Goal: Task Accomplishment & Management: Use online tool/utility

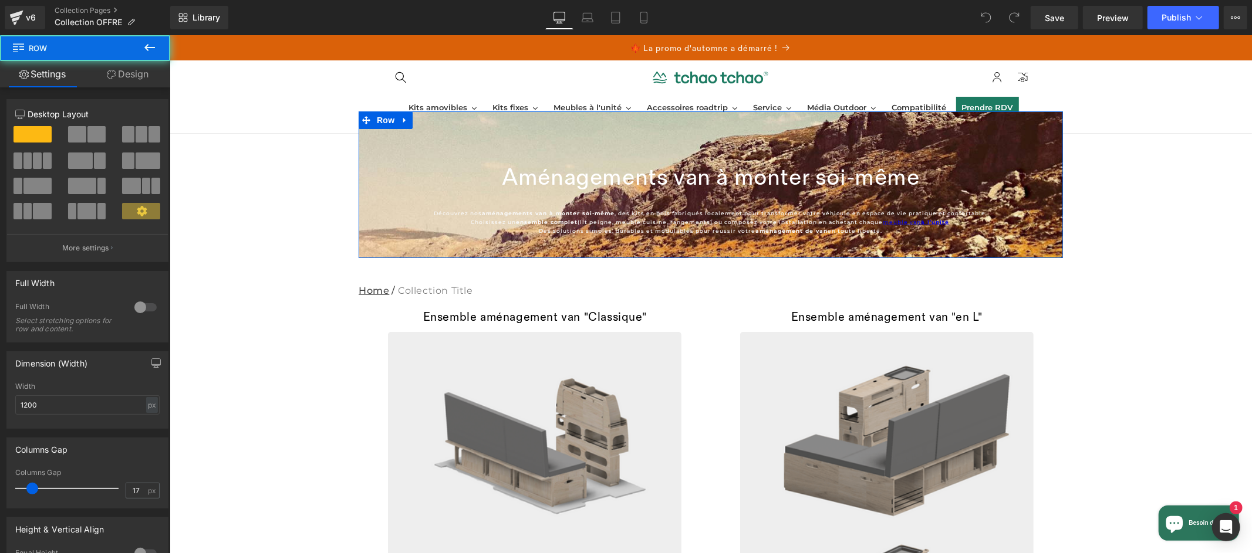
click at [1047, 225] on div "Aménagements van à monter soi-même Collection Title Découvrez nos aménagements …" at bounding box center [710, 196] width 704 height 89
click at [383, 120] on span "Row" at bounding box center [384, 120] width 23 height 18
click at [144, 215] on span at bounding box center [141, 211] width 38 height 16
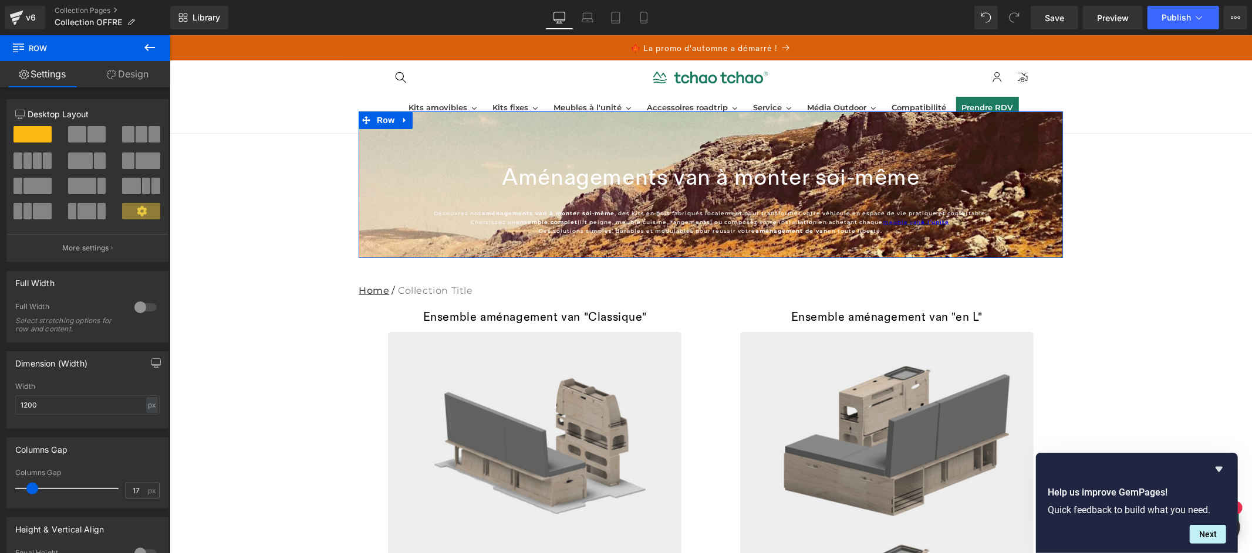
click at [581, 153] on div "Aménagements van à monter soi-même Collection Title Découvrez nos aménagements …" at bounding box center [710, 196] width 704 height 89
click at [608, 221] on p "Découvrez nos aménagements van à monter soi-même , des kits en bois fabriqués l…" at bounding box center [710, 221] width 684 height 26
click at [458, 153] on div "Aménagements van à monter soi-même Collection Title Découvrez nos aménagements …" at bounding box center [710, 196] width 704 height 89
click at [137, 218] on span at bounding box center [141, 211] width 38 height 16
click at [94, 250] on p "More settings" at bounding box center [85, 248] width 47 height 11
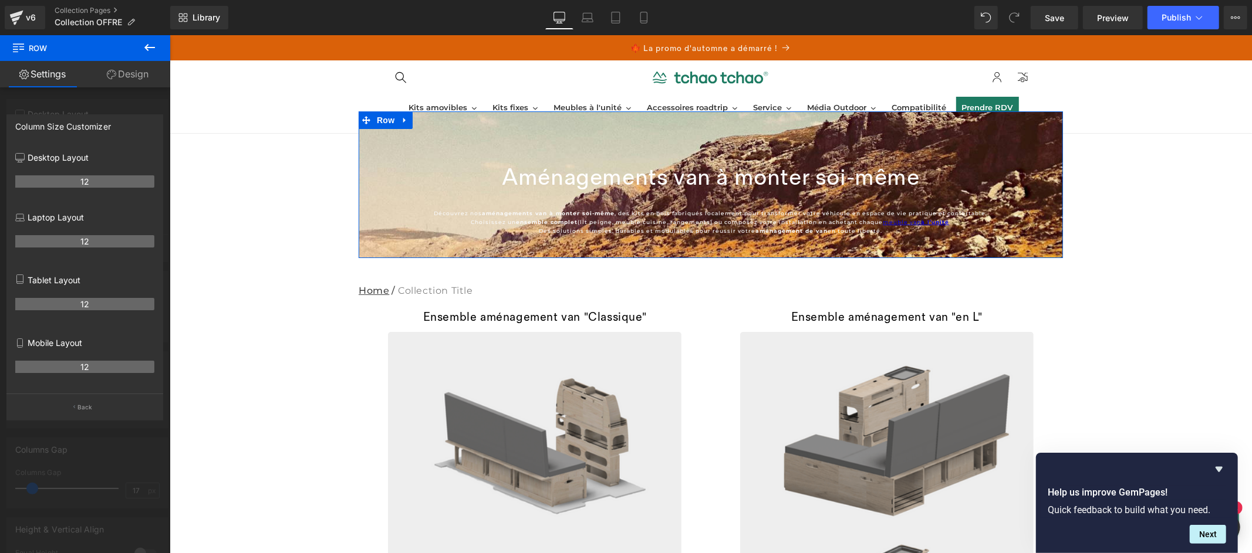
click at [130, 450] on div at bounding box center [85, 297] width 170 height 524
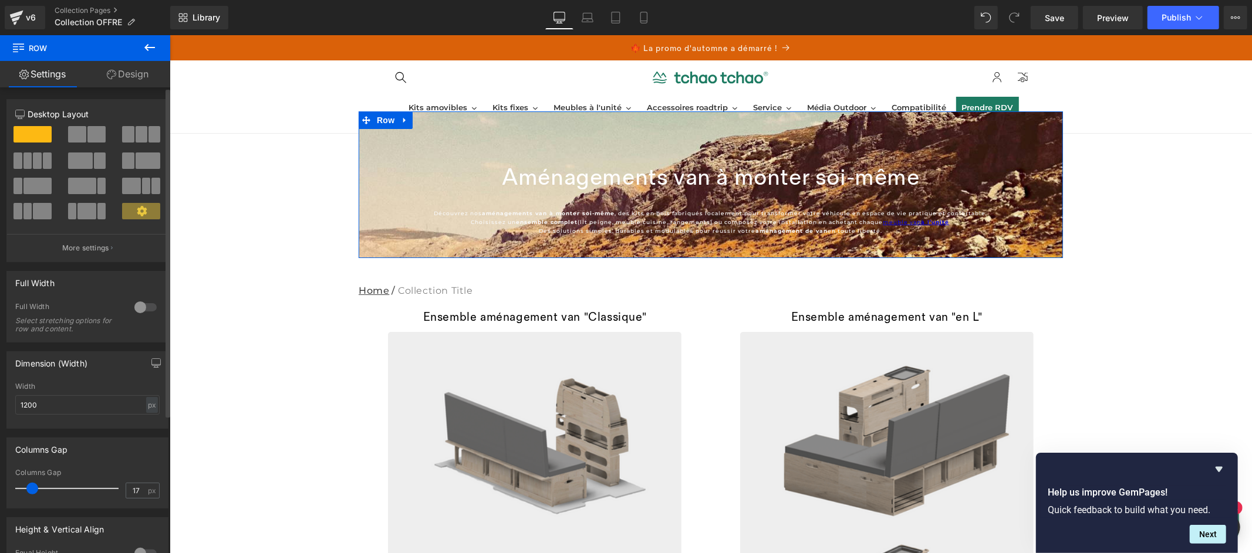
click at [127, 213] on span at bounding box center [141, 211] width 38 height 16
click at [36, 128] on span at bounding box center [32, 134] width 38 height 16
click at [131, 70] on link "Design" at bounding box center [127, 74] width 85 height 26
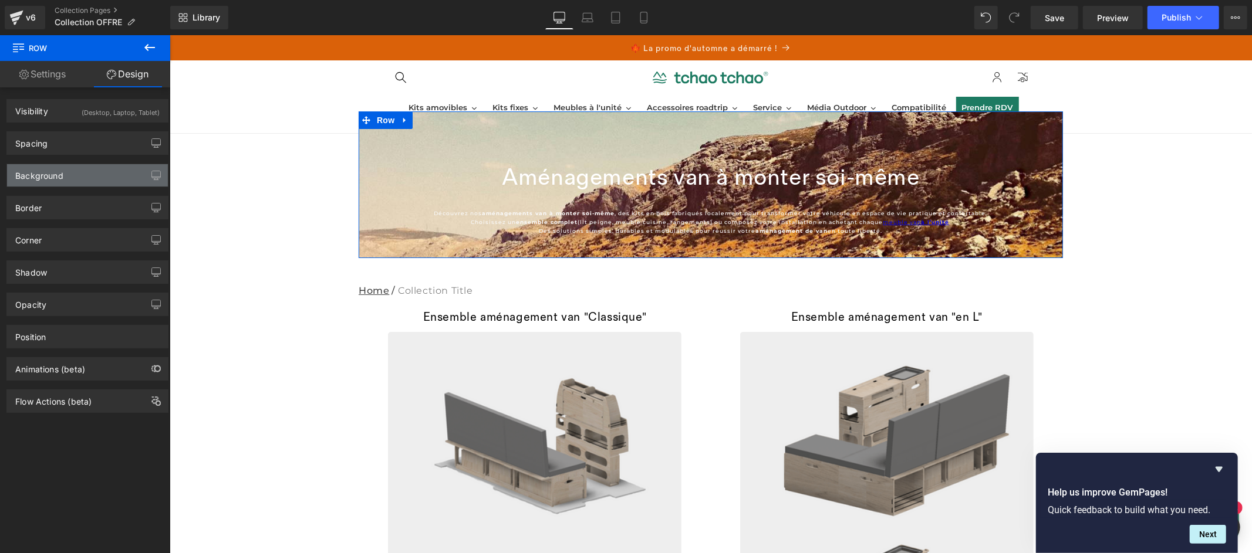
click at [91, 170] on div "Background" at bounding box center [87, 175] width 161 height 22
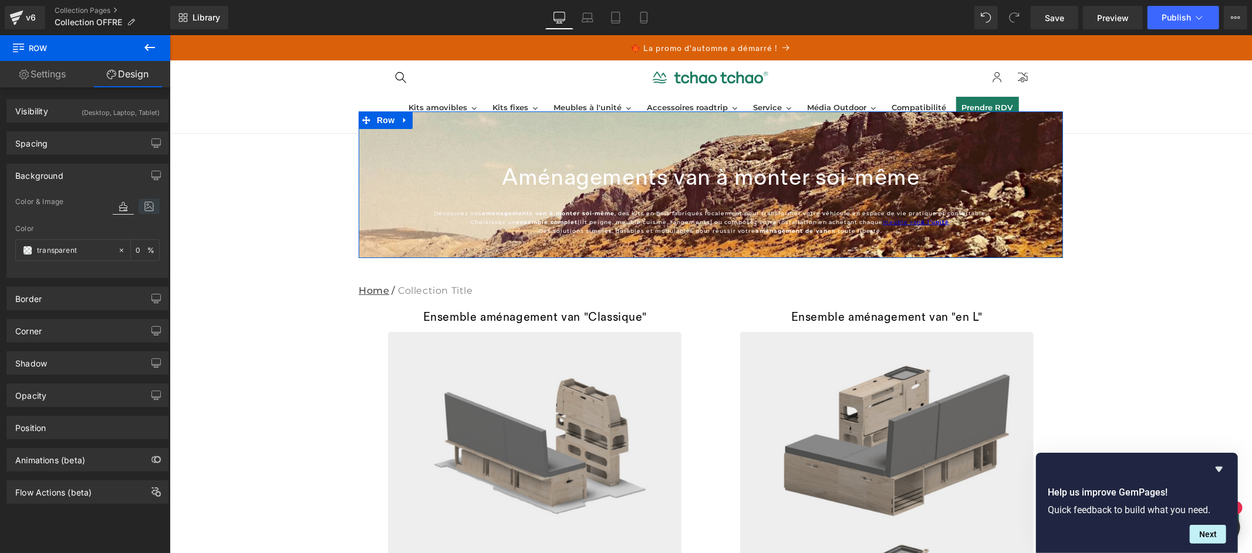
click at [148, 202] on icon at bounding box center [148, 206] width 21 height 15
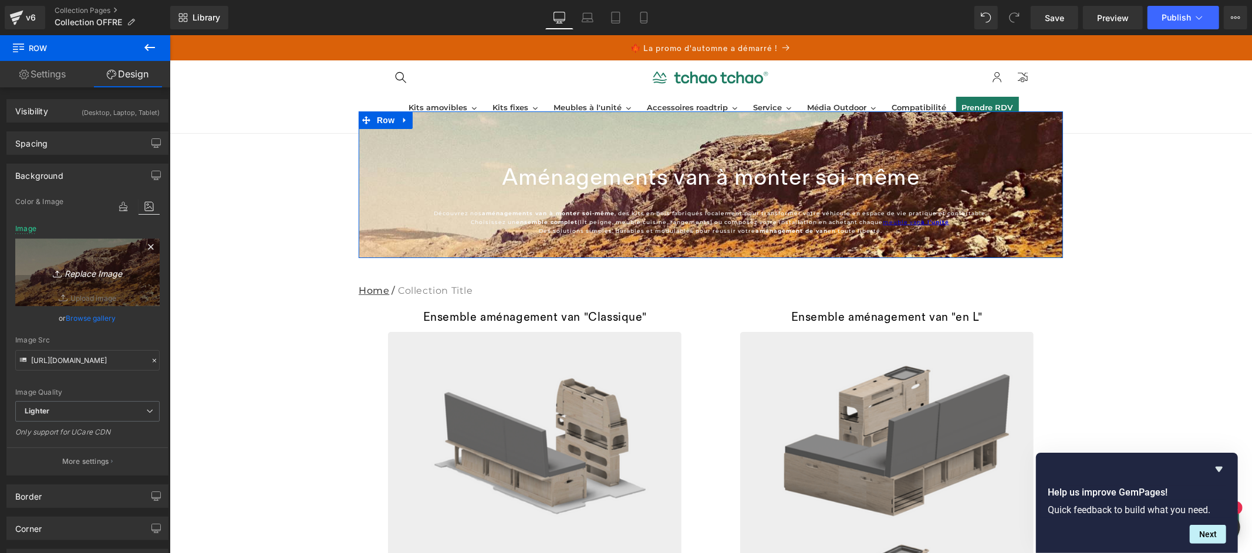
click at [98, 298] on link "Replace Image" at bounding box center [87, 272] width 144 height 67
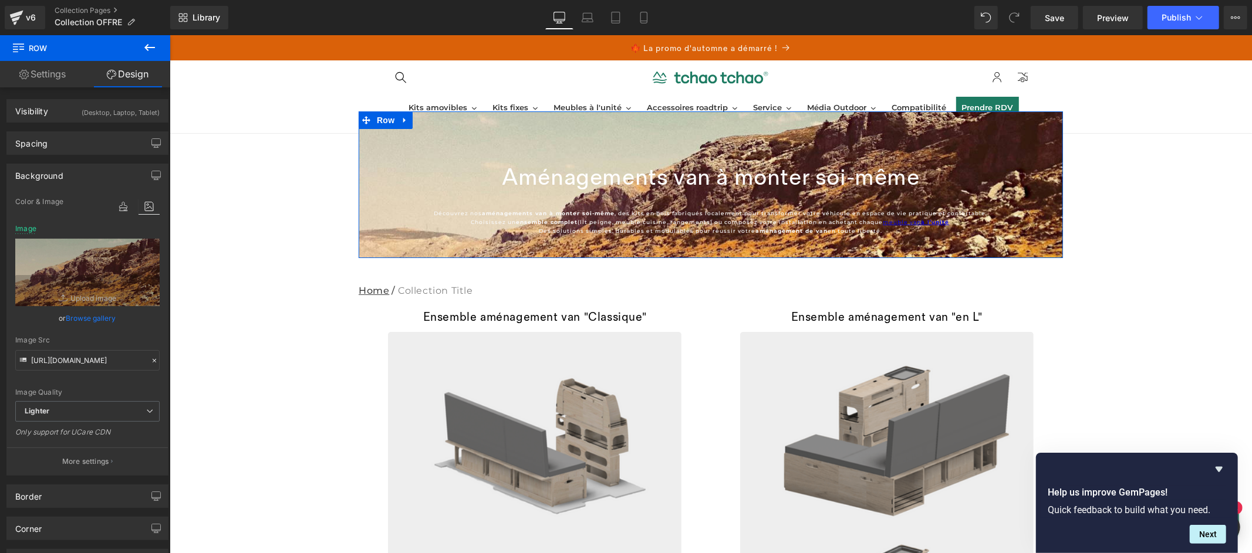
click at [93, 317] on link "Browse gallery" at bounding box center [91, 318] width 50 height 21
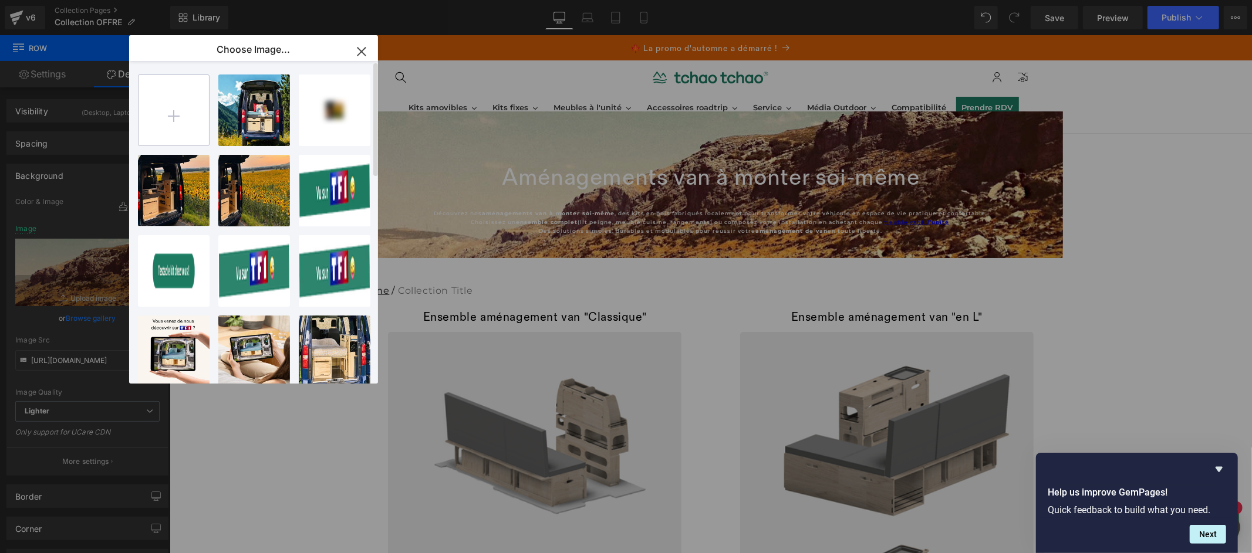
click at [201, 124] on input "file" at bounding box center [173, 110] width 70 height 70
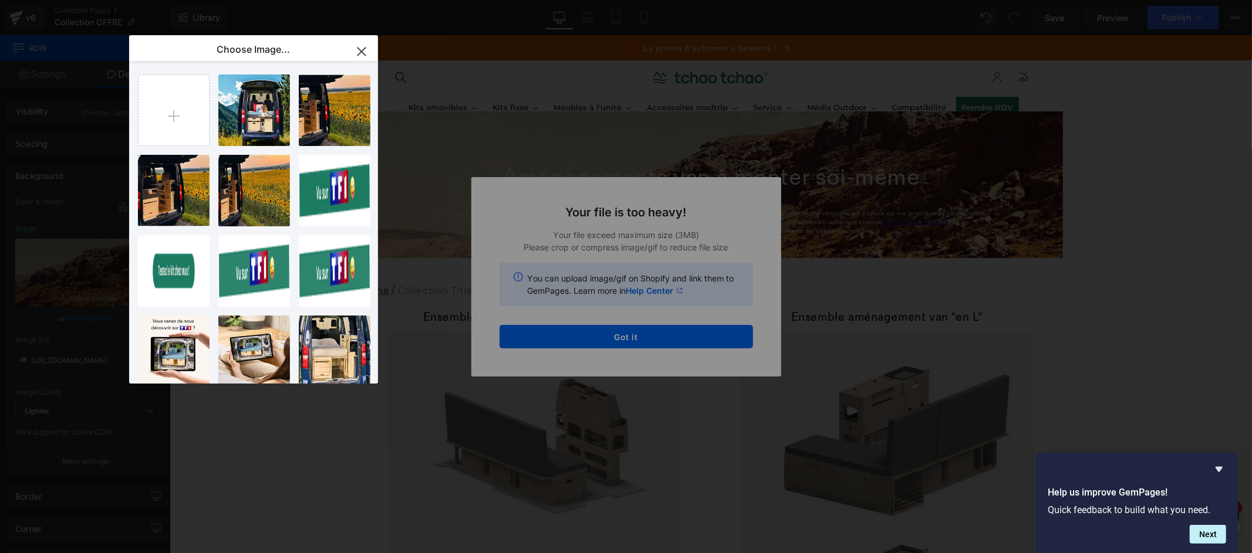
click at [361, 48] on icon "button" at bounding box center [361, 51] width 19 height 19
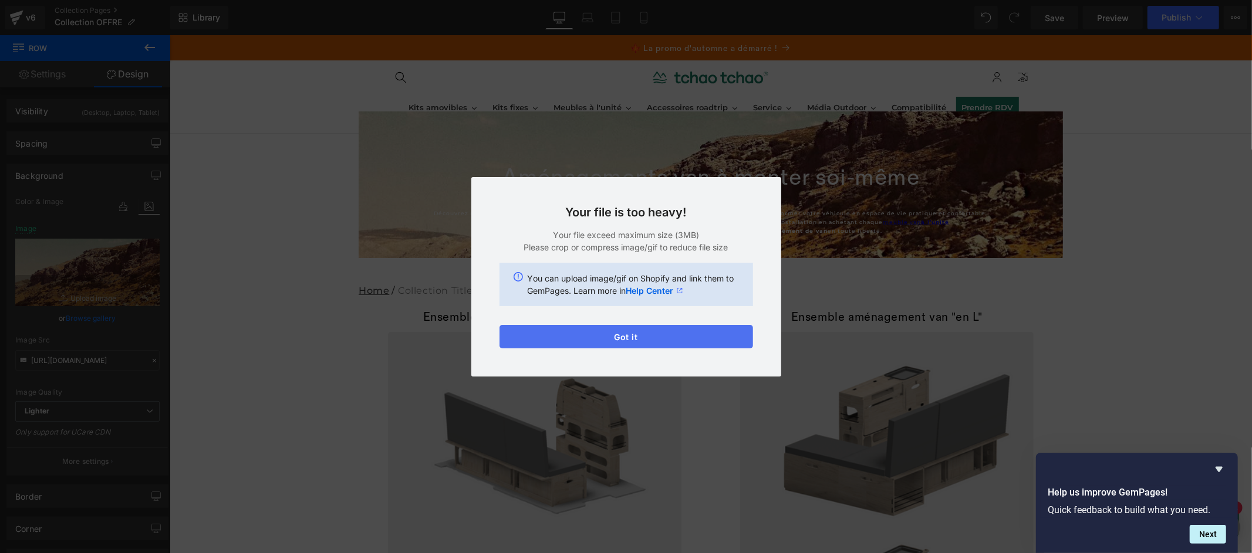
drag, startPoint x: 668, startPoint y: 334, endPoint x: 479, endPoint y: 250, distance: 206.5
click at [668, 334] on button "Got it" at bounding box center [626, 336] width 254 height 23
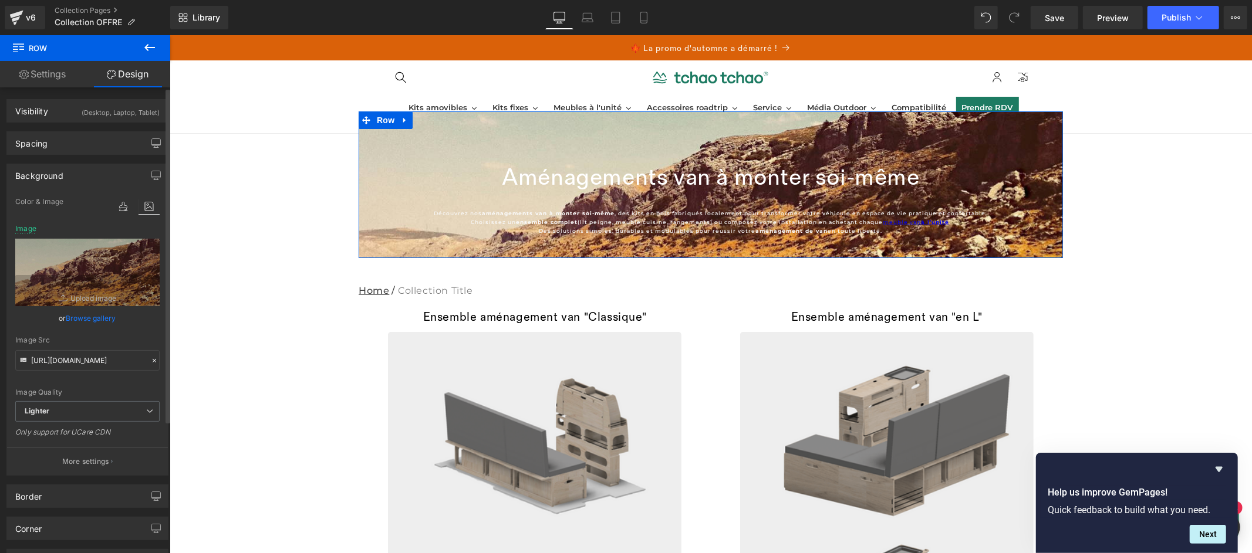
click at [100, 313] on link "Browse gallery" at bounding box center [91, 318] width 50 height 21
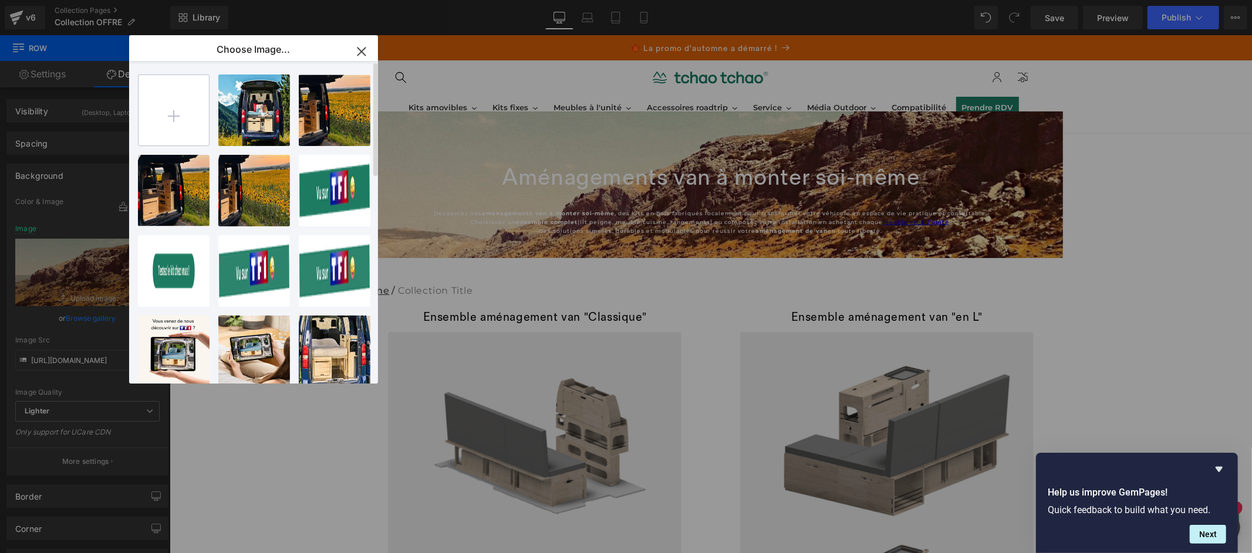
click at [173, 114] on input "file" at bounding box center [173, 110] width 70 height 70
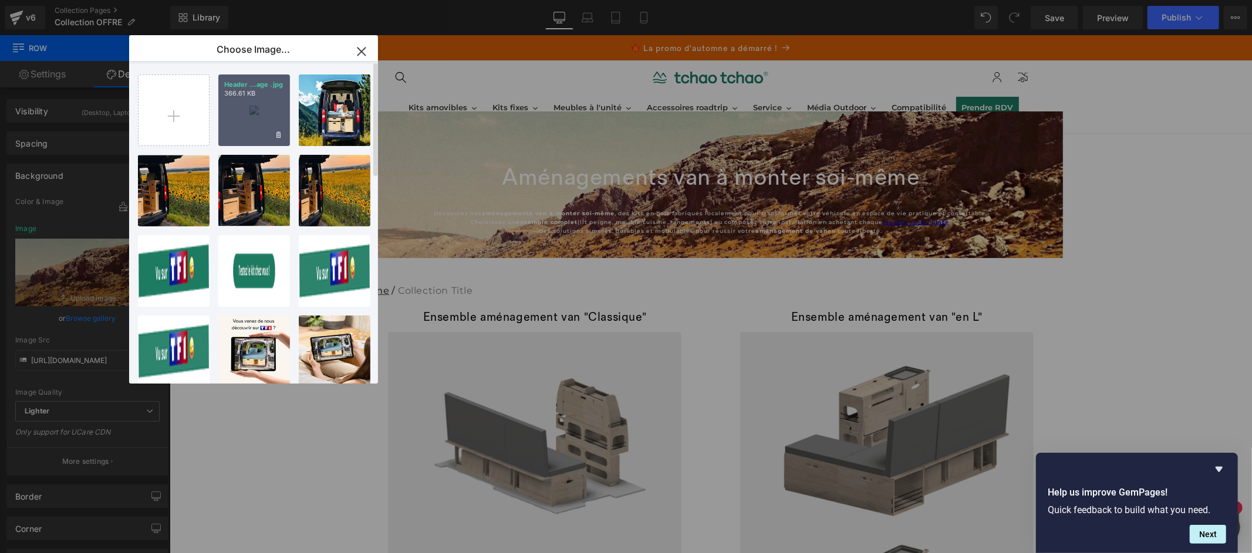
click at [251, 112] on div "Header ...age .jpg 366.61 KB" at bounding box center [254, 111] width 72 height 72
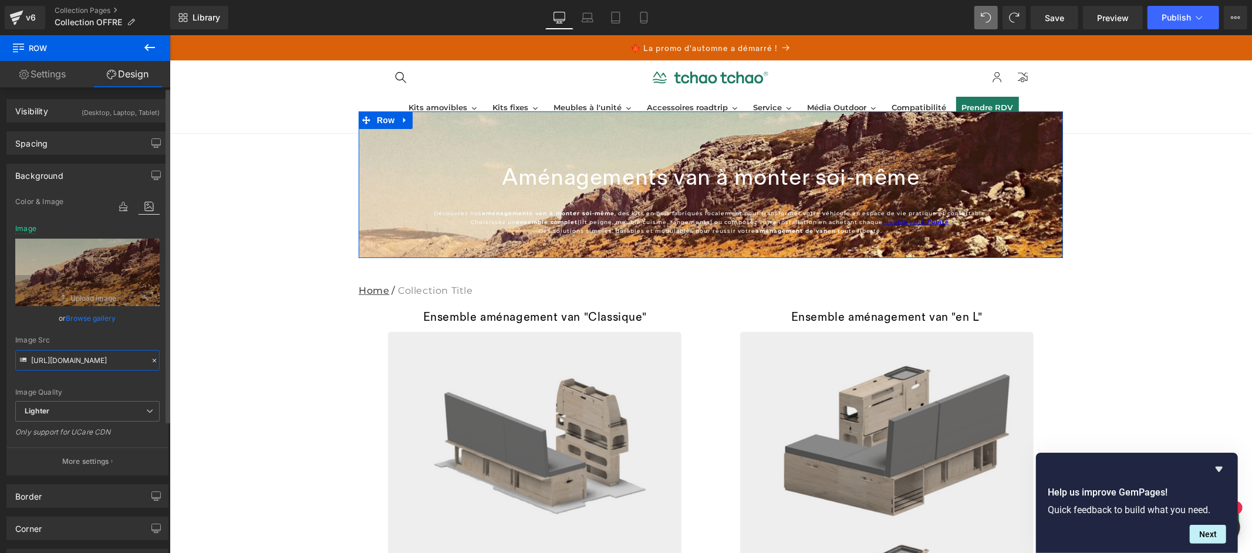
click at [124, 361] on input "https://ucarecdn.com/31c2d972-9b26-429f-84d1-bb0f6c6f7015/-/format/auto/-/previ…" at bounding box center [87, 360] width 144 height 21
click at [98, 315] on link "Browse gallery" at bounding box center [91, 318] width 50 height 21
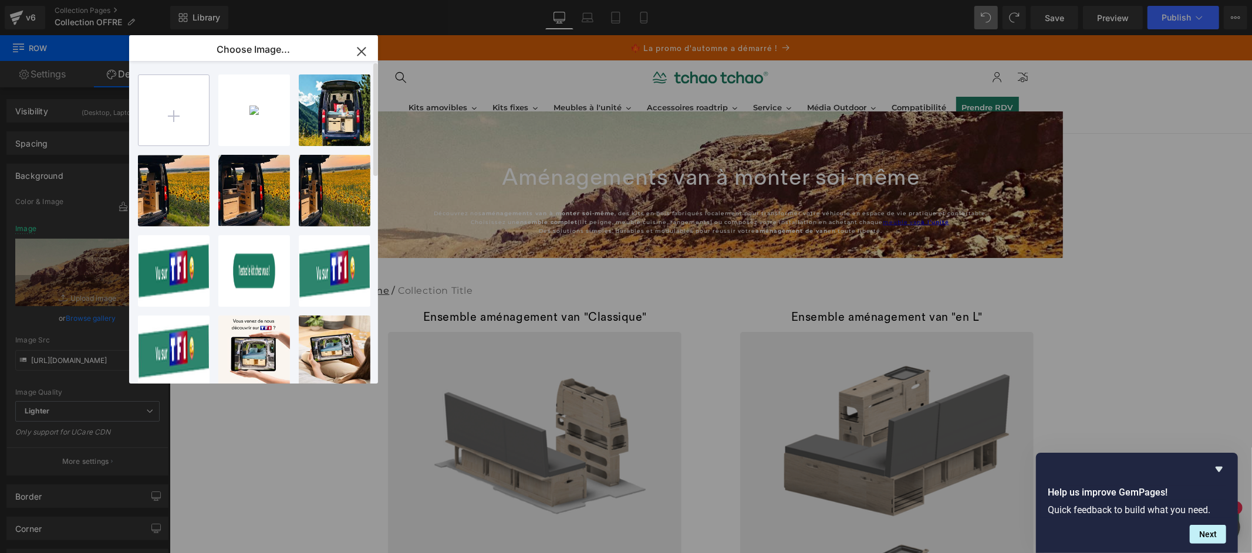
click at [171, 114] on input "file" at bounding box center [173, 110] width 70 height 70
type input "C:\fakepath\PROMO d’.png"
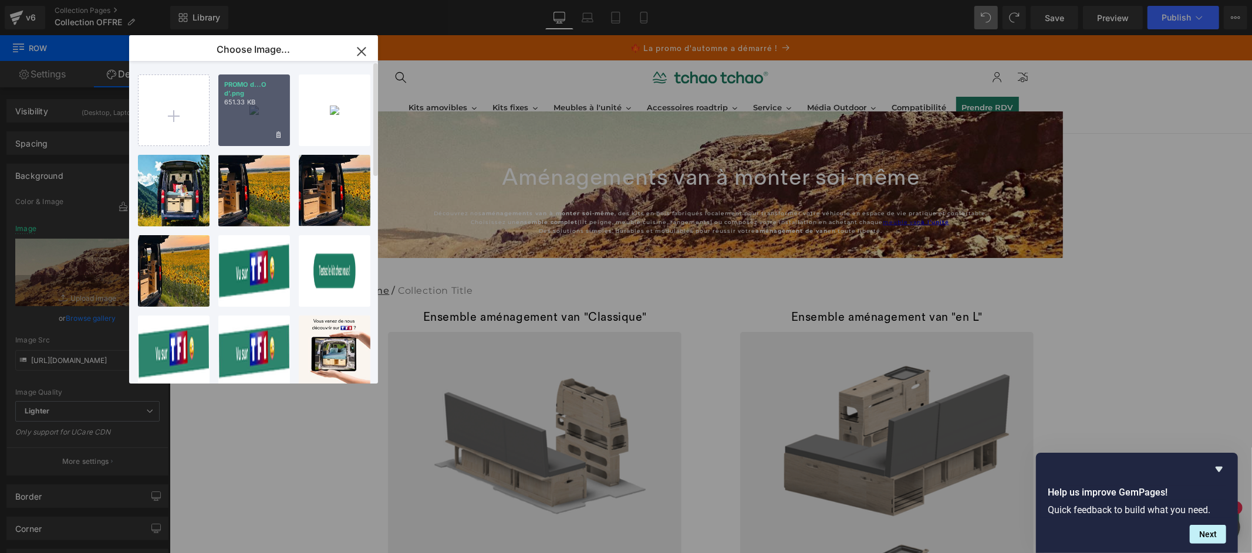
click at [266, 107] on div "PROMO d...O d’.png 651.33 KB" at bounding box center [254, 111] width 72 height 72
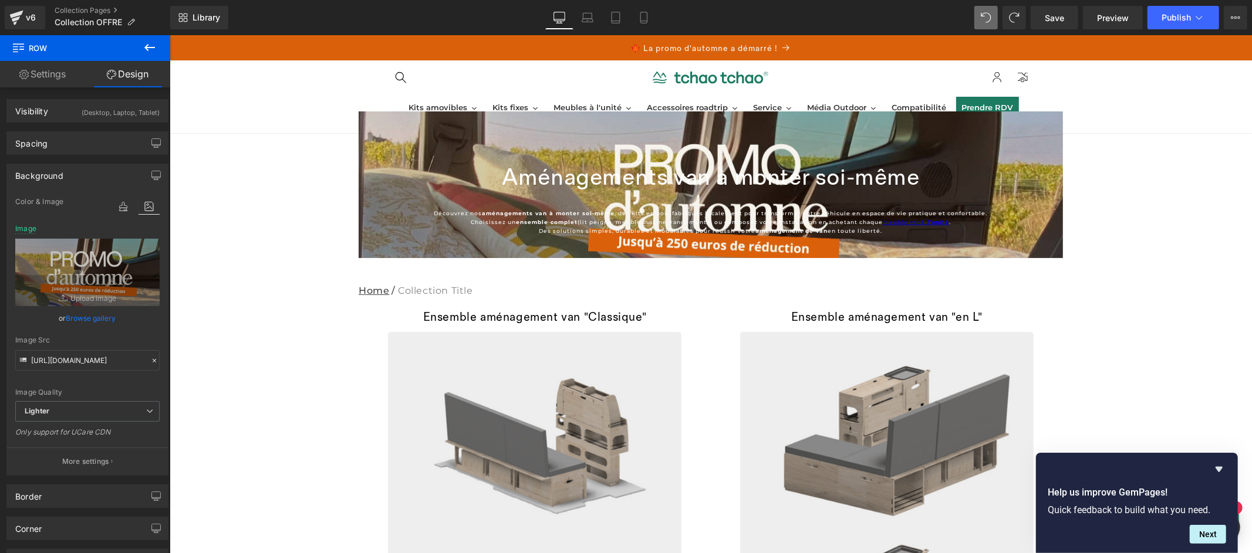
click at [146, 49] on icon at bounding box center [150, 47] width 14 height 14
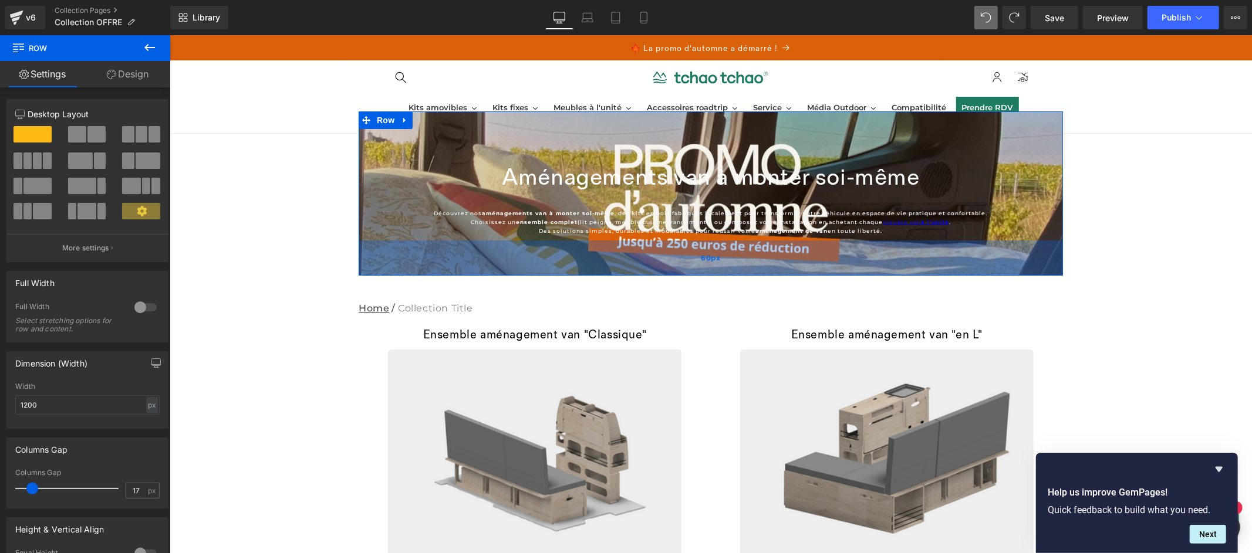
drag, startPoint x: 925, startPoint y: 255, endPoint x: 925, endPoint y: 273, distance: 17.6
click at [925, 273] on div "60px" at bounding box center [710, 257] width 704 height 35
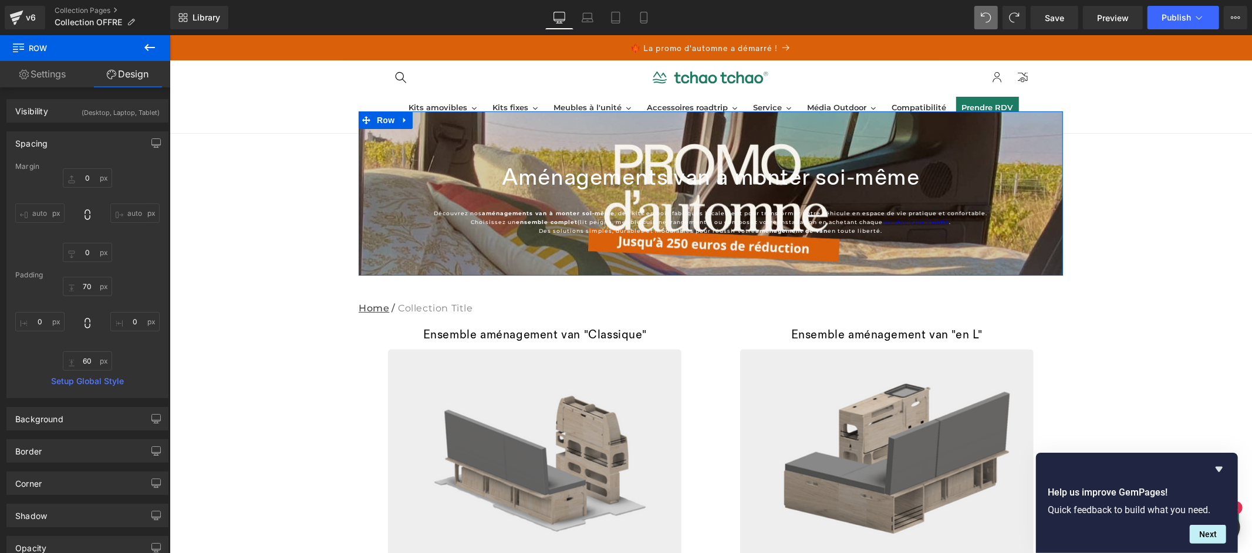
click at [886, 206] on div "Aménagements van à monter soi-même Collection Title Découvrez nos aménagements …" at bounding box center [710, 196] width 704 height 89
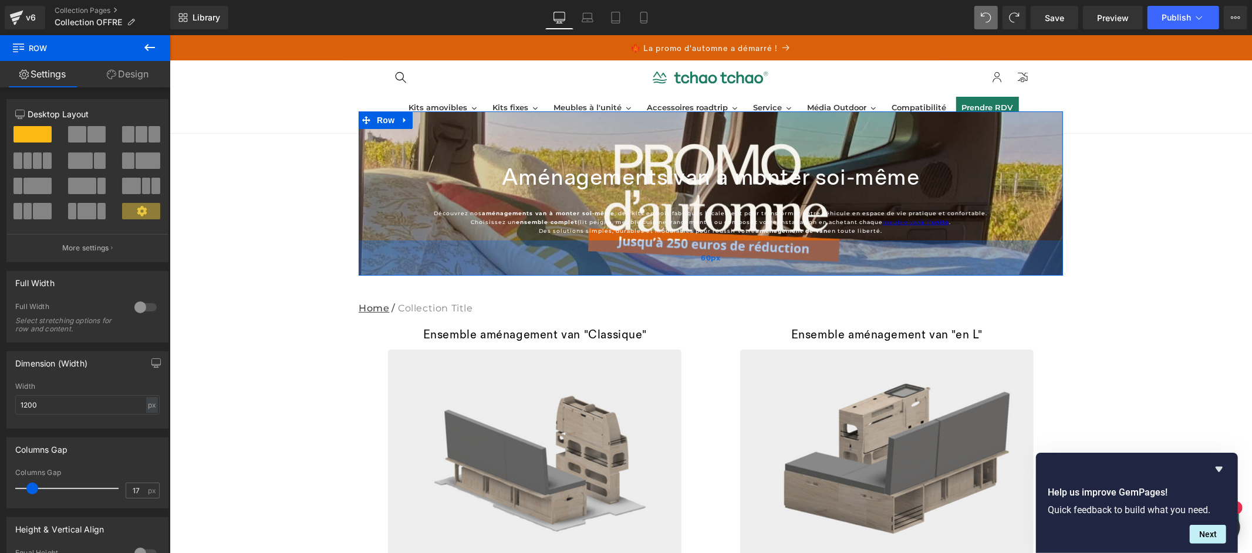
click at [418, 240] on div "60px" at bounding box center [710, 257] width 704 height 35
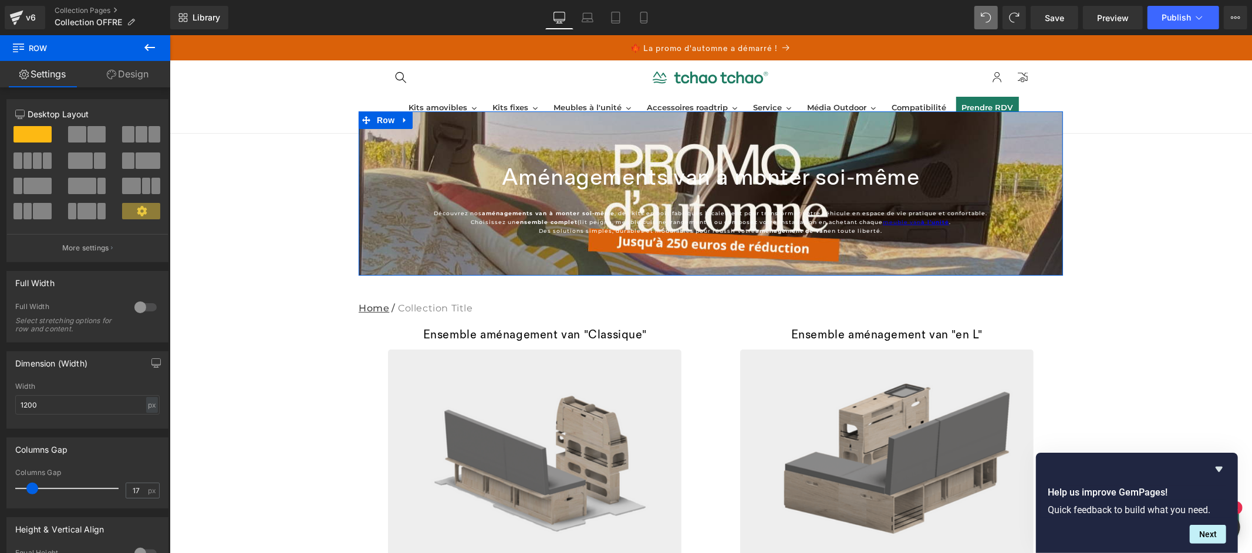
click at [139, 67] on link "Design" at bounding box center [127, 74] width 85 height 26
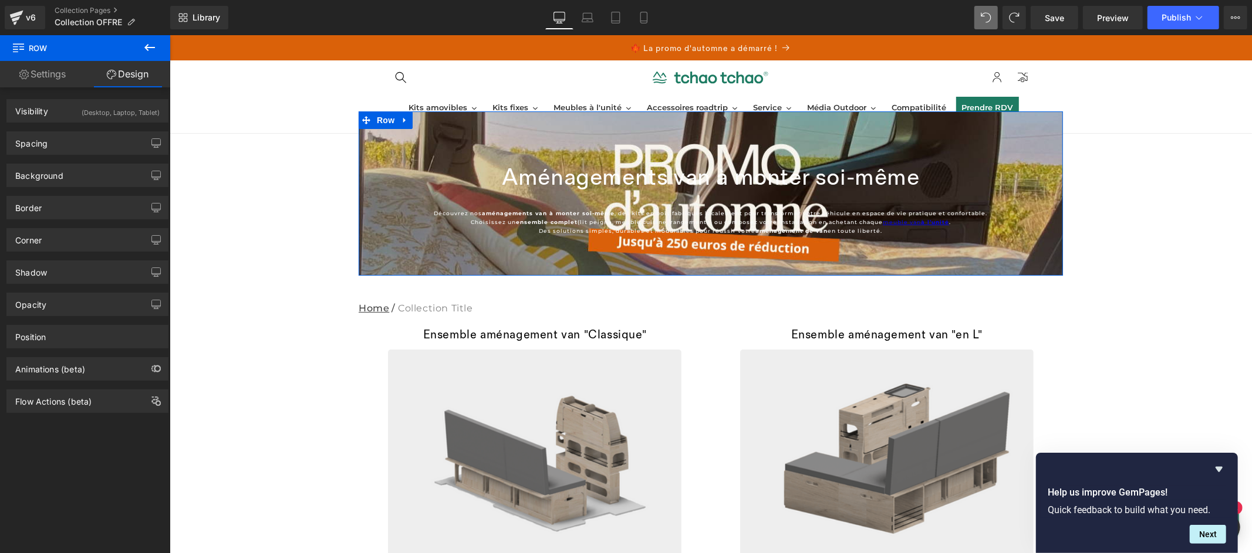
click at [137, 77] on link "Design" at bounding box center [127, 74] width 85 height 26
click at [94, 146] on div "Spacing" at bounding box center [87, 143] width 161 height 22
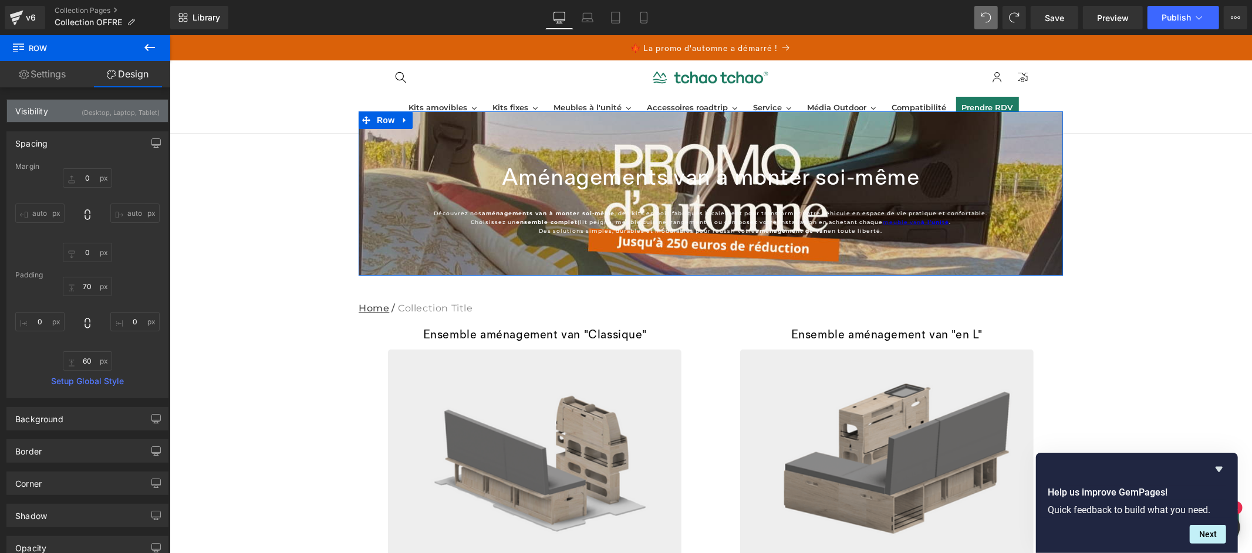
click at [120, 109] on div "(Desktop, Laptop, Tablet)" at bounding box center [121, 109] width 78 height 19
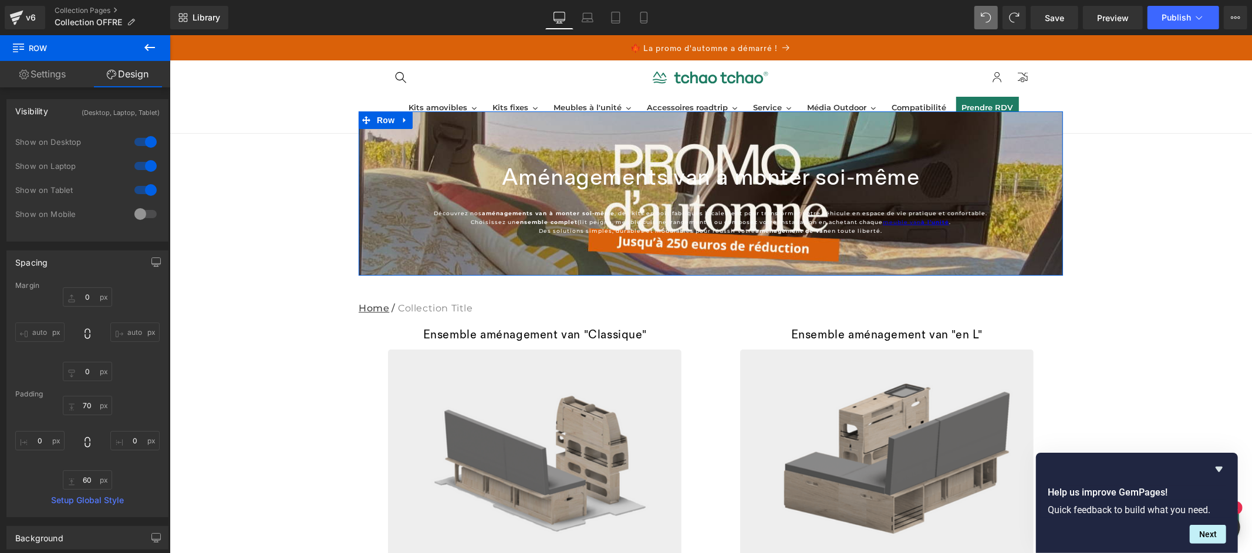
click at [49, 73] on link "Settings" at bounding box center [42, 74] width 85 height 26
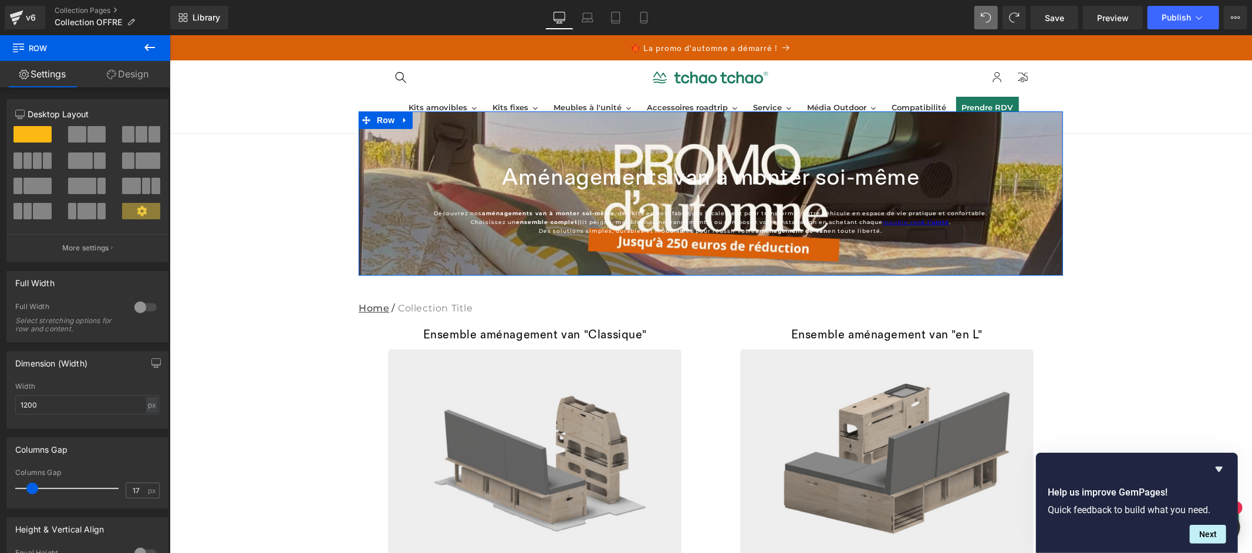
click at [131, 73] on link "Design" at bounding box center [127, 74] width 85 height 26
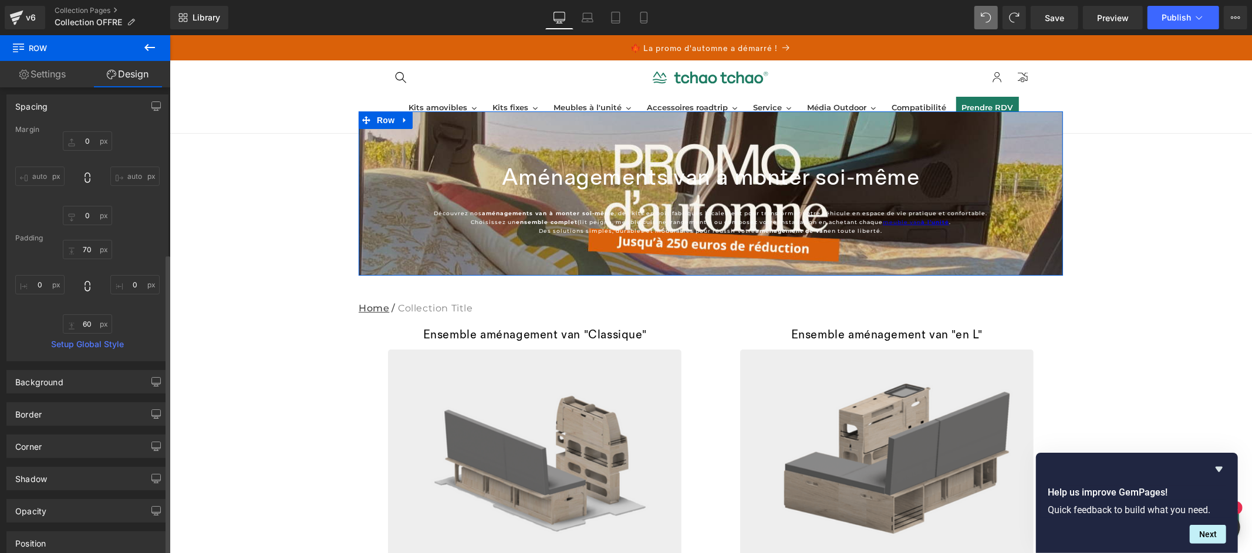
scroll to position [257, 0]
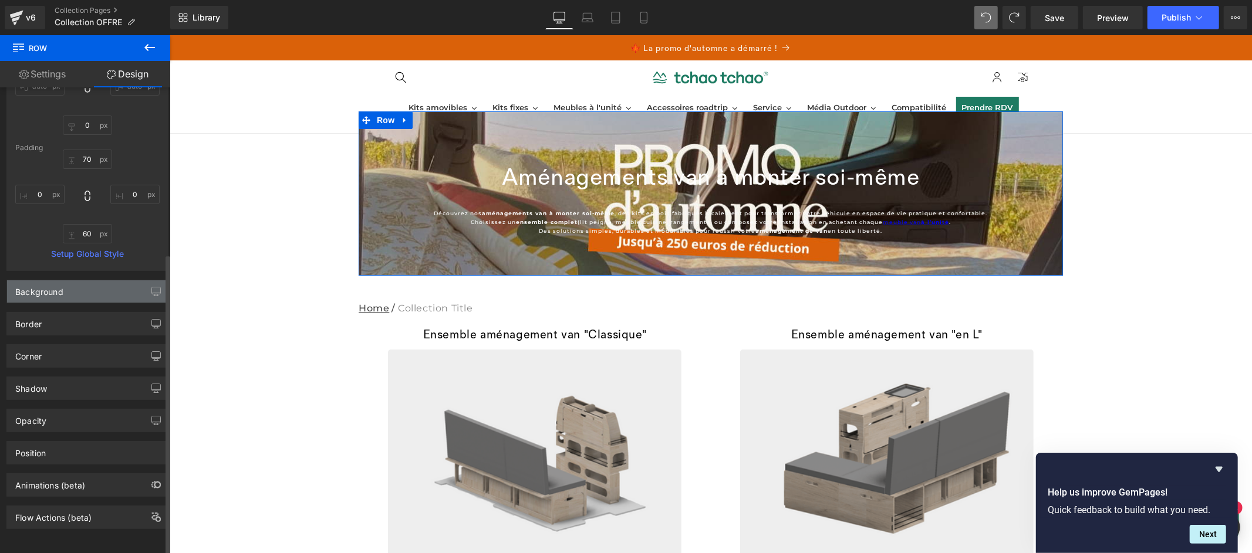
click at [94, 281] on div "Background" at bounding box center [87, 292] width 161 height 22
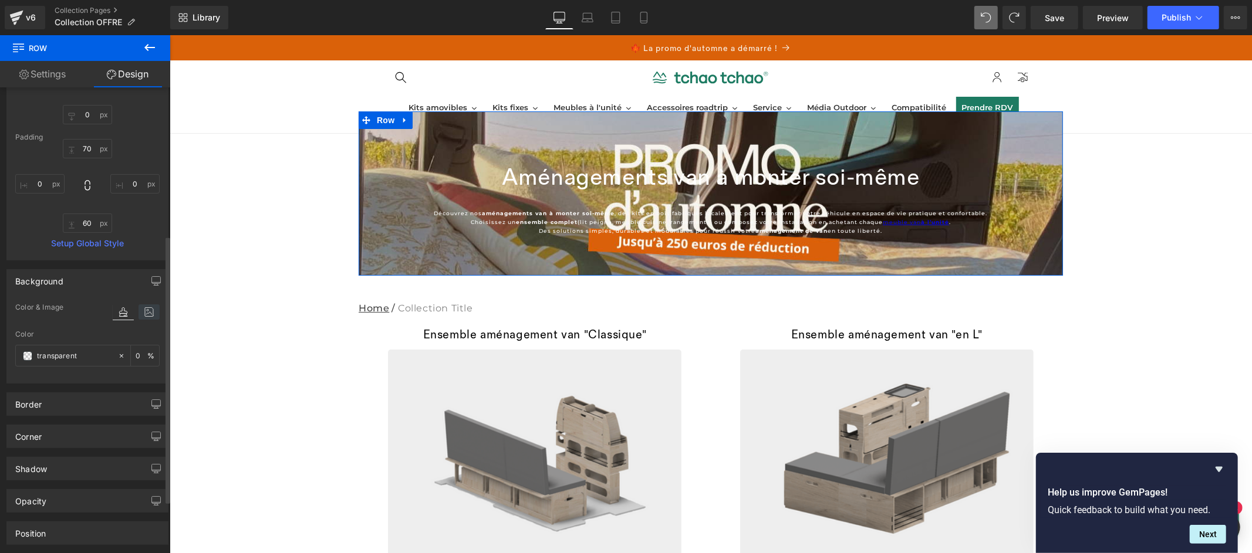
click at [145, 318] on icon at bounding box center [148, 312] width 21 height 15
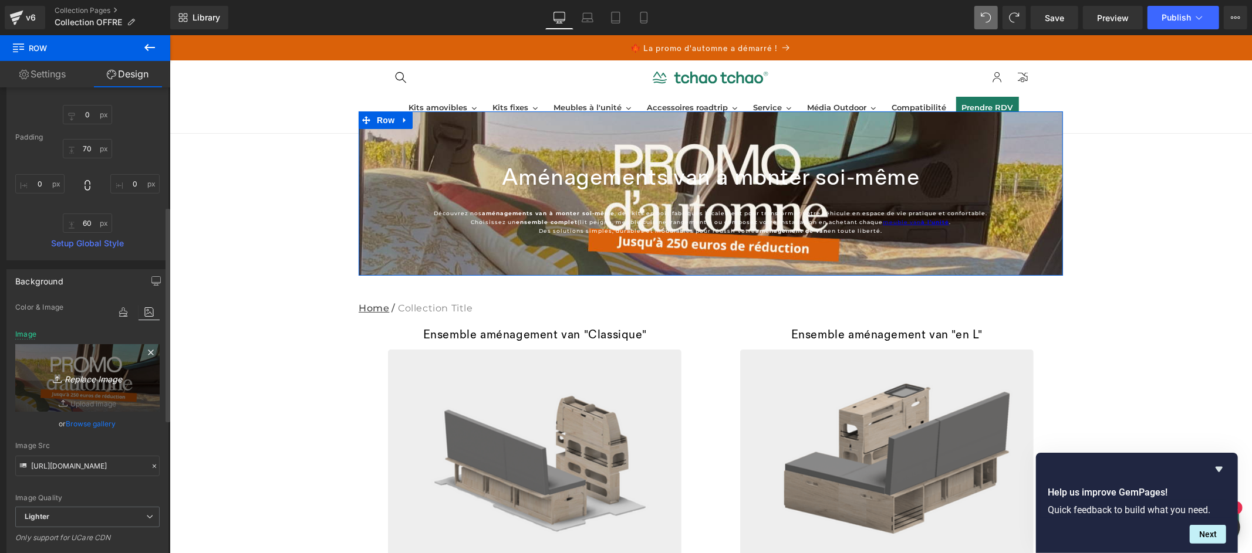
click at [95, 381] on icon "Replace Image" at bounding box center [87, 378] width 94 height 15
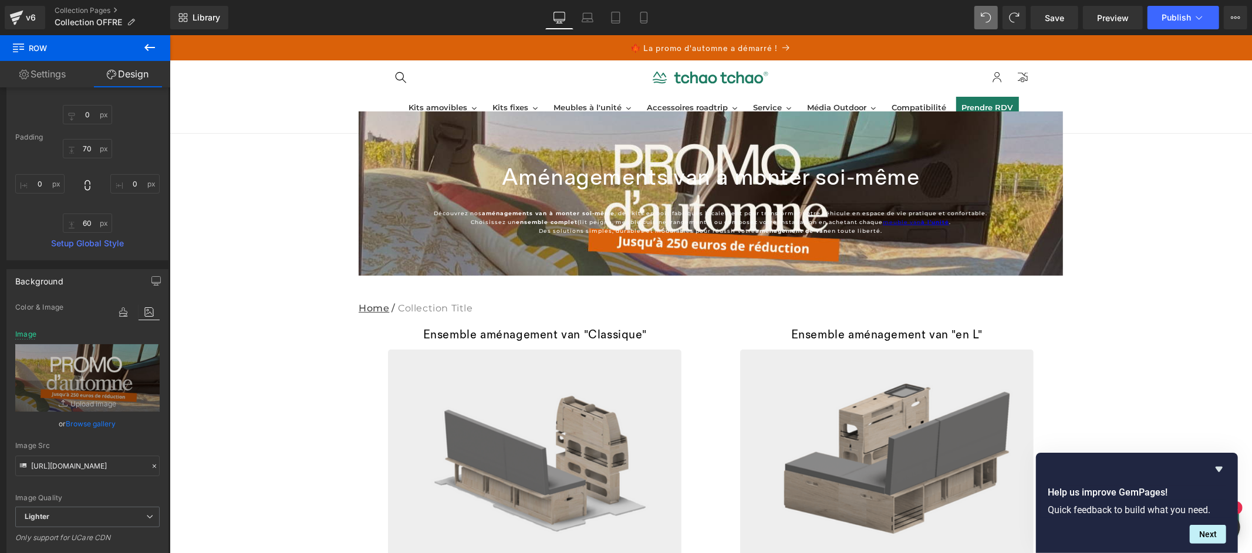
type input "C:\fakepath\PROMO d’ (1).png"
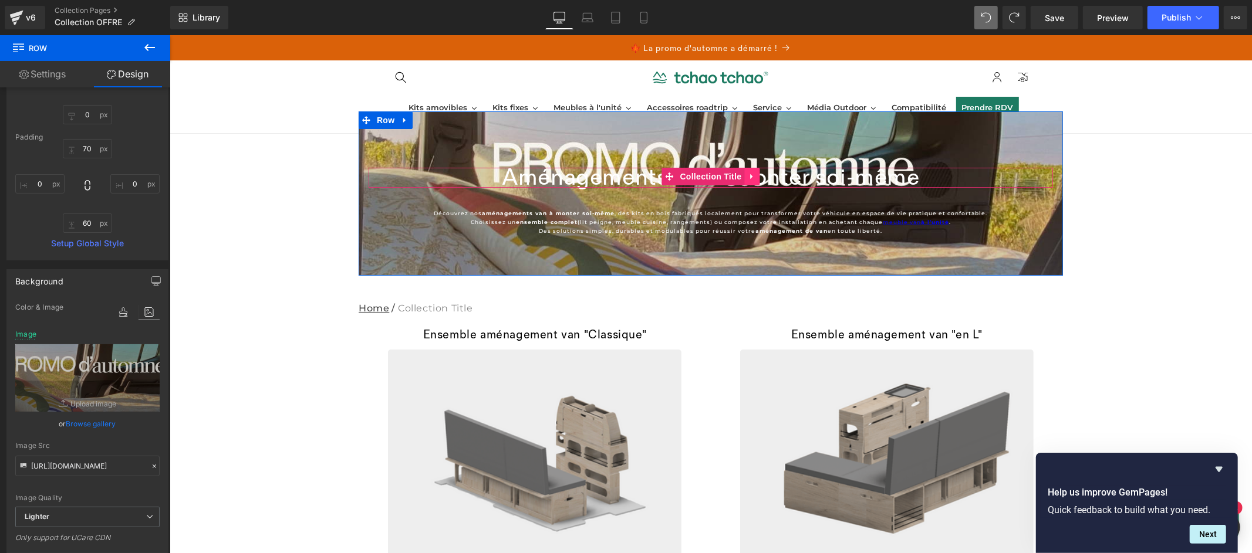
click at [745, 180] on link at bounding box center [751, 176] width 15 height 18
click at [755, 177] on icon at bounding box center [759, 176] width 8 height 9
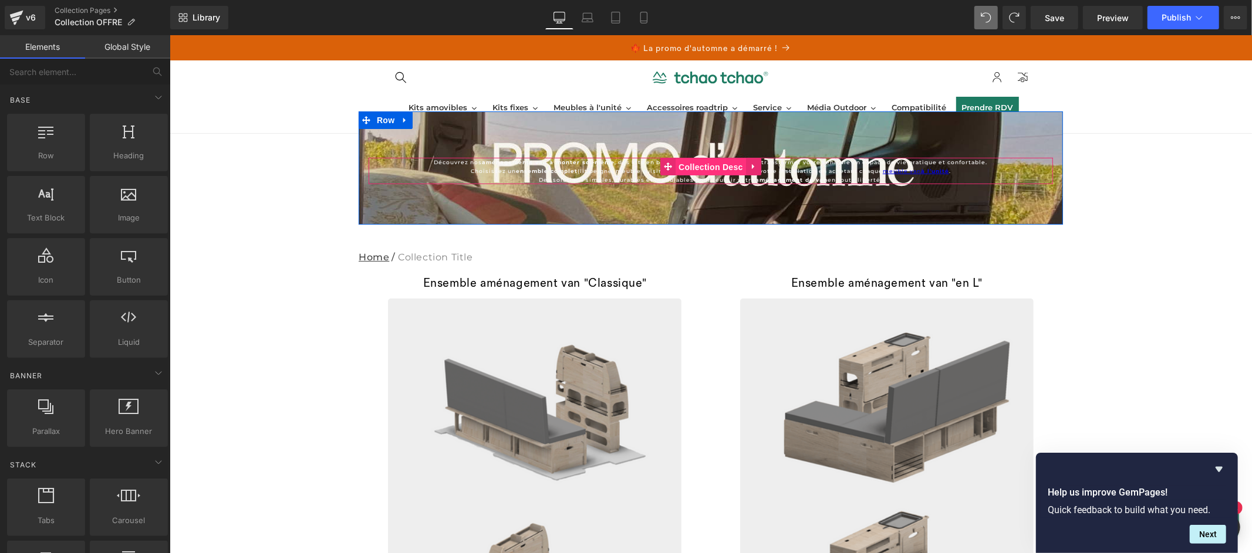
click at [709, 163] on link "Collection Desc" at bounding box center [703, 166] width 86 height 18
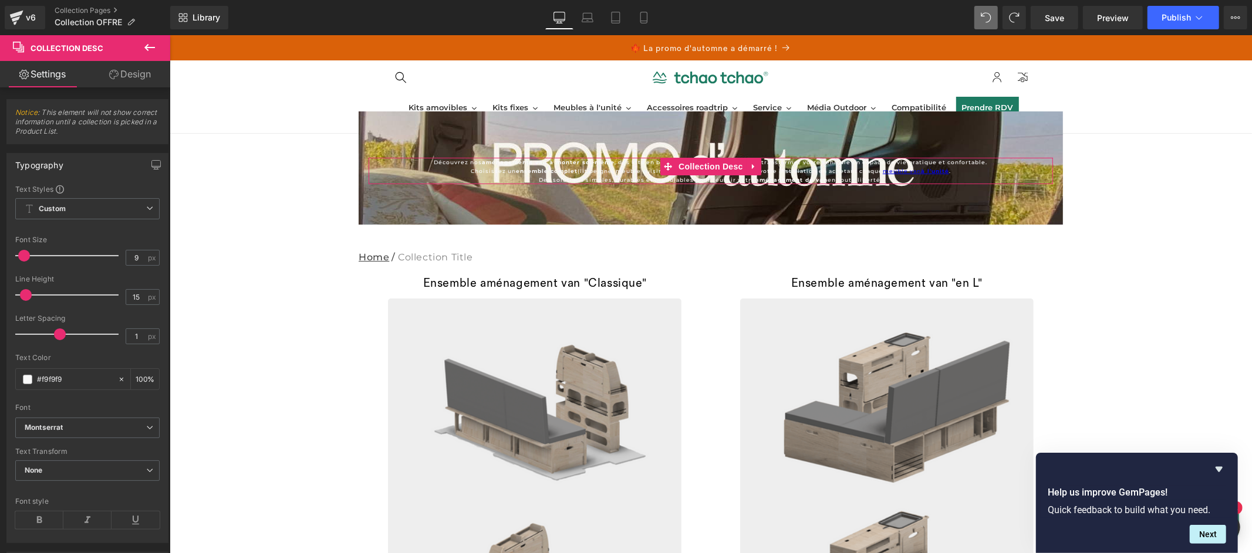
click at [143, 73] on link "Design" at bounding box center [129, 74] width 85 height 26
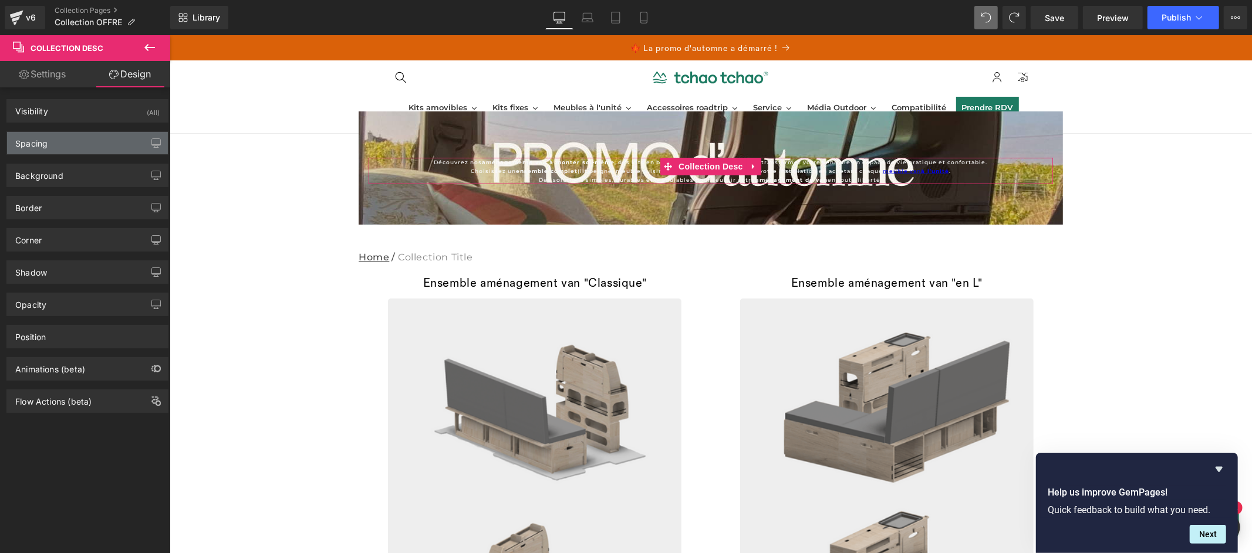
click at [76, 141] on div "Spacing" at bounding box center [87, 143] width 161 height 22
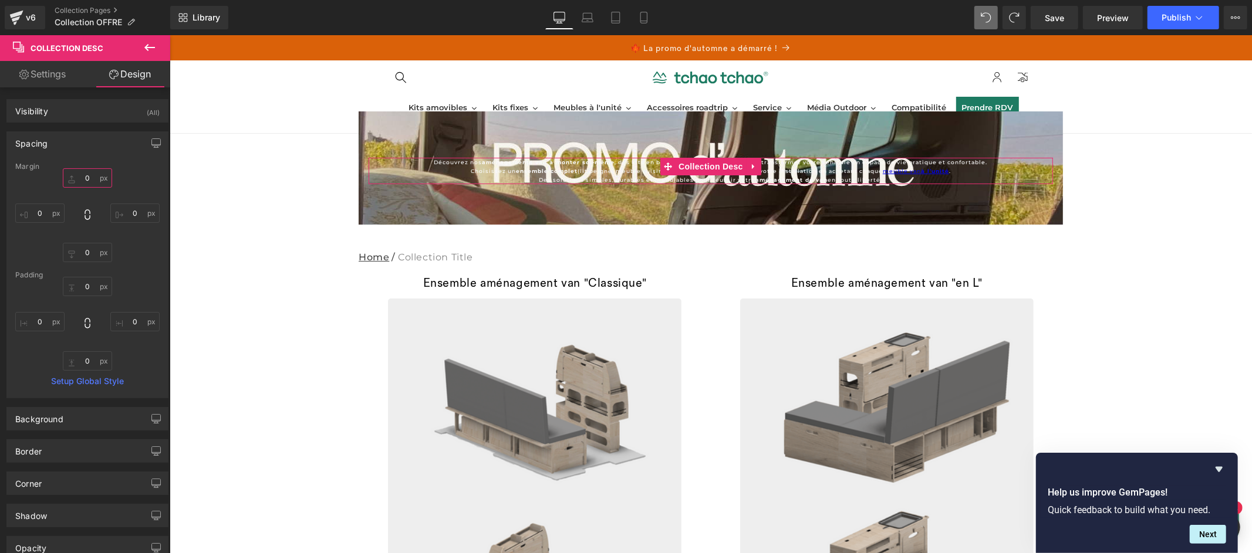
click at [87, 180] on input "0" at bounding box center [87, 177] width 49 height 19
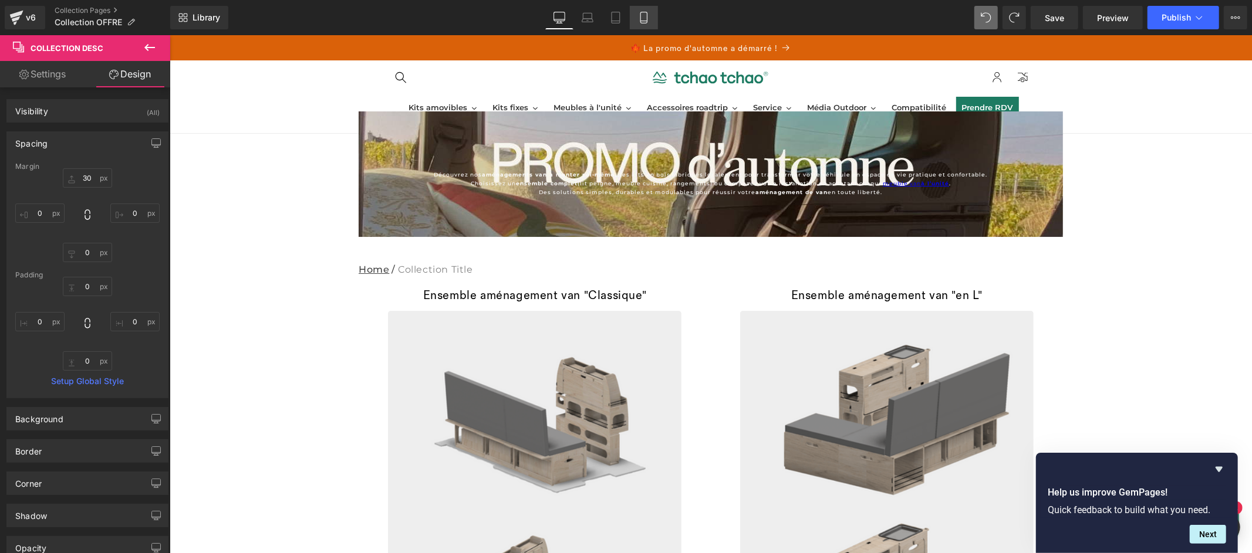
click at [644, 18] on icon at bounding box center [644, 18] width 12 height 12
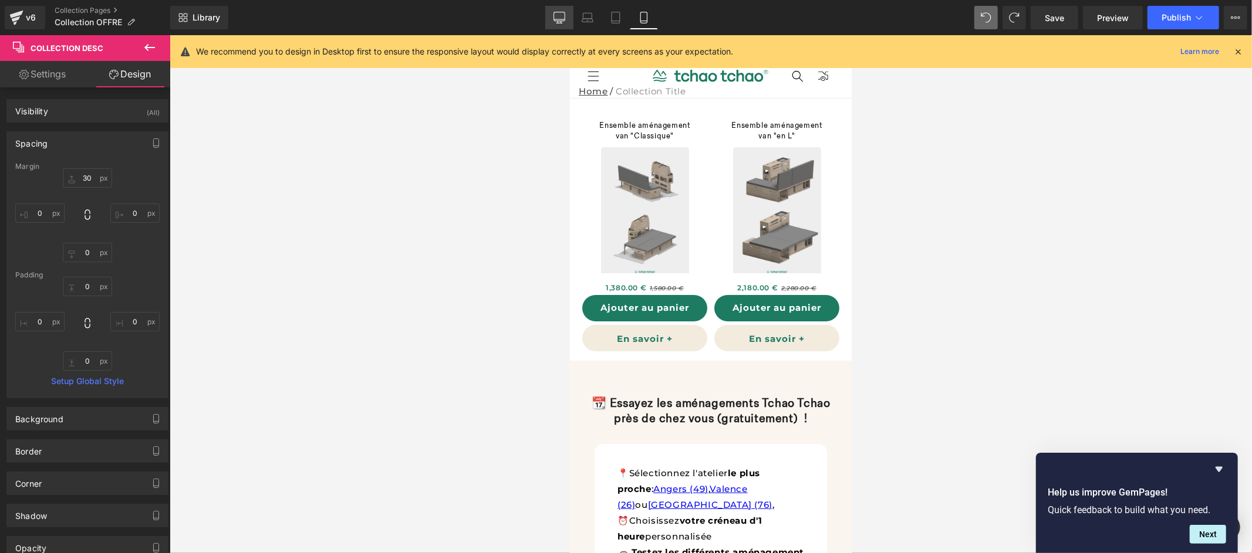
click at [561, 18] on icon at bounding box center [559, 18] width 12 height 12
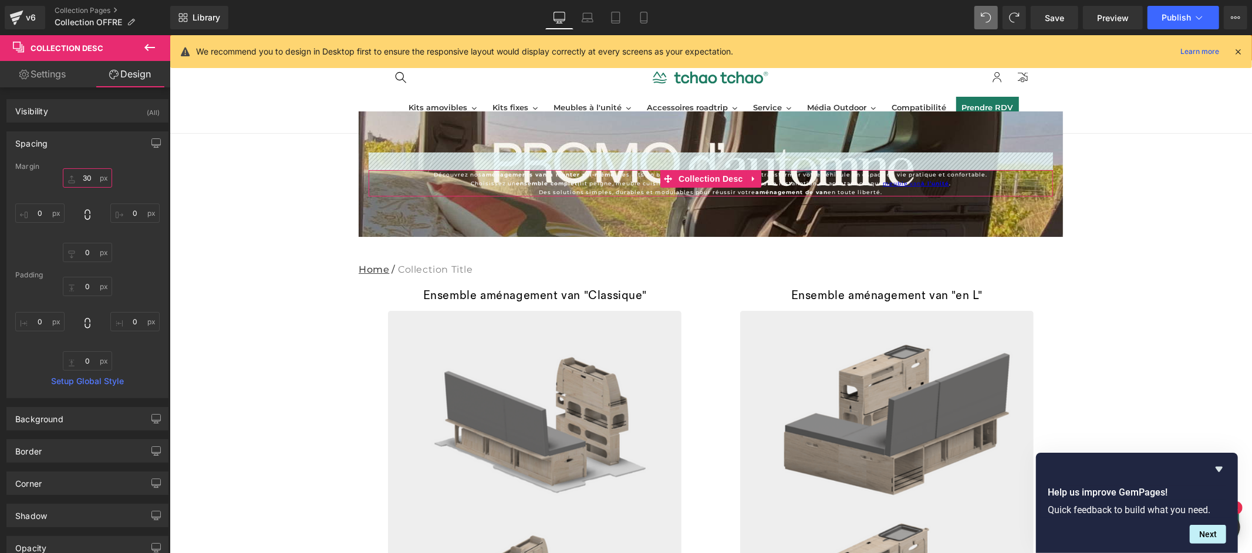
click at [91, 177] on input "30" at bounding box center [87, 177] width 49 height 19
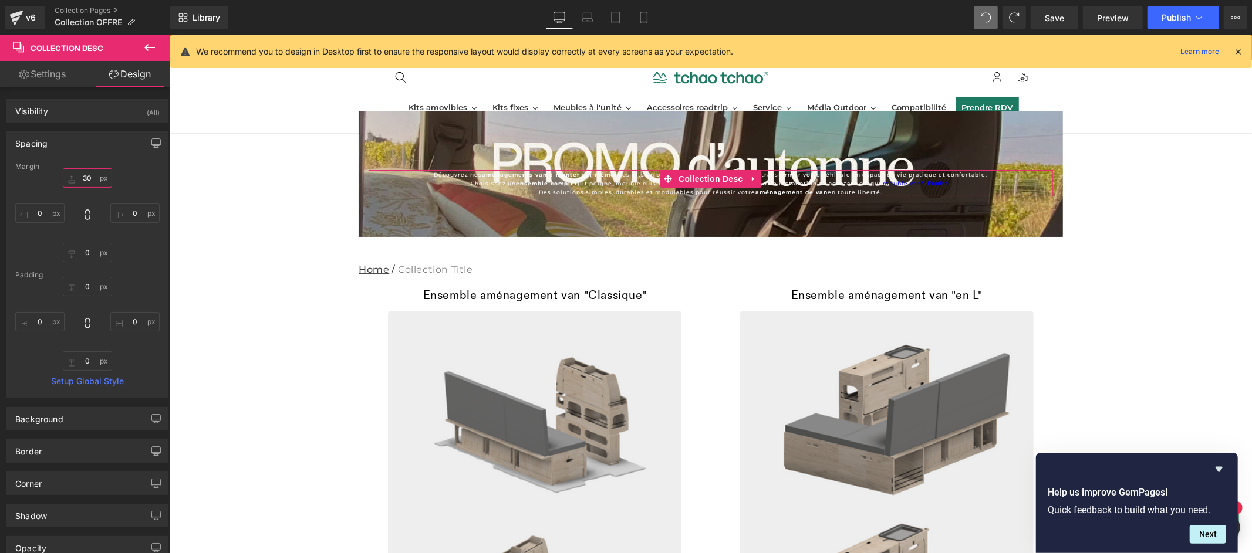
click at [91, 177] on input "30" at bounding box center [87, 177] width 49 height 19
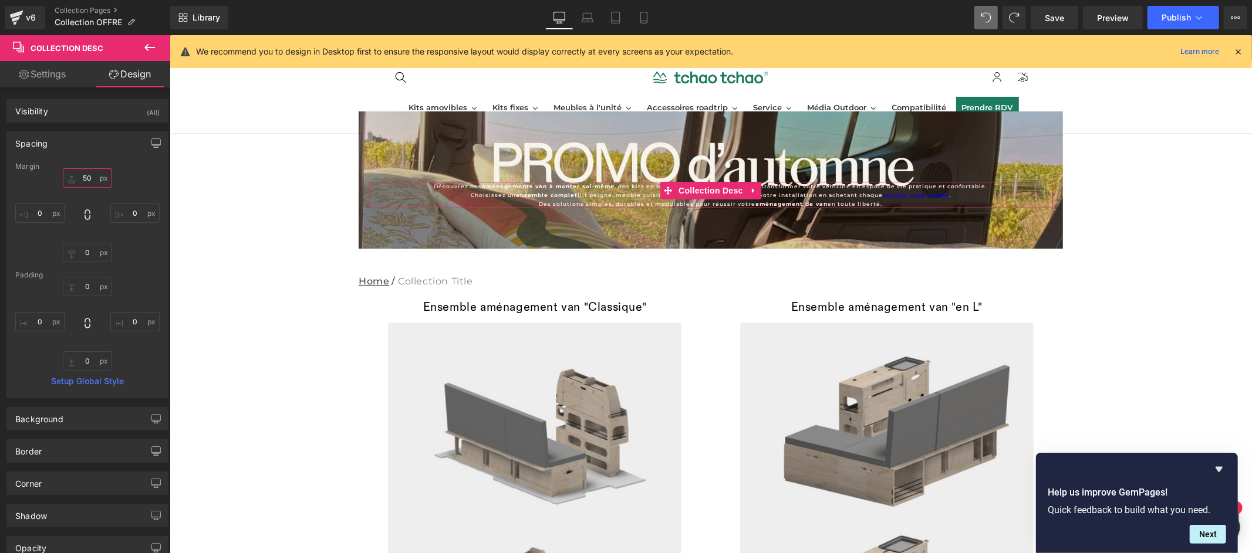
click at [87, 177] on input "50" at bounding box center [87, 177] width 49 height 19
type input "+6"
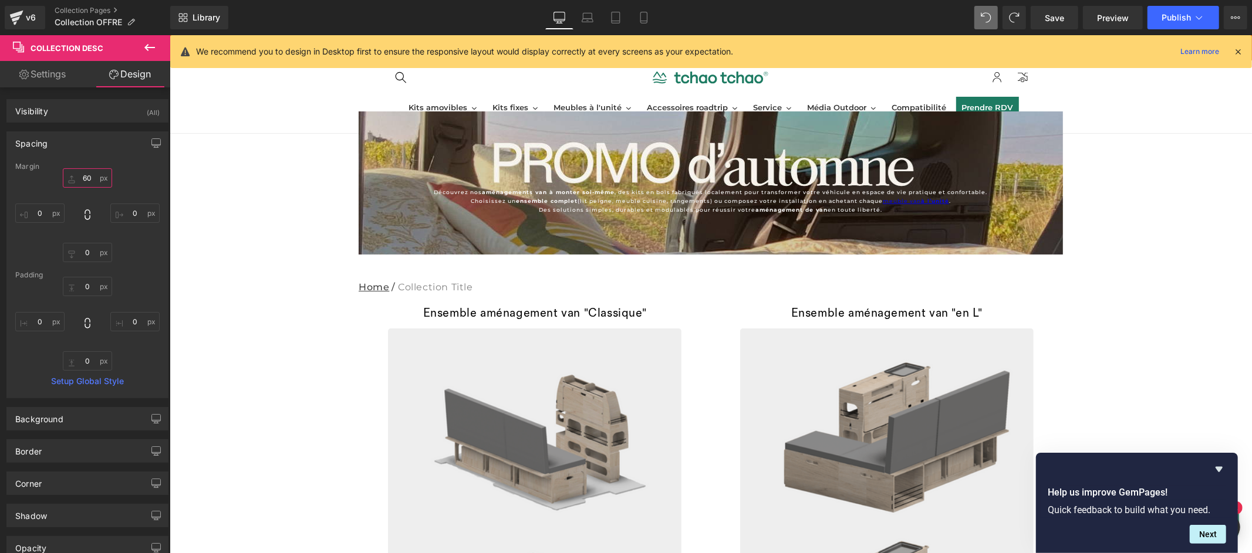
type input "60"
click at [151, 48] on icon at bounding box center [150, 47] width 14 height 14
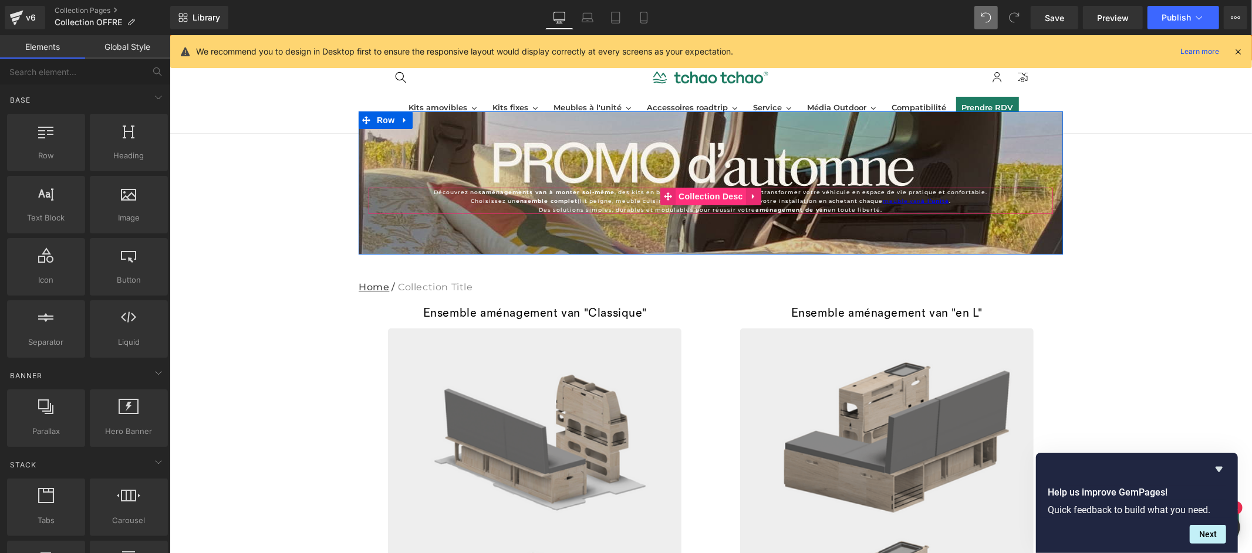
click at [715, 197] on link "Collection Desc" at bounding box center [703, 196] width 86 height 18
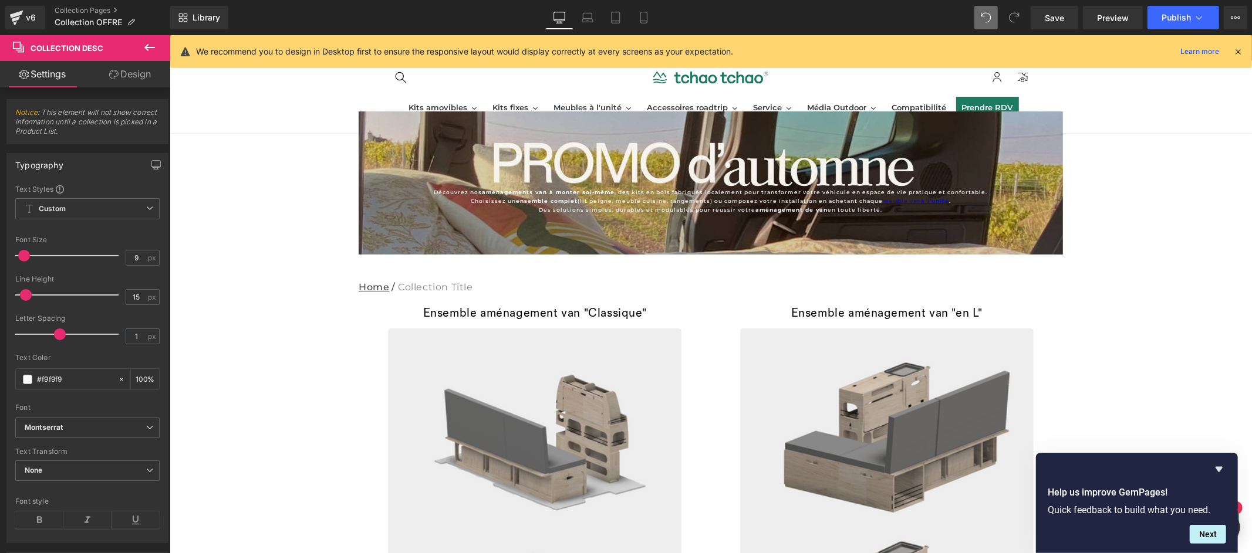
click at [143, 46] on icon at bounding box center [150, 47] width 14 height 14
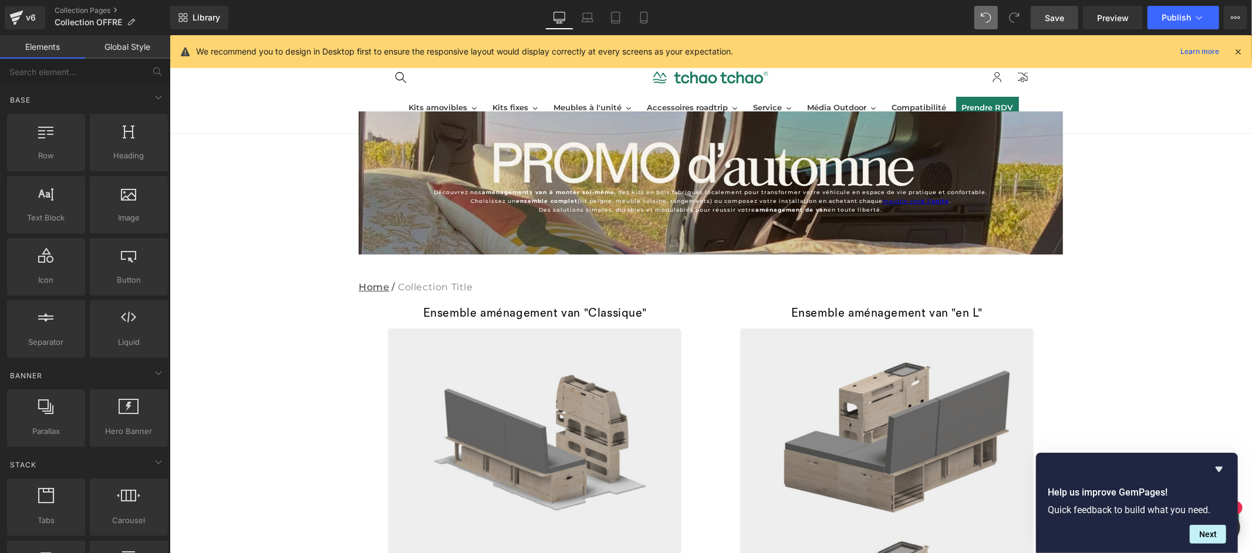
drag, startPoint x: 1053, startPoint y: 16, endPoint x: 1075, endPoint y: 19, distance: 21.8
click at [1053, 18] on span "Save" at bounding box center [1054, 18] width 19 height 12
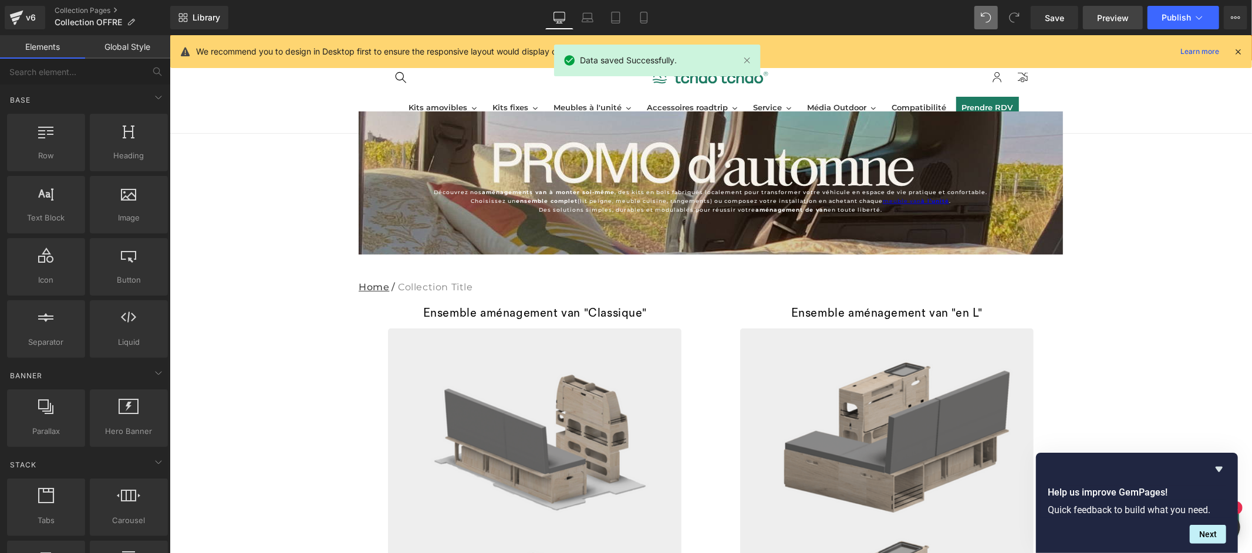
click at [1113, 19] on span "Preview" at bounding box center [1113, 18] width 32 height 12
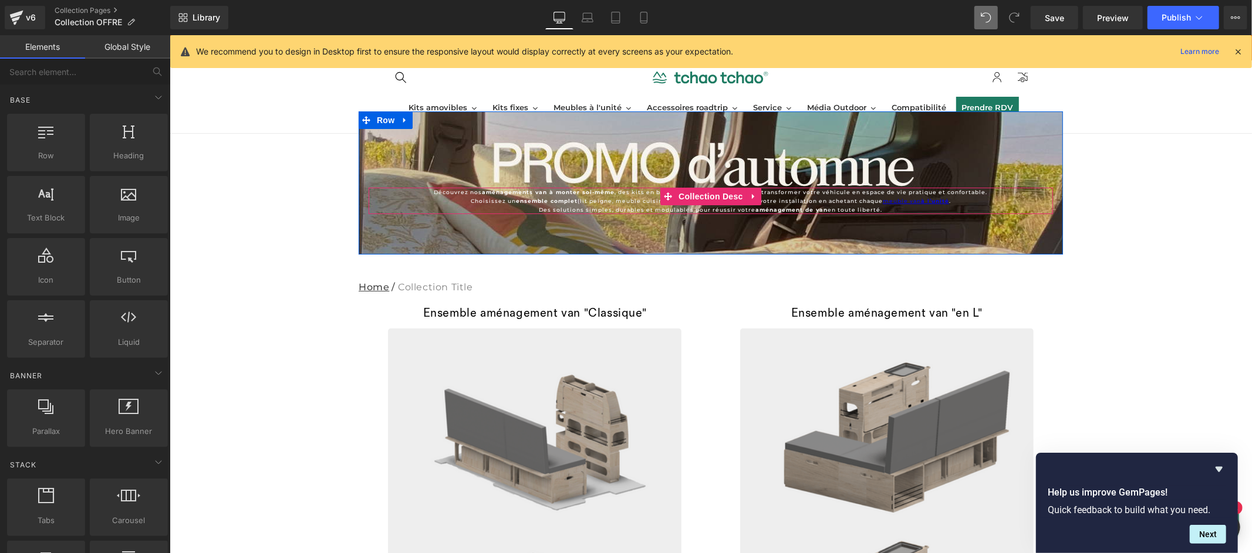
click at [435, 204] on p "Découvrez nos aménagements van à monter soi-même , des kits en bois fabriqués l…" at bounding box center [710, 200] width 684 height 26
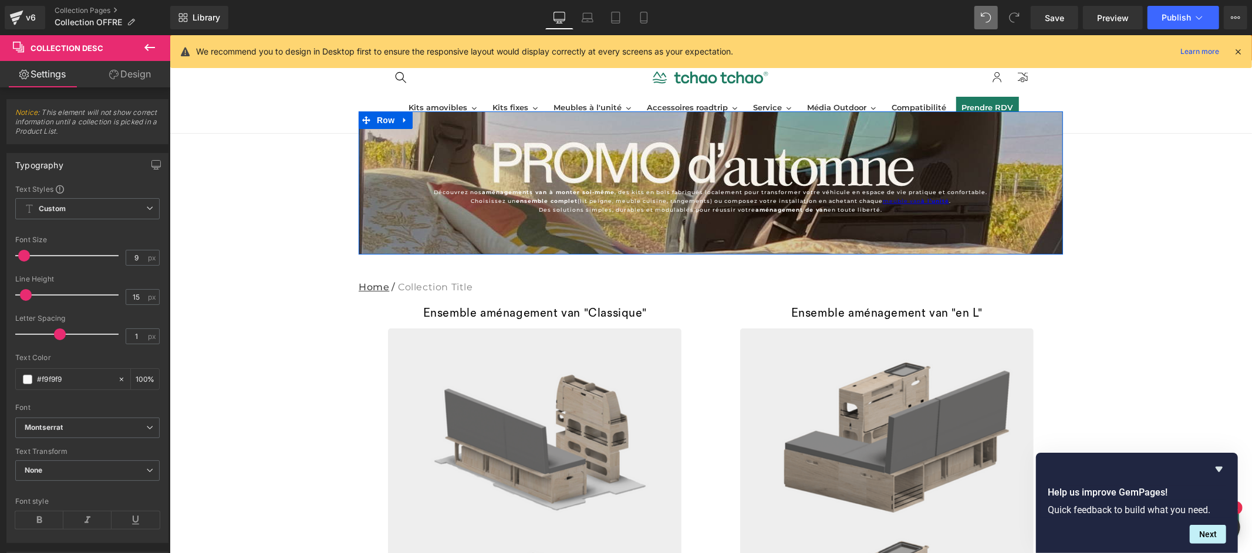
click at [399, 167] on div "Découvrez nos aménagements van à monter soi-même , des kits en bois fabriqués l…" at bounding box center [710, 185] width 704 height 67
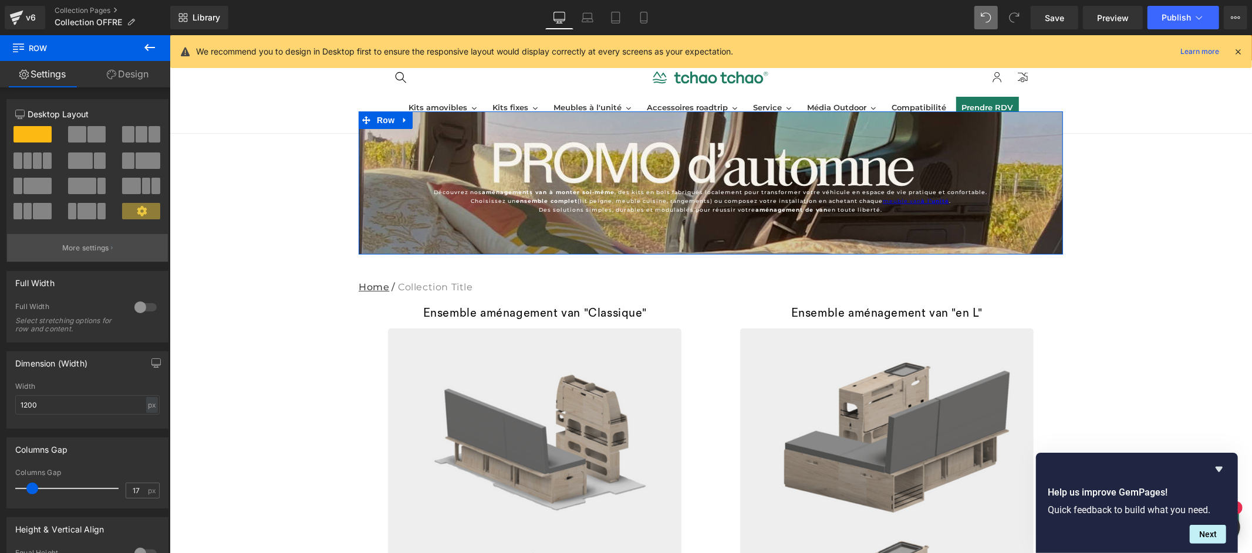
click at [99, 251] on p "More settings" at bounding box center [85, 248] width 47 height 11
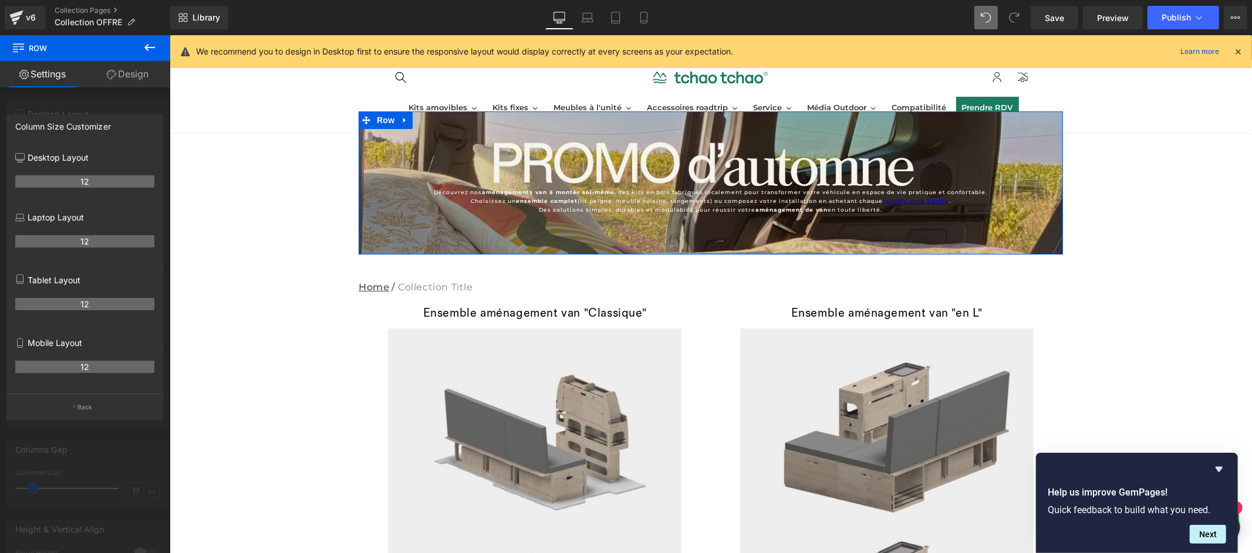
click at [136, 73] on link "Design" at bounding box center [127, 74] width 85 height 26
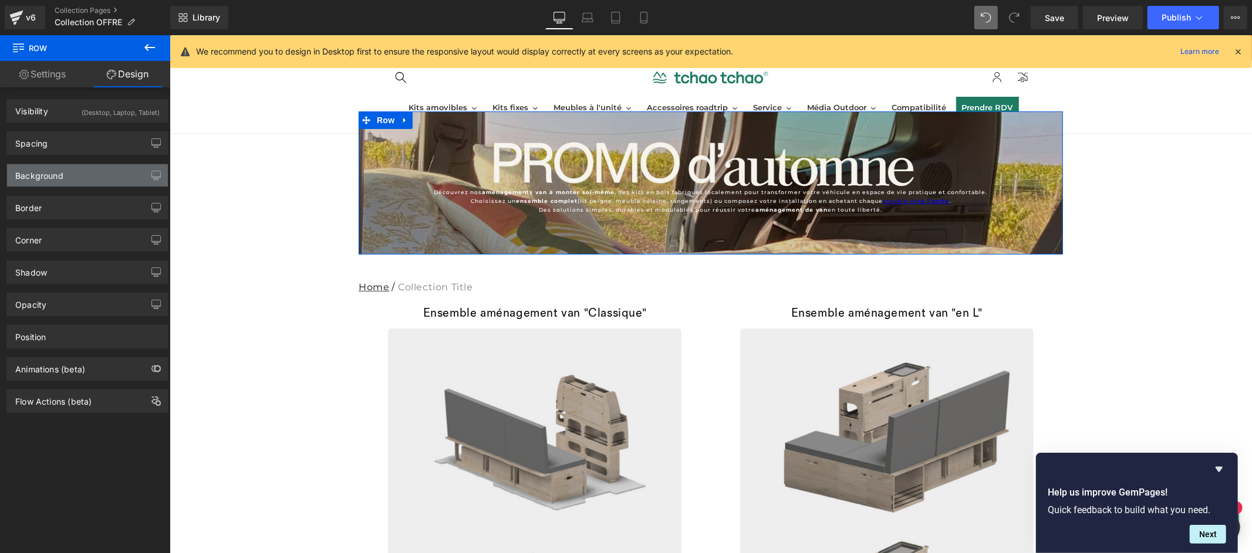
click at [88, 175] on div "Background" at bounding box center [87, 175] width 161 height 22
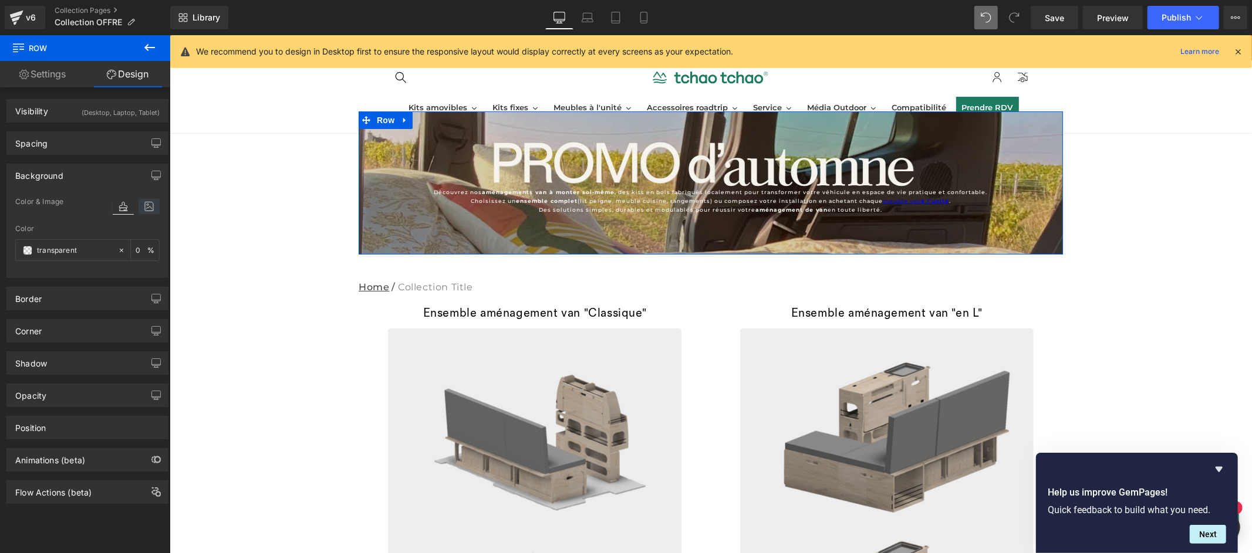
click at [146, 203] on icon at bounding box center [148, 206] width 21 height 15
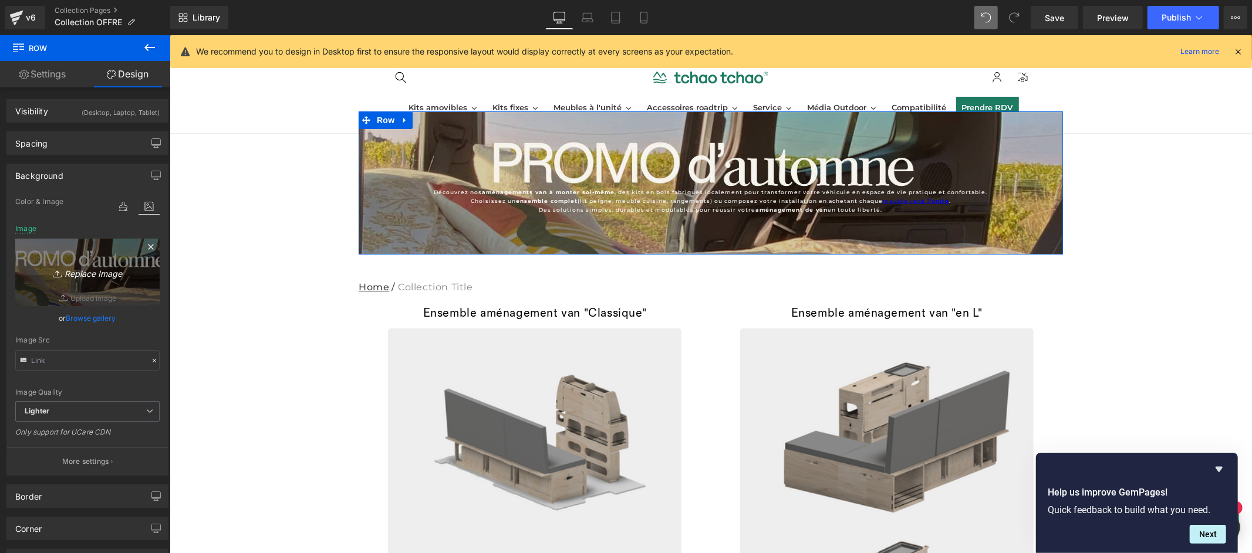
click at [104, 276] on icon "Replace Image" at bounding box center [87, 272] width 94 height 15
type input "C:\fakepath\PROMO d’ (2).png"
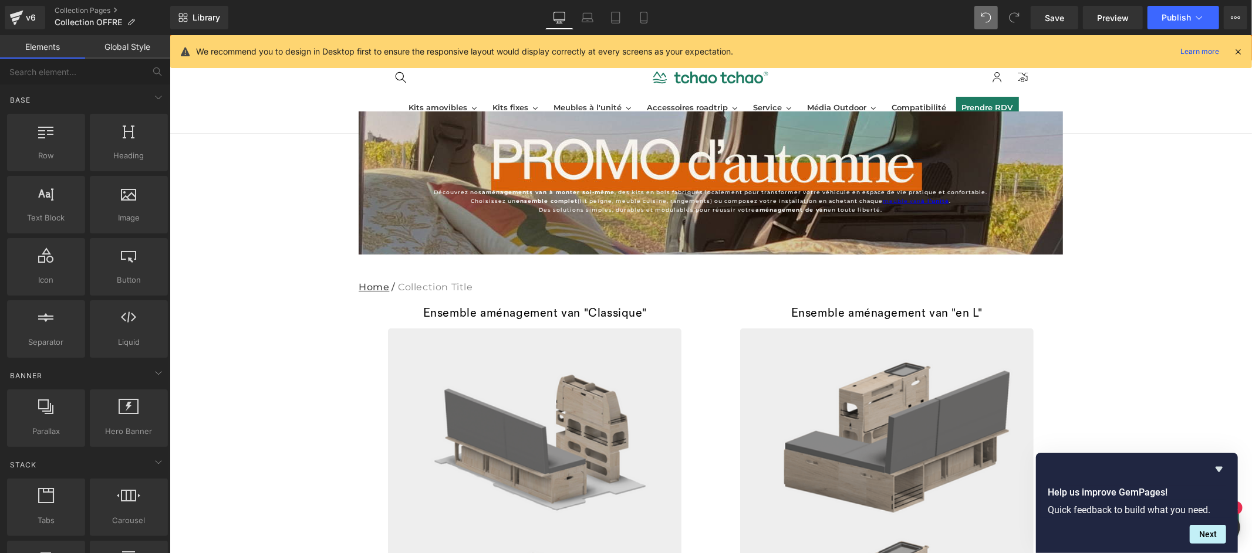
click at [707, 197] on div "Découvrez nos aménagements van à monter soi-même , des kits en bois fabriqués l…" at bounding box center [710, 200] width 684 height 26
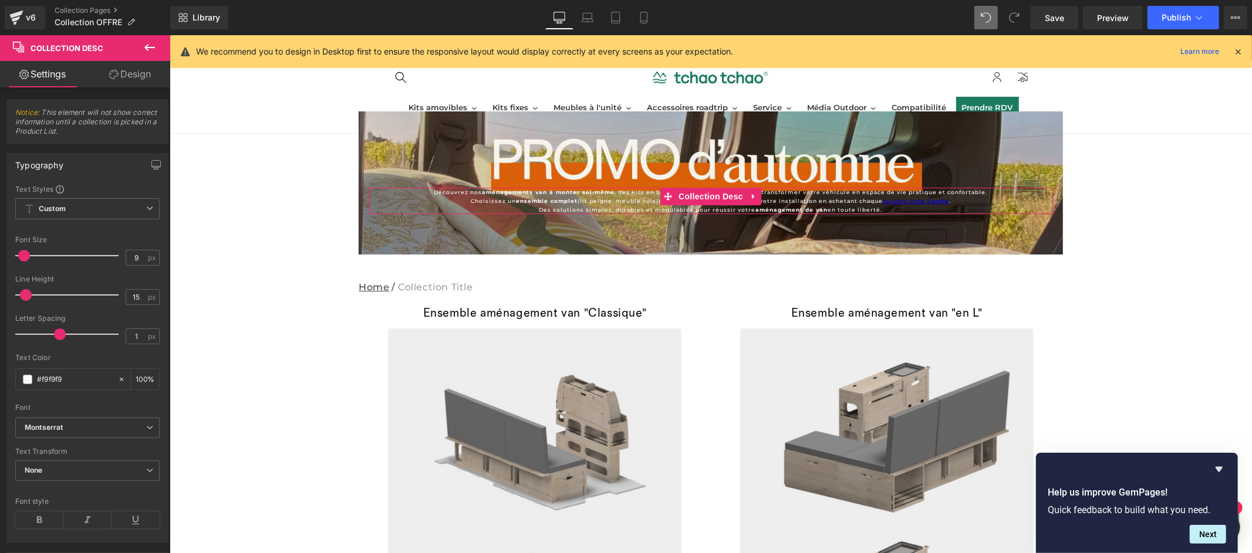
click at [132, 75] on link "Design" at bounding box center [129, 74] width 85 height 26
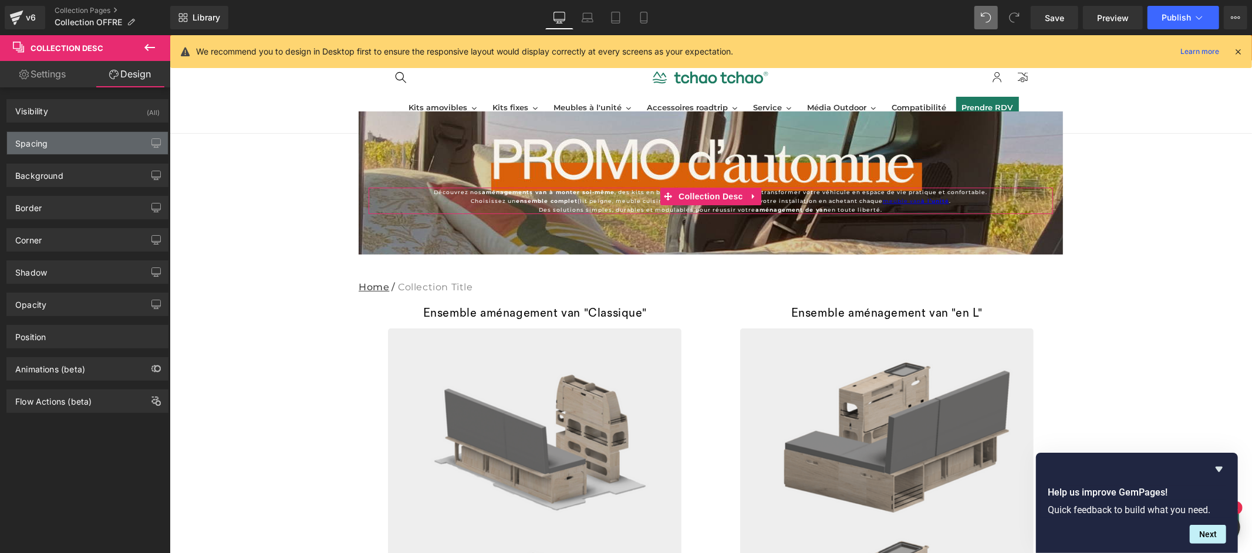
click at [70, 143] on div "Spacing" at bounding box center [87, 143] width 161 height 22
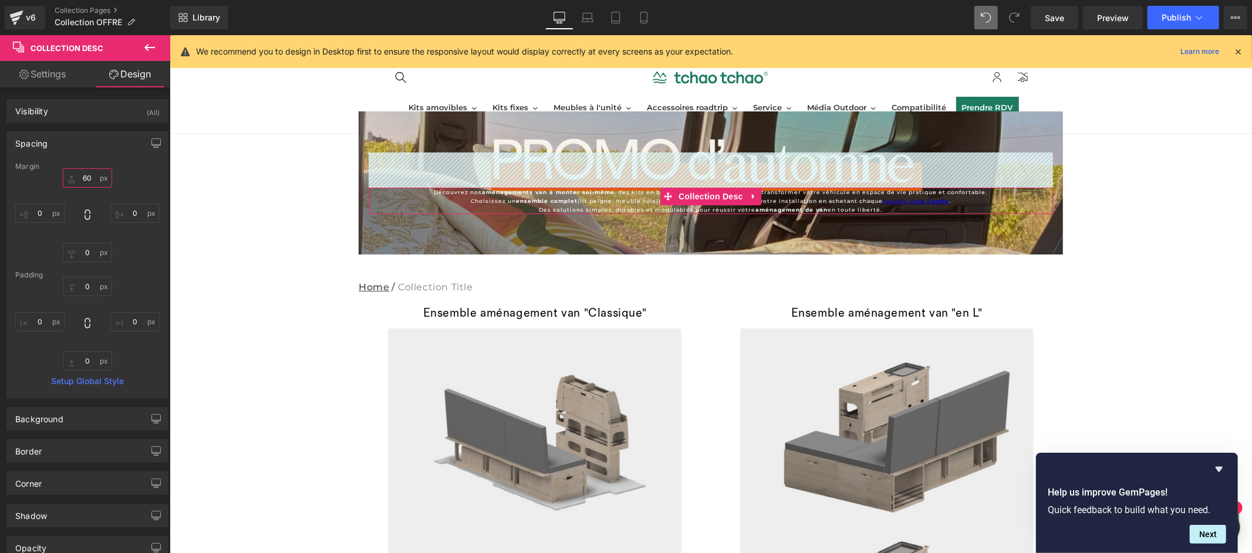
click at [87, 175] on input "text" at bounding box center [87, 177] width 49 height 19
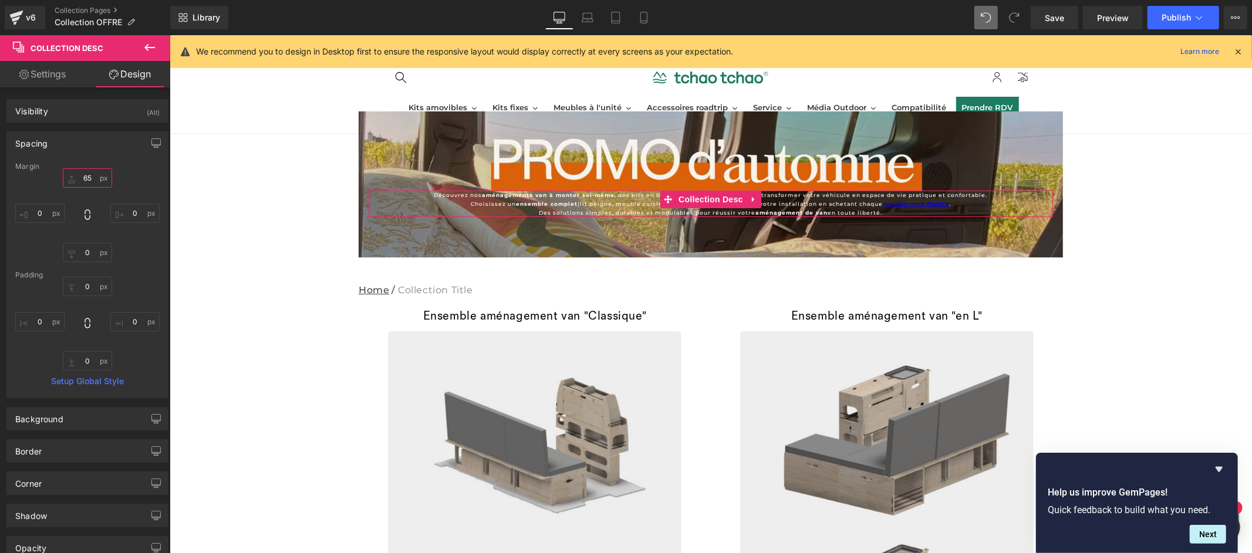
type input "6"
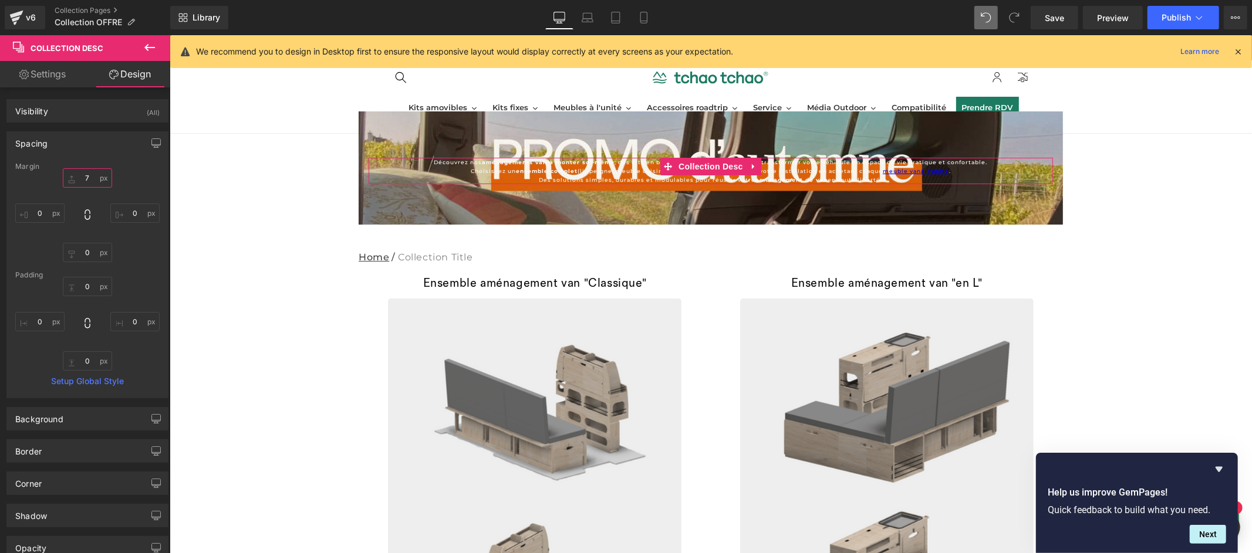
type input "70"
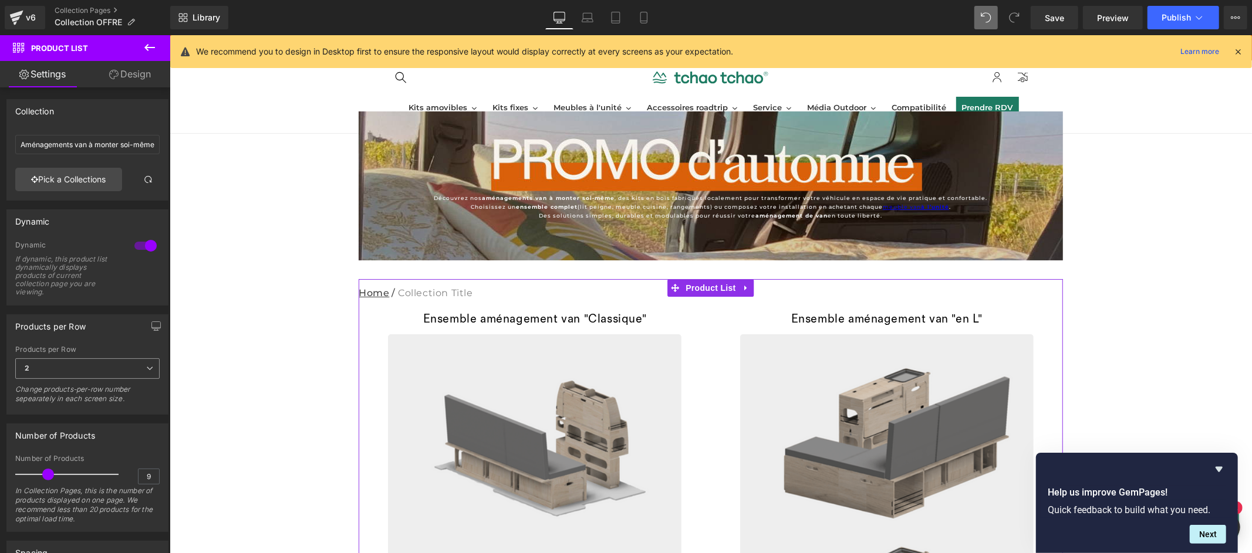
click at [79, 366] on span "2" at bounding box center [87, 369] width 144 height 21
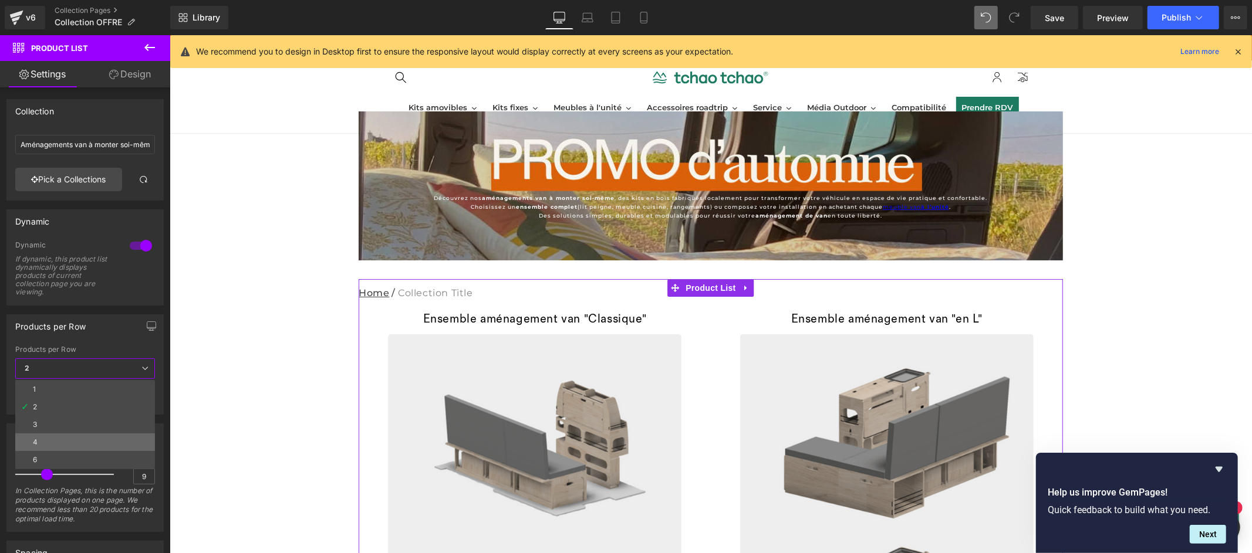
click at [75, 437] on li "4" at bounding box center [85, 443] width 140 height 18
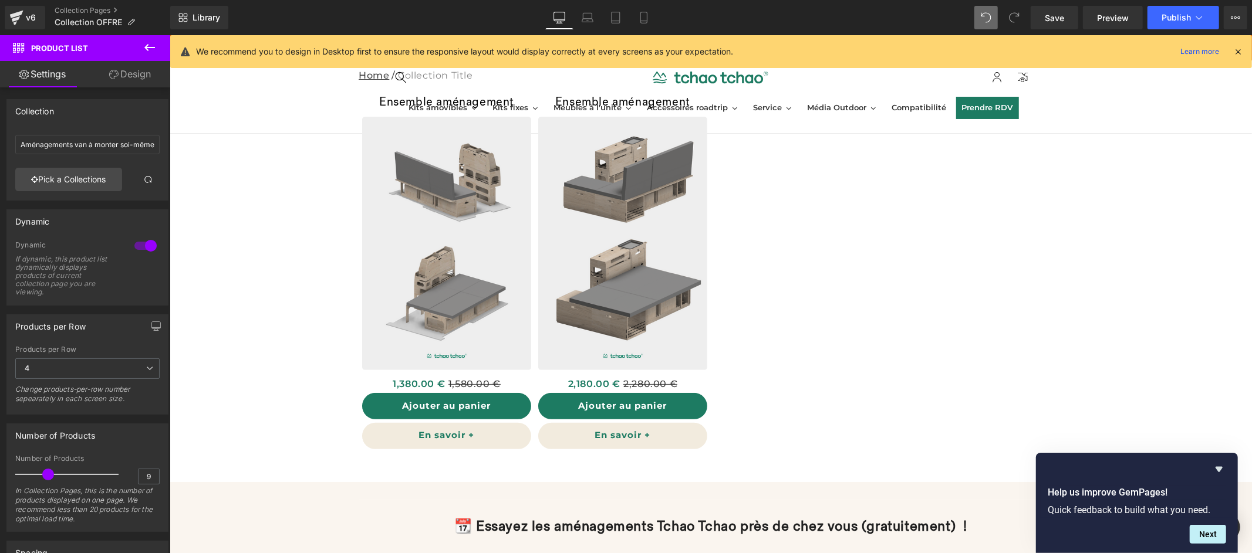
scroll to position [0, 0]
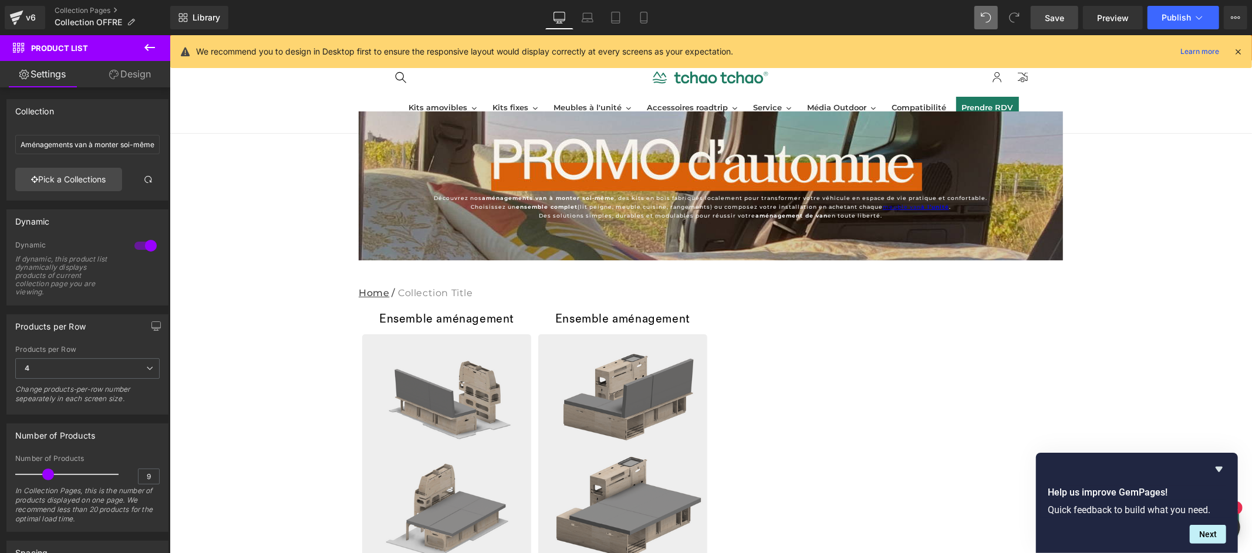
click at [1060, 19] on span "Save" at bounding box center [1054, 18] width 19 height 12
click at [87, 11] on link "Collection Pages" at bounding box center [113, 10] width 116 height 9
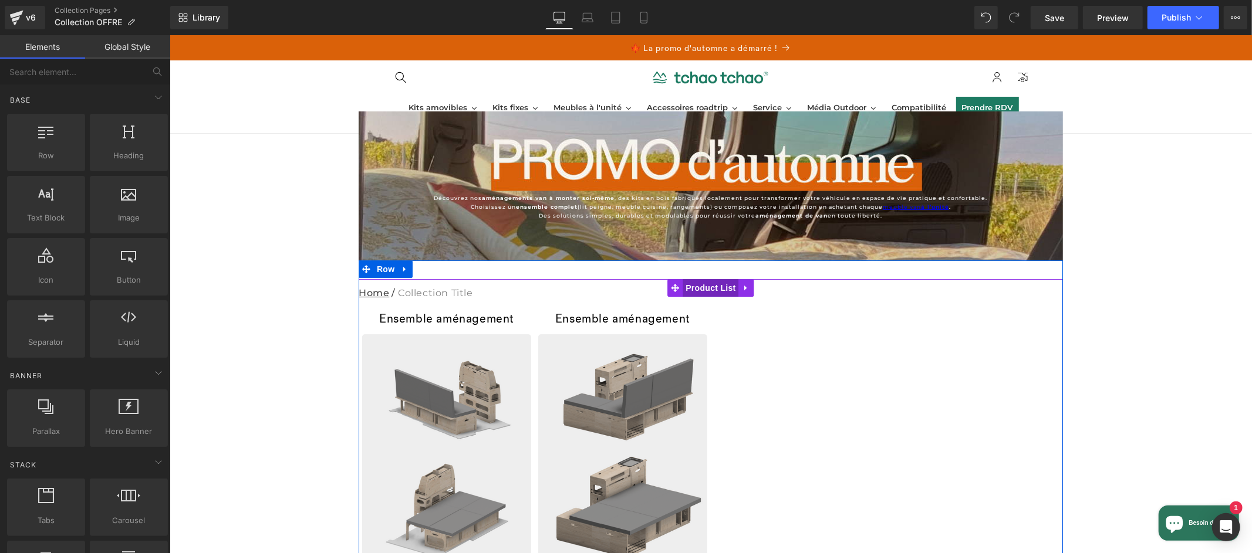
click at [709, 289] on link "Product List" at bounding box center [702, 288] width 71 height 18
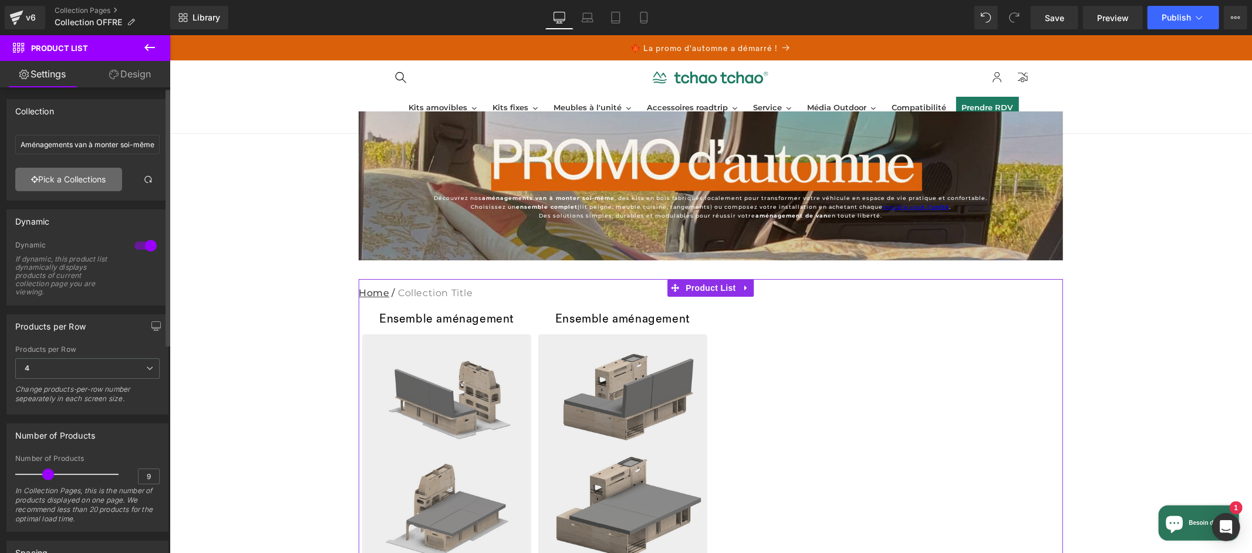
click at [95, 181] on link "Pick a Collections" at bounding box center [68, 179] width 107 height 23
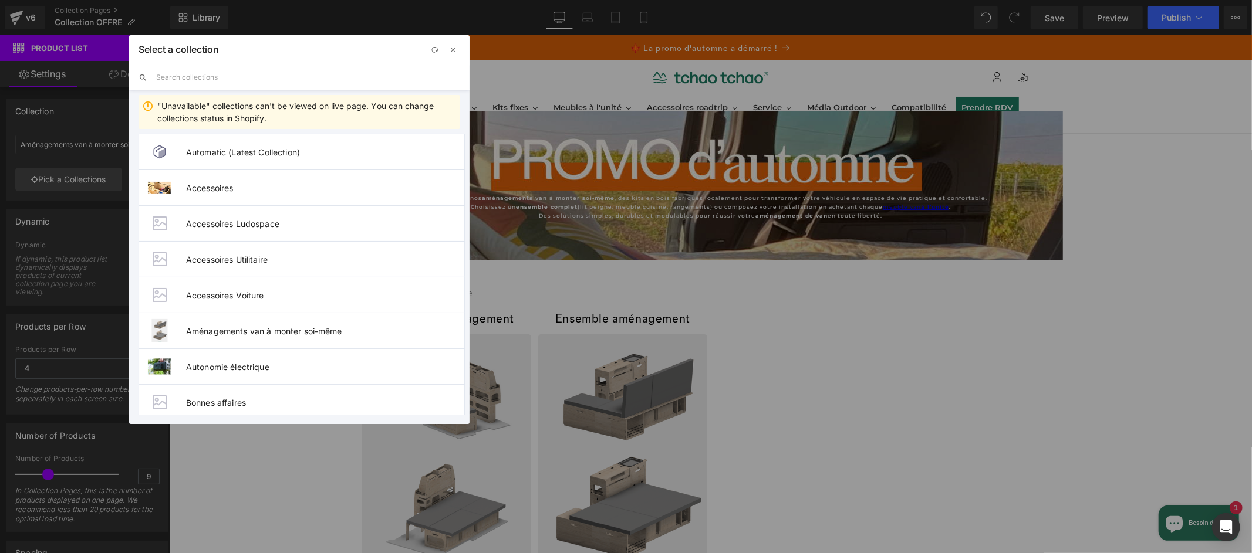
click at [231, 80] on input "text" at bounding box center [308, 78] width 304 height 26
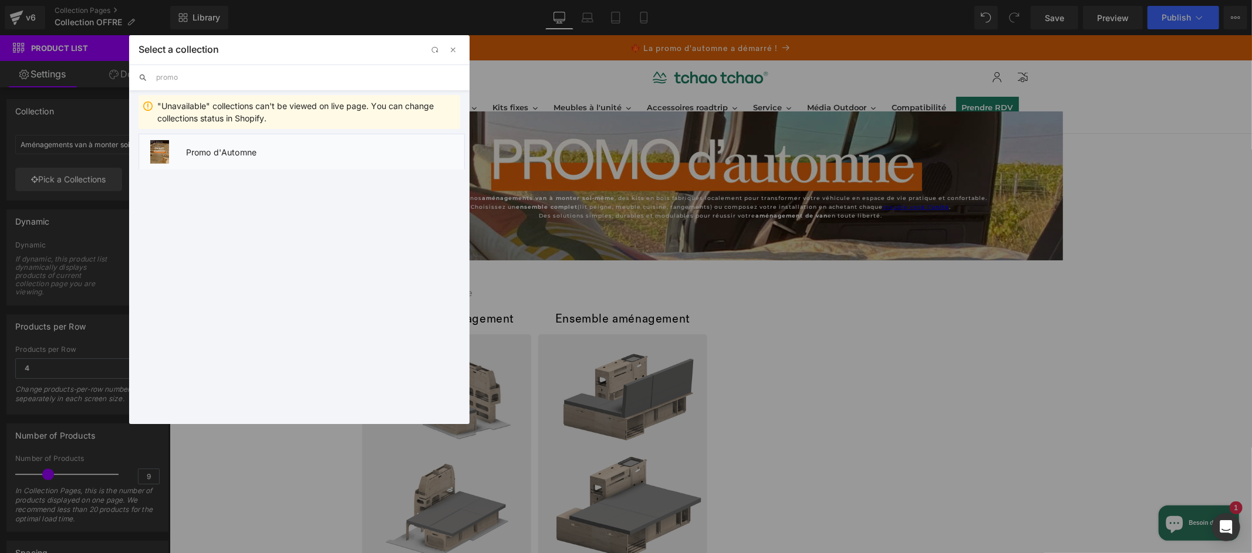
type input "promo"
click at [245, 154] on span "Promo d'Automne" at bounding box center [325, 152] width 278 height 10
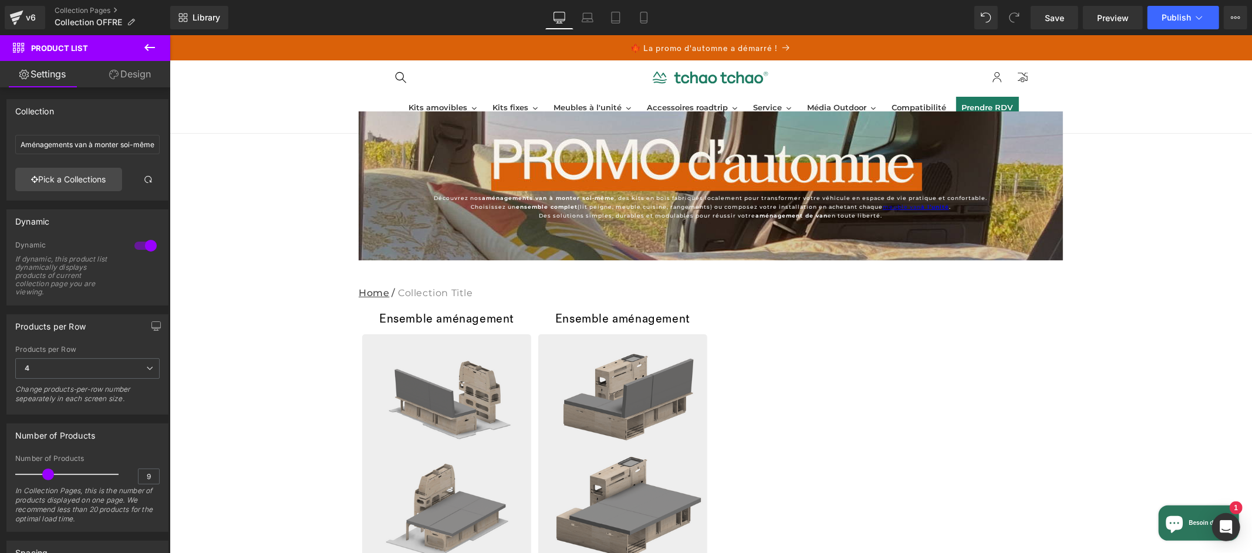
type input "Promo d'Automne"
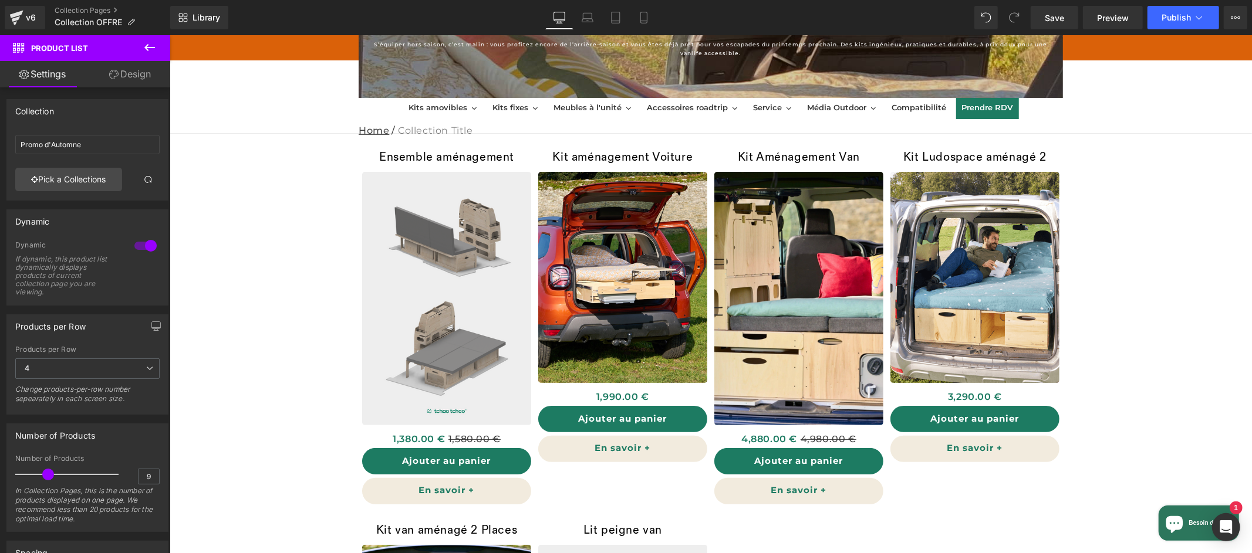
scroll to position [80, 0]
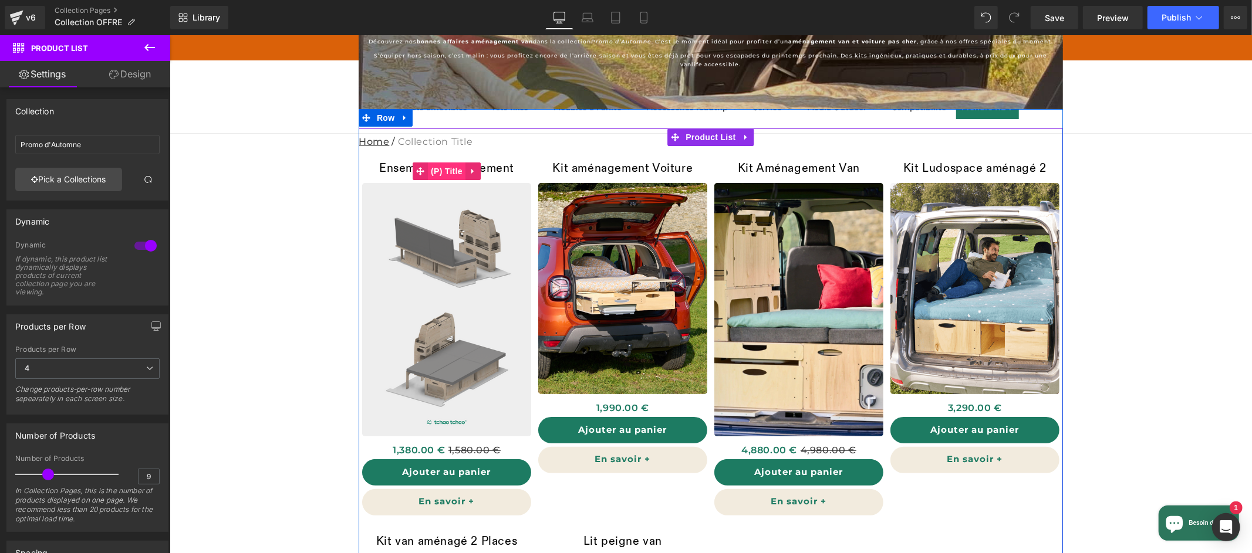
click at [441, 170] on span "(P) Title" at bounding box center [446, 171] width 38 height 18
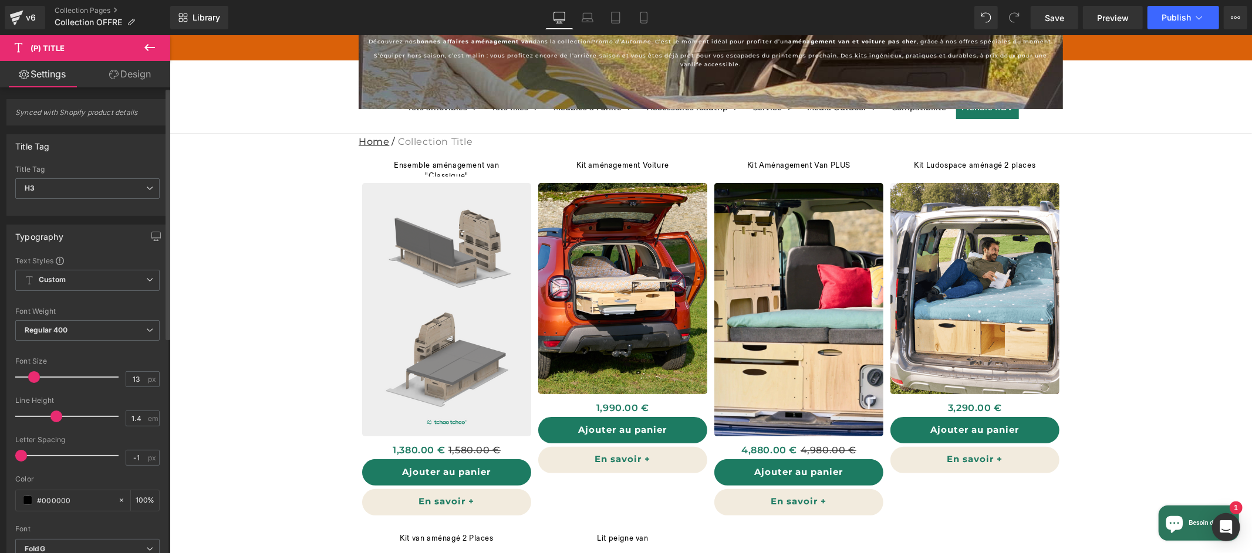
type input "12"
drag, startPoint x: 43, startPoint y: 380, endPoint x: 36, endPoint y: 383, distance: 8.2
click at [36, 383] on div at bounding box center [69, 377] width 97 height 23
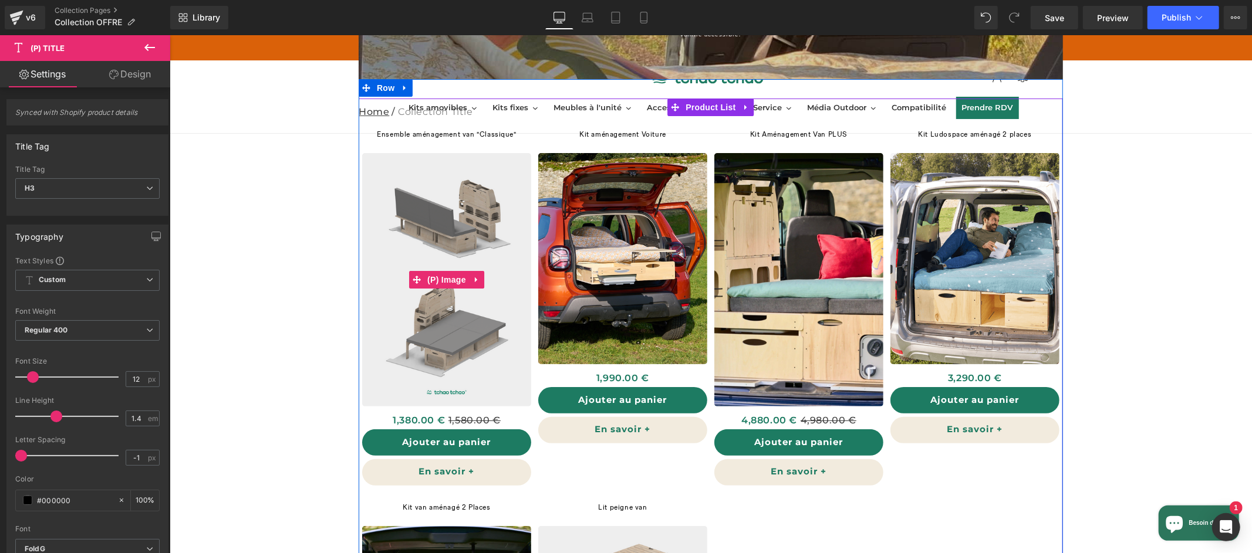
scroll to position [56, 0]
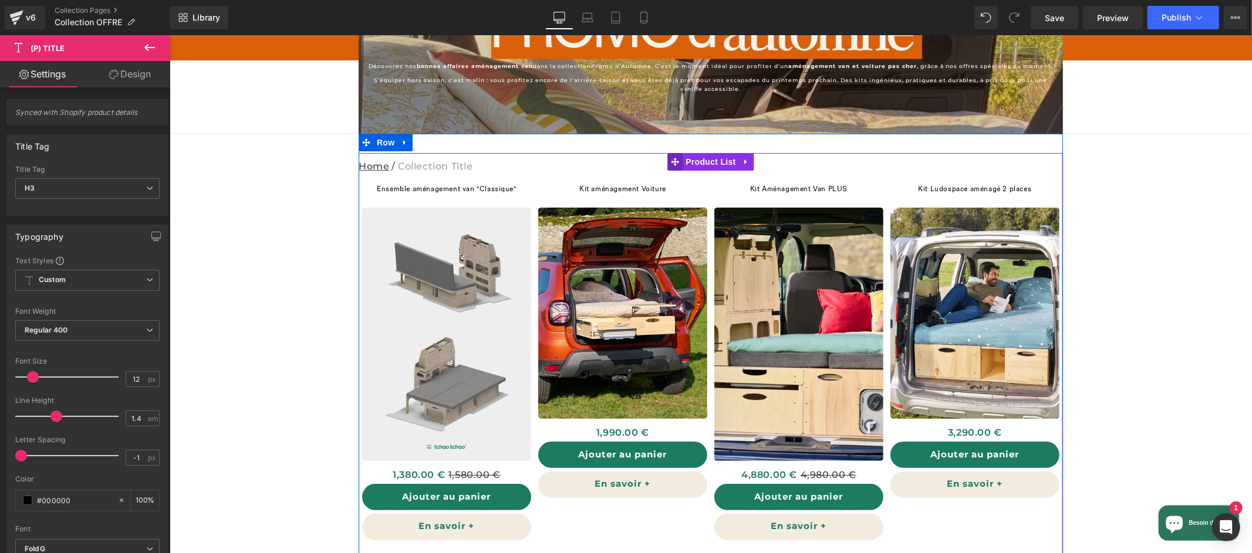
click at [712, 163] on link "Product List" at bounding box center [702, 162] width 71 height 18
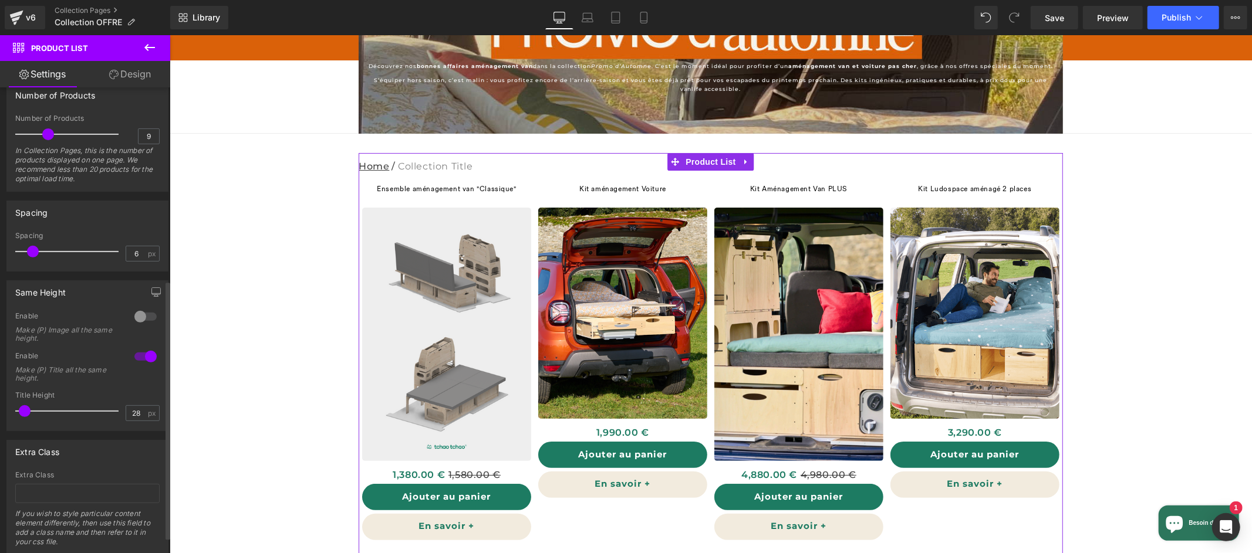
scroll to position [347, 0]
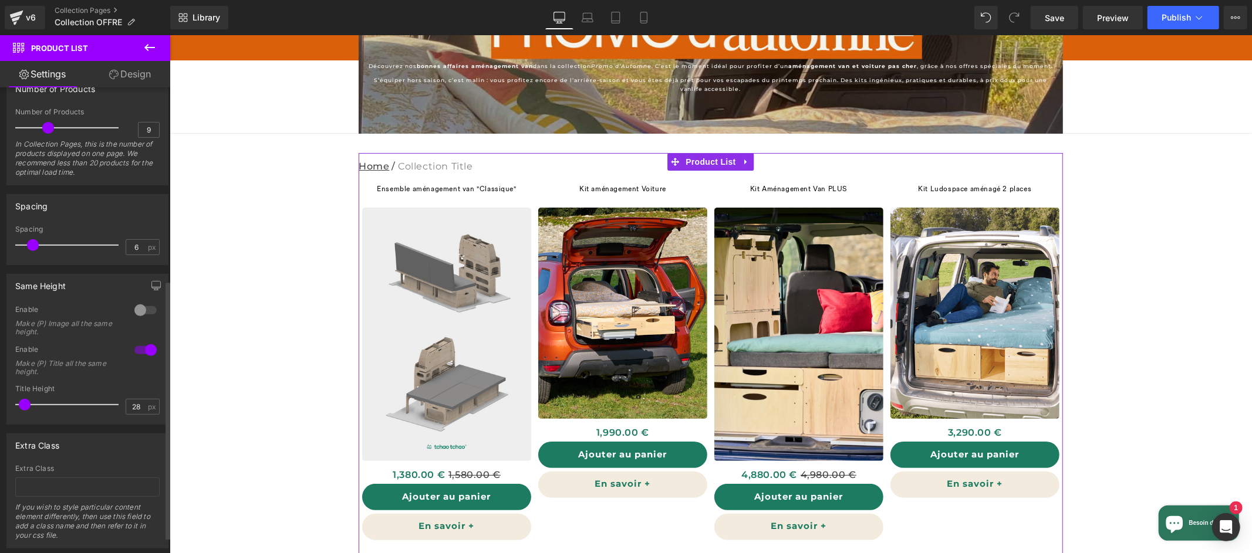
click at [148, 312] on div at bounding box center [145, 310] width 28 height 19
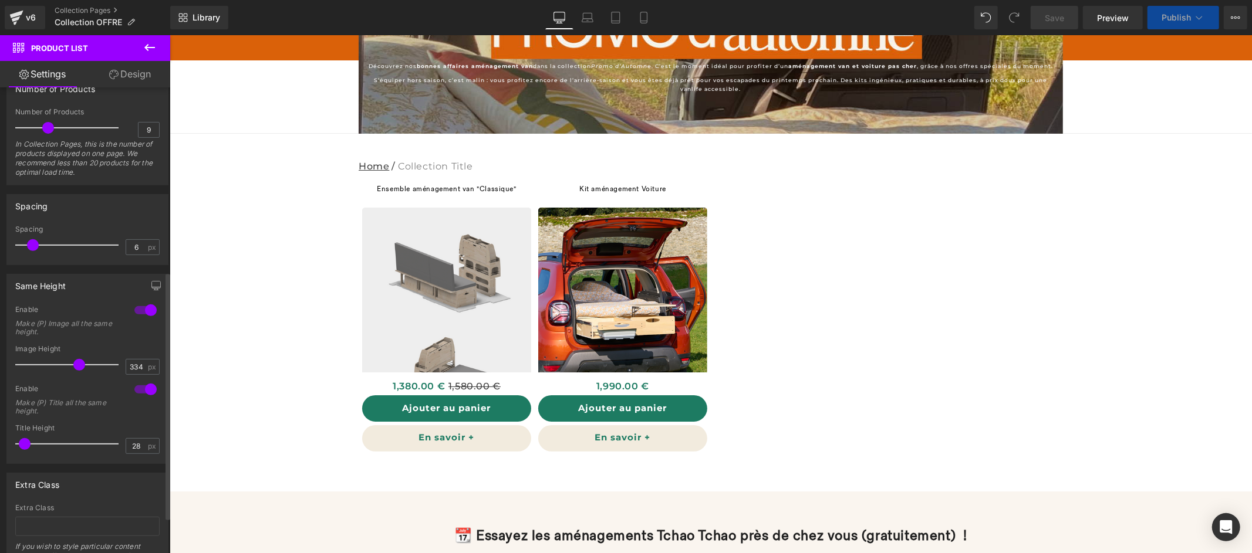
type input "342"
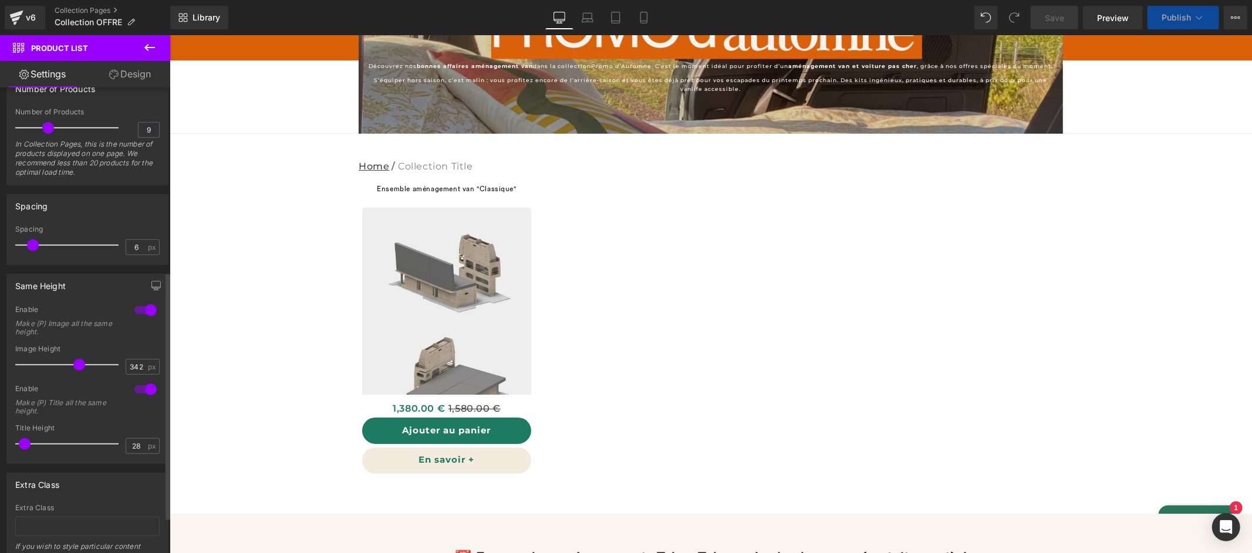
drag, startPoint x: 45, startPoint y: 367, endPoint x: 76, endPoint y: 369, distance: 31.7
click at [77, 368] on span at bounding box center [79, 365] width 12 height 12
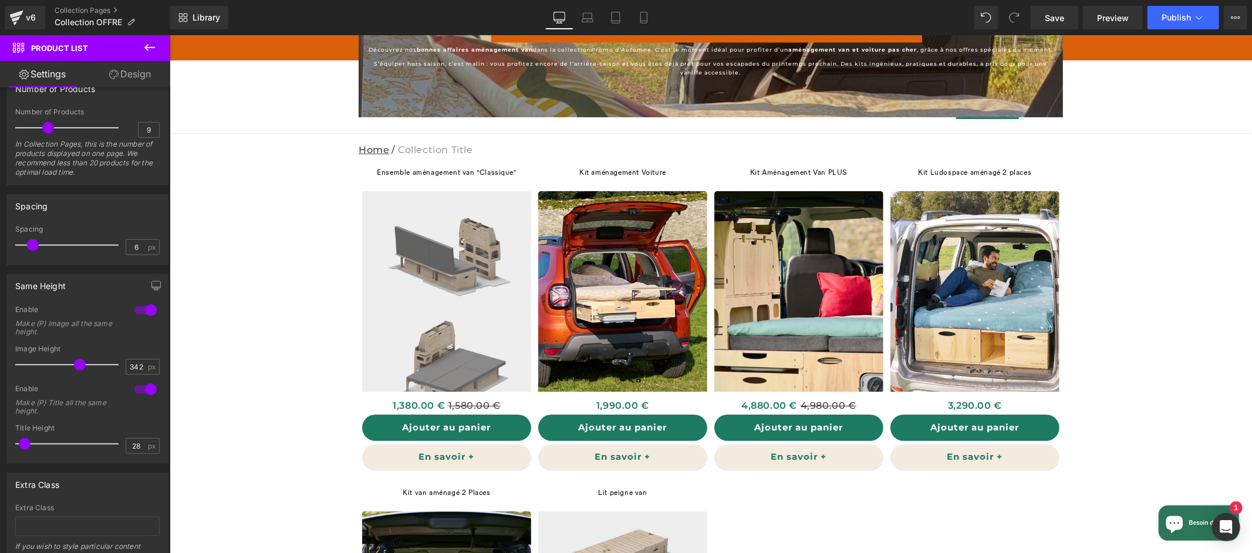
scroll to position [79, 0]
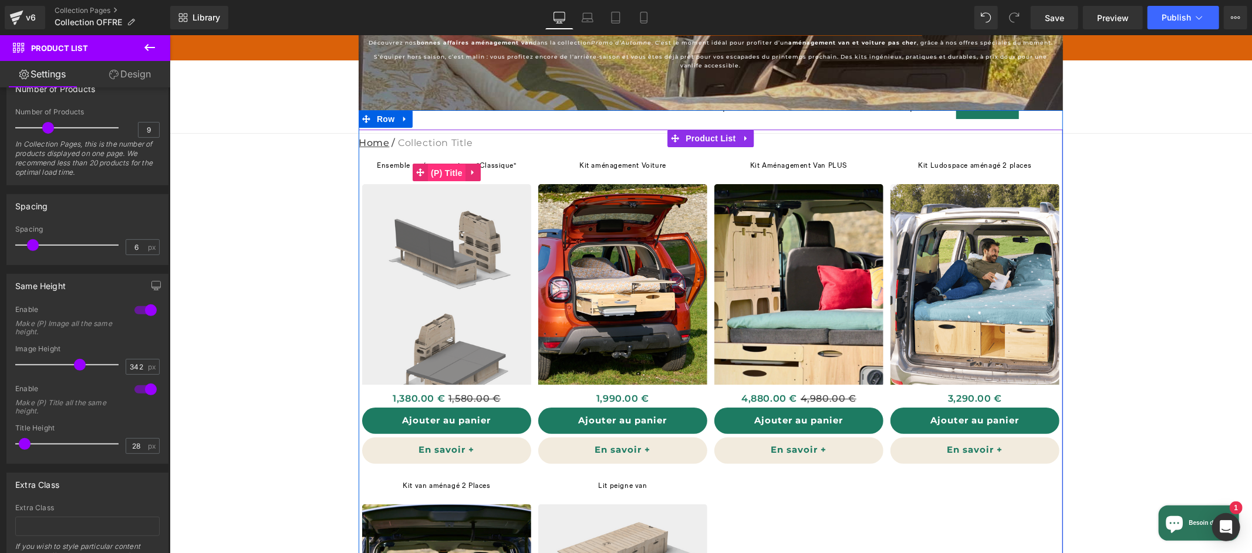
click at [447, 168] on div "Ensemble aménagement van "Classique" (P) Title" at bounding box center [446, 172] width 146 height 23
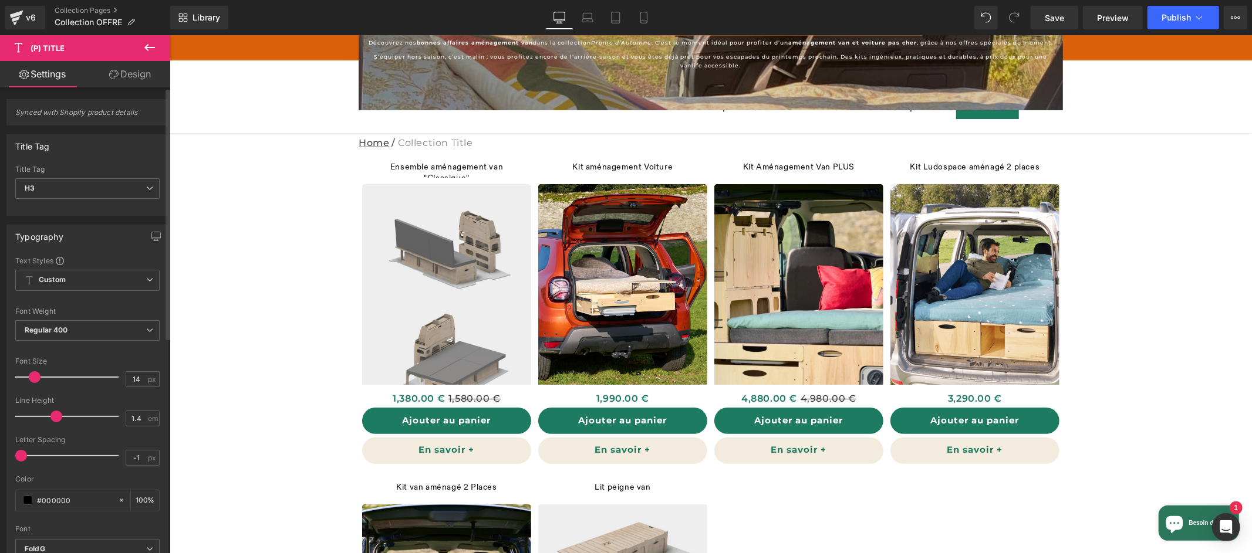
click at [35, 377] on span at bounding box center [35, 377] width 12 height 12
click at [643, 12] on icon at bounding box center [643, 17] width 6 height 11
type input "13"
type input "100"
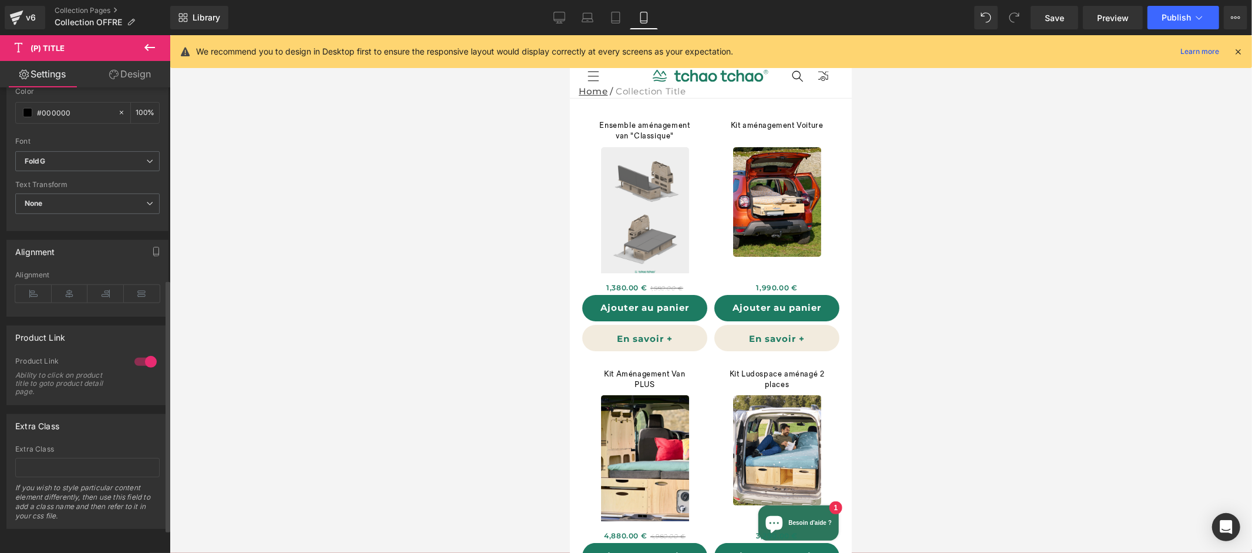
scroll to position [0, 0]
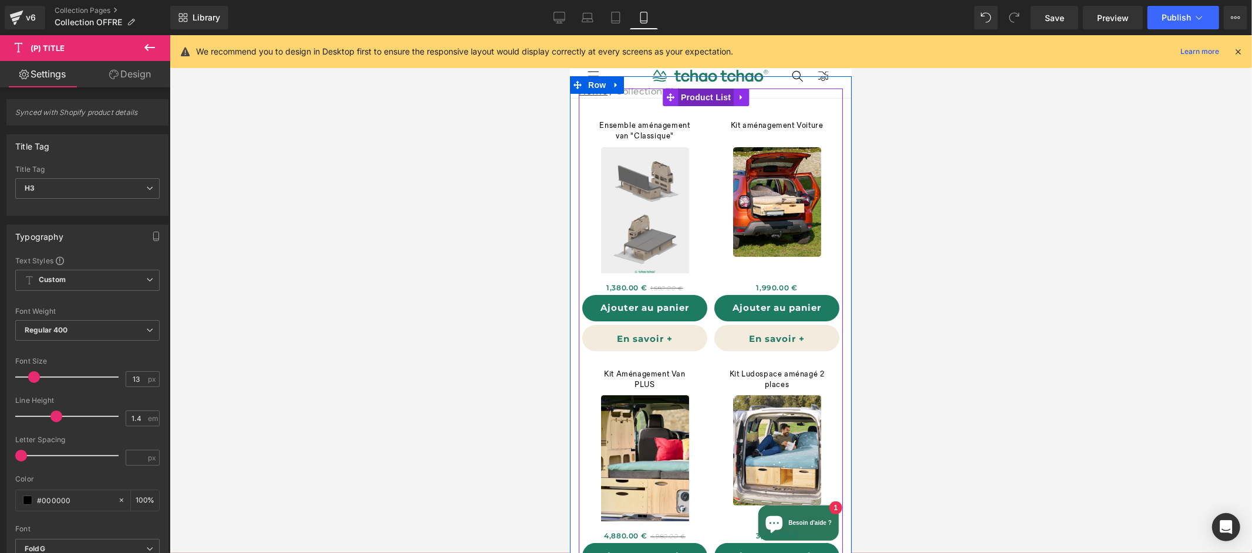
click at [709, 98] on link "Product List" at bounding box center [697, 97] width 71 height 18
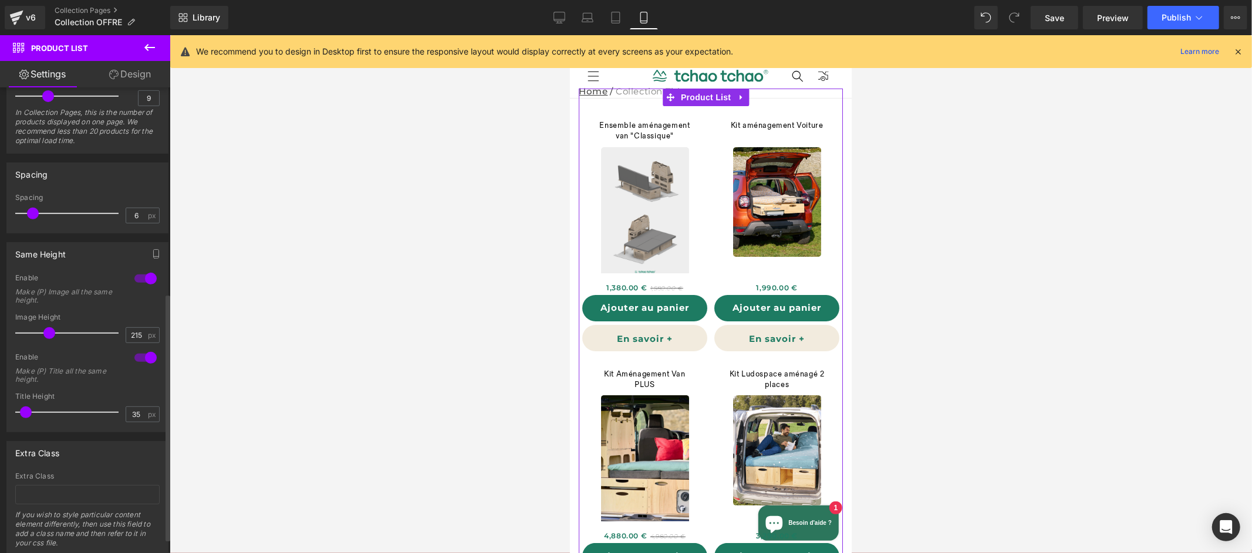
scroll to position [387, 0]
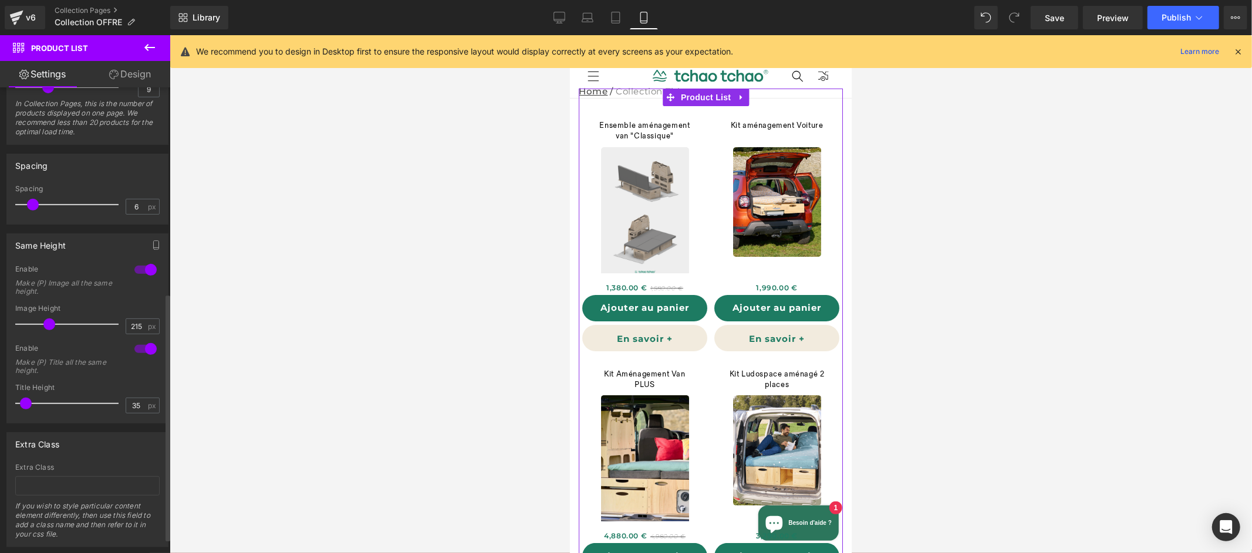
click at [142, 268] on div at bounding box center [145, 270] width 28 height 19
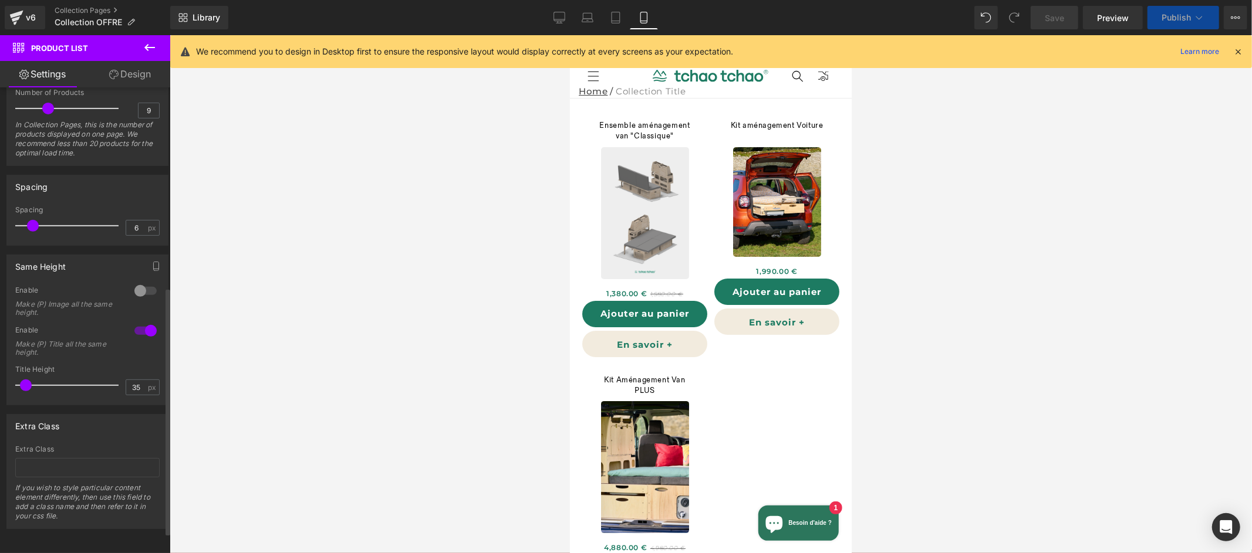
scroll to position [376, 0]
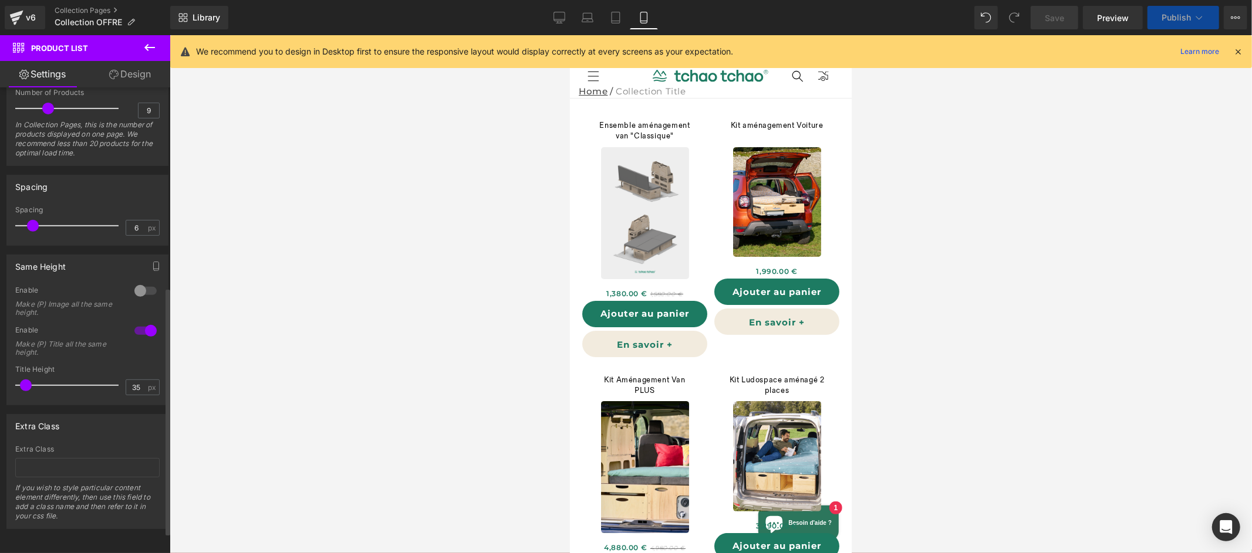
click at [141, 282] on div at bounding box center [145, 291] width 28 height 19
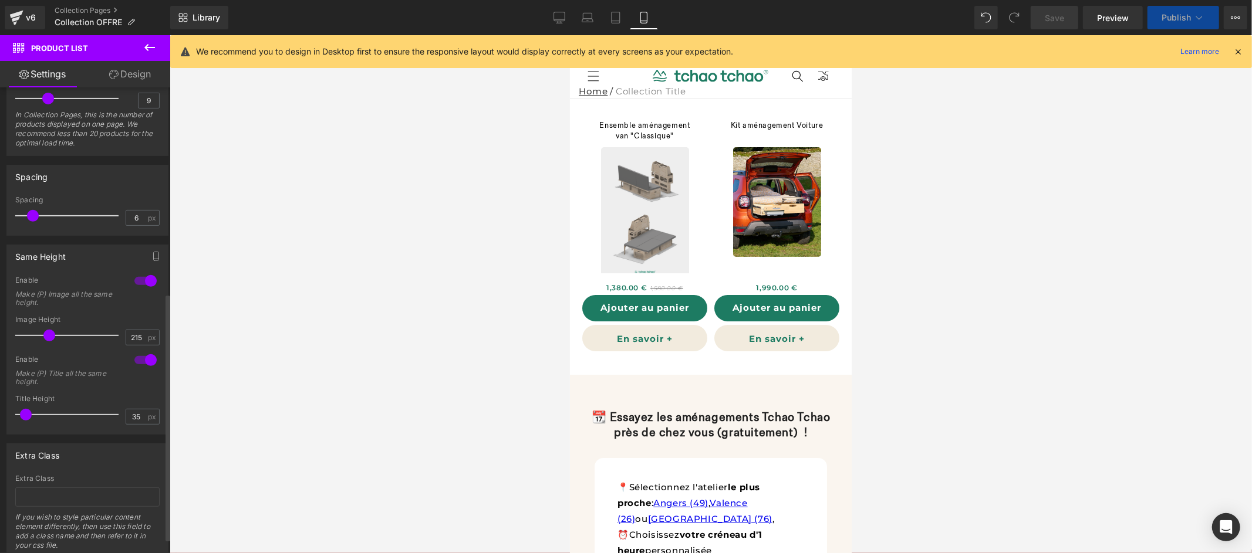
scroll to position [387, 0]
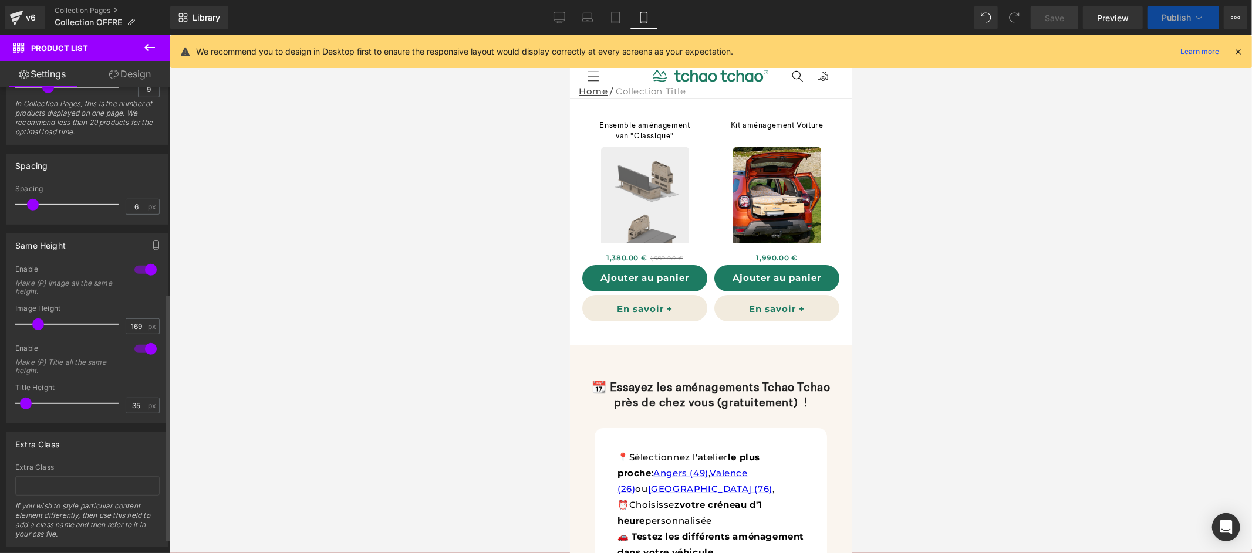
drag, startPoint x: 46, startPoint y: 327, endPoint x: 36, endPoint y: 327, distance: 10.0
click at [36, 327] on span at bounding box center [38, 325] width 12 height 12
type input "172"
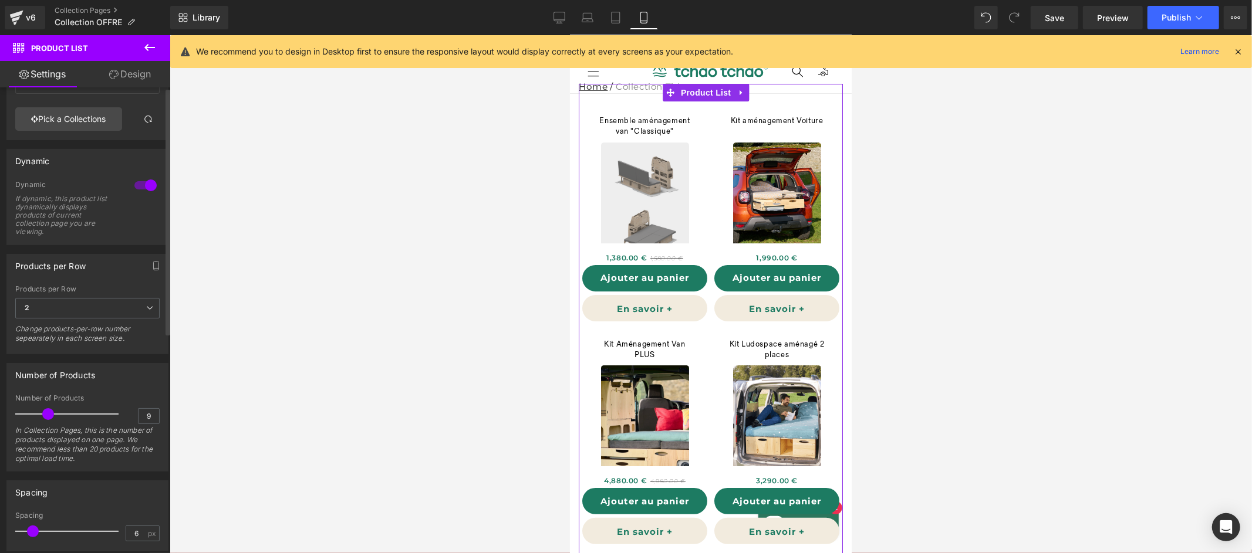
scroll to position [0, 0]
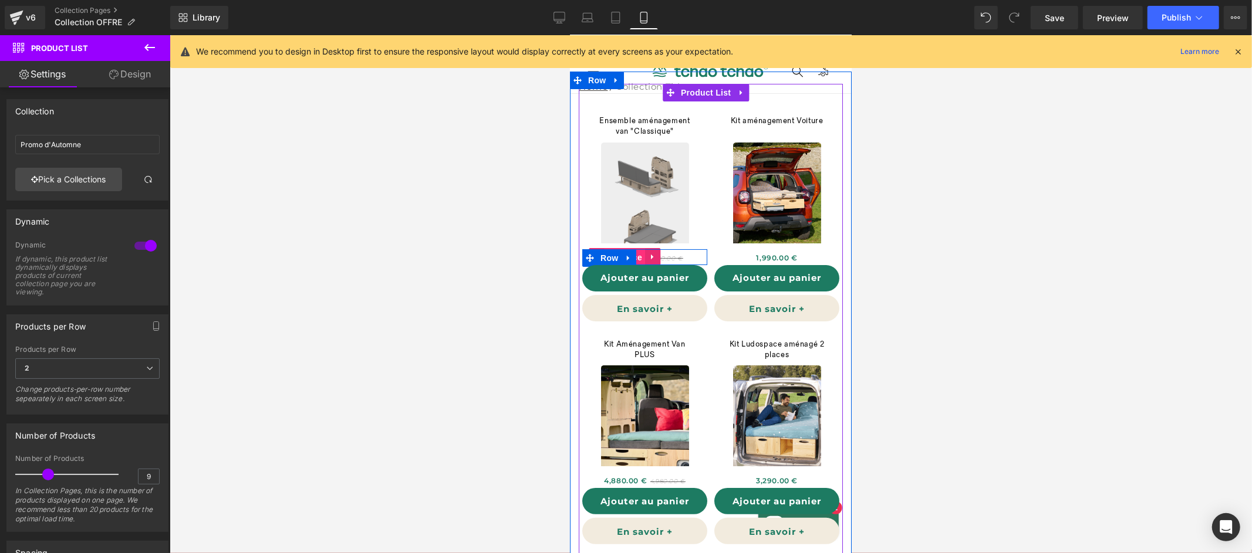
click at [643, 255] on div "1,380.00 € 1,580.00 € (P) Price" at bounding box center [644, 257] width 125 height 16
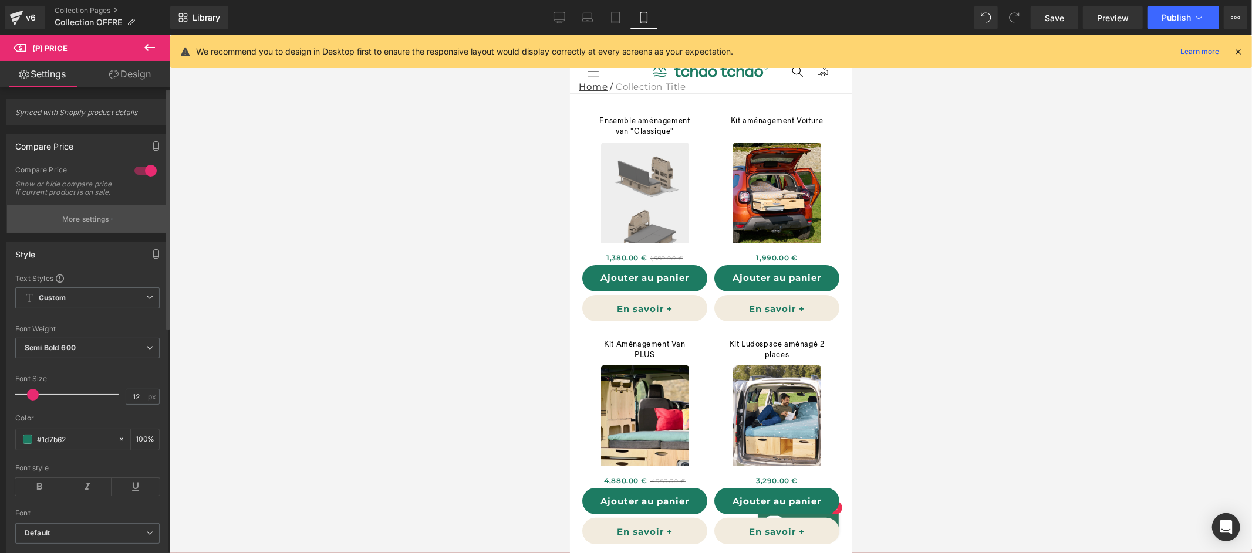
click at [92, 225] on p "More settings" at bounding box center [85, 219] width 47 height 11
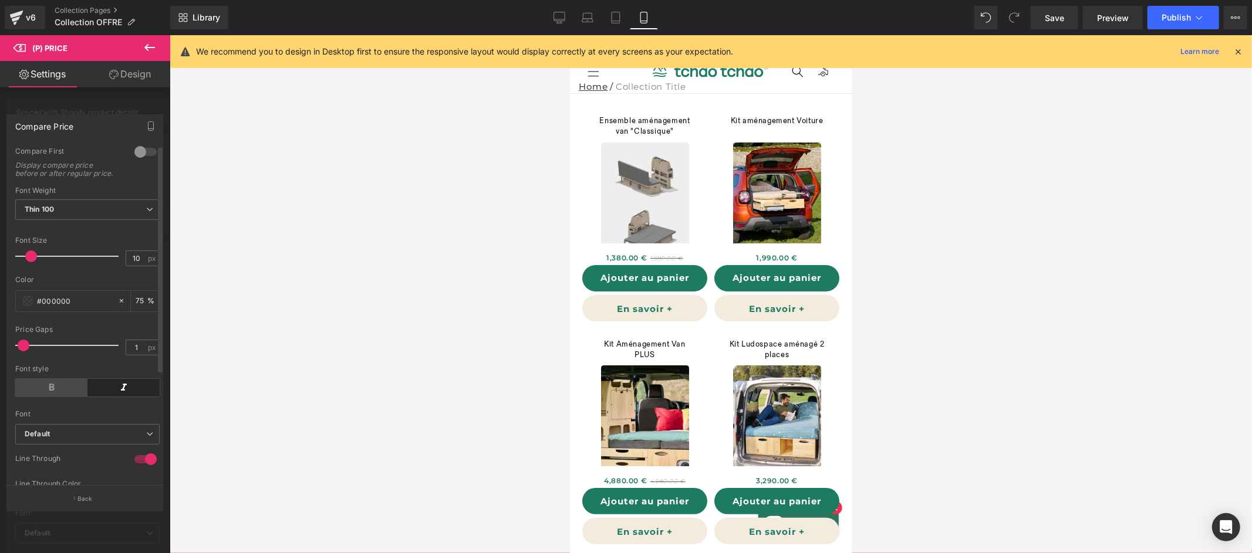
scroll to position [109, 0]
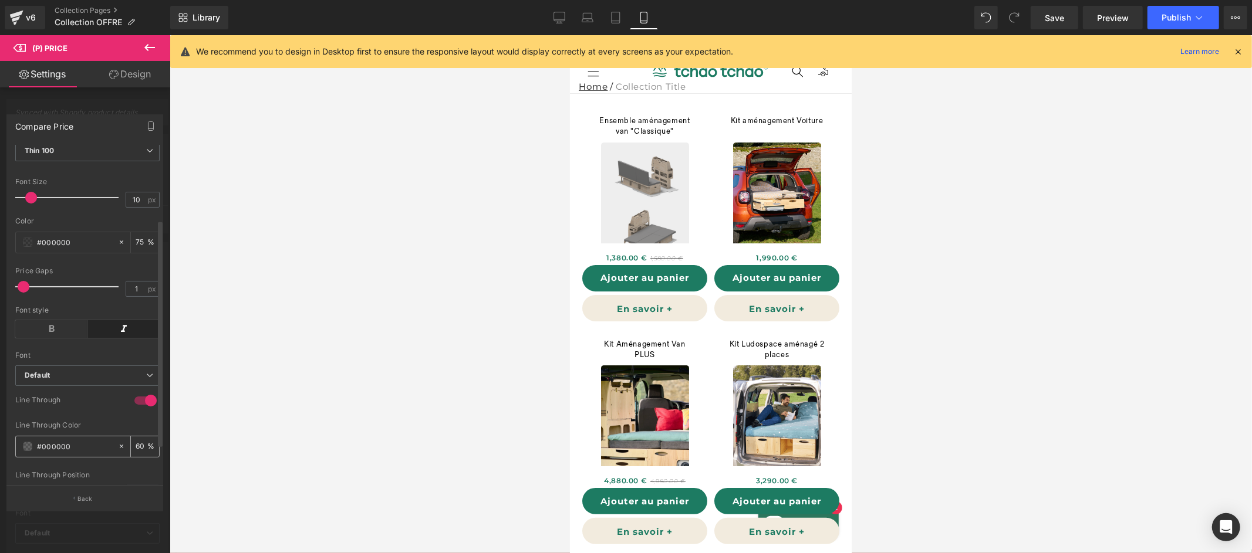
click at [29, 451] on span at bounding box center [27, 446] width 9 height 9
drag, startPoint x: 140, startPoint y: 456, endPoint x: 113, endPoint y: 460, distance: 27.3
click at [117, 457] on div "60 %" at bounding box center [138, 447] width 42 height 21
drag, startPoint x: 137, startPoint y: 454, endPoint x: 130, endPoint y: 454, distance: 7.1
click at [131, 454] on div "60 %" at bounding box center [145, 447] width 28 height 21
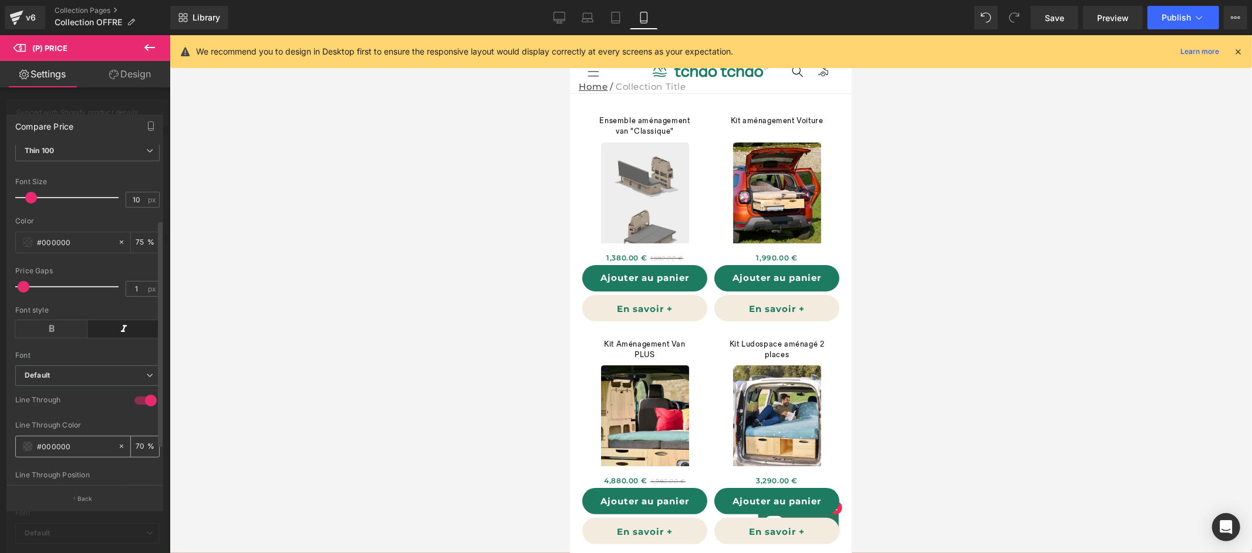
type input "70"
click at [131, 457] on div "70 %" at bounding box center [145, 447] width 28 height 21
click at [140, 249] on input "75" at bounding box center [142, 242] width 12 height 13
drag, startPoint x: 140, startPoint y: 250, endPoint x: 129, endPoint y: 253, distance: 11.5
click at [131, 253] on div "75 %" at bounding box center [145, 242] width 28 height 21
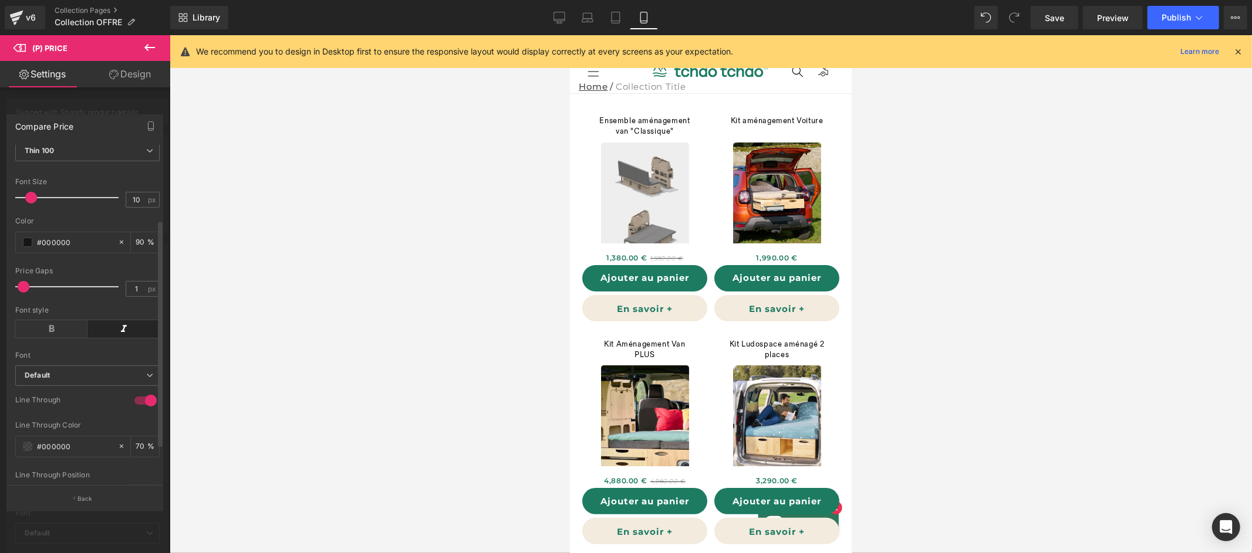
type input "90"
type input "11"
click at [31, 204] on span at bounding box center [32, 198] width 12 height 12
click at [136, 249] on input "90" at bounding box center [142, 242] width 12 height 13
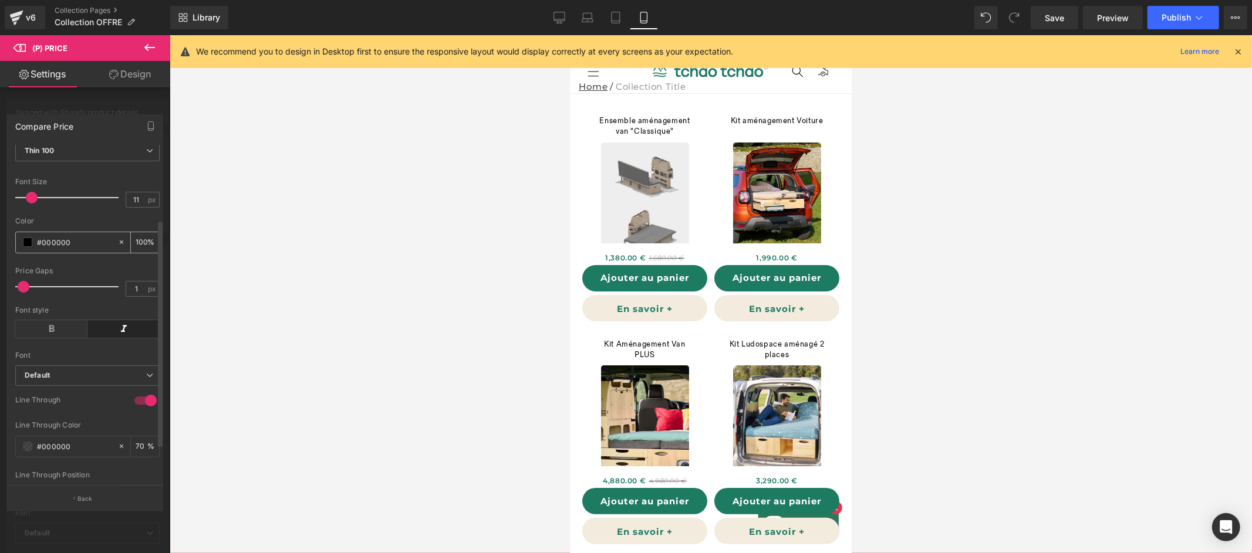
type input "100"
click at [46, 248] on input "#000000" at bounding box center [74, 242] width 75 height 13
click at [30, 247] on span at bounding box center [27, 242] width 9 height 9
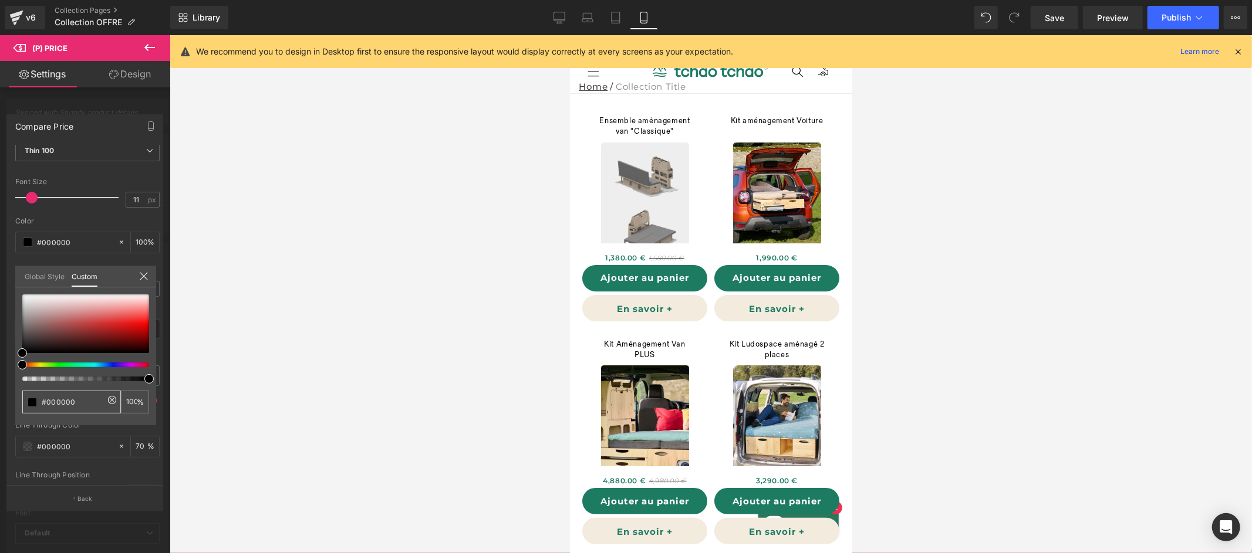
click at [87, 404] on input "#000000" at bounding box center [73, 402] width 62 height 12
type input "#D"
type input "0"
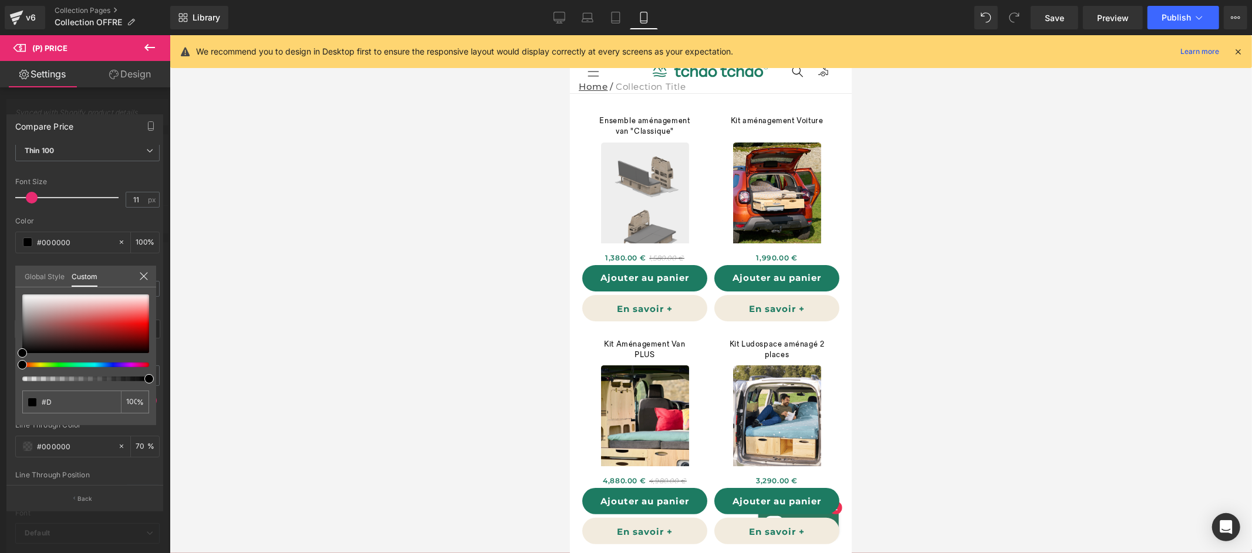
type input "0"
type input "#DA"
type input "#DA6"
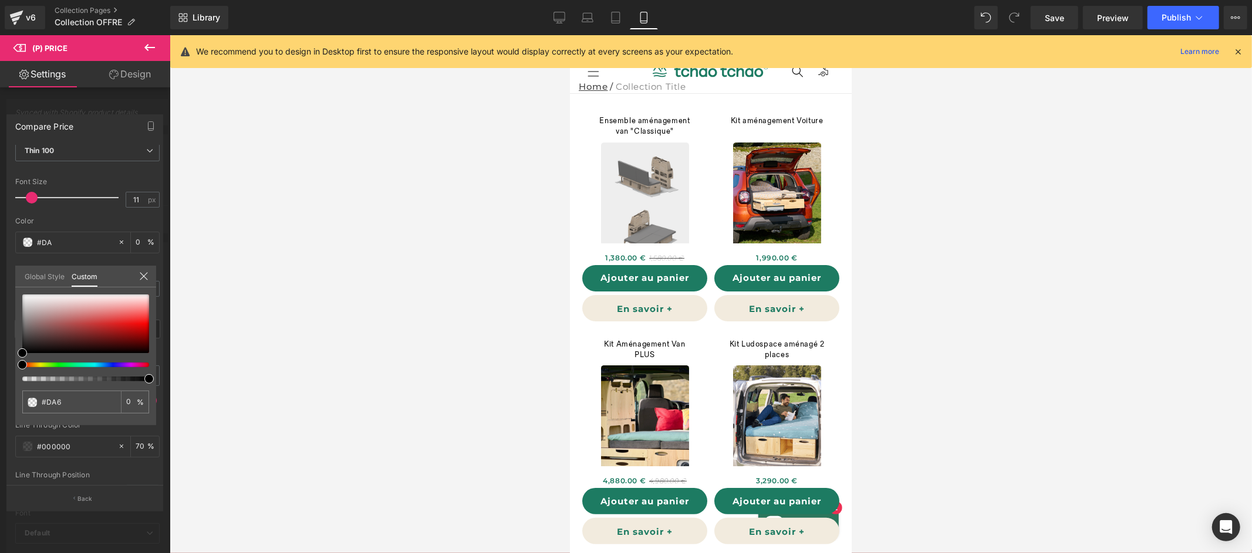
type input "100"
type input "#DA6109"
type input "100"
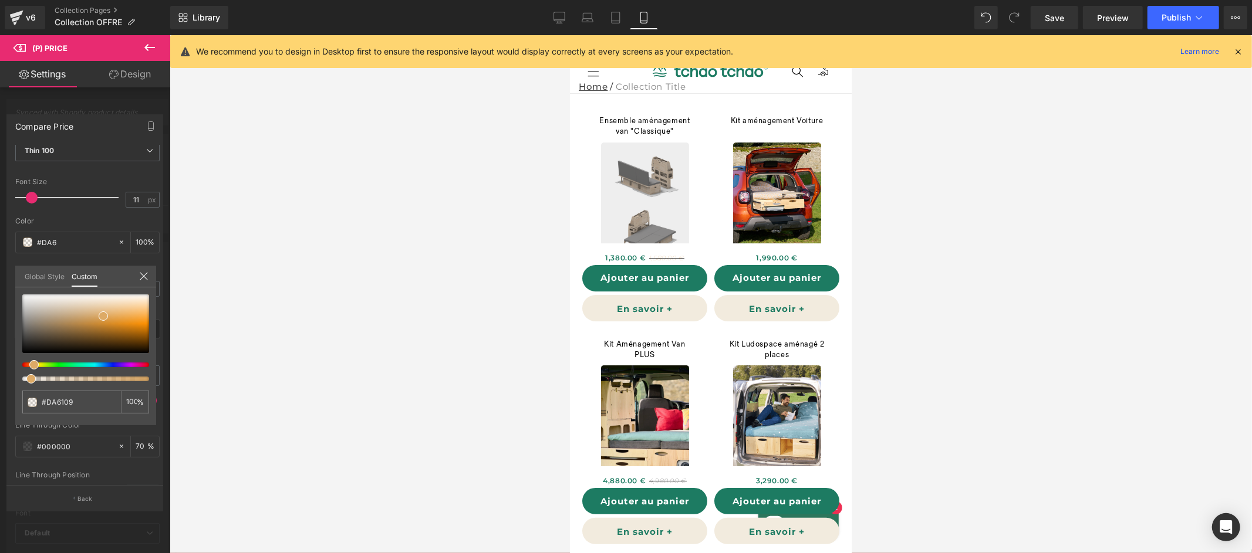
type input "100"
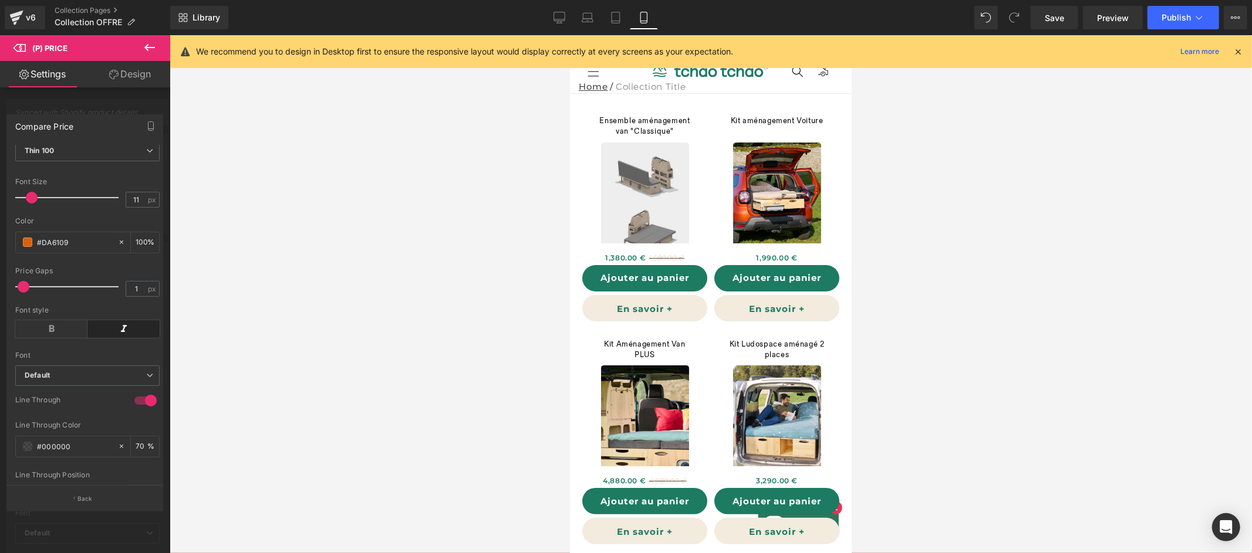
click at [324, 277] on div at bounding box center [711, 294] width 1082 height 518
click at [28, 451] on span at bounding box center [27, 446] width 9 height 9
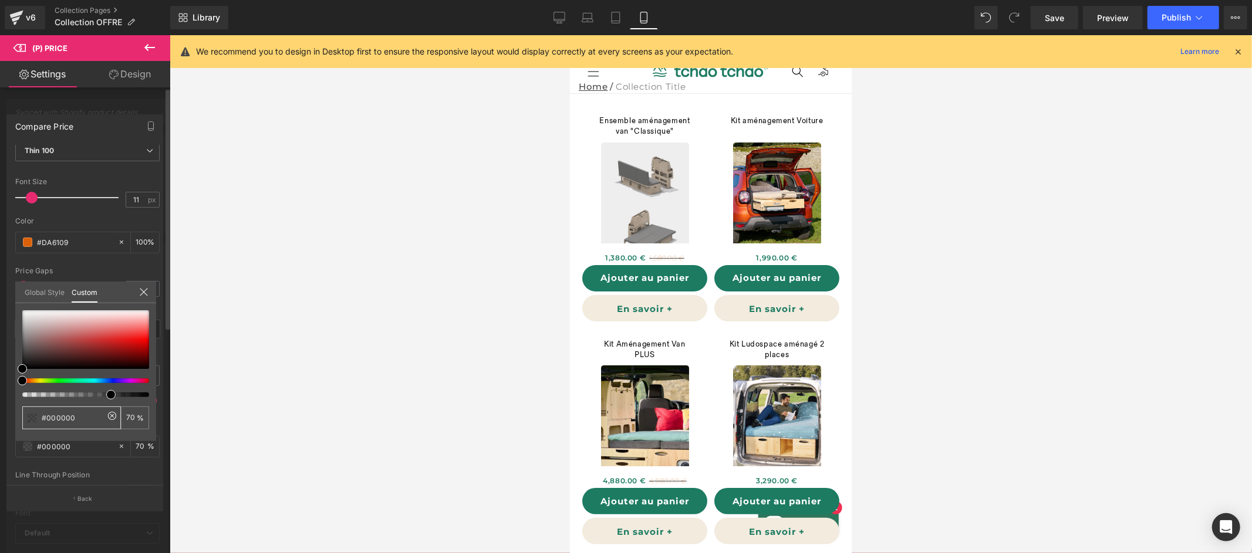
drag, startPoint x: 87, startPoint y: 418, endPoint x: 47, endPoint y: 420, distance: 40.0
click at [47, 420] on input "#000000" at bounding box center [73, 418] width 62 height 12
type input "#D"
type input "0"
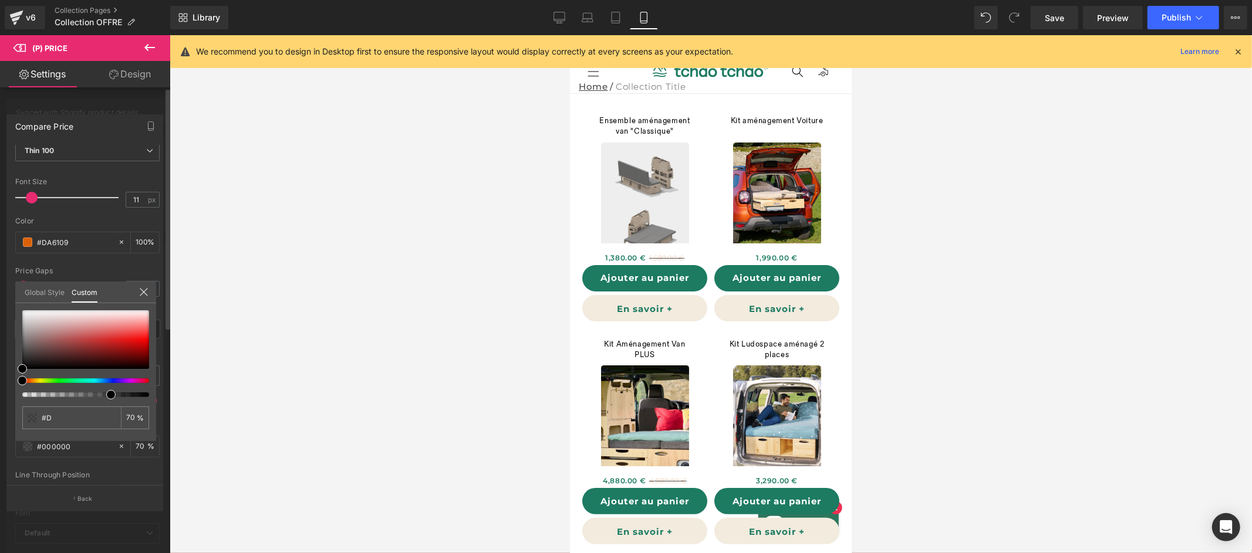
type input "0"
type input "#DA"
type input "#DA6"
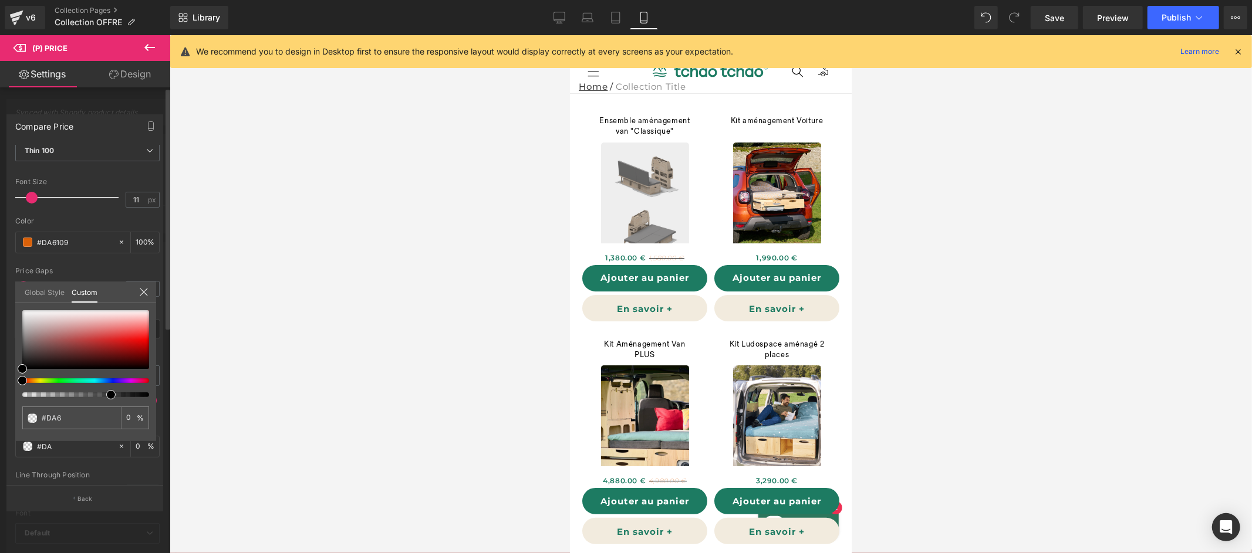
type input "100"
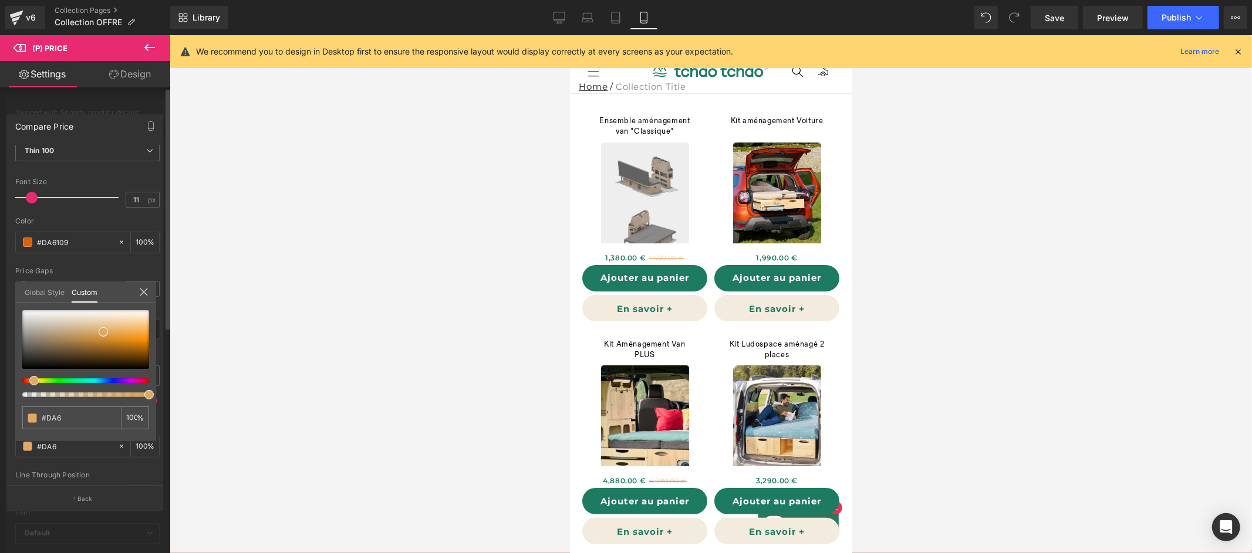
type input "#DA61"
type input "7"
type input "#DA610"
type input "7"
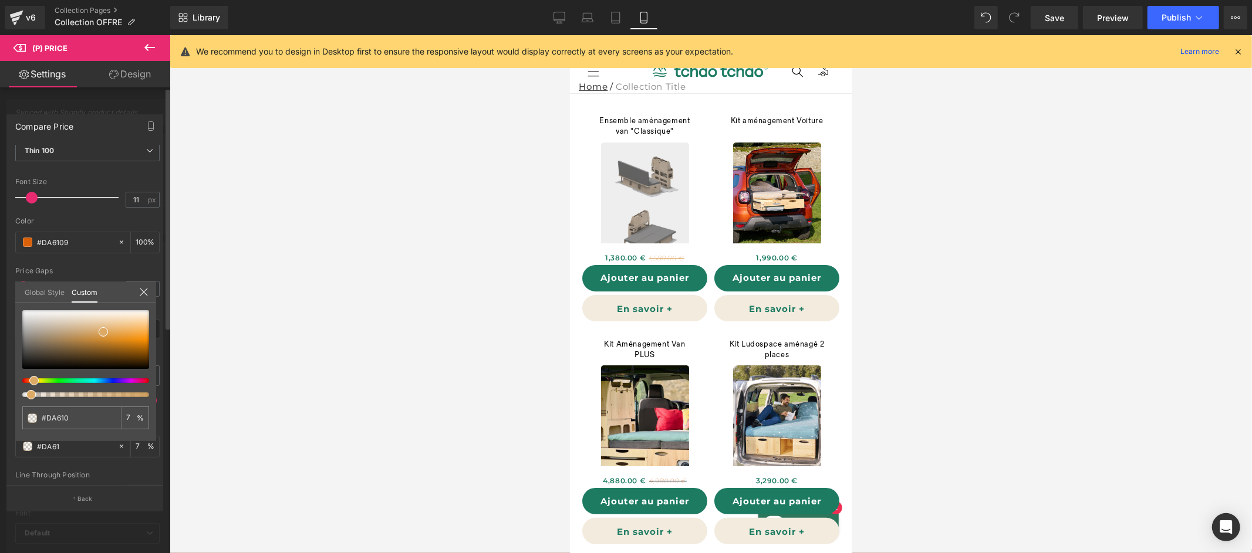
type input "#DA6109"
type input "100"
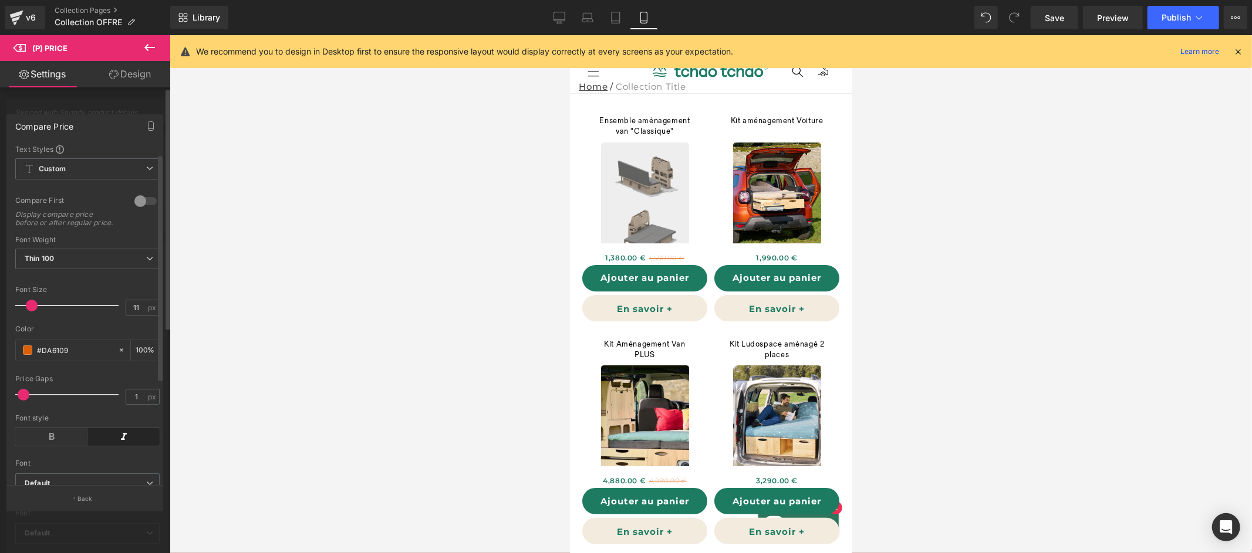
scroll to position [0, 0]
type input "#da6109"
click at [147, 205] on div at bounding box center [145, 202] width 28 height 19
click at [59, 447] on icon at bounding box center [51, 439] width 72 height 18
type input "10"
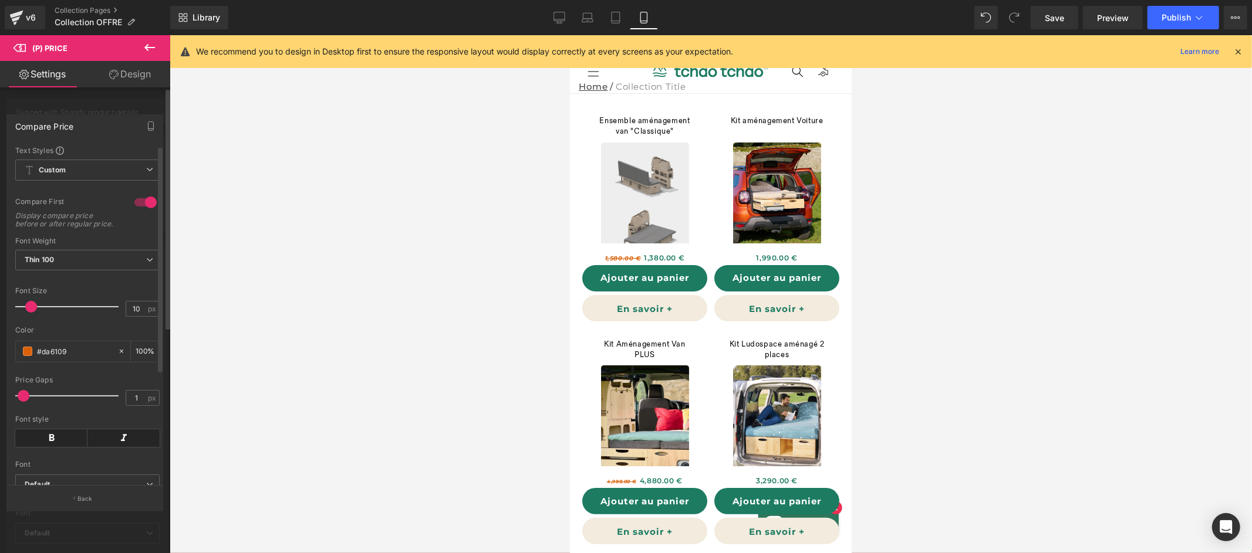
click at [30, 313] on span at bounding box center [31, 307] width 12 height 12
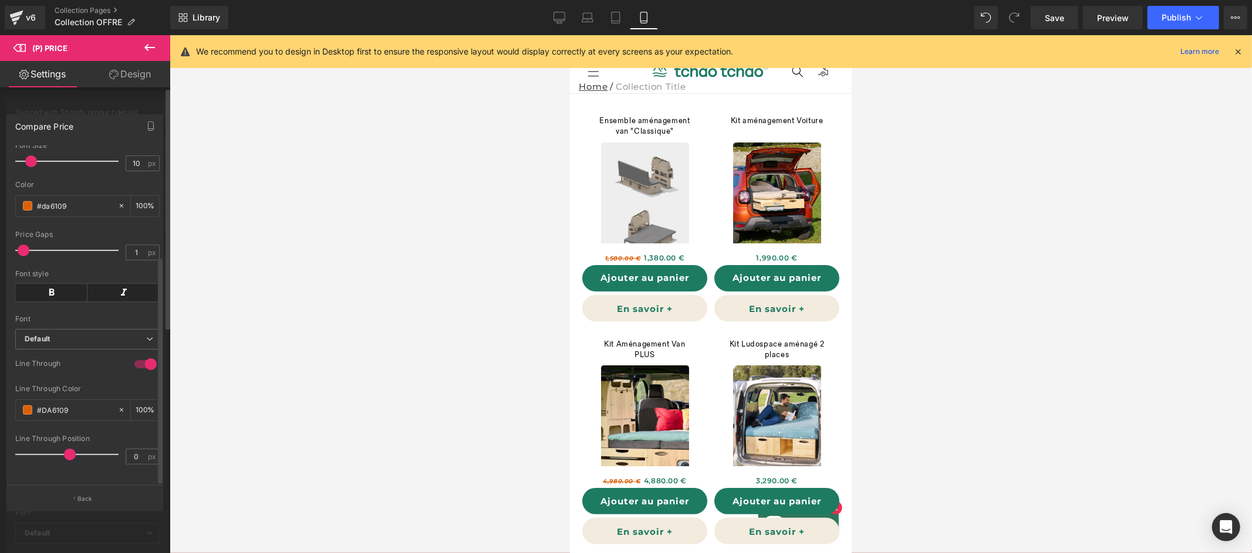
scroll to position [163, 0]
click at [302, 313] on div at bounding box center [711, 294] width 1082 height 518
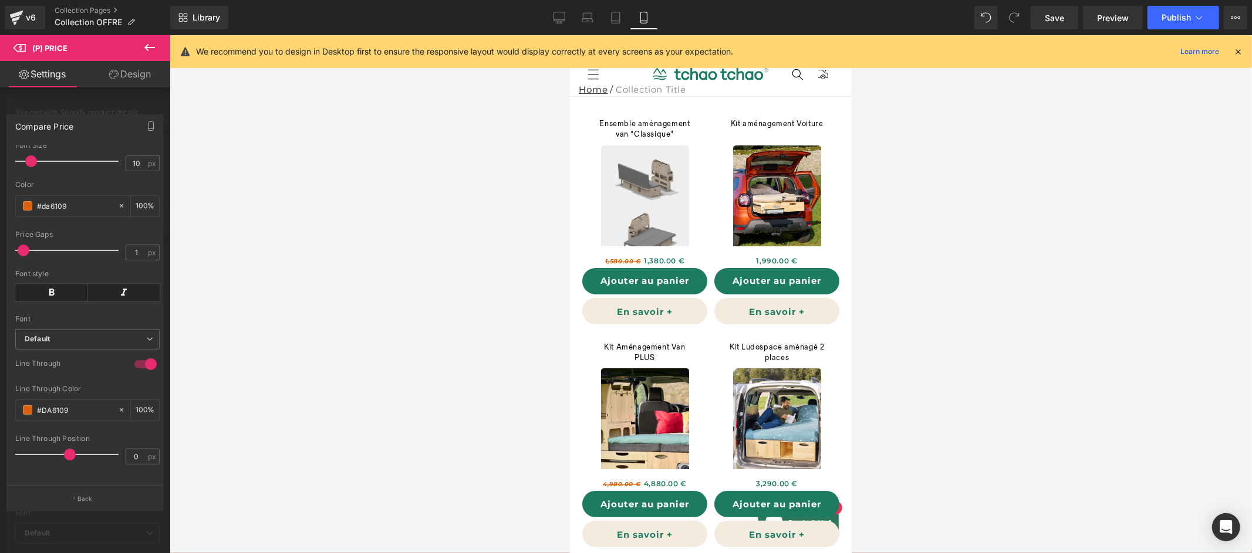
scroll to position [0, 0]
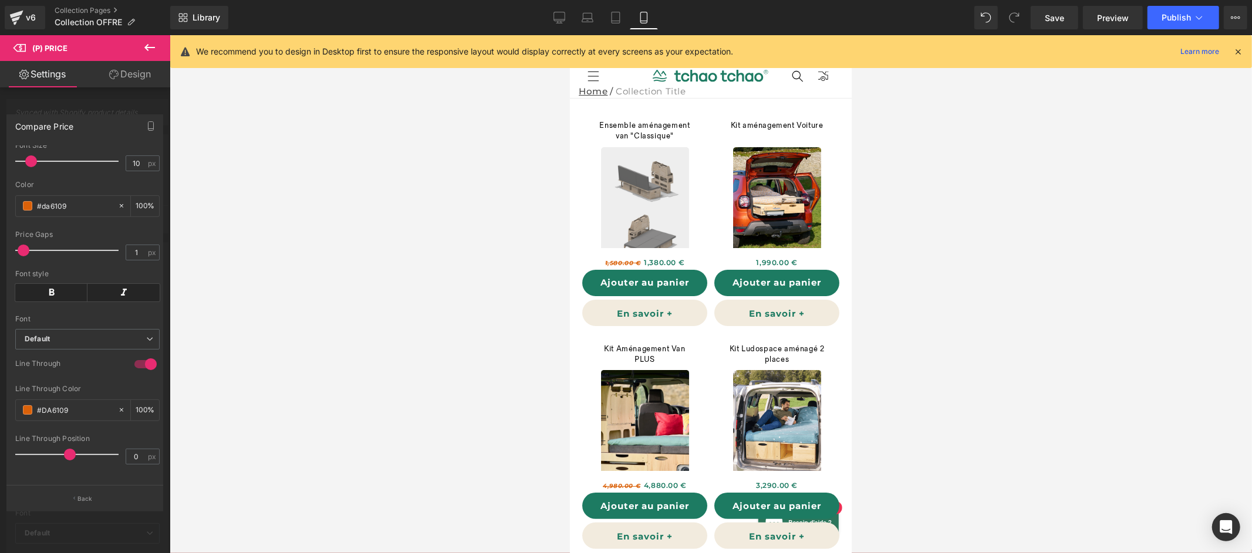
click at [151, 47] on icon at bounding box center [149, 47] width 11 height 7
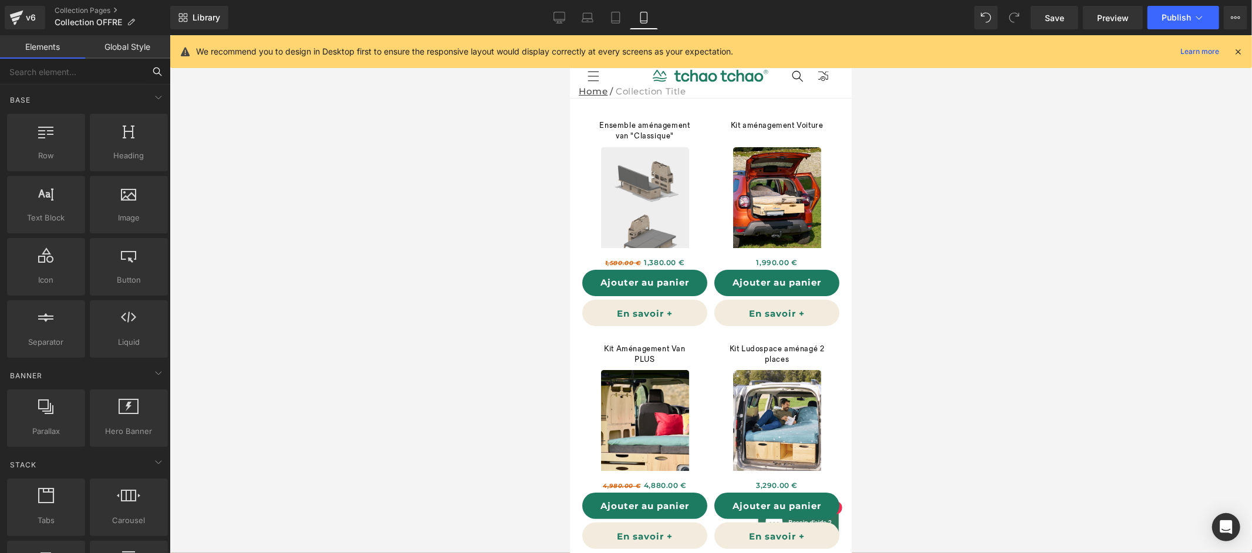
click at [109, 69] on input "text" at bounding box center [72, 72] width 144 height 26
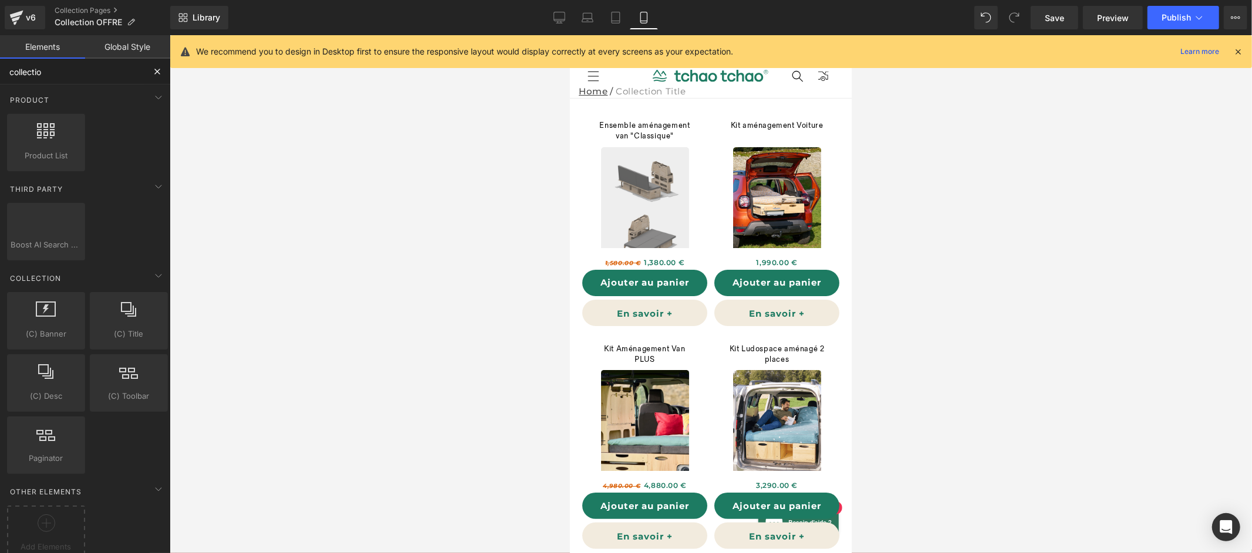
type input "collection"
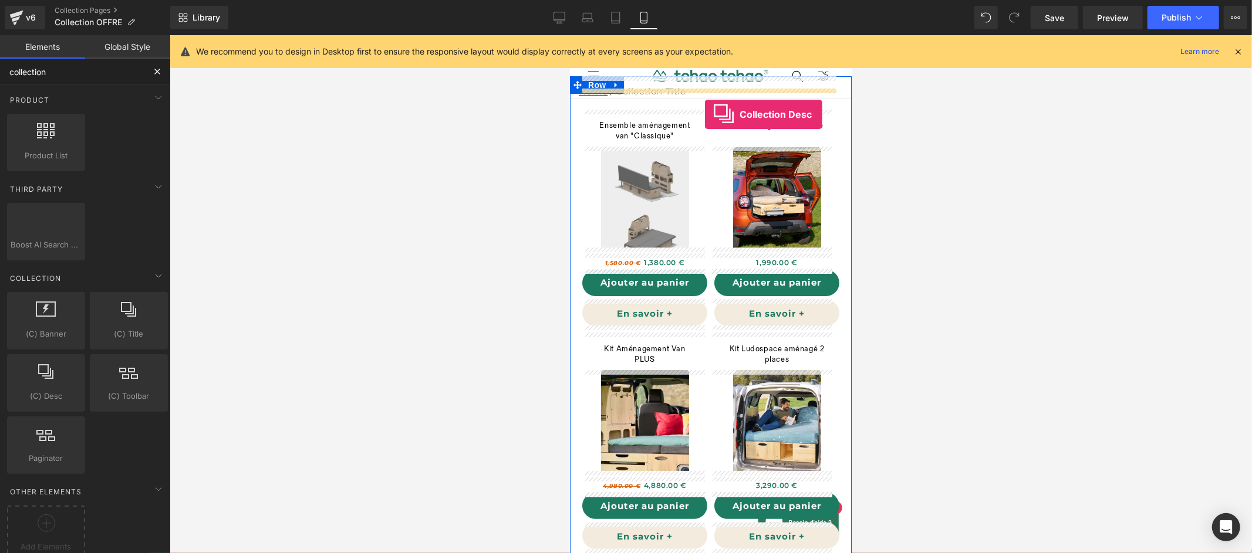
drag, startPoint x: 651, startPoint y: 407, endPoint x: 704, endPoint y: 114, distance: 298.2
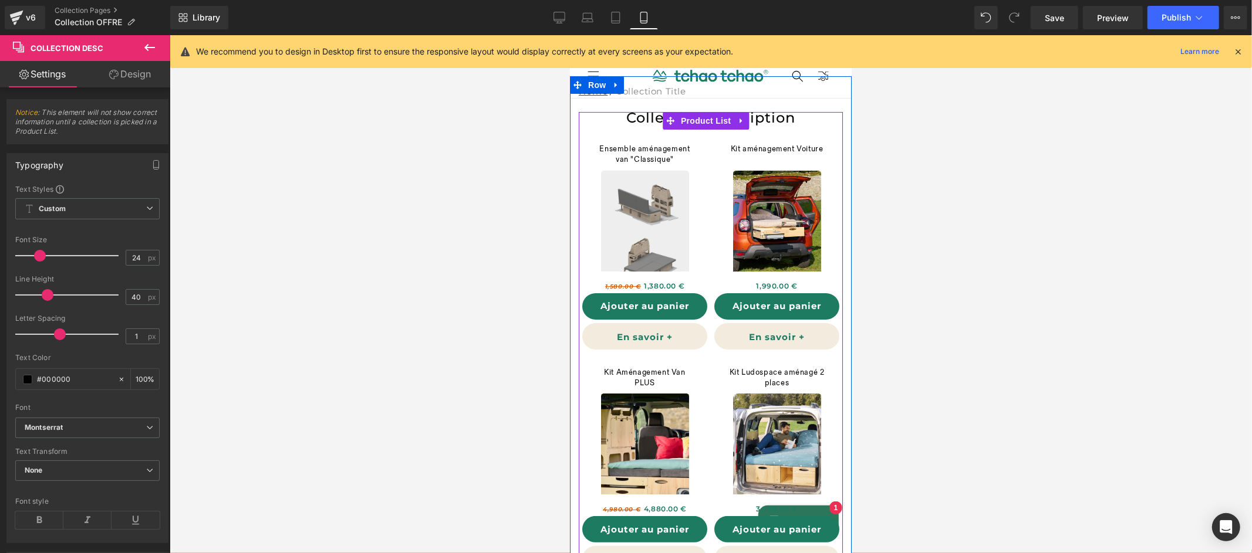
click at [779, 120] on div "Ensemble aménagement van "Classique" (P) Title Sale Off (P) Image 1,580.00 € 1,…" at bounding box center [710, 458] width 264 height 694
click at [710, 121] on span "Product List" at bounding box center [705, 120] width 56 height 18
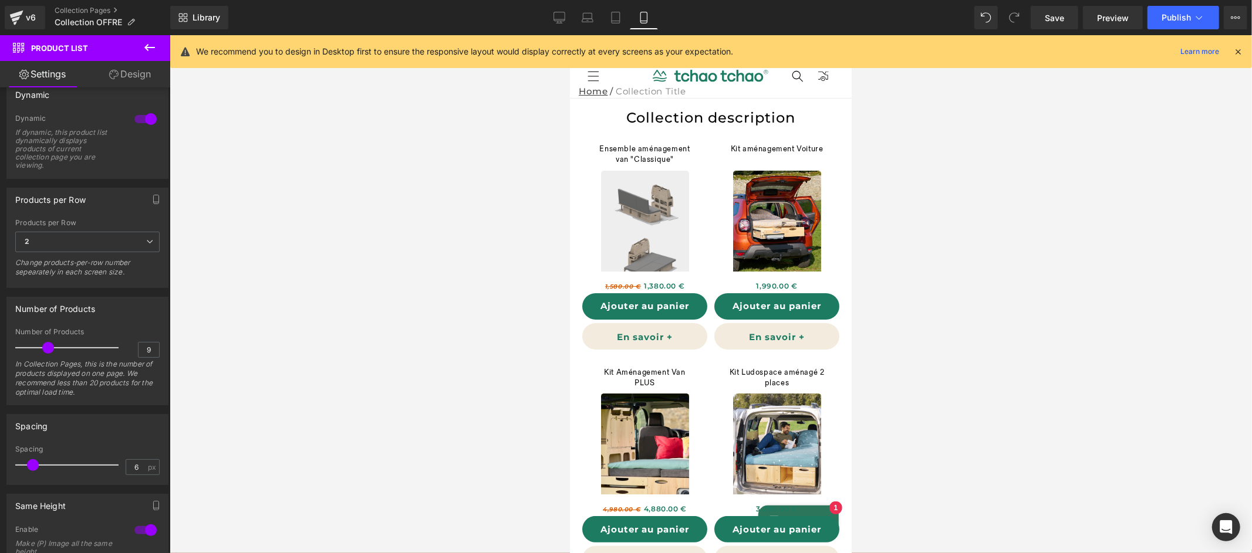
scroll to position [138, 0]
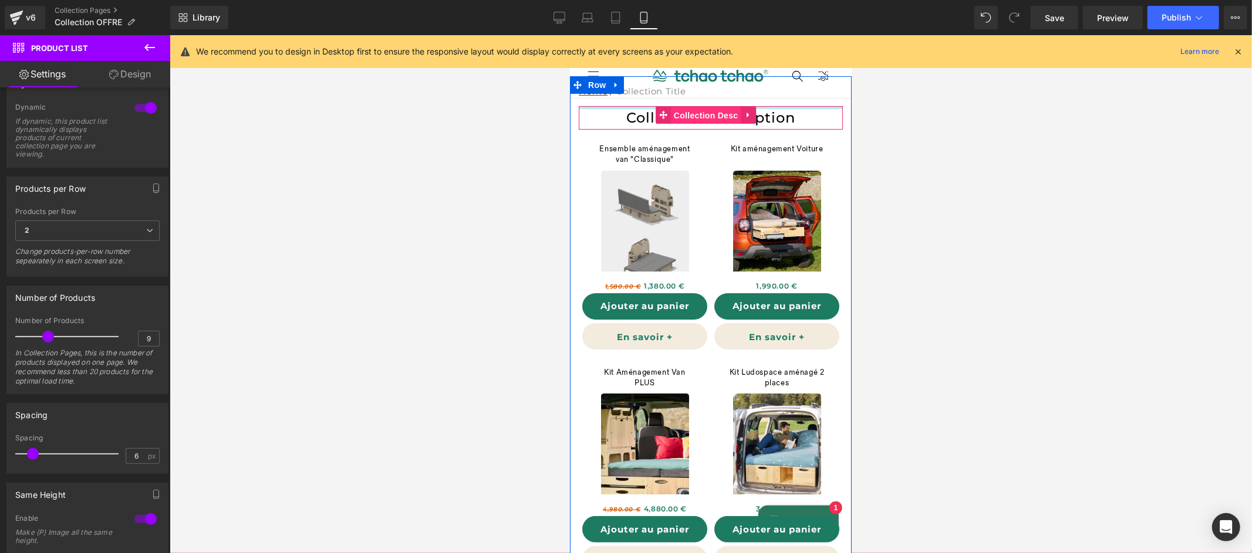
click at [678, 108] on span "Collection Desc" at bounding box center [705, 115] width 70 height 18
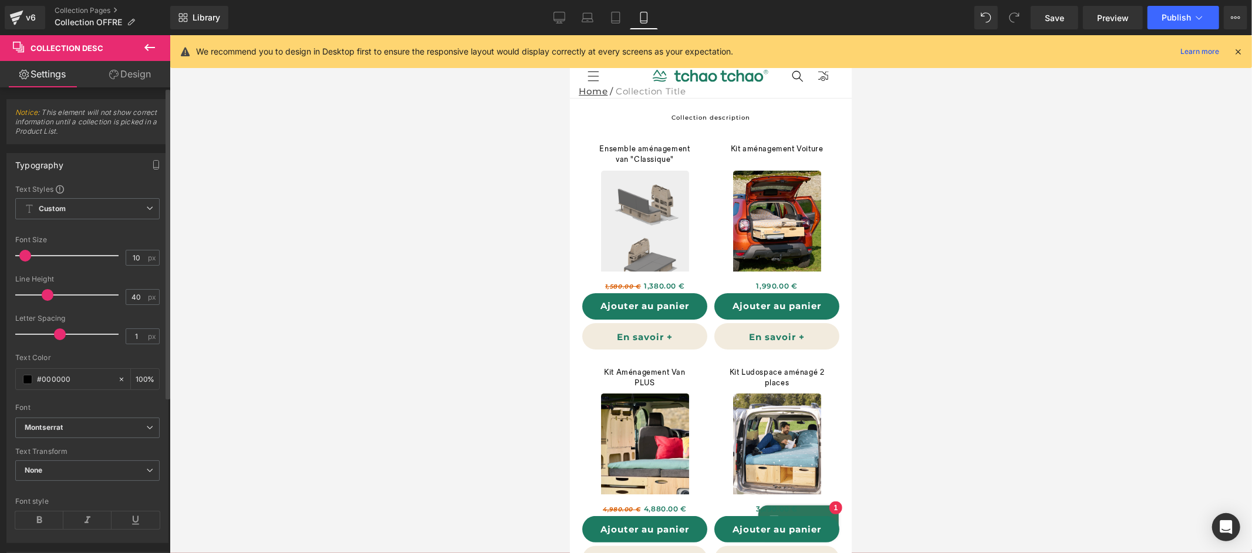
type input "11"
drag, startPoint x: 39, startPoint y: 258, endPoint x: 26, endPoint y: 263, distance: 14.2
click at [26, 263] on div at bounding box center [69, 255] width 97 height 23
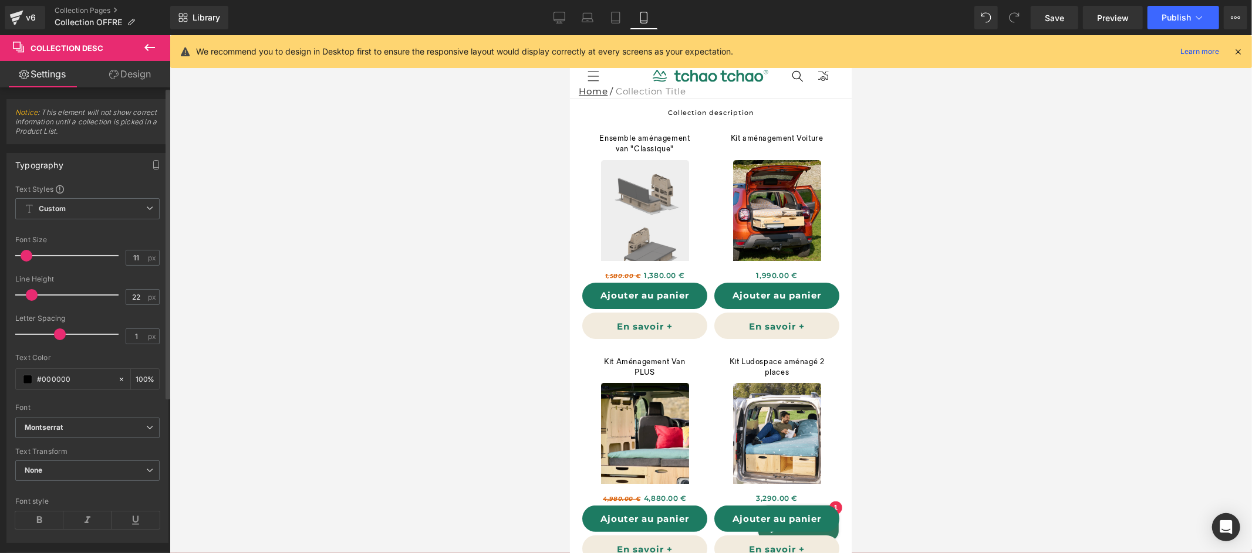
type input "21"
drag, startPoint x: 49, startPoint y: 298, endPoint x: 32, endPoint y: 303, distance: 17.3
click at [32, 303] on div at bounding box center [69, 294] width 97 height 23
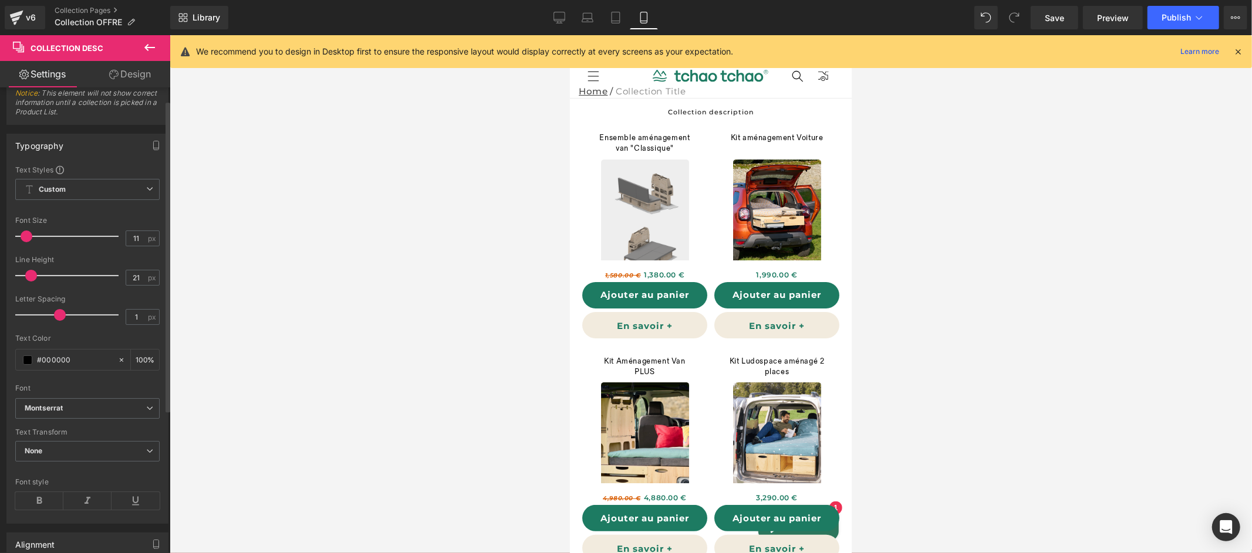
scroll to position [96, 0]
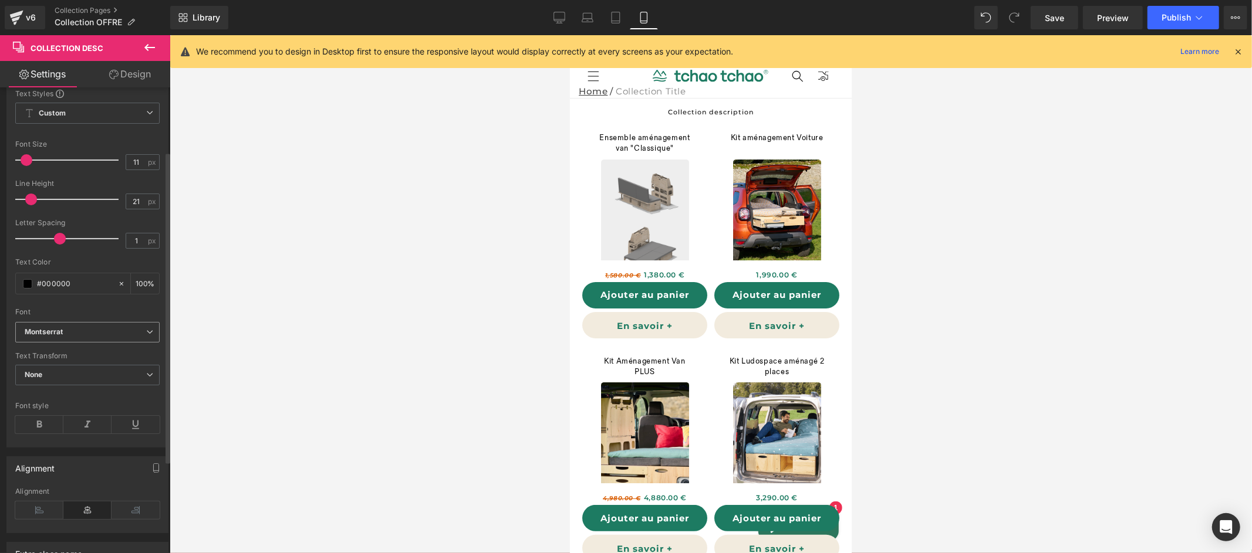
click at [88, 334] on b "Montserrat" at bounding box center [85, 332] width 121 height 10
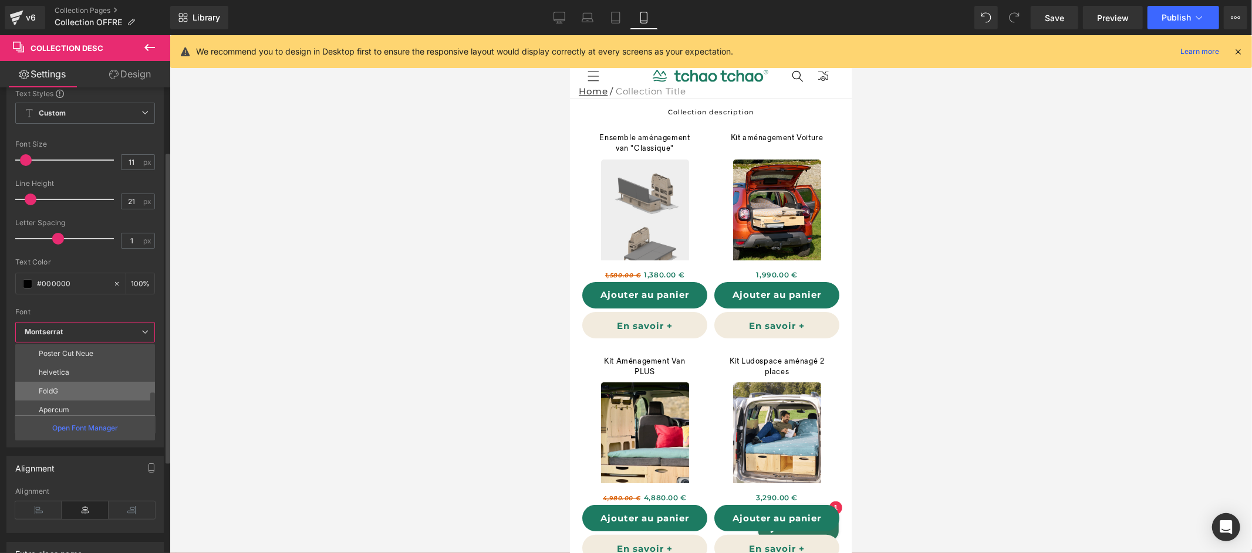
scroll to position [78, 0]
click at [81, 389] on li "FoldG" at bounding box center [87, 388] width 145 height 19
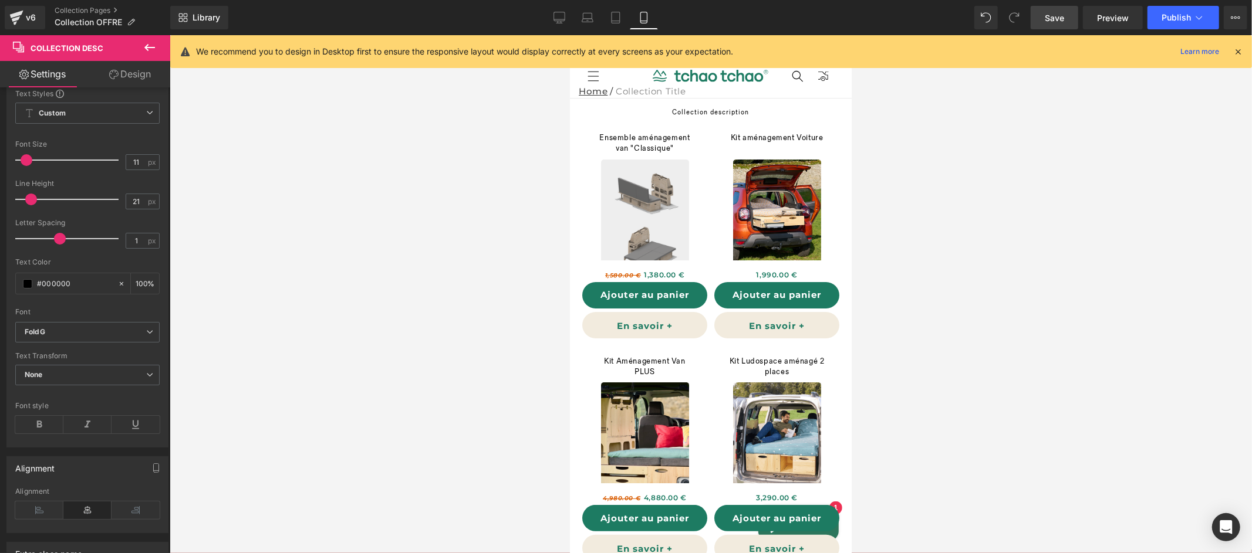
click at [1059, 23] on span "Save" at bounding box center [1054, 18] width 19 height 12
click at [1101, 24] on link "Preview" at bounding box center [1113, 17] width 60 height 23
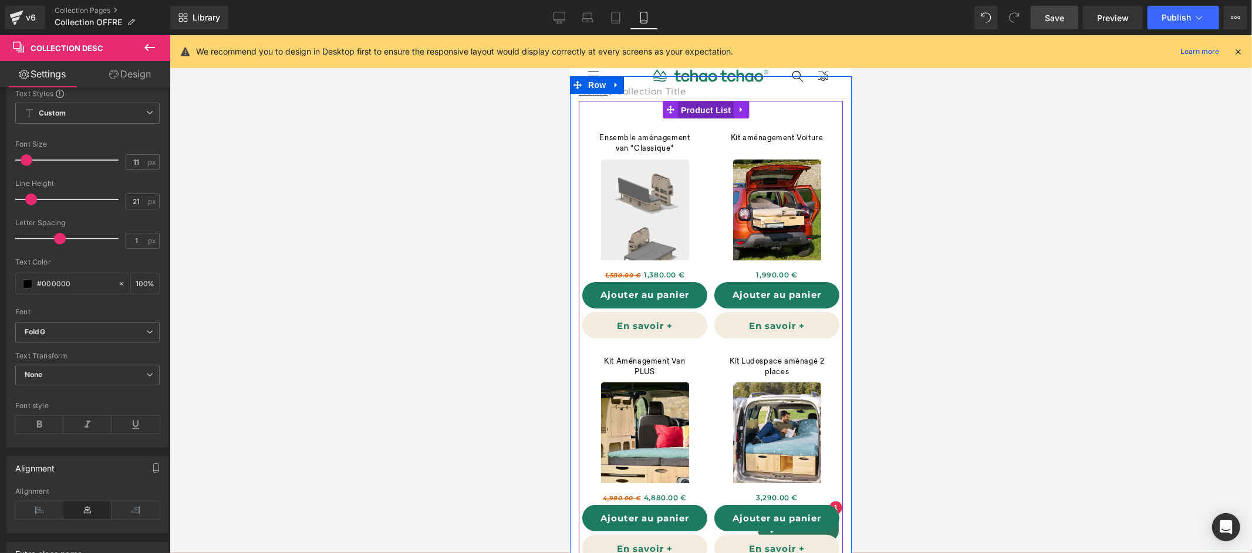
click at [704, 103] on div "Ensemble aménagement van "Classique" (P) Title Sale Off (P) Image 1,580.00 € 1,…" at bounding box center [710, 447] width 264 height 694
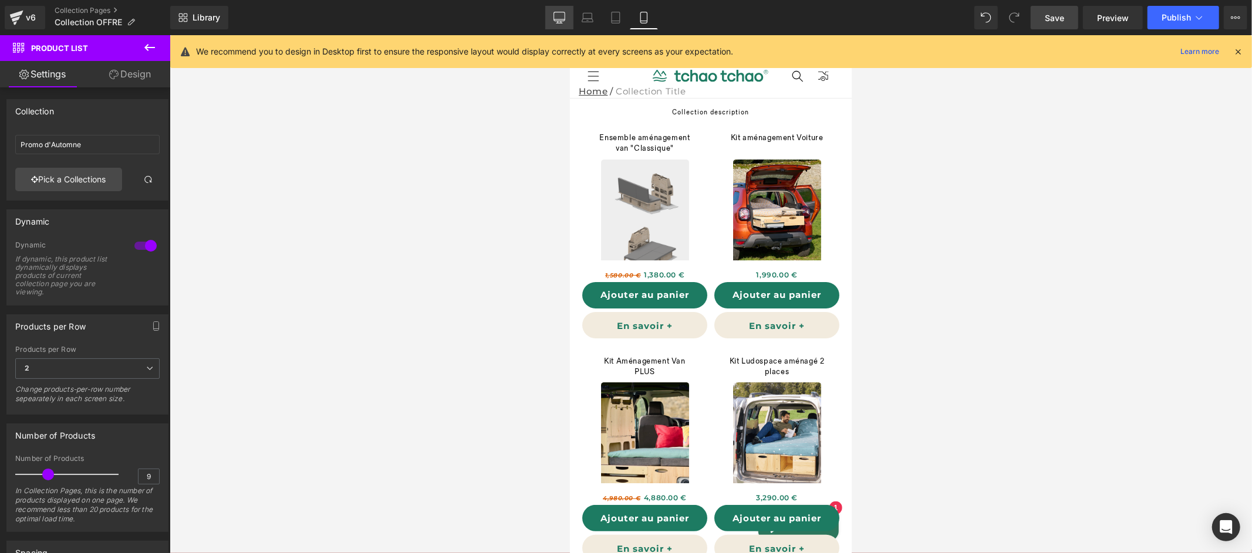
click at [563, 19] on icon at bounding box center [558, 19] width 11 height 0
type input "342"
type input "28"
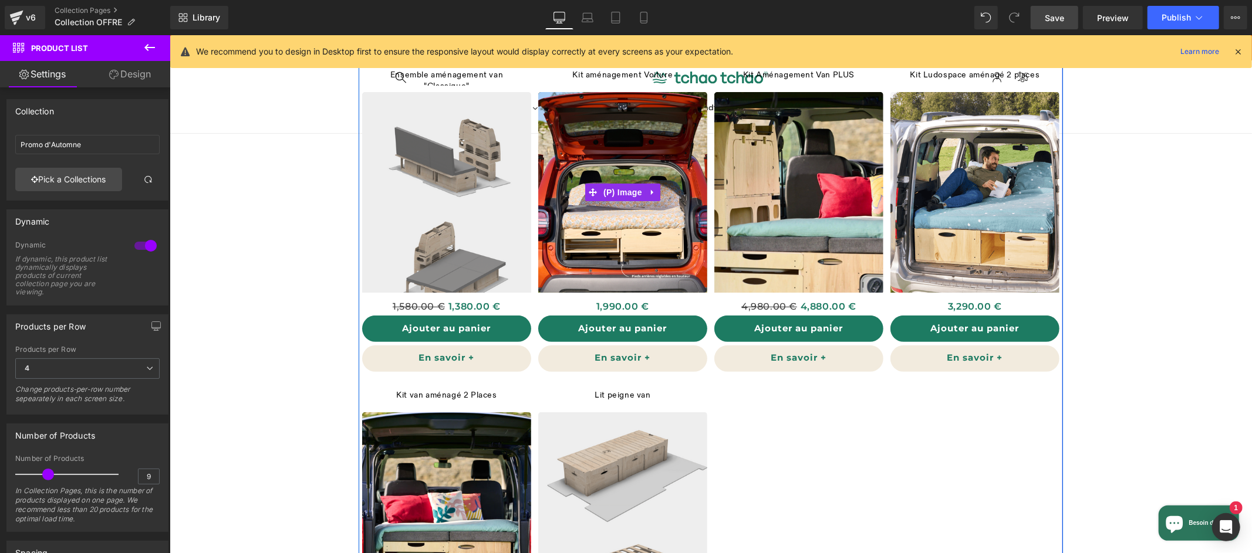
scroll to position [0, 0]
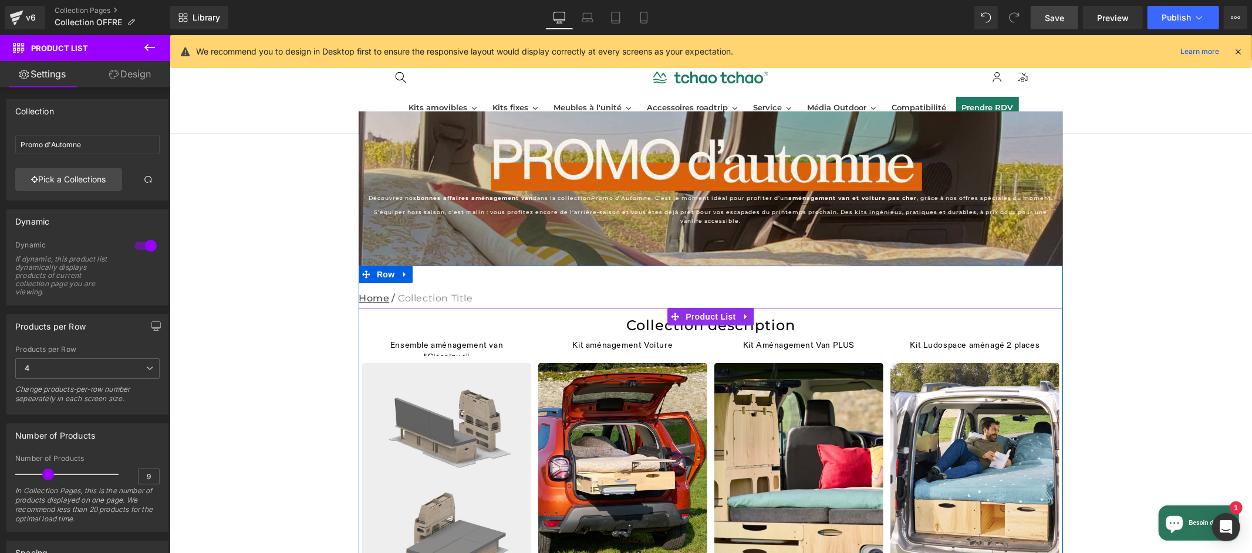
click at [703, 329] on div "Kit aménagement Voiture (P) Title Sale Off (P) Image 0 € 1,990.00 € (P) Price R…" at bounding box center [622, 485] width 176 height 320
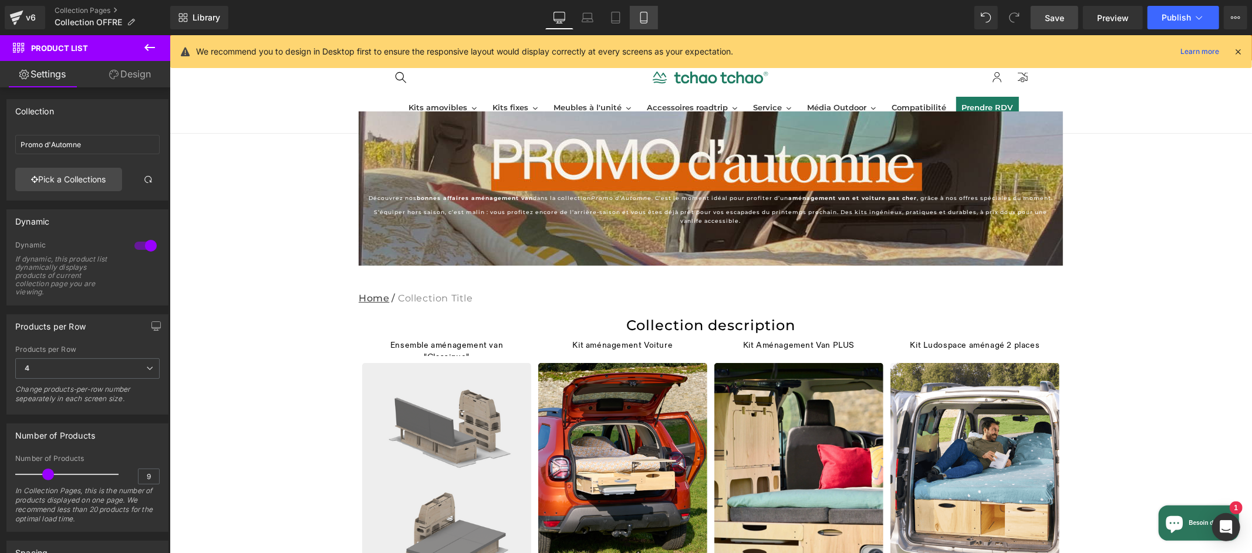
drag, startPoint x: 638, startPoint y: 16, endPoint x: 646, endPoint y: 21, distance: 8.7
click at [640, 16] on icon at bounding box center [643, 17] width 6 height 11
type input "172"
type input "35"
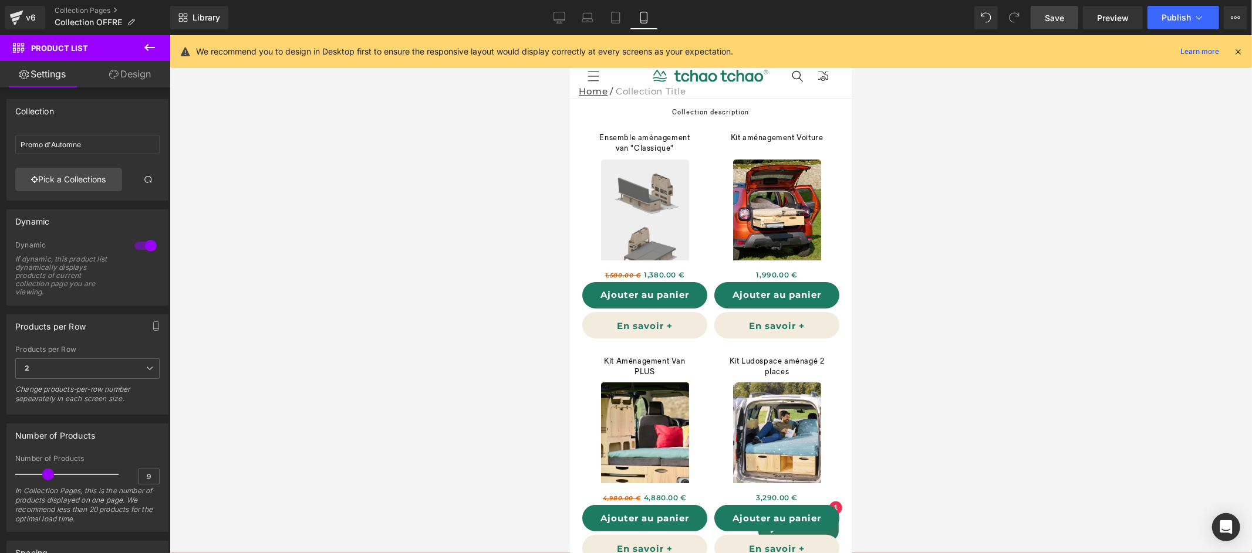
drag, startPoint x: 848, startPoint y: 143, endPoint x: 1422, endPoint y: 131, distance: 574.0
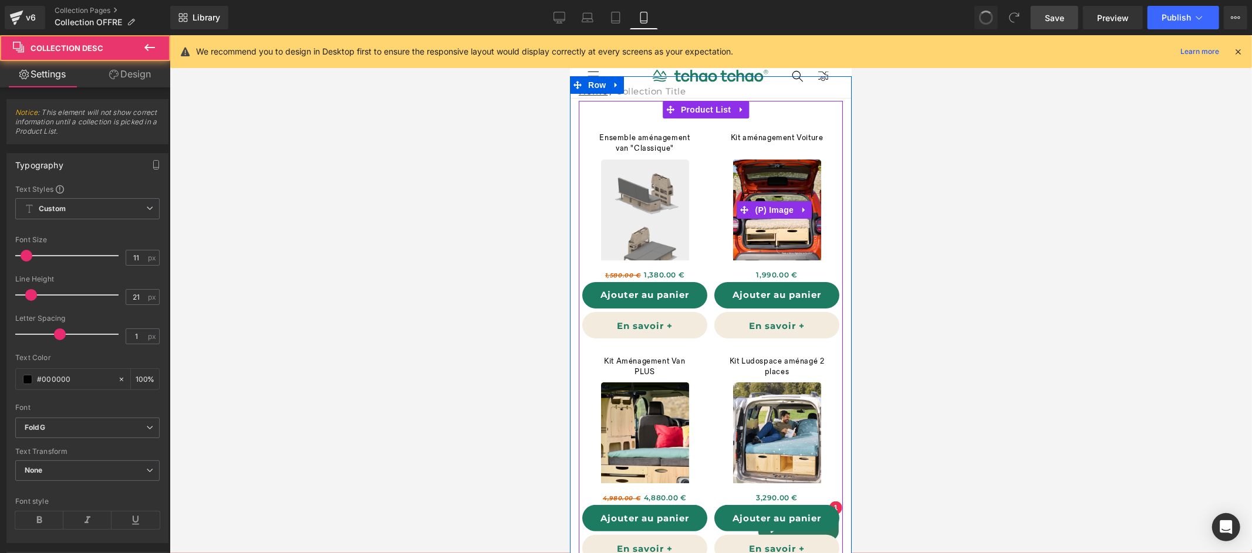
type input "100"
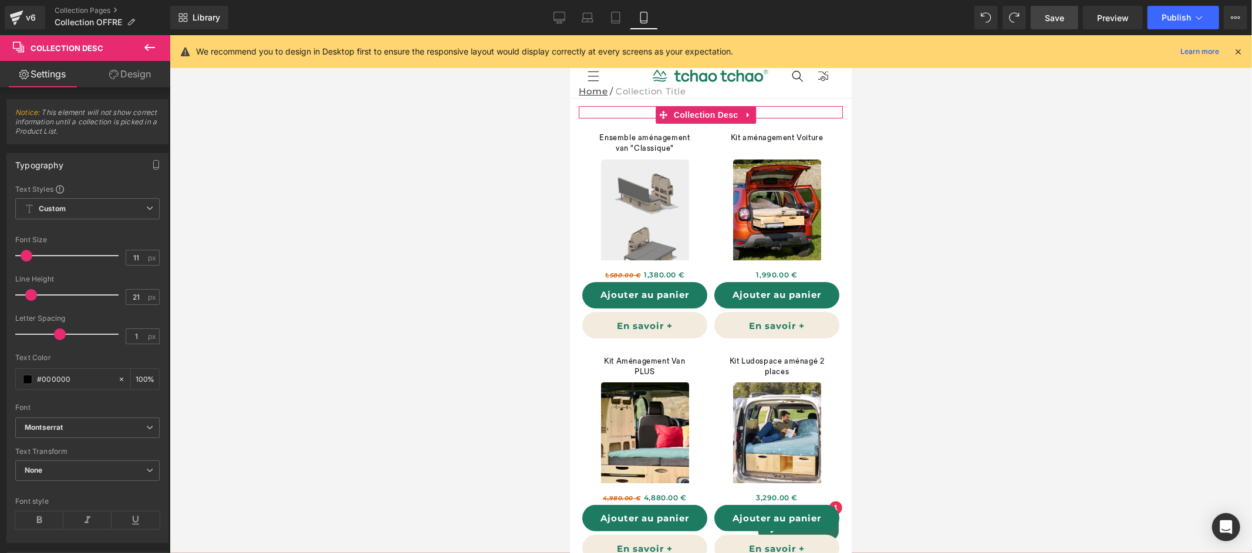
click at [141, 77] on link "Design" at bounding box center [129, 74] width 85 height 26
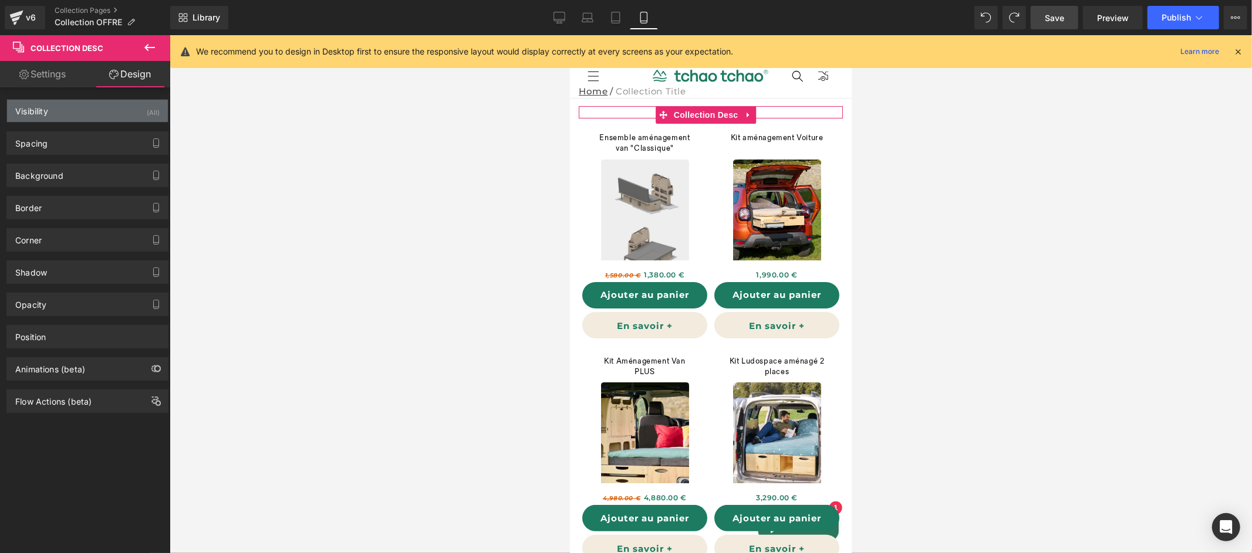
click at [74, 112] on div "Visibility (All)" at bounding box center [87, 111] width 161 height 22
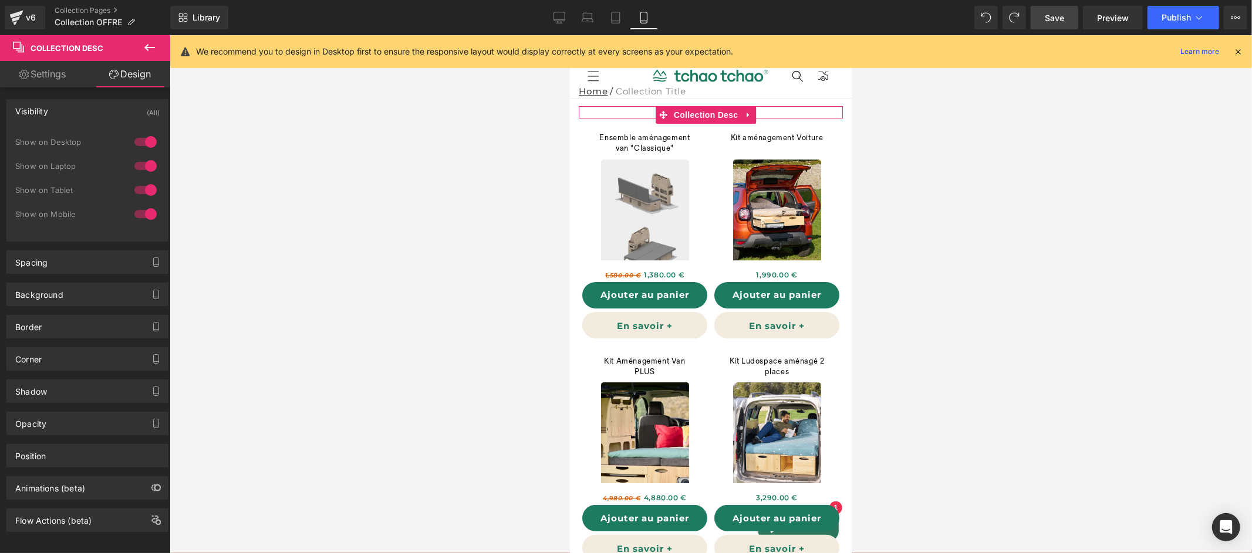
click at [136, 144] on div at bounding box center [145, 142] width 28 height 19
click at [134, 165] on div at bounding box center [145, 166] width 28 height 19
click at [134, 188] on div at bounding box center [145, 190] width 28 height 19
click at [1058, 20] on span "Save" at bounding box center [1054, 18] width 19 height 12
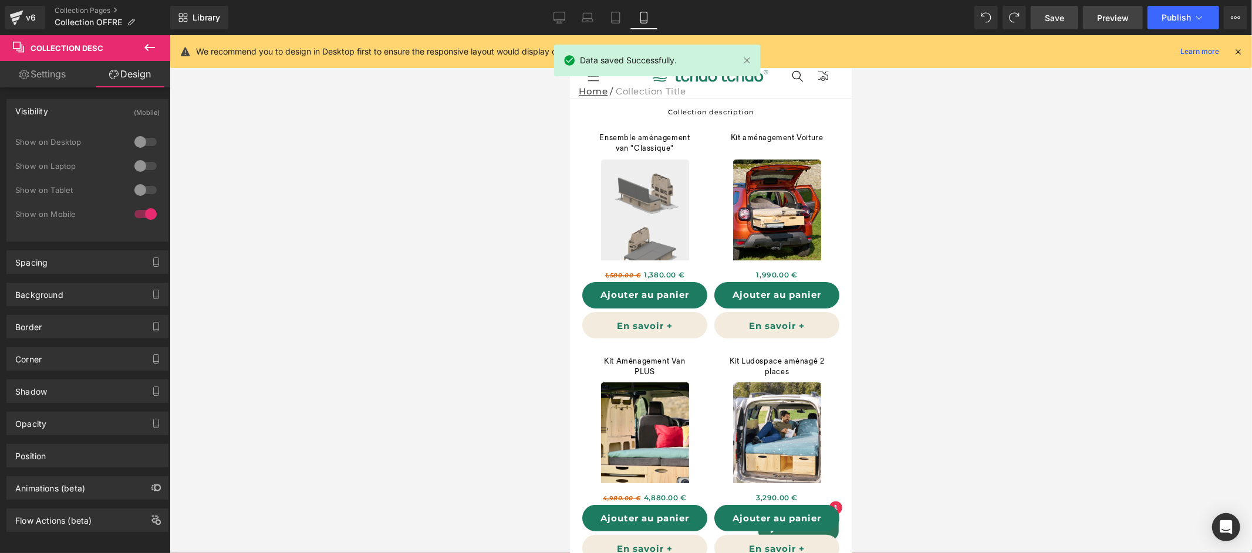
click at [1095, 23] on link "Preview" at bounding box center [1113, 17] width 60 height 23
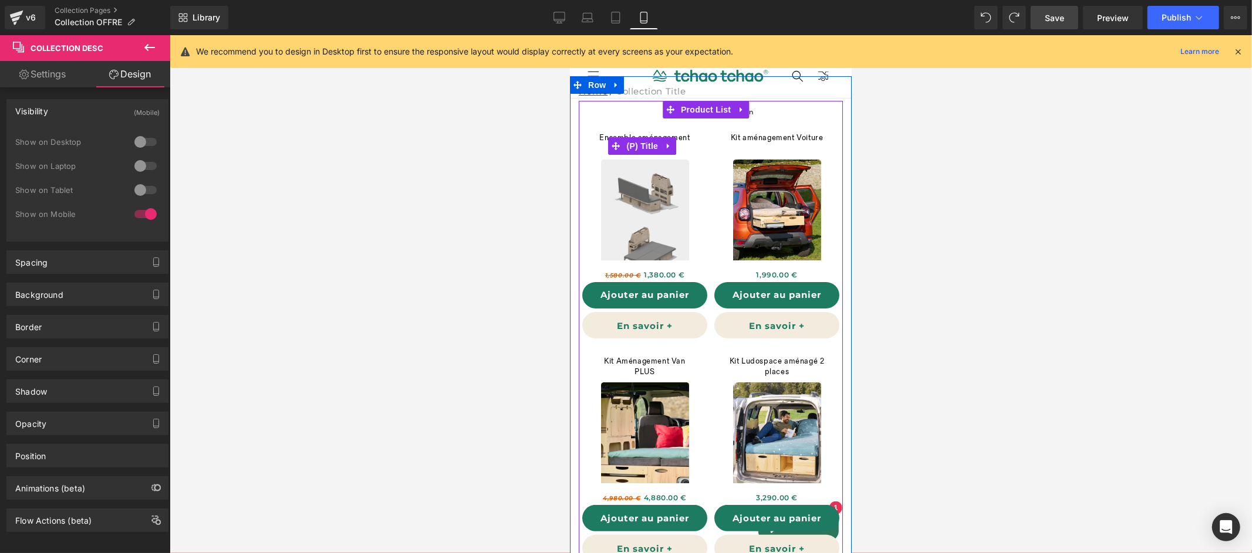
click at [648, 146] on link "(P) Title" at bounding box center [633, 146] width 53 height 18
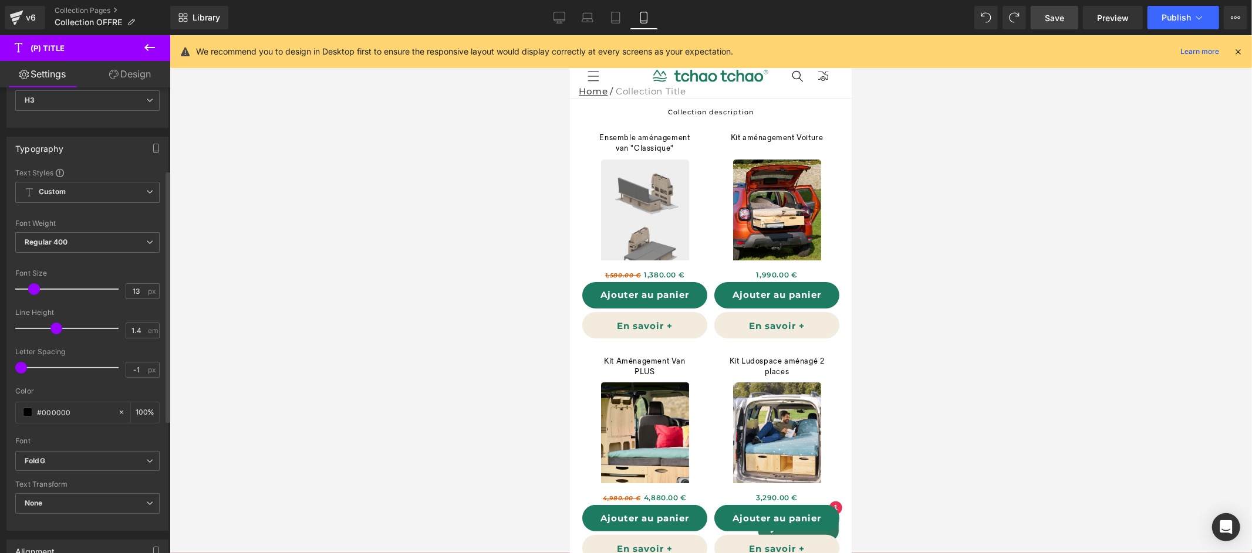
scroll to position [338, 0]
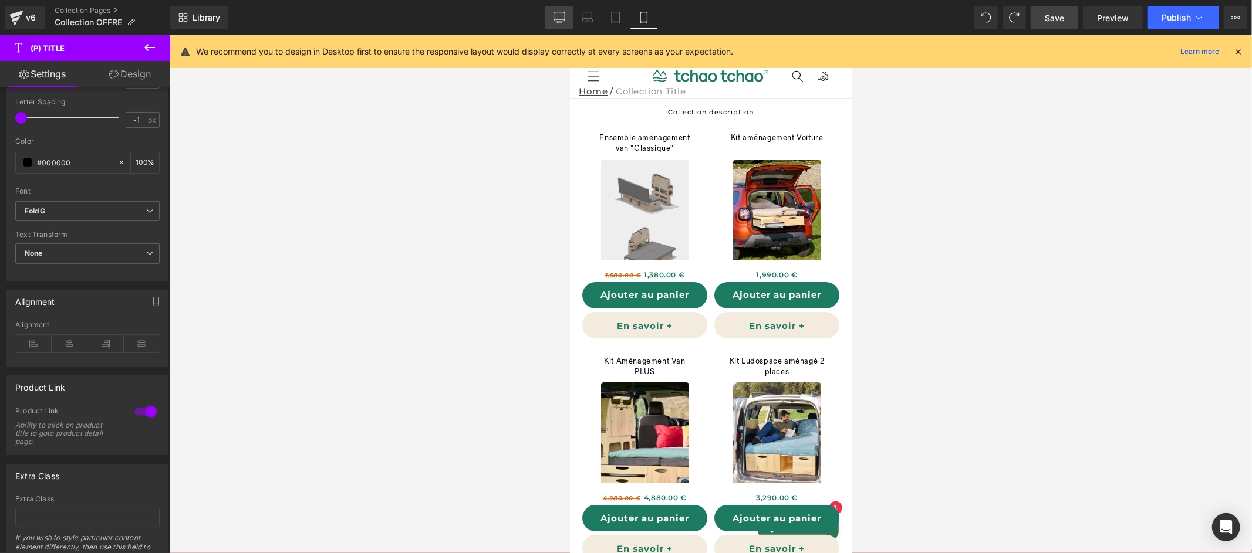
click at [560, 17] on icon at bounding box center [559, 18] width 12 height 12
type input "14"
type input "100"
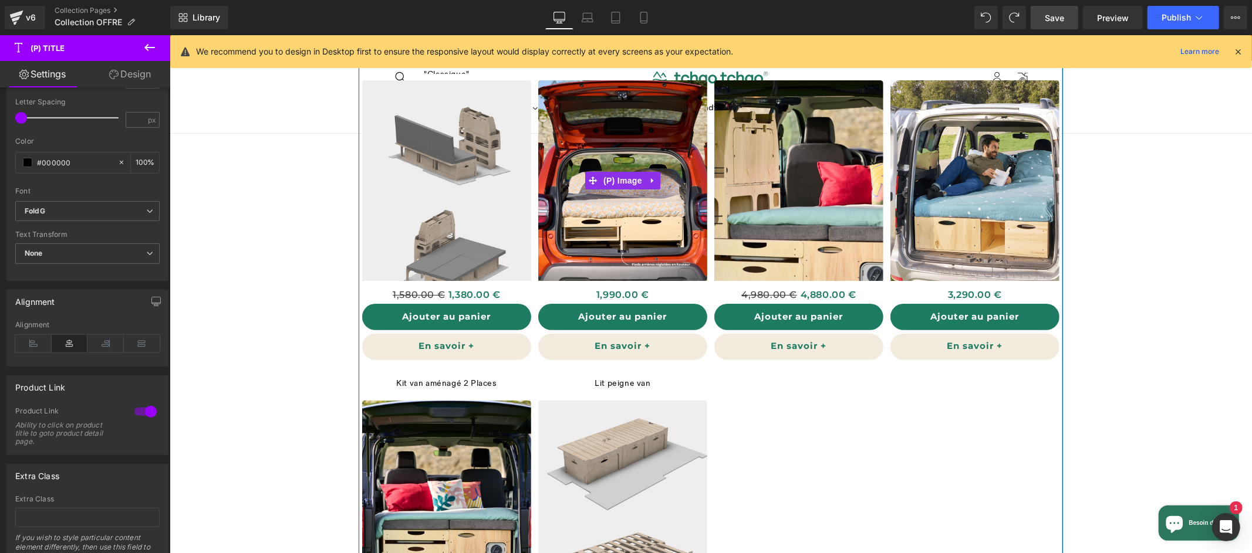
scroll to position [69, 0]
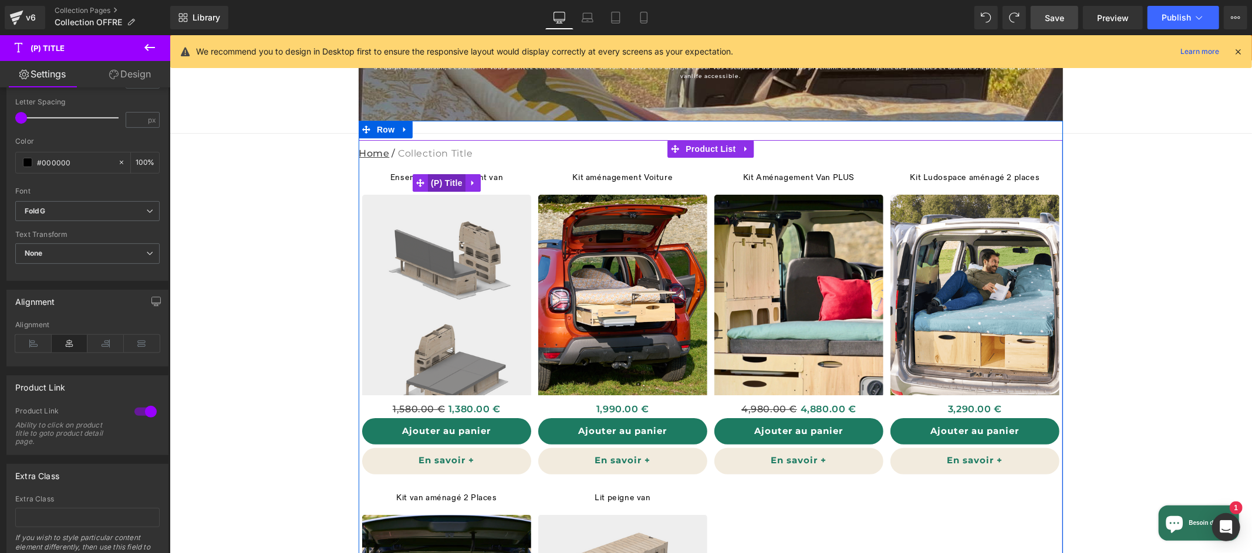
click at [446, 183] on link "(P) Title" at bounding box center [438, 183] width 53 height 18
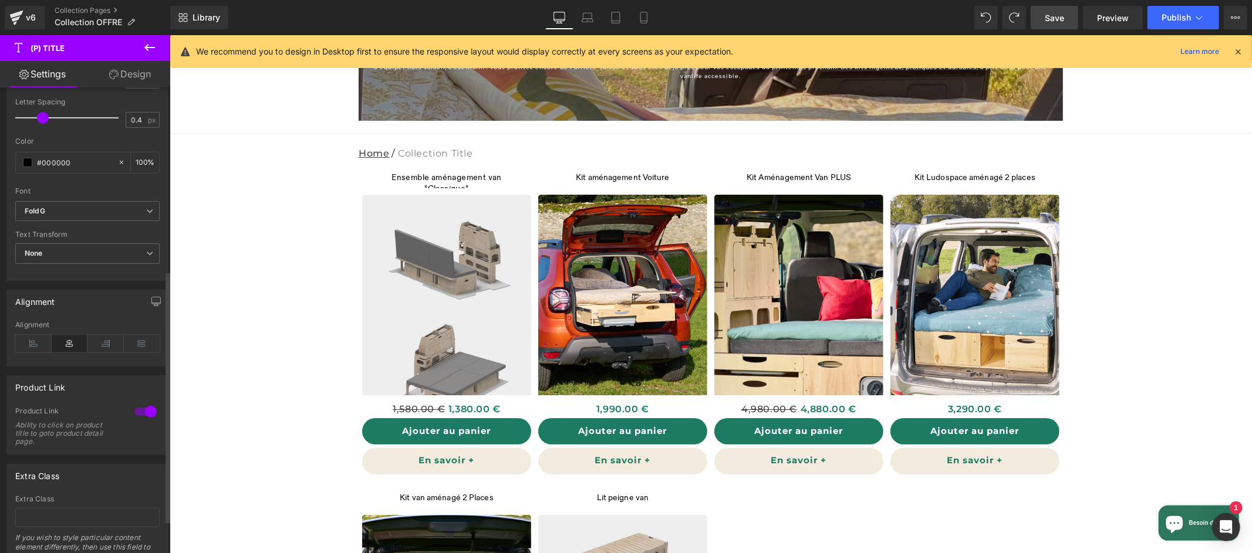
type input "0.1"
drag, startPoint x: 21, startPoint y: 117, endPoint x: 40, endPoint y: 115, distance: 20.0
click at [40, 115] on span at bounding box center [43, 118] width 12 height 12
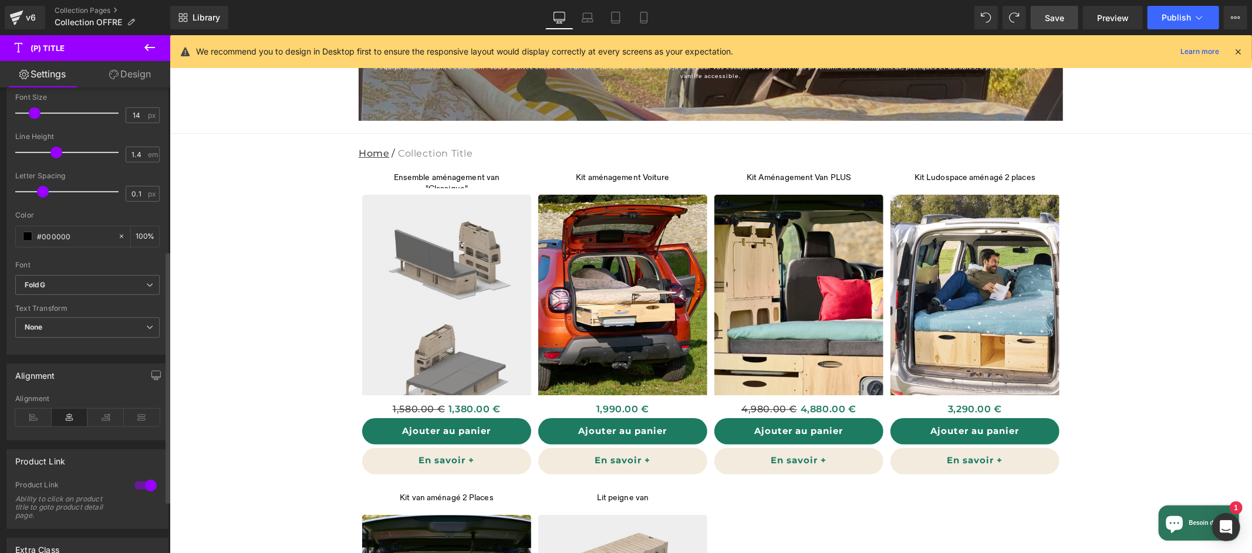
scroll to position [241, 0]
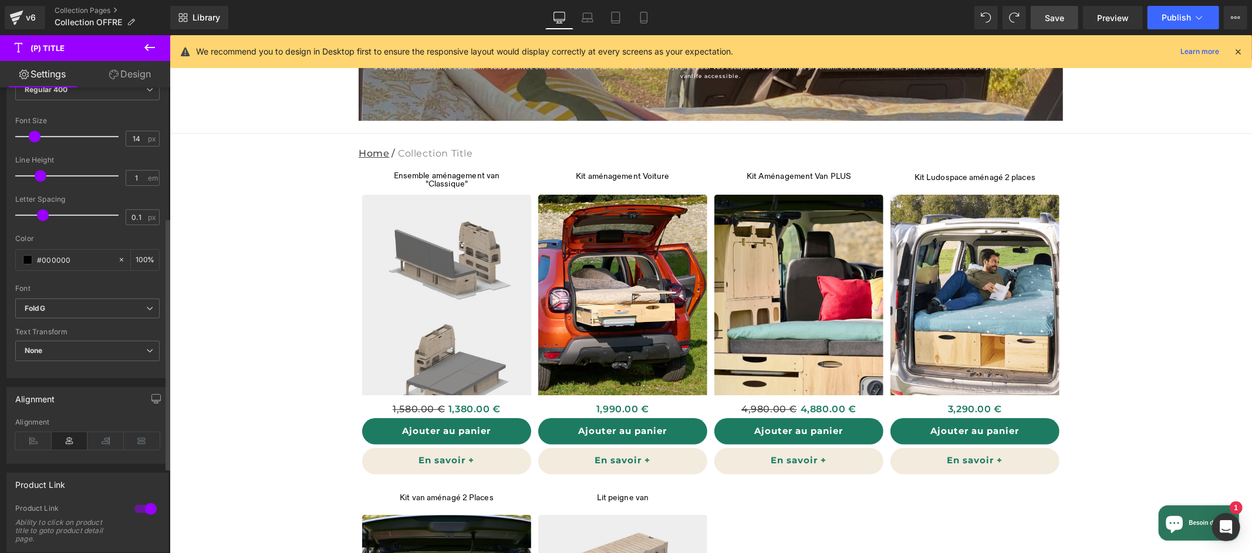
type input "0.9"
drag, startPoint x: 56, startPoint y: 177, endPoint x: 39, endPoint y: 177, distance: 17.0
click at [39, 177] on span at bounding box center [41, 176] width 12 height 12
type input "-0.9"
drag, startPoint x: 42, startPoint y: 216, endPoint x: 24, endPoint y: 212, distance: 18.6
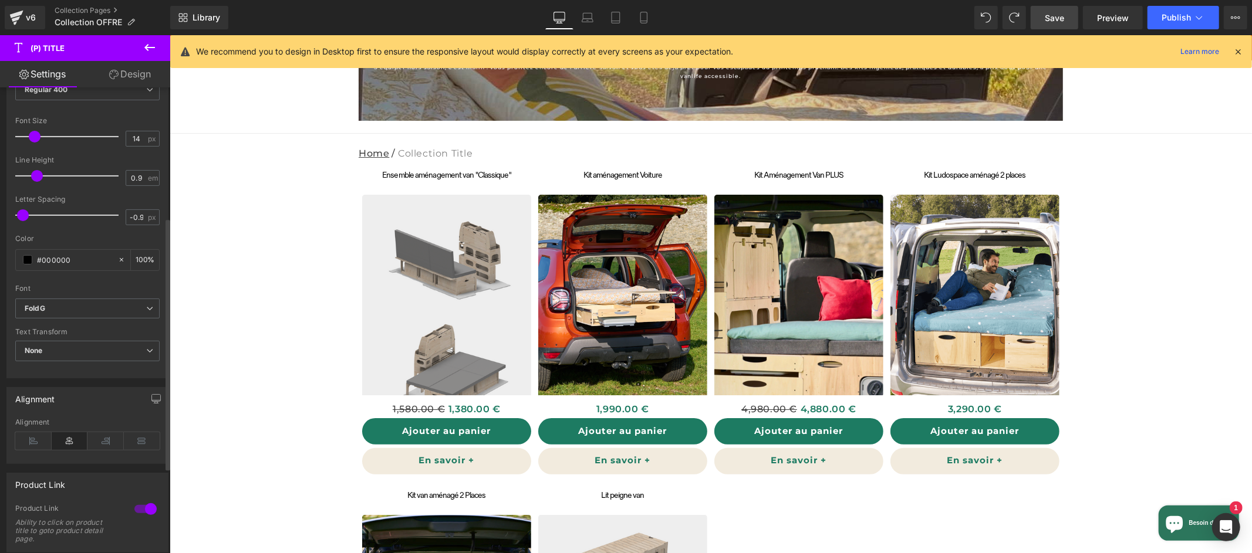
click at [23, 212] on span at bounding box center [23, 216] width 12 height 12
click at [34, 140] on span at bounding box center [36, 137] width 12 height 12
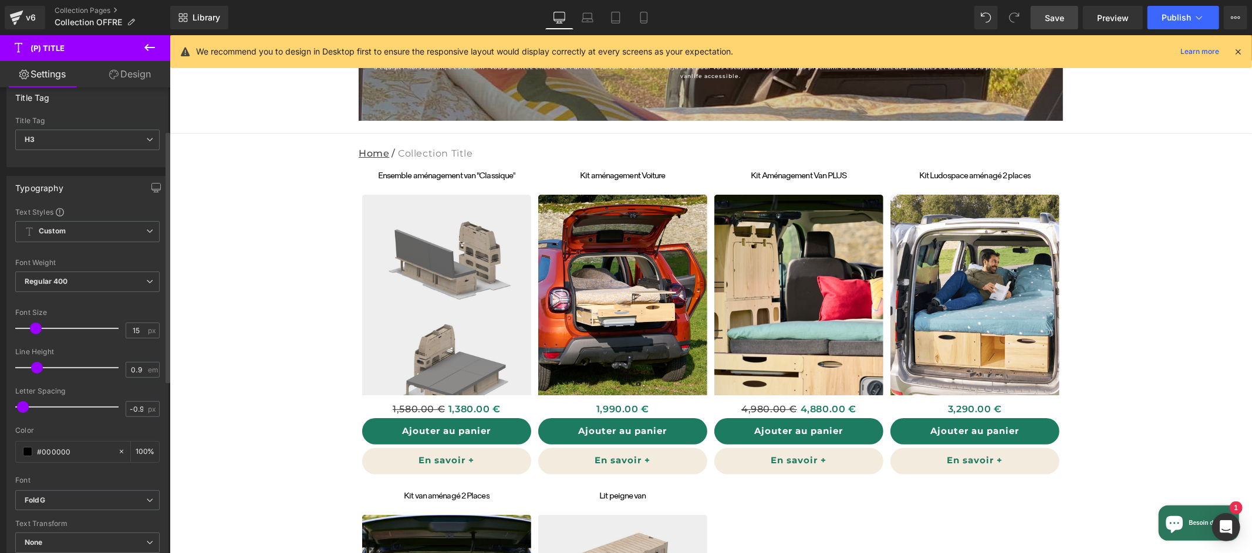
scroll to position [39, 0]
click at [82, 295] on span "Regular 400" at bounding box center [87, 291] width 144 height 21
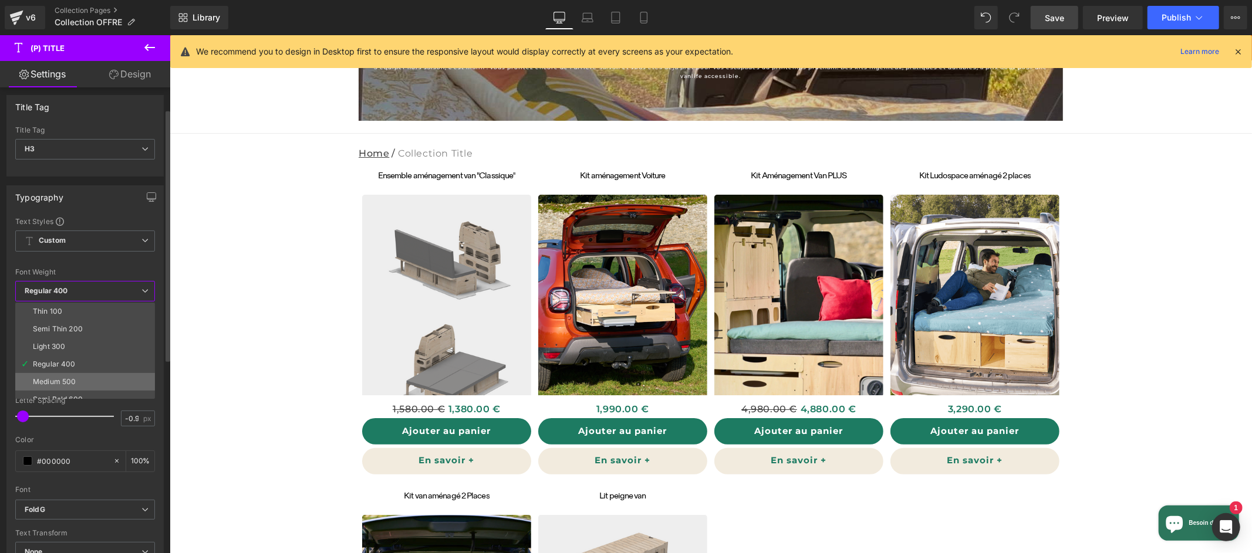
click at [66, 378] on div "Medium 500" at bounding box center [54, 382] width 43 height 8
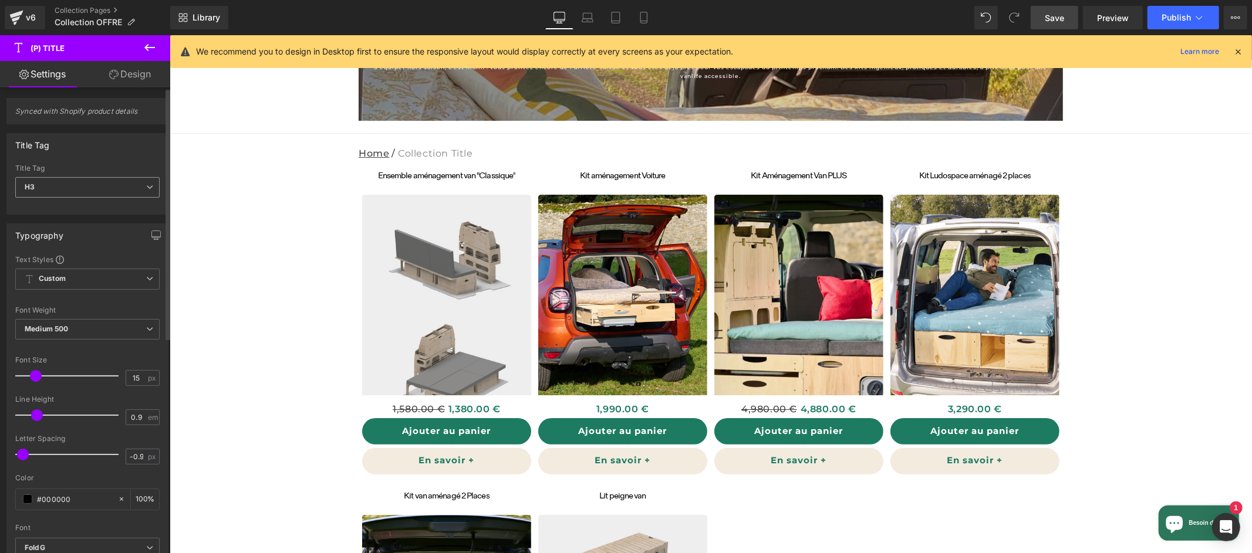
scroll to position [0, 0]
click at [638, 17] on icon at bounding box center [644, 18] width 12 height 12
type input "13"
type input "100"
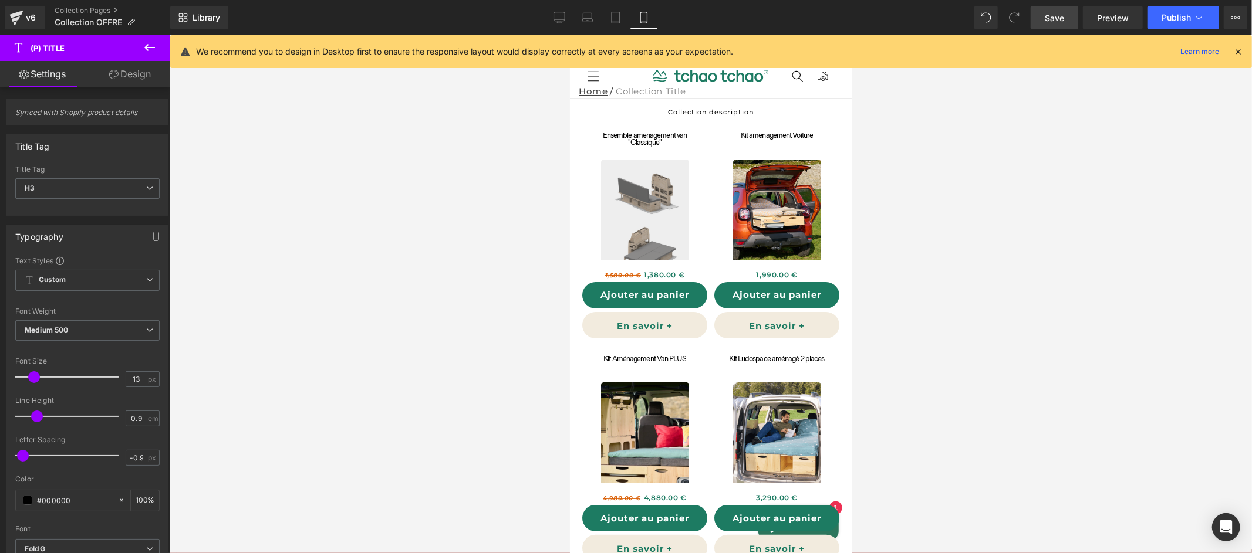
click at [1056, 20] on span "Save" at bounding box center [1054, 18] width 19 height 12
click at [1173, 18] on span "Publish" at bounding box center [1175, 17] width 29 height 9
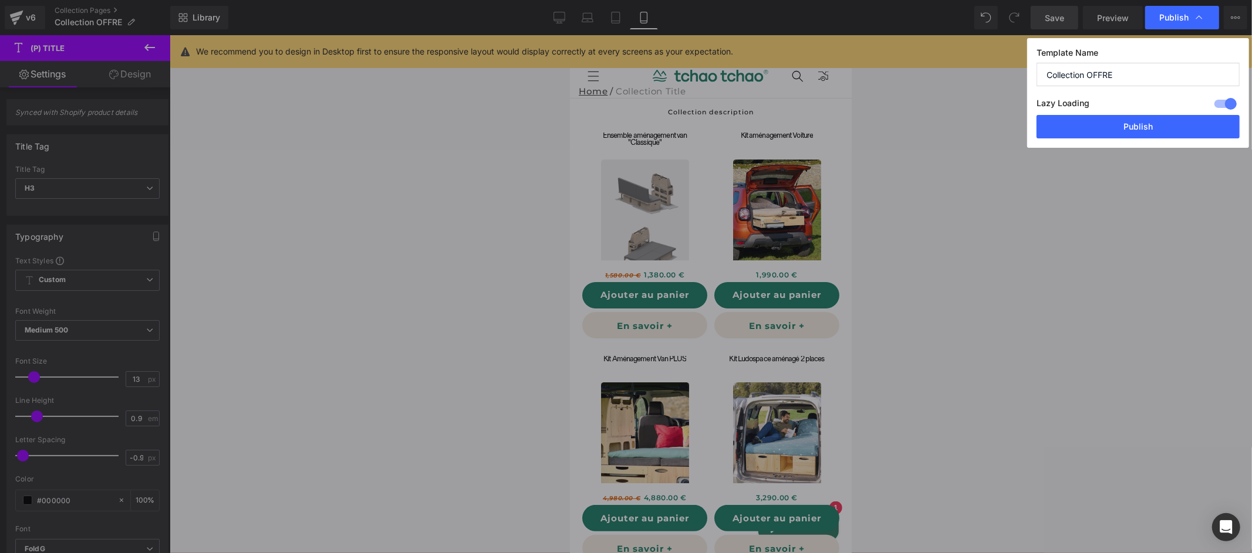
click at [1174, 130] on button "Publish" at bounding box center [1137, 126] width 203 height 23
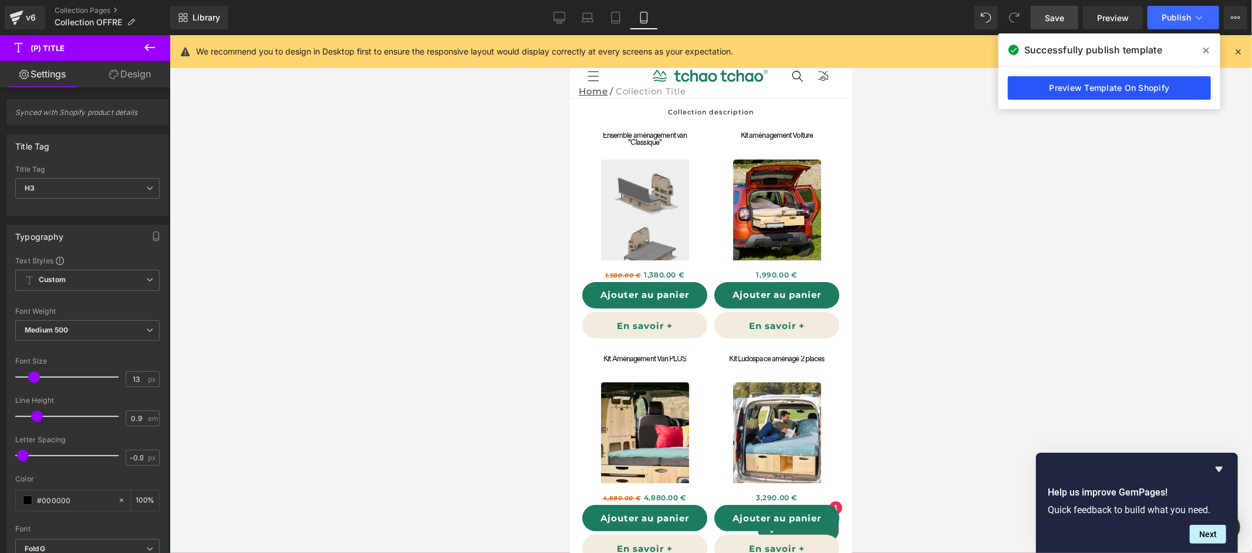
click at [1154, 85] on link "Preview Template On Shopify" at bounding box center [1109, 87] width 203 height 23
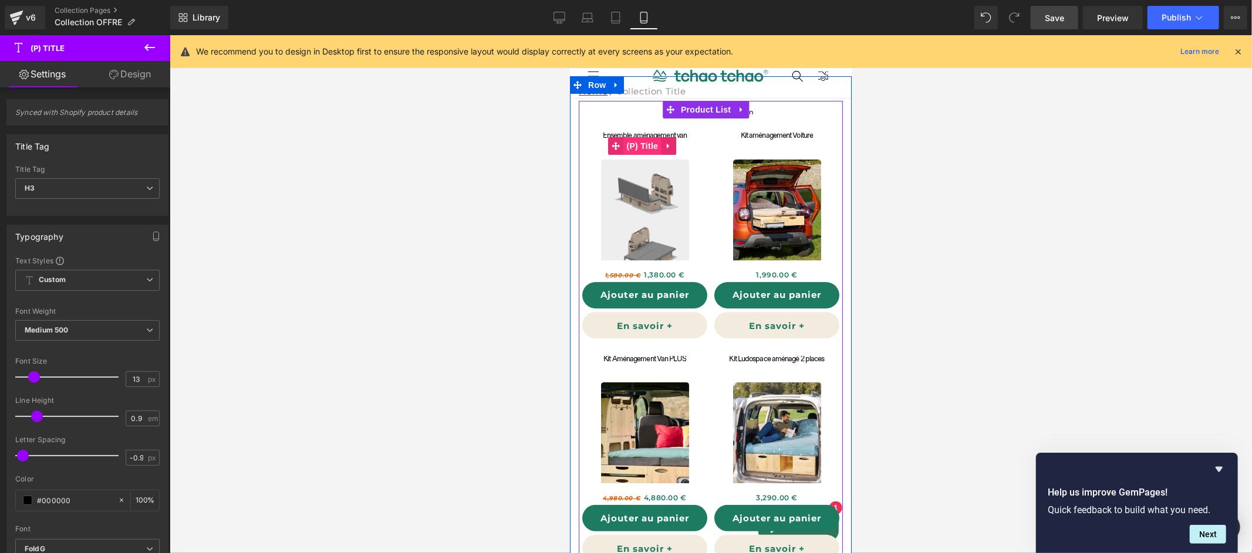
click at [641, 144] on div "Ensemble aménagement van "Classique" (P) Title" at bounding box center [644, 145] width 102 height 27
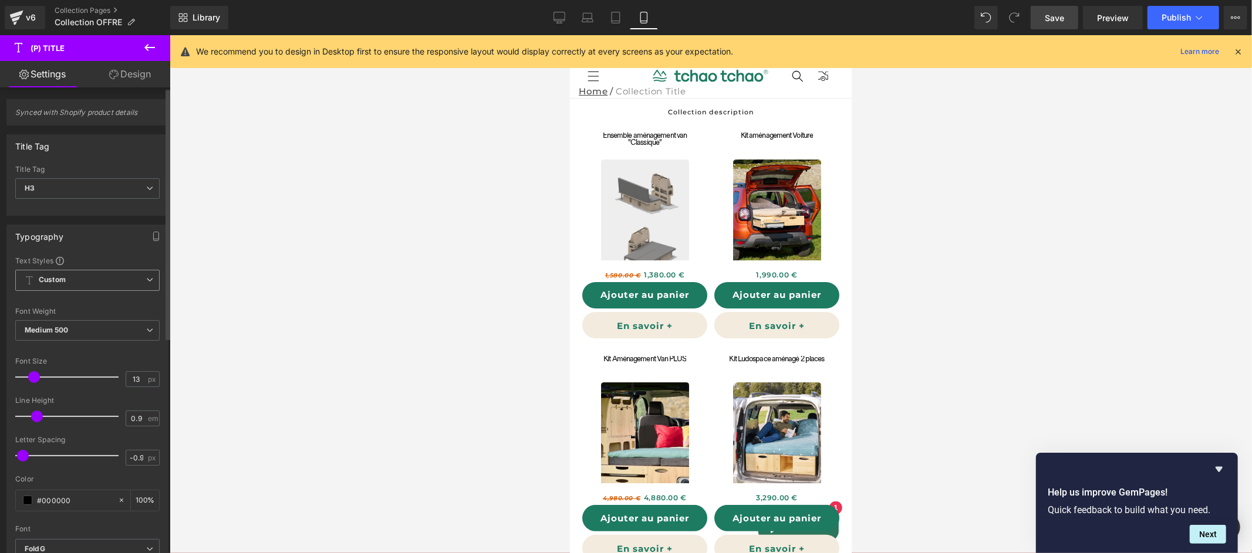
click at [100, 281] on span "Custom Setup Global Style" at bounding box center [87, 280] width 144 height 21
click at [100, 281] on span "Custom Setup Global Style" at bounding box center [85, 280] width 140 height 21
click at [100, 281] on span "Custom Setup Global Style" at bounding box center [87, 280] width 144 height 21
click at [100, 281] on span "Custom Setup Global Style" at bounding box center [85, 280] width 140 height 21
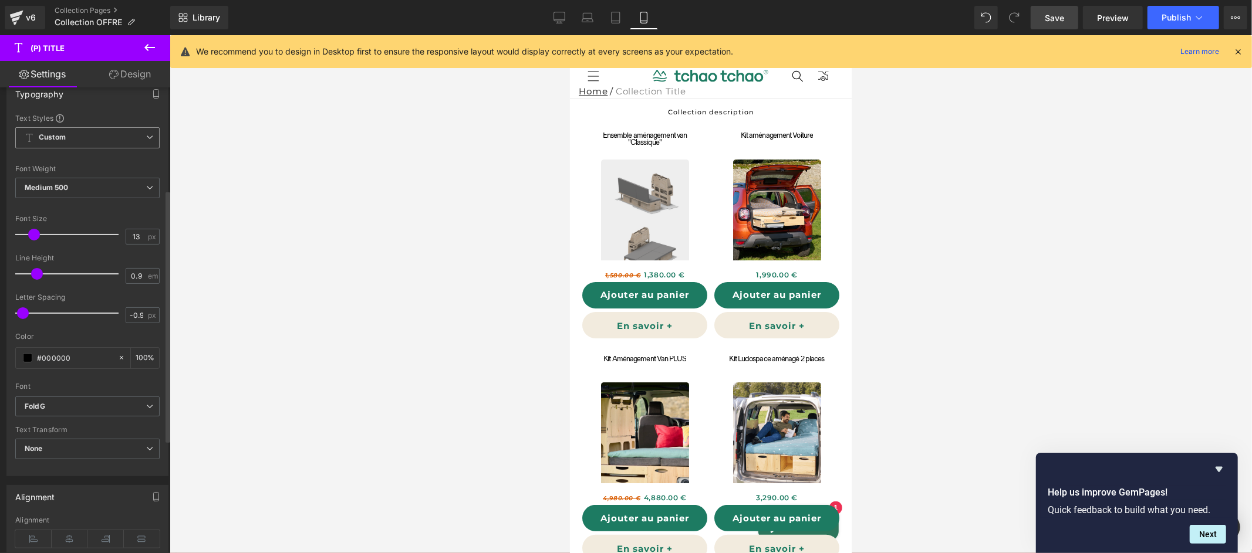
scroll to position [194, 0]
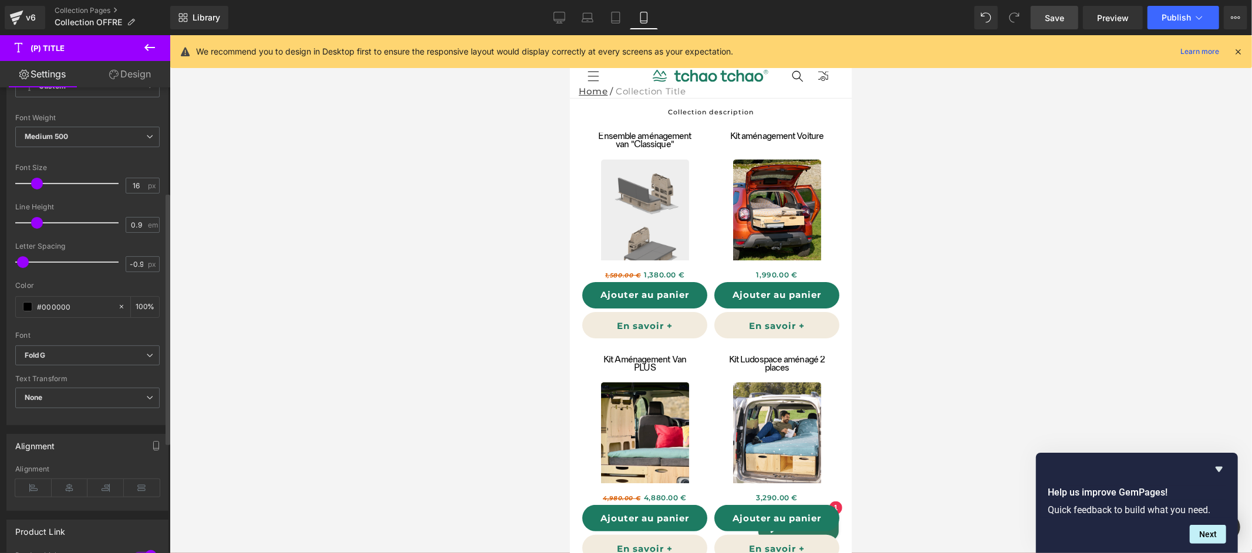
click at [38, 182] on span at bounding box center [37, 184] width 12 height 12
click at [565, 16] on icon at bounding box center [559, 18] width 12 height 12
type input "15"
type input "100"
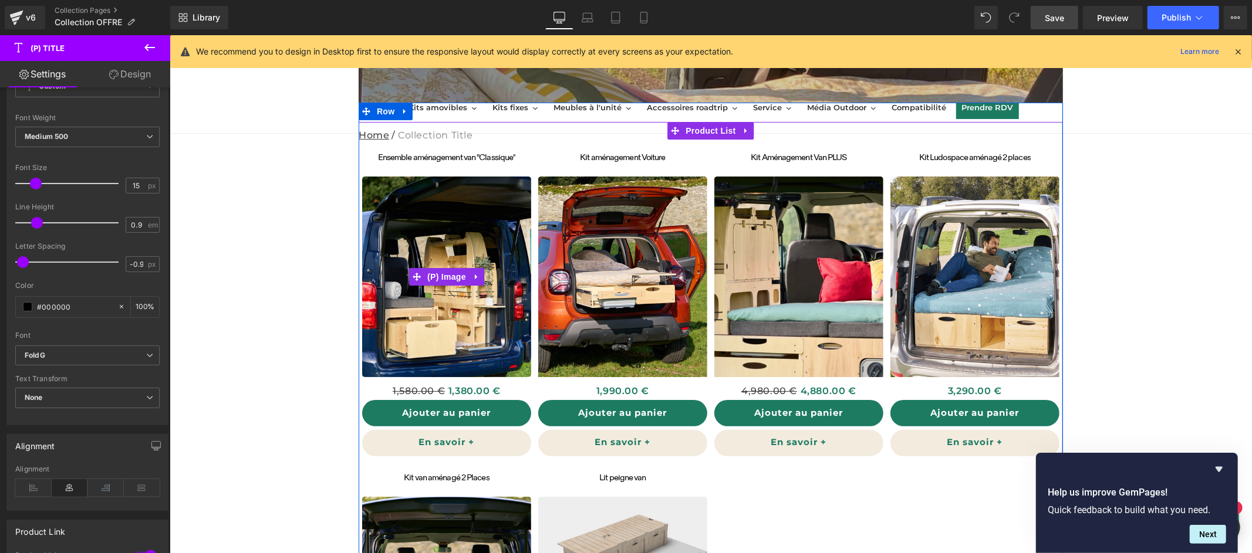
scroll to position [0, 0]
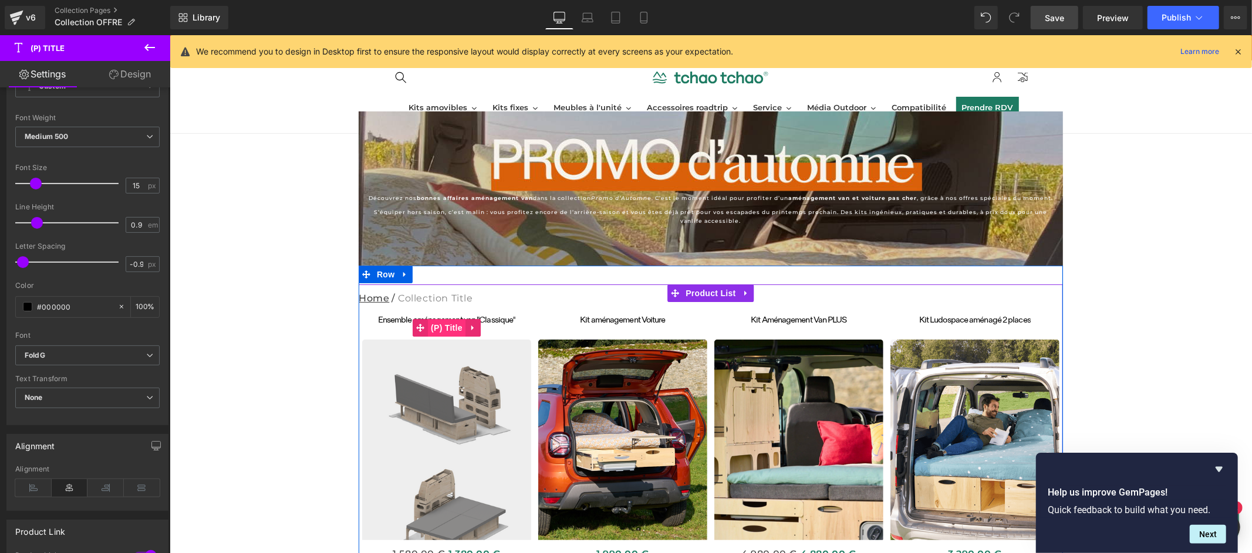
click at [447, 331] on link "(P) Title" at bounding box center [438, 328] width 53 height 18
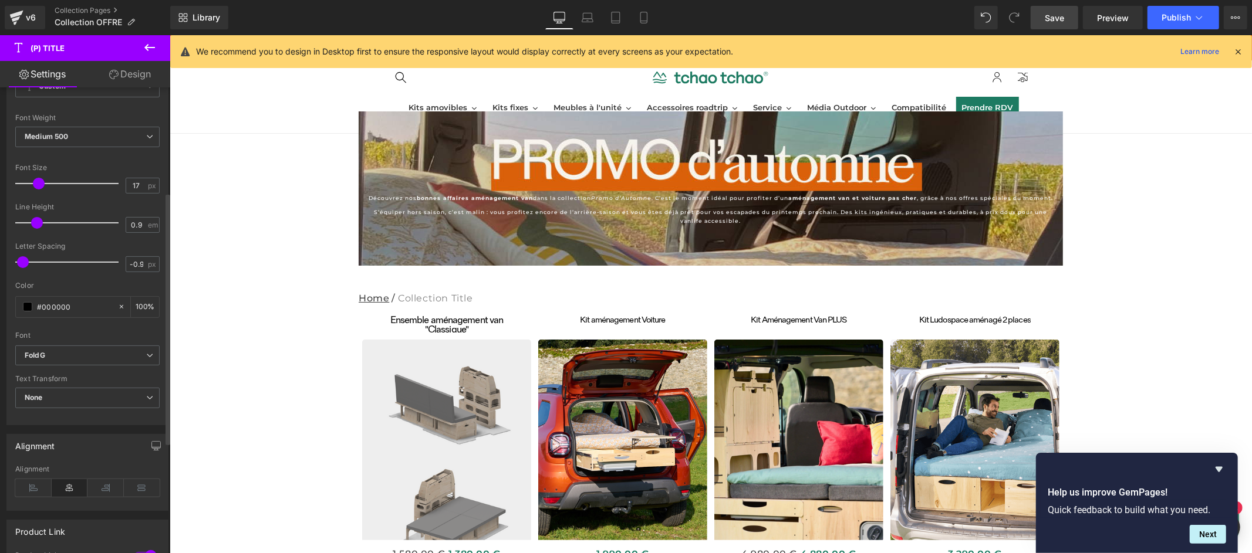
type input "18"
click at [36, 185] on span at bounding box center [39, 184] width 12 height 12
click at [146, 76] on link "Design" at bounding box center [129, 74] width 85 height 26
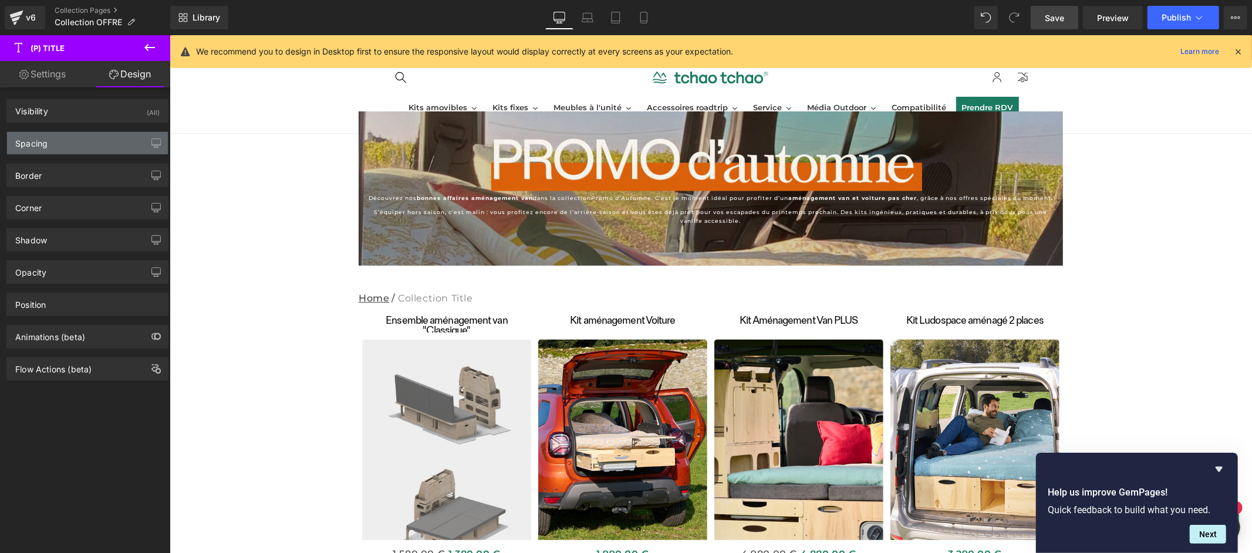
type input "18"
type input "20"
type input "0"
type input "20"
type input "0"
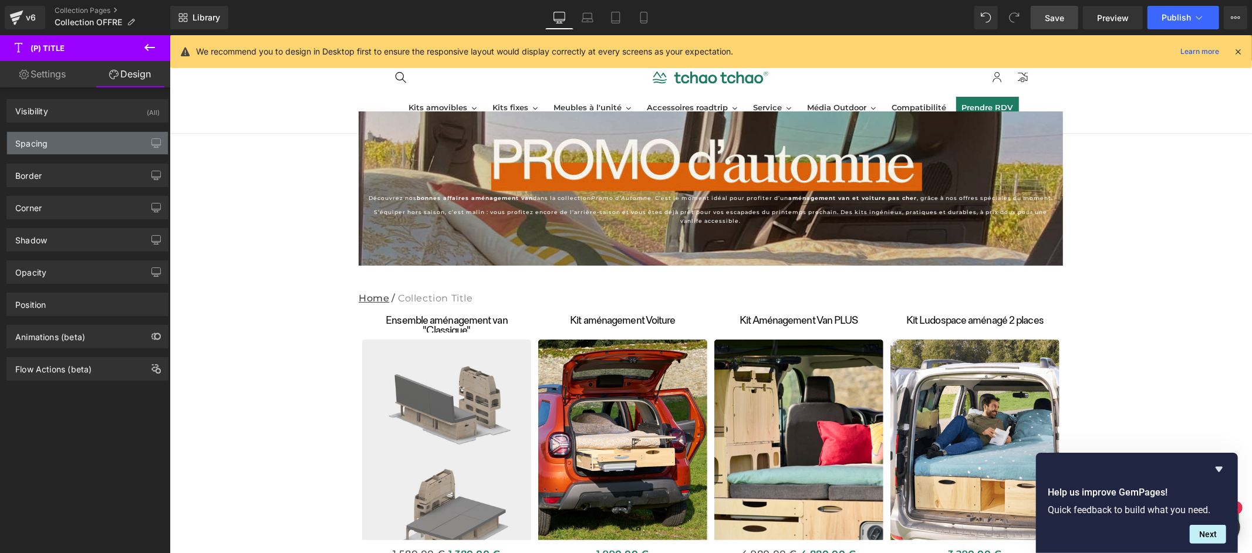
type input "0"
click at [78, 138] on div "Spacing" at bounding box center [87, 143] width 161 height 22
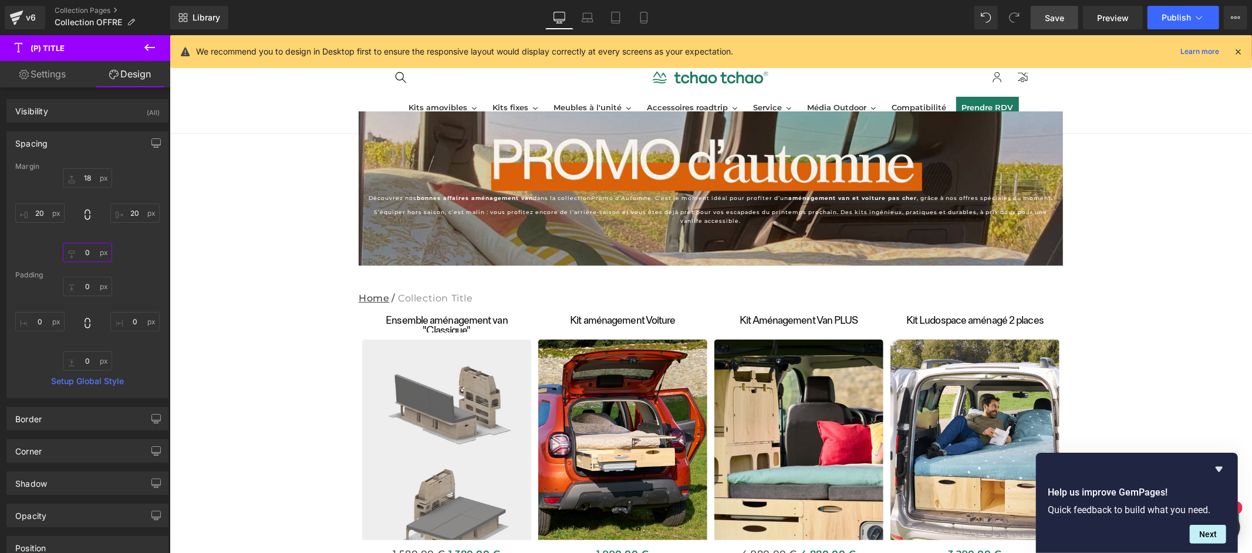
click at [83, 256] on input "0" at bounding box center [87, 252] width 49 height 19
type input "4"
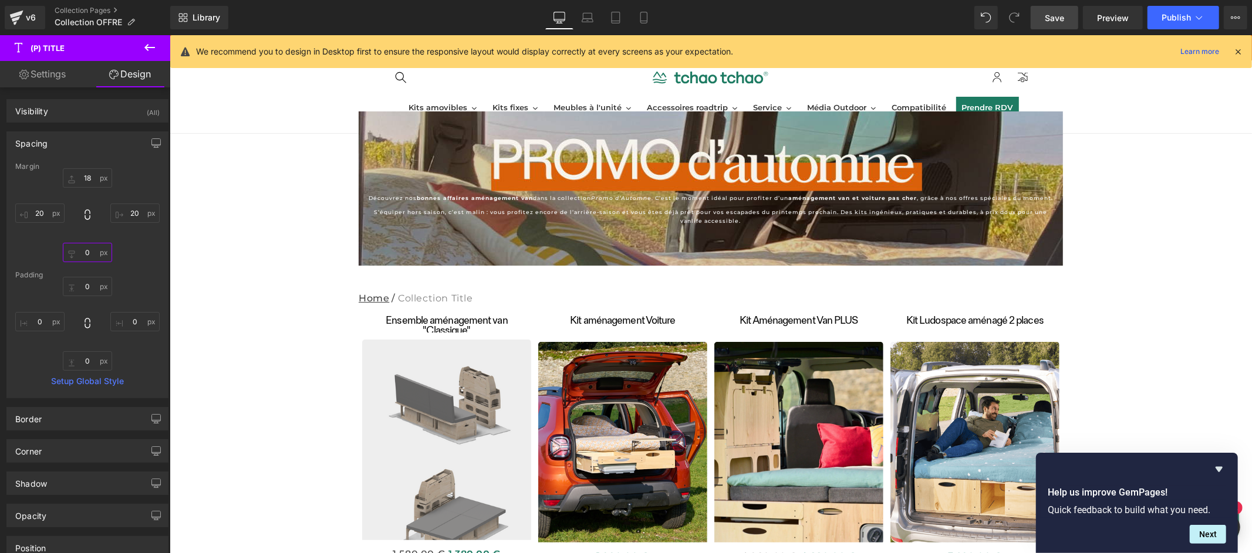
type input "0"
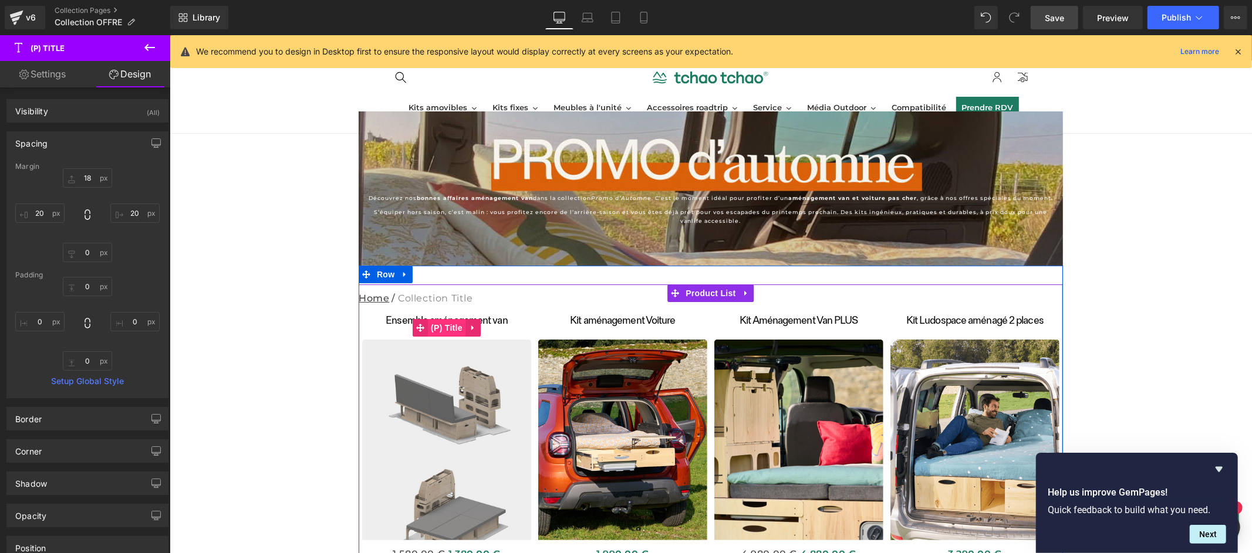
click at [445, 325] on div "Ensemble aménagement van "Classique" (P) Title" at bounding box center [446, 327] width 146 height 23
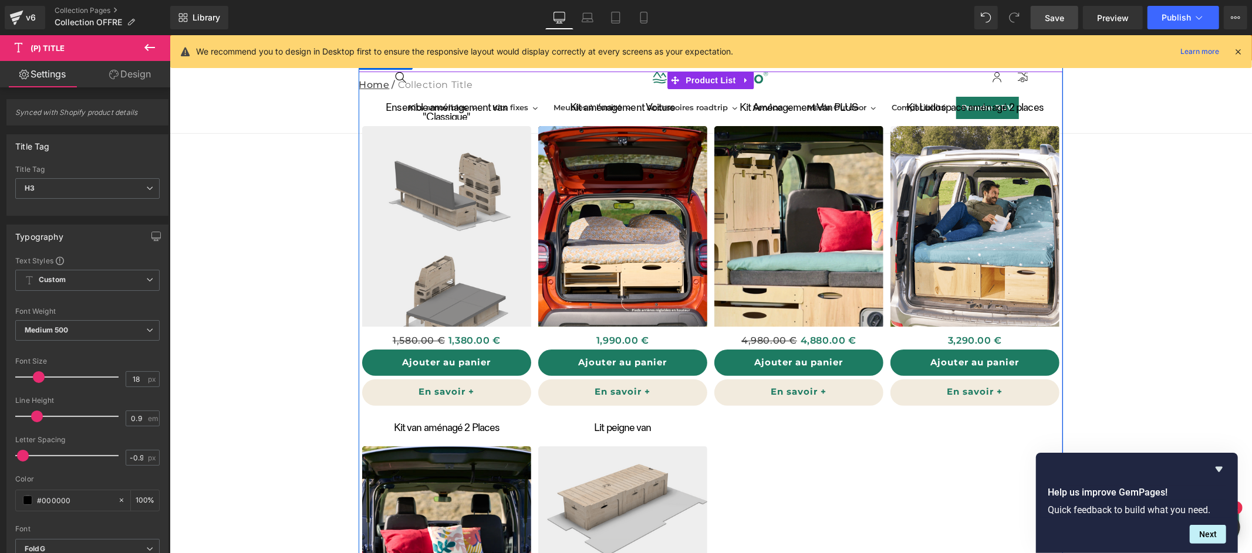
scroll to position [120, 0]
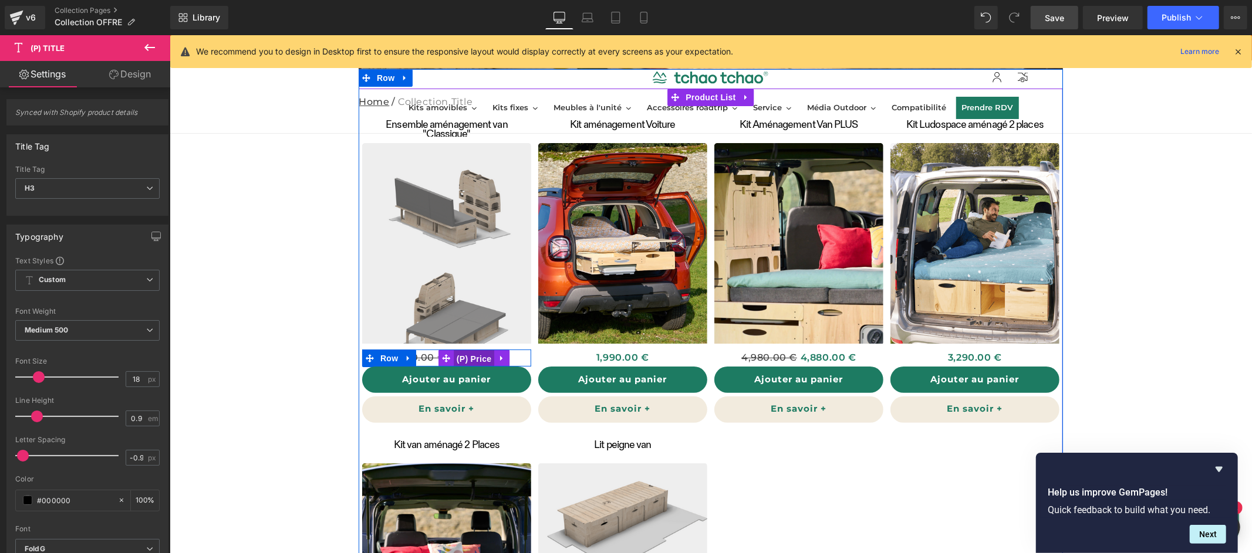
click at [465, 358] on div "1,580.00 € 1,380.00 € (P) Price" at bounding box center [445, 357] width 169 height 17
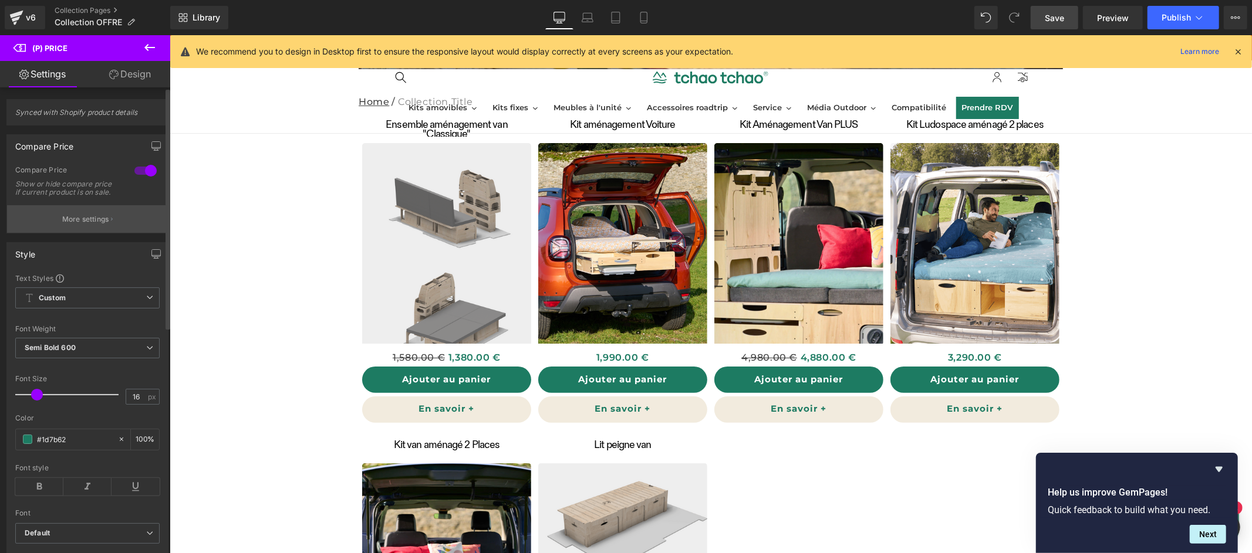
click at [111, 222] on icon "button" at bounding box center [112, 220] width 2 height 6
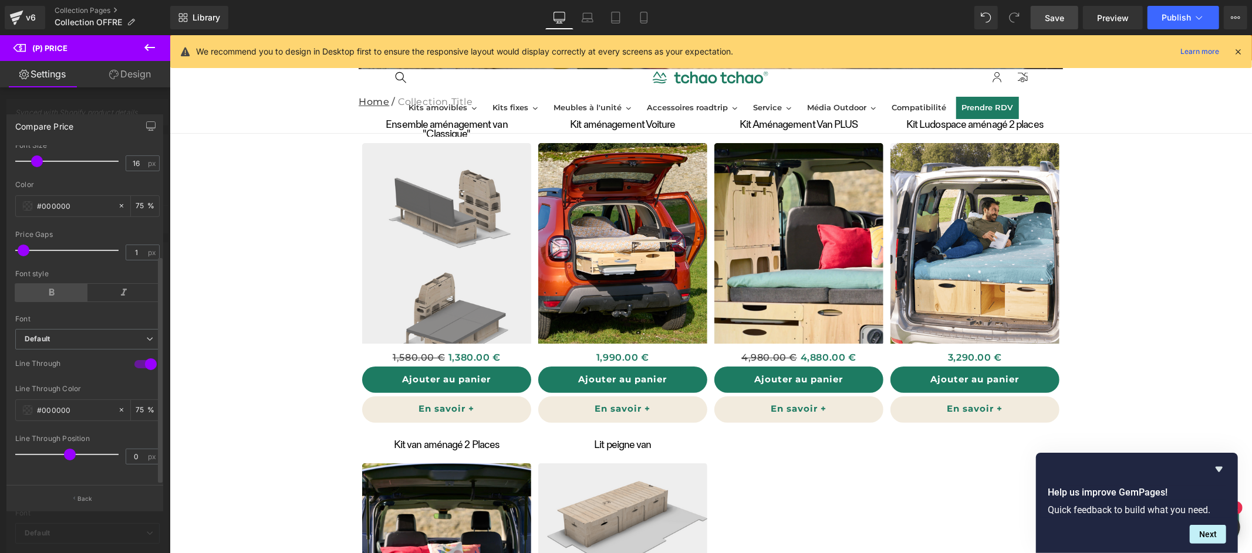
scroll to position [161, 0]
click at [26, 201] on span at bounding box center [27, 205] width 9 height 9
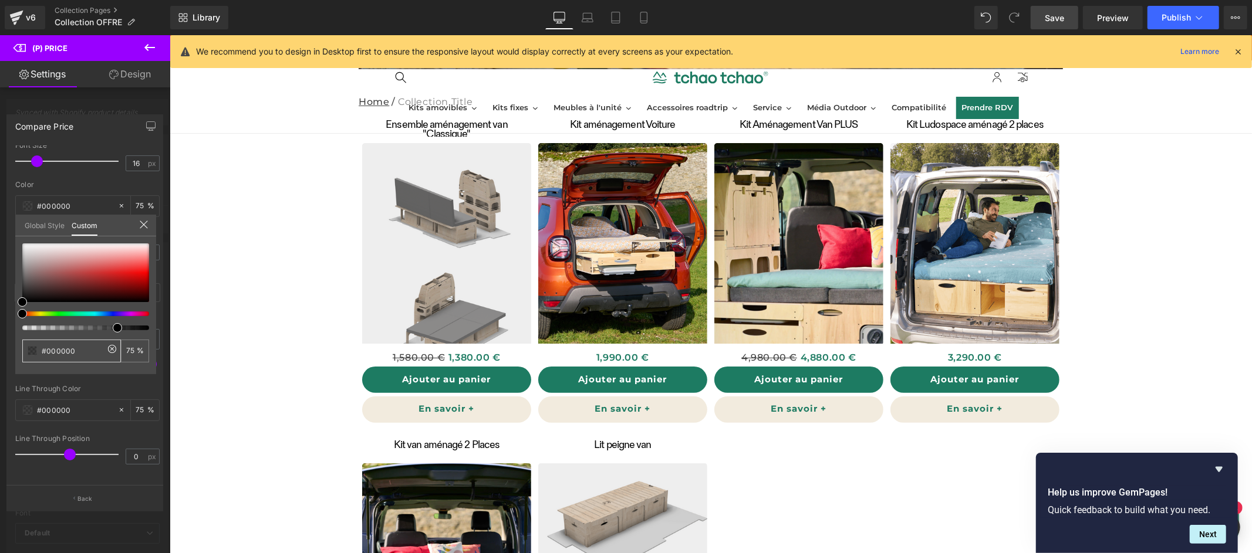
drag, startPoint x: 69, startPoint y: 350, endPoint x: 48, endPoint y: 349, distance: 20.5
click at [48, 349] on input "#000000" at bounding box center [73, 351] width 62 height 12
type input "#D"
type input "0"
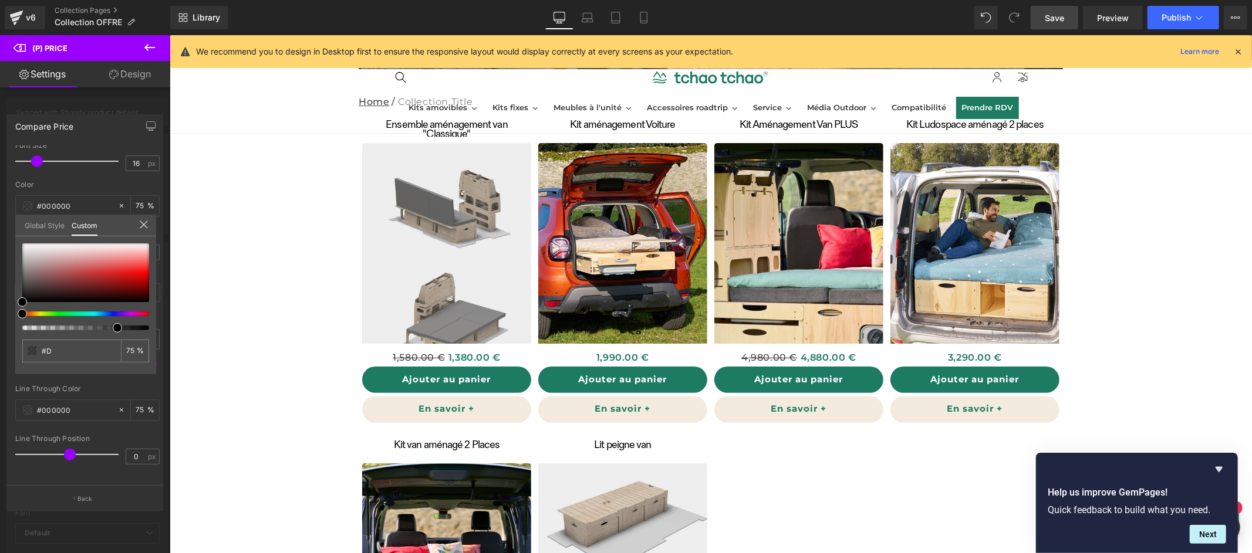
type input "0"
type input "#DA"
type input "#DA6"
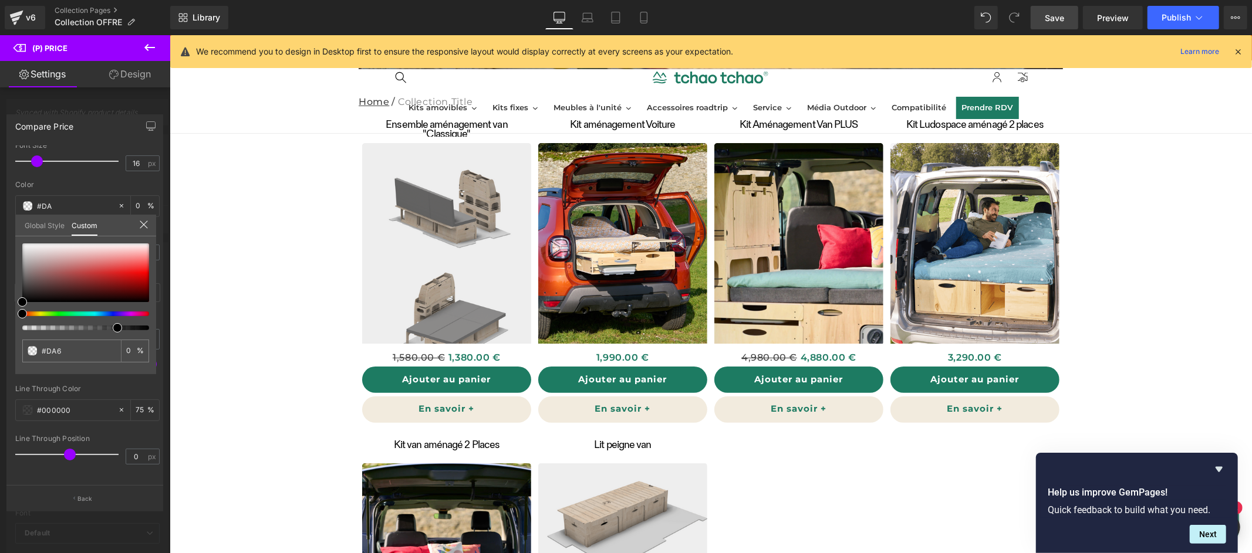
type input "100"
type input "#DA6109"
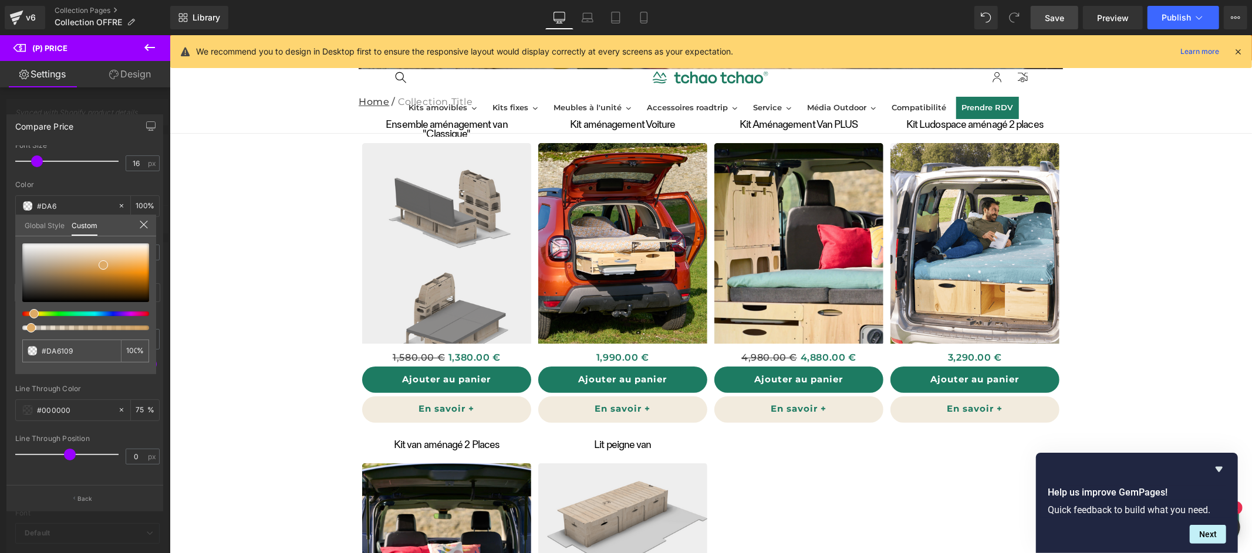
type input "#DA6109"
type input "100"
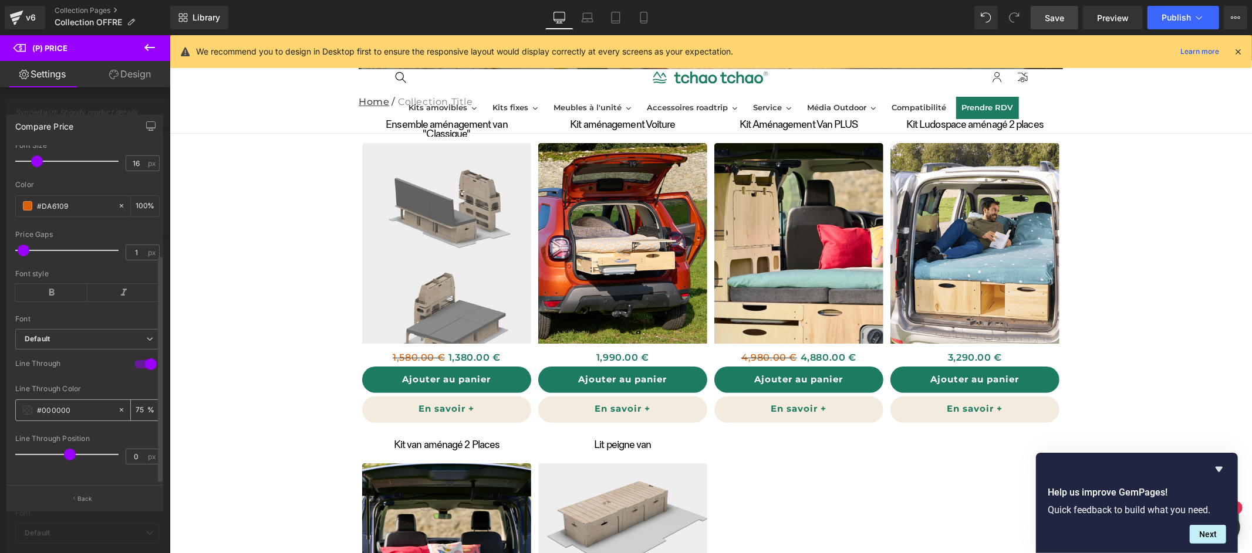
click at [31, 406] on span at bounding box center [27, 410] width 9 height 9
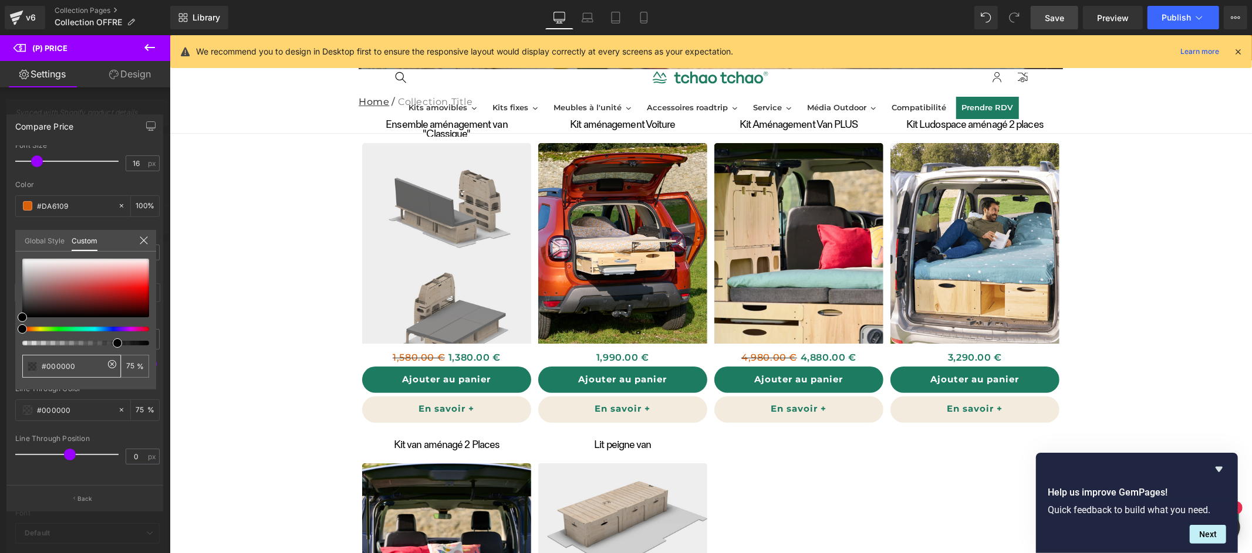
drag, startPoint x: 94, startPoint y: 366, endPoint x: 70, endPoint y: 369, distance: 24.2
click at [47, 364] on input "#000000" at bounding box center [73, 366] width 62 height 12
type input "#D"
type input "0"
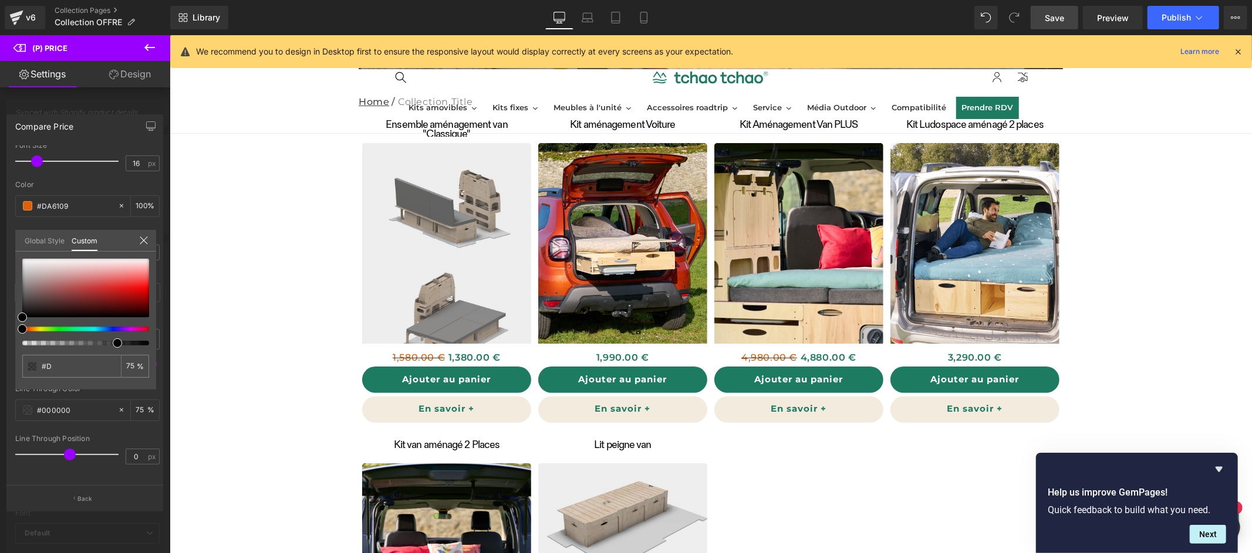
type input "#DA"
type input "0"
type input "#DA"
type input "#DA6"
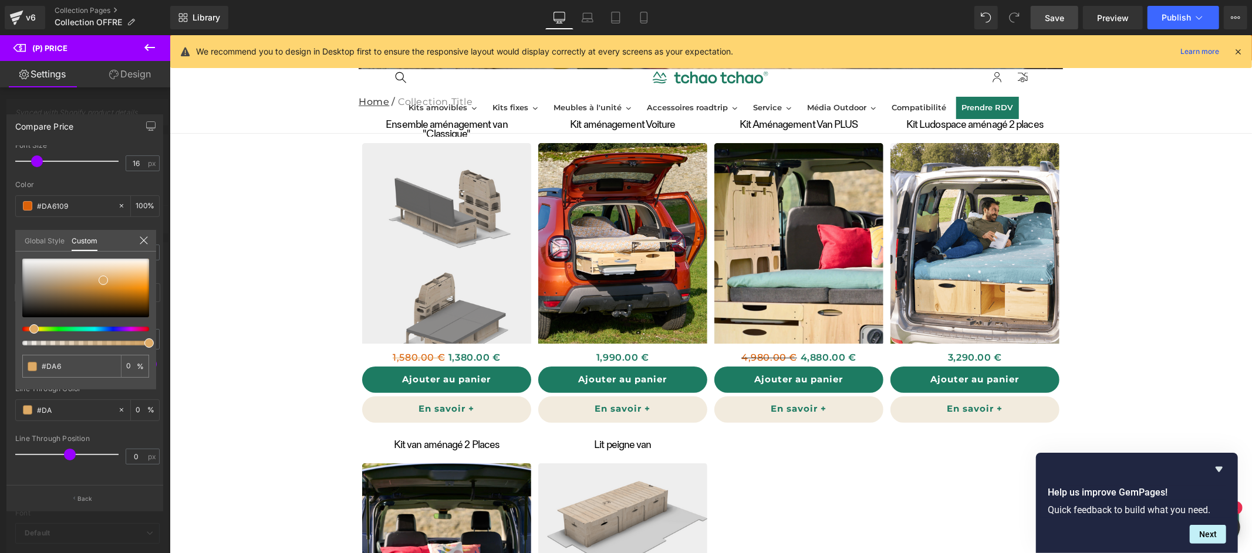
type input "#DA6"
type input "100"
type input "#DA61"
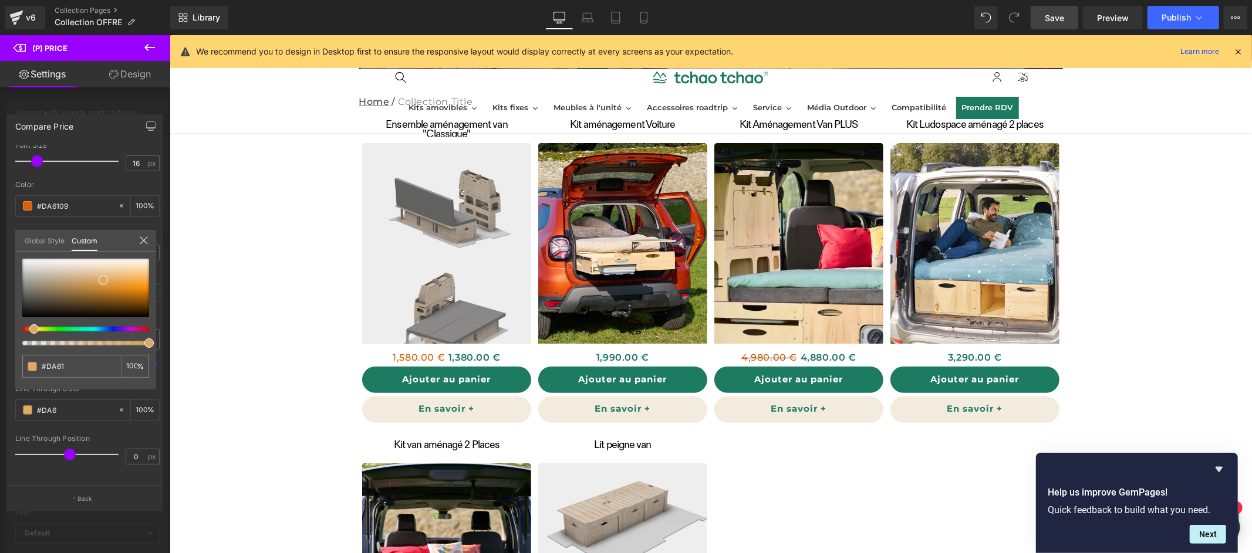
type input "7"
type input "#DA6109"
type input "100"
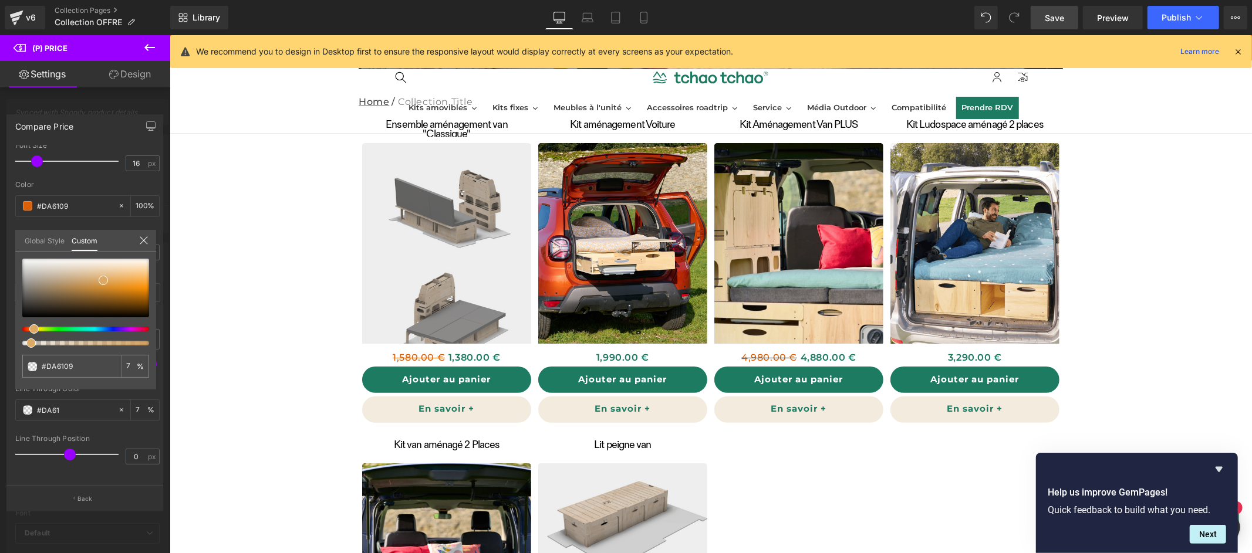
type input "100"
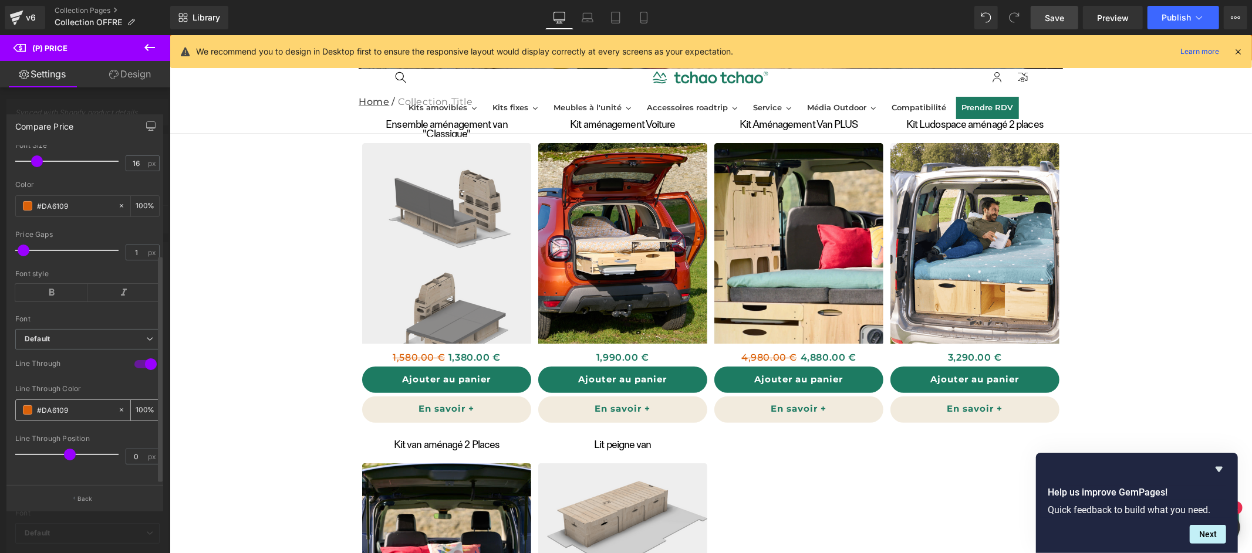
click at [139, 404] on input "100" at bounding box center [142, 410] width 12 height 13
drag, startPoint x: 142, startPoint y: 401, endPoint x: 131, endPoint y: 403, distance: 11.3
click at [131, 403] on div "100 %" at bounding box center [145, 410] width 28 height 21
type input "80"
type input "1"
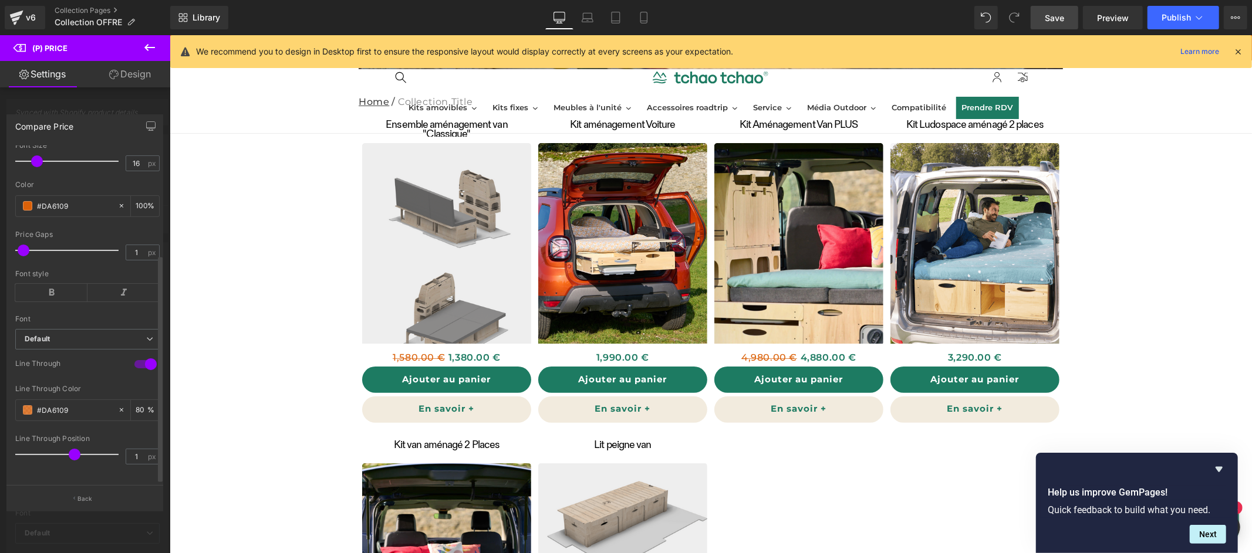
click at [73, 449] on span at bounding box center [75, 455] width 12 height 12
click at [1174, 23] on button "Publish" at bounding box center [1183, 17] width 72 height 23
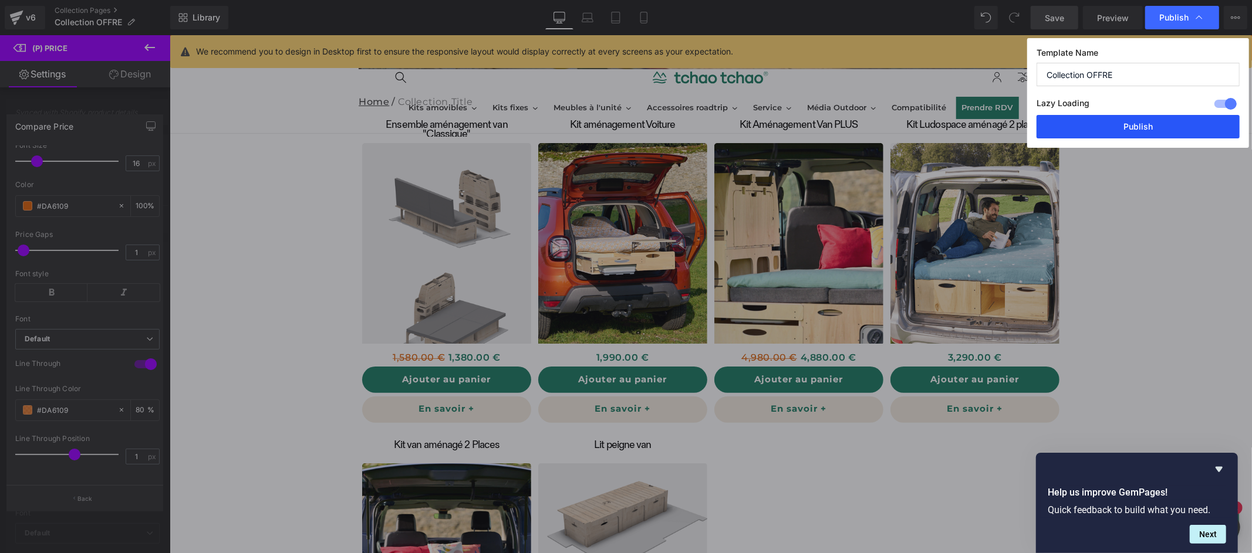
click at [1147, 127] on button "Publish" at bounding box center [1137, 126] width 203 height 23
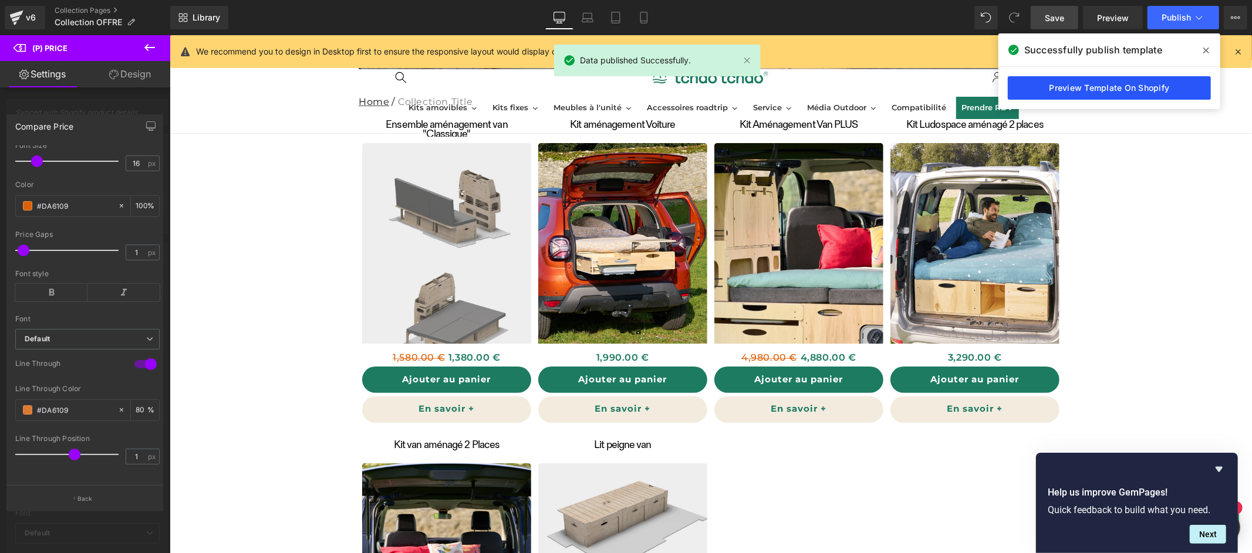
click at [1135, 86] on link "Preview Template On Shopify" at bounding box center [1109, 87] width 203 height 23
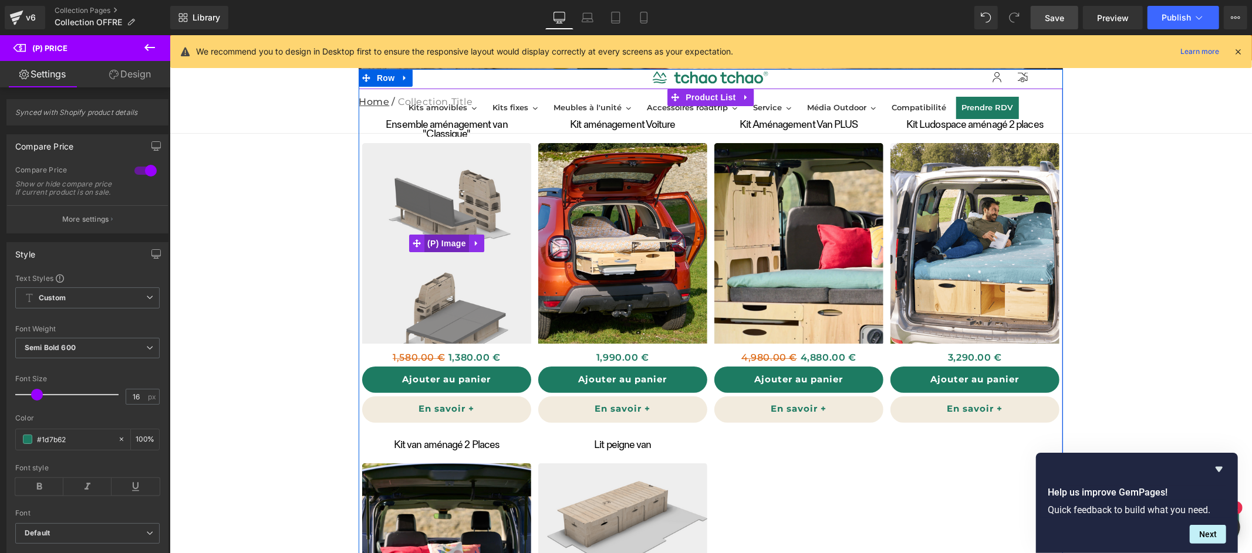
click at [439, 245] on div "Sale Off (P) Image" at bounding box center [445, 243] width 169 height 201
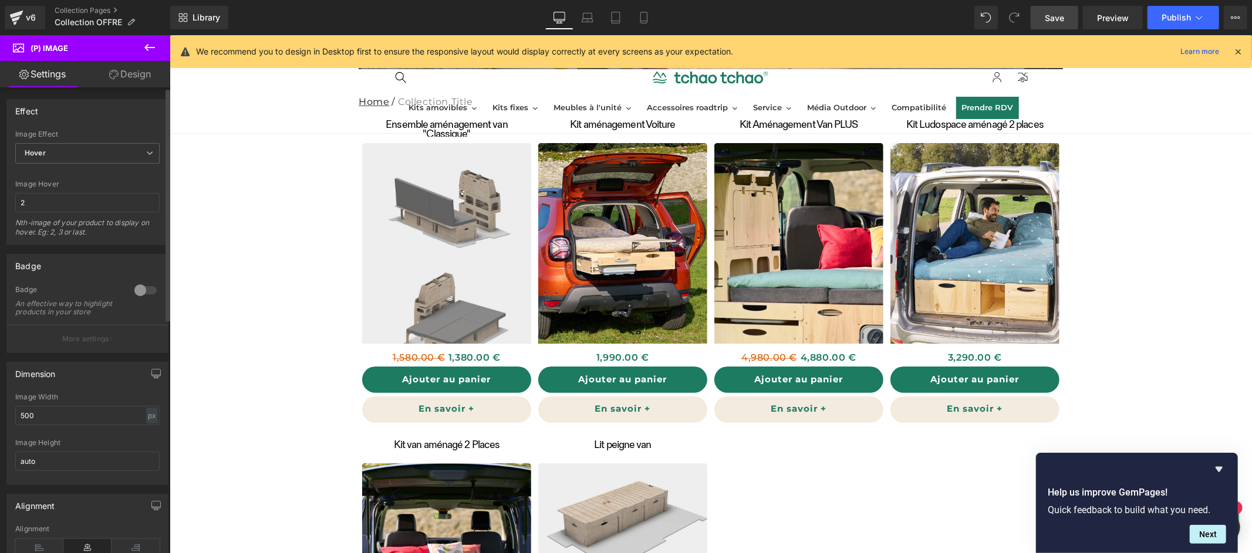
click at [148, 292] on div at bounding box center [145, 290] width 28 height 19
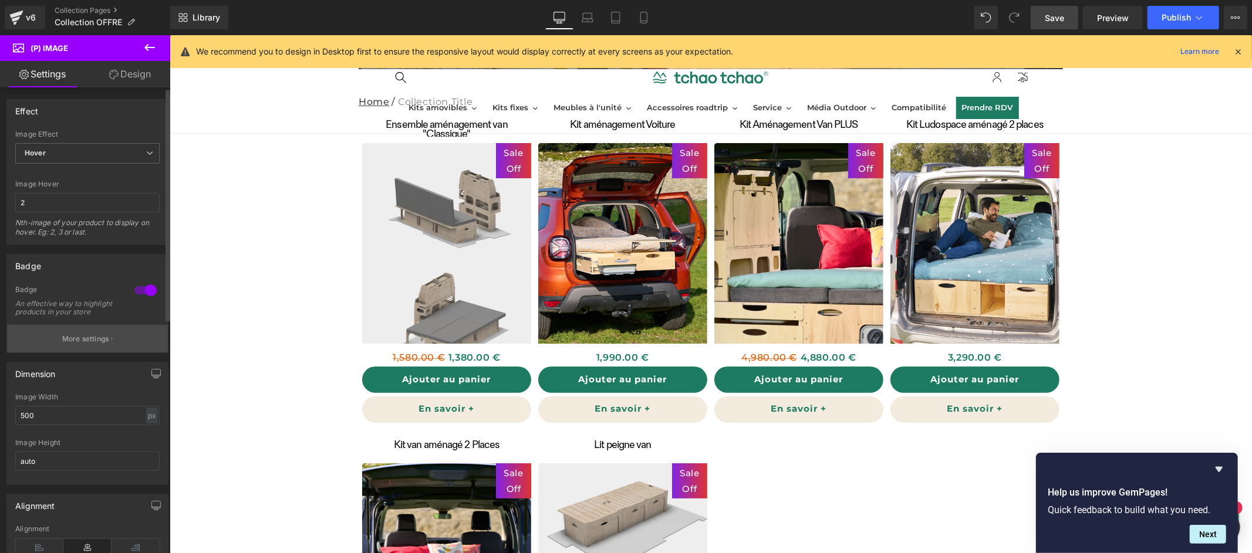
click at [106, 343] on p "More settings" at bounding box center [85, 339] width 47 height 11
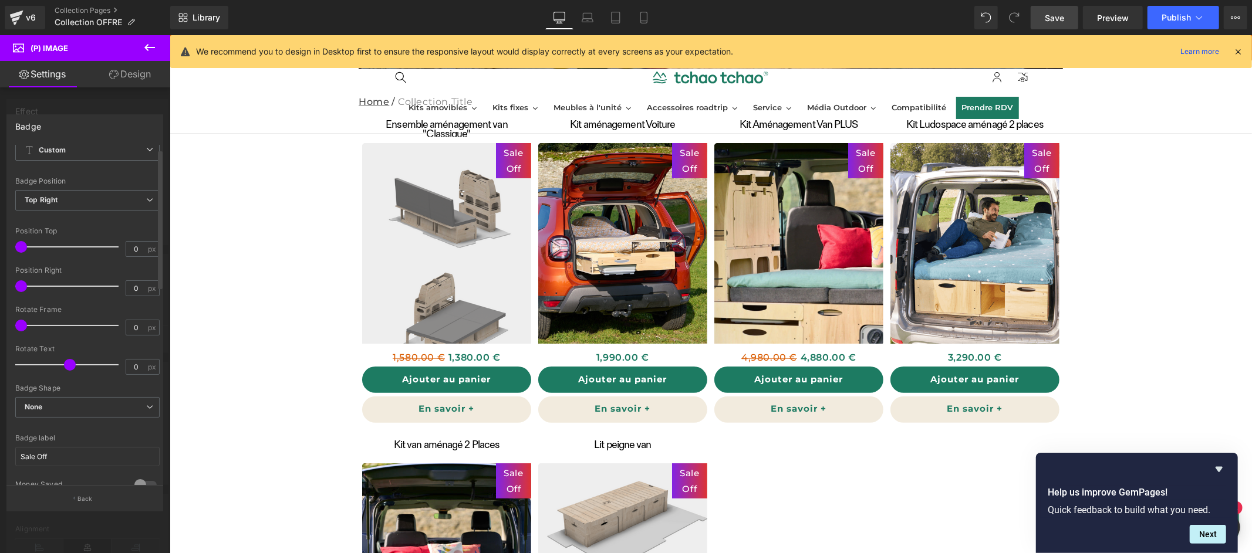
scroll to position [0, 0]
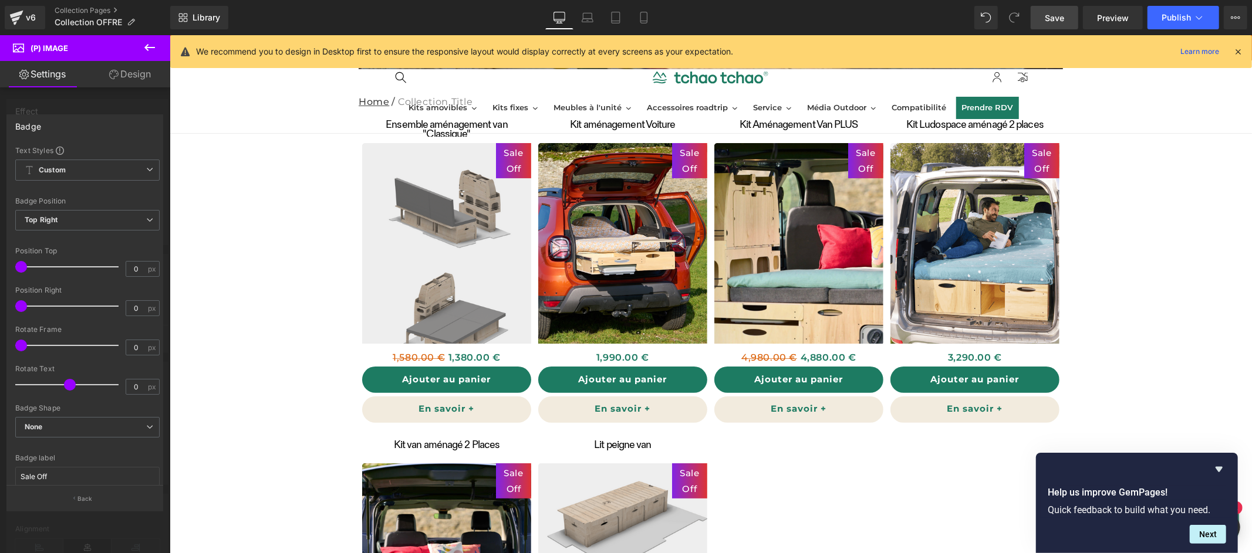
click at [156, 48] on icon at bounding box center [150, 47] width 14 height 14
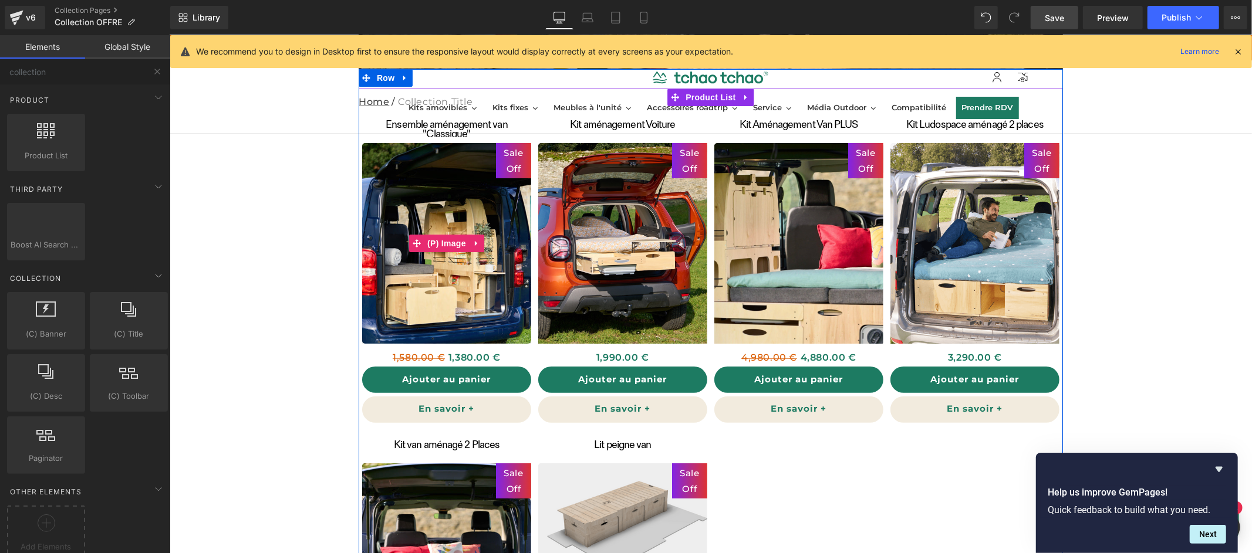
click at [509, 157] on span "Sale Off" at bounding box center [512, 160] width 23 height 32
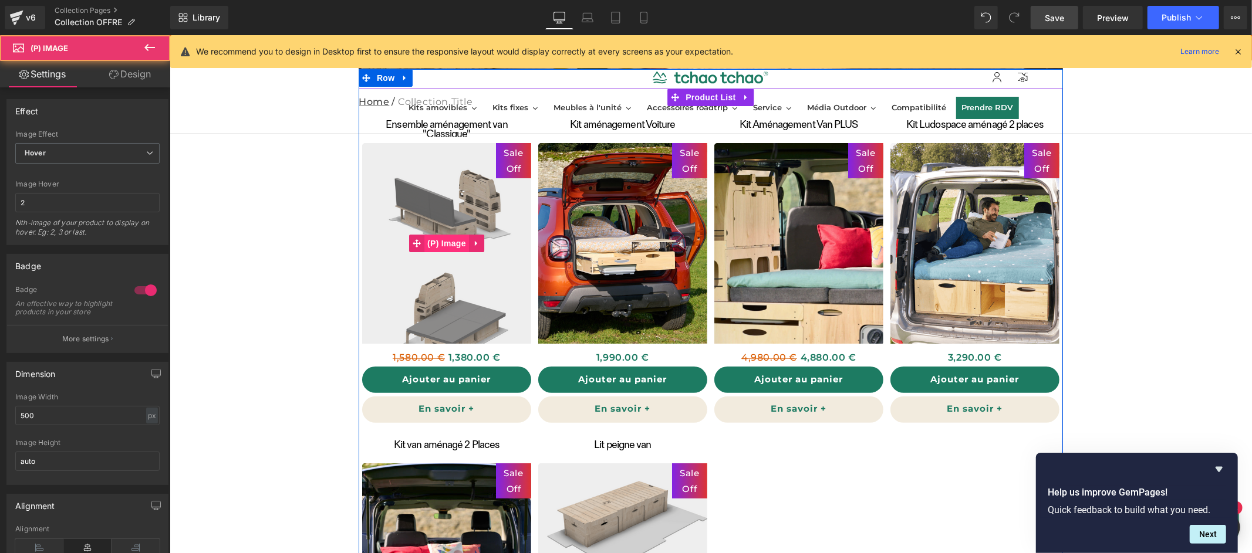
click at [445, 237] on div "Sale Off (P) Image" at bounding box center [445, 243] width 169 height 201
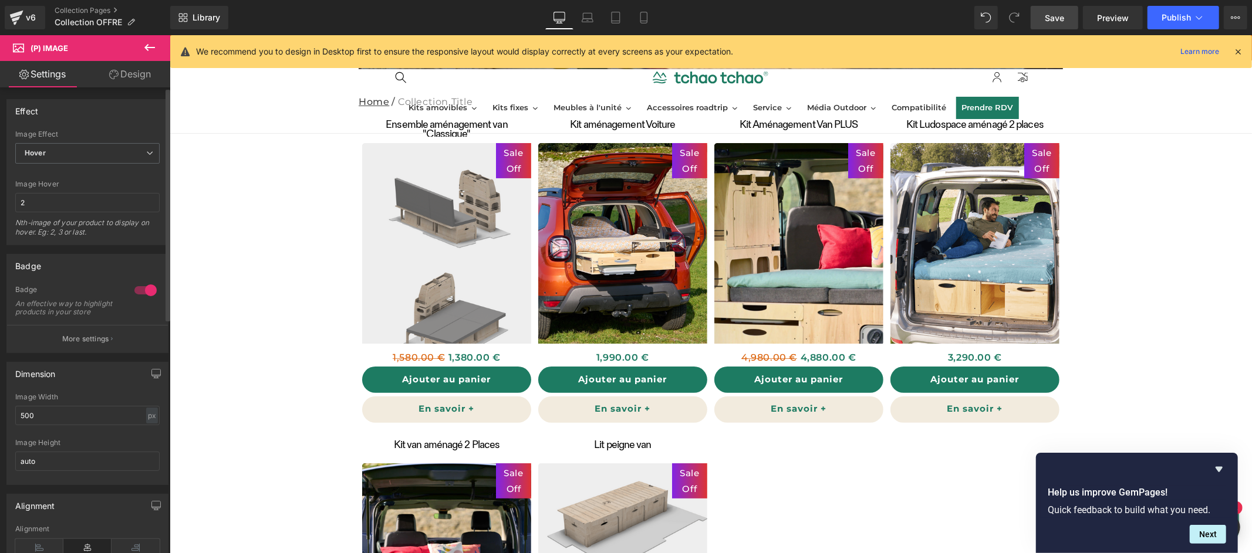
click at [141, 293] on div at bounding box center [145, 290] width 28 height 19
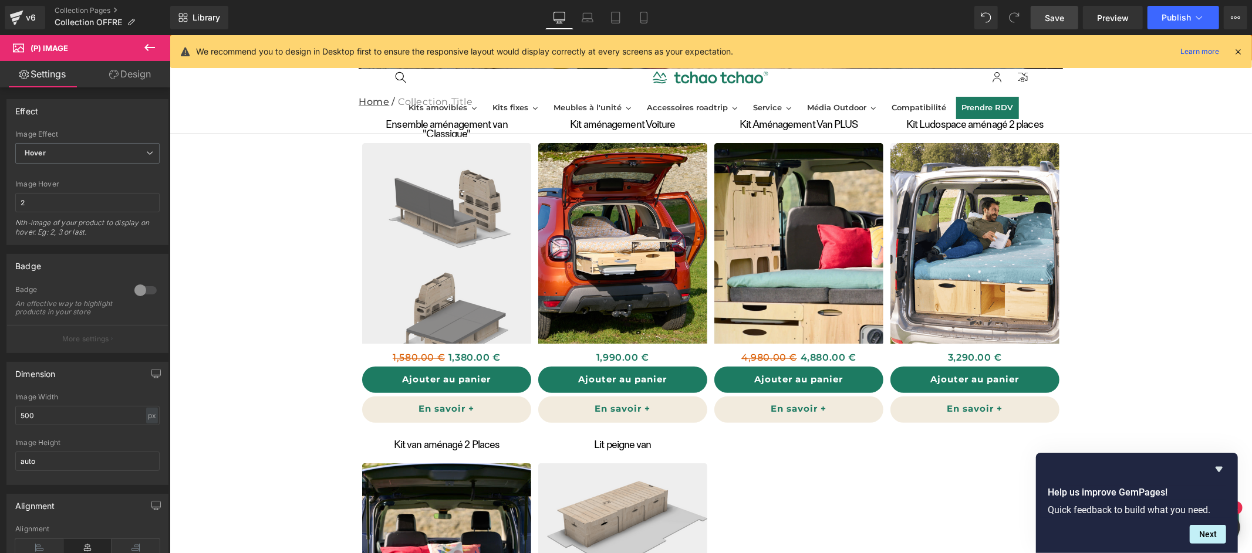
click at [136, 75] on link "Design" at bounding box center [129, 74] width 85 height 26
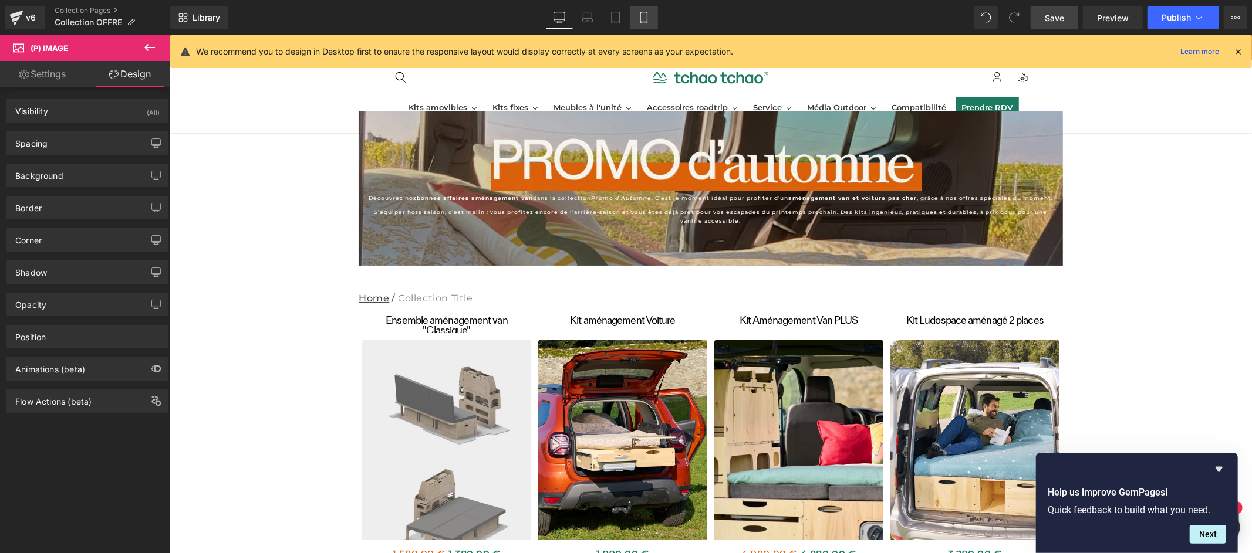
click at [646, 19] on icon at bounding box center [644, 18] width 12 height 12
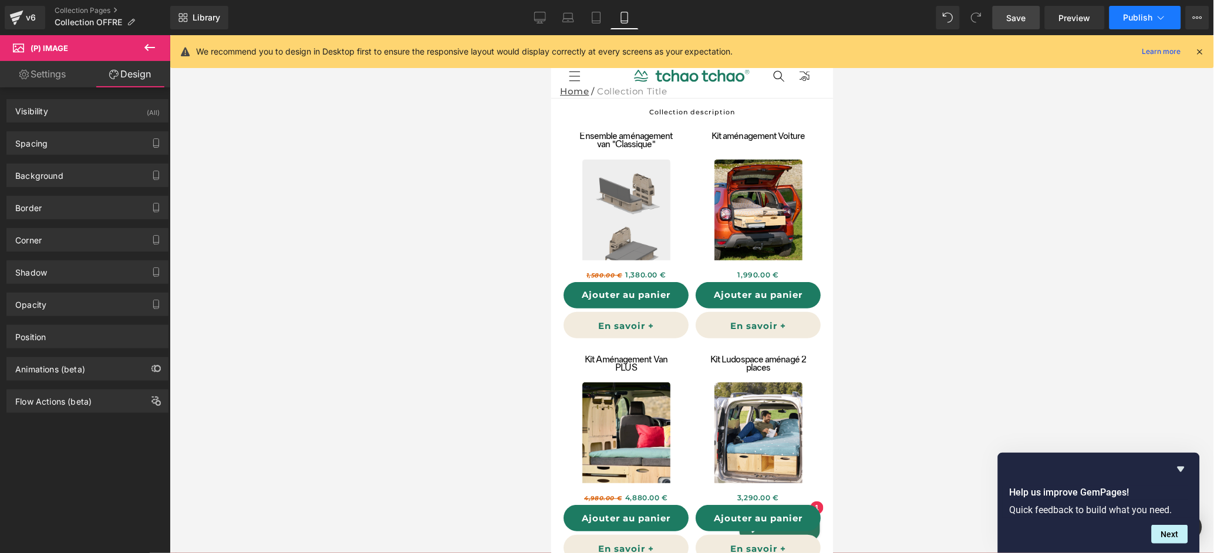
click at [1143, 16] on span "Publish" at bounding box center [1137, 17] width 29 height 9
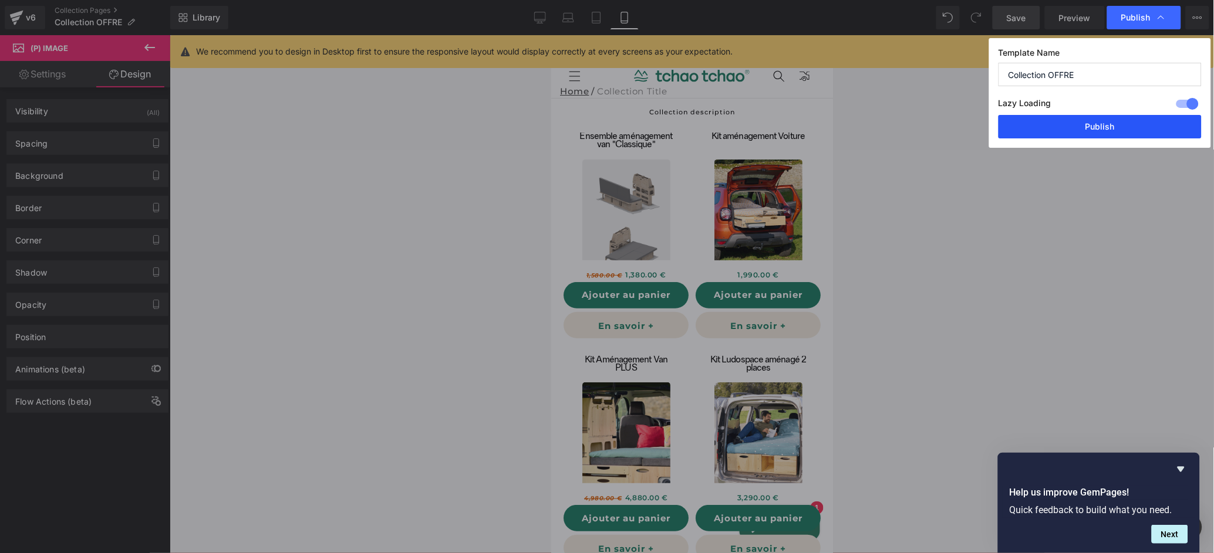
click at [1120, 133] on button "Publish" at bounding box center [1099, 126] width 203 height 23
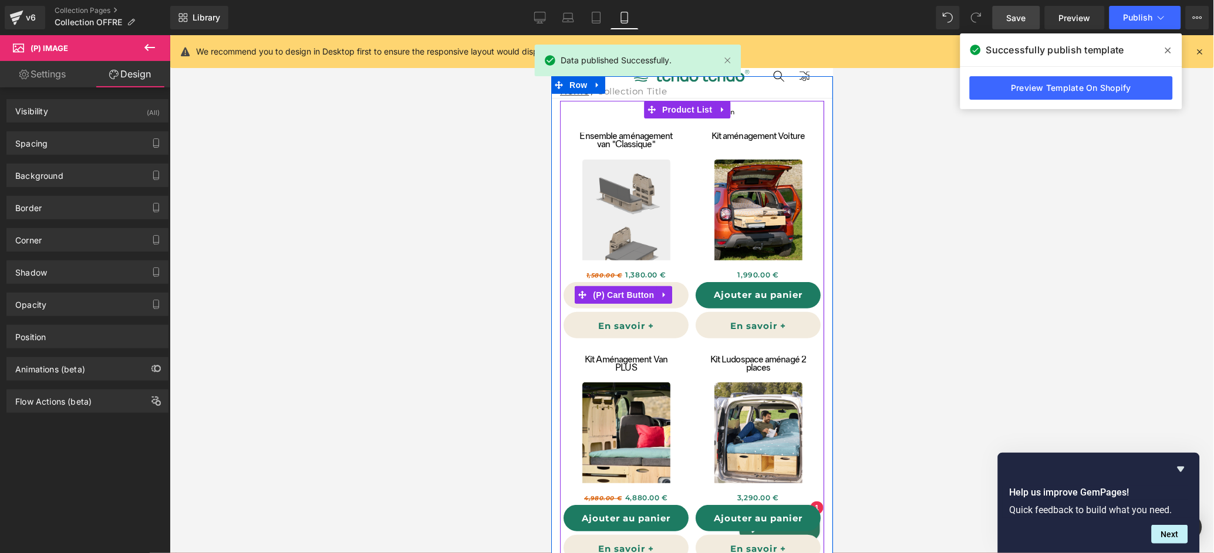
click at [676, 298] on button "Ajouter au panier" at bounding box center [625, 295] width 125 height 26
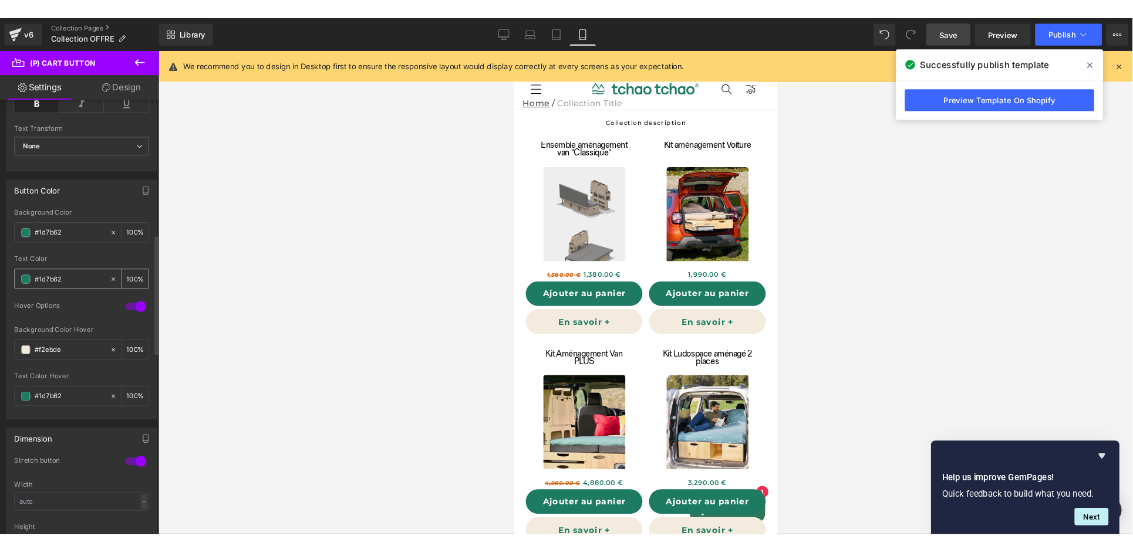
scroll to position [526, 0]
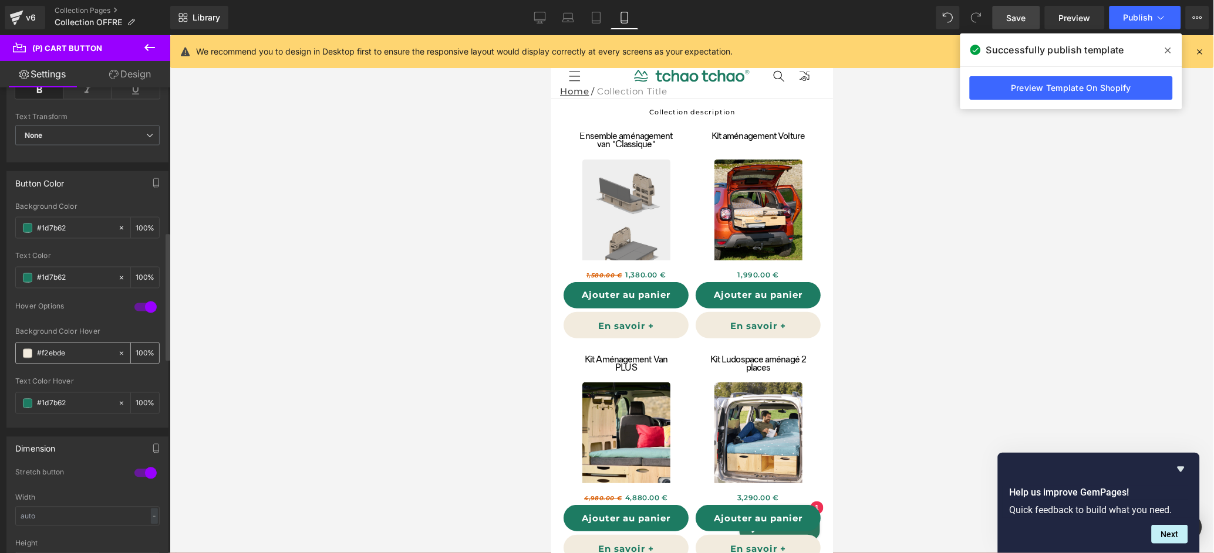
click at [27, 355] on span at bounding box center [27, 353] width 9 height 9
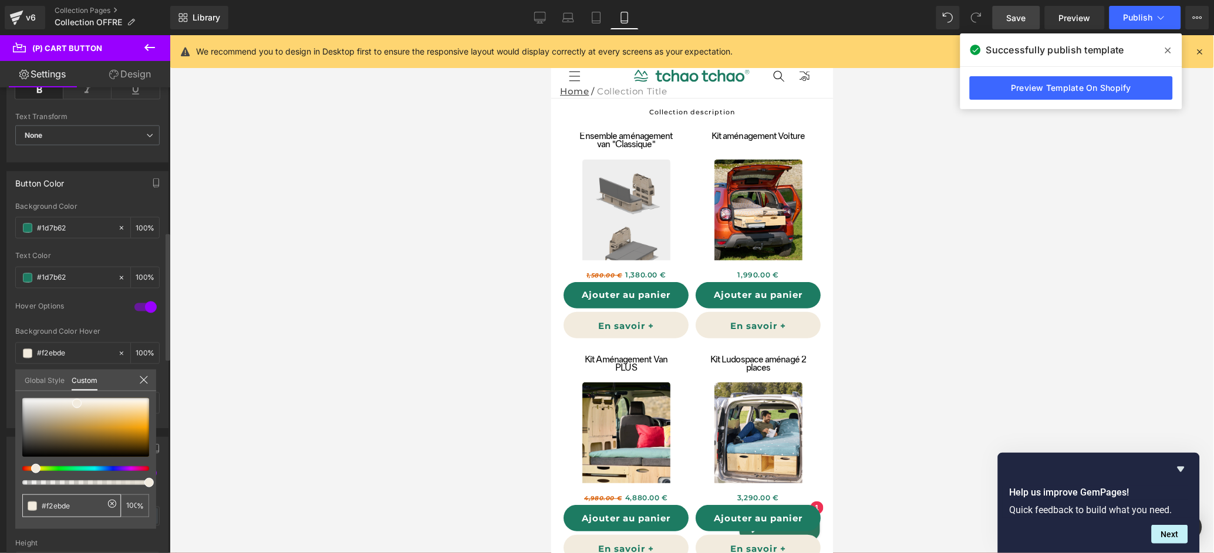
drag, startPoint x: 70, startPoint y: 507, endPoint x: 46, endPoint y: 507, distance: 24.1
click at [46, 507] on input "#f2ebde" at bounding box center [73, 506] width 62 height 12
type input "#D"
type input "0"
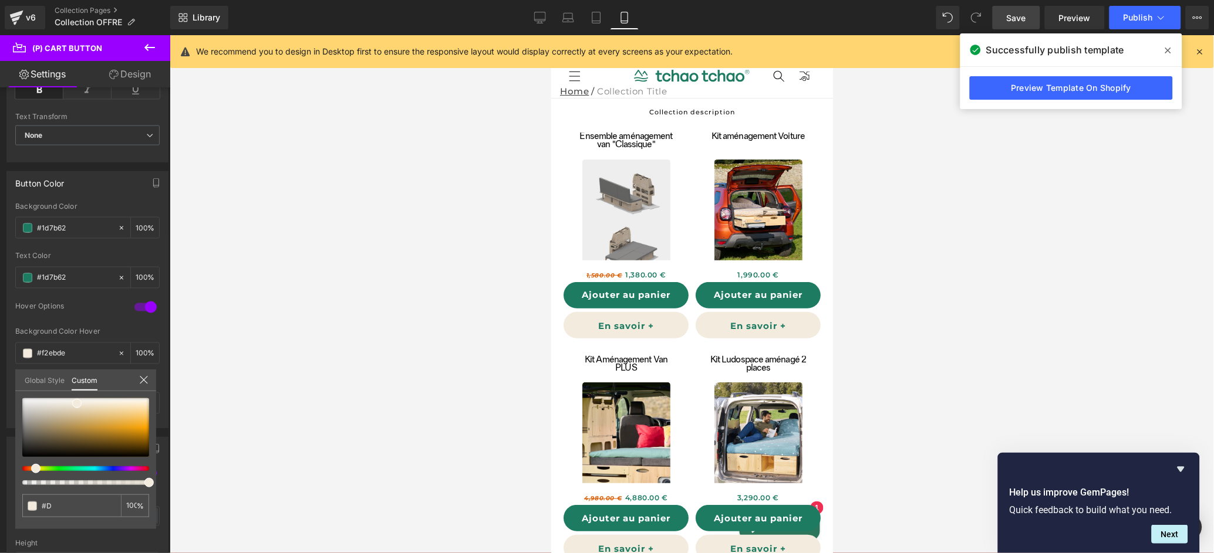
type input "0"
type input "#DA"
type input "#DA4"
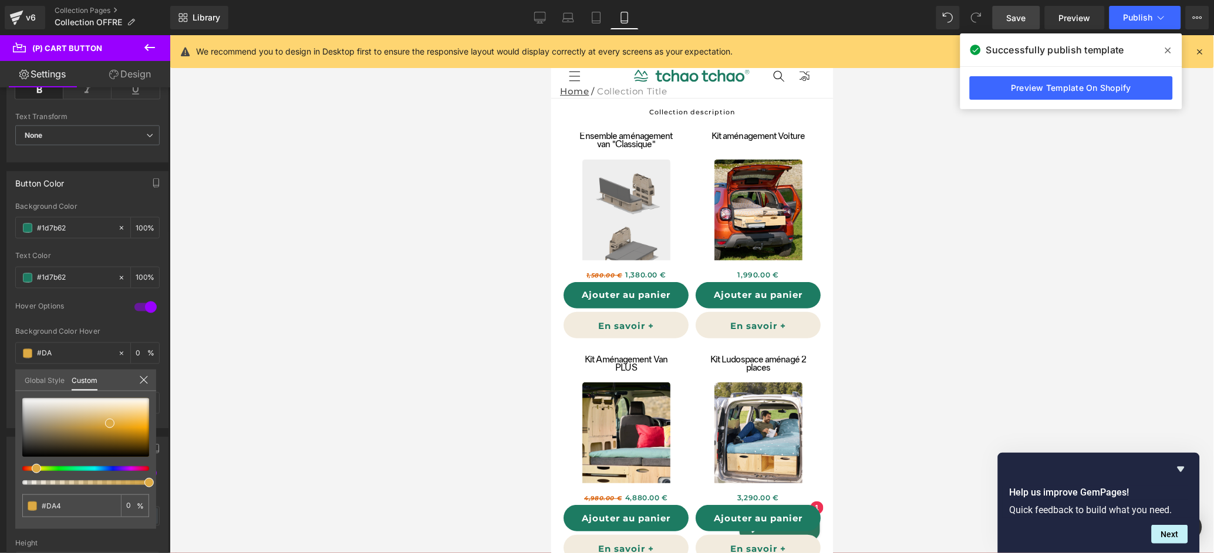
type input "100"
type input "#DA41"
type input "100"
type input "#DA410"
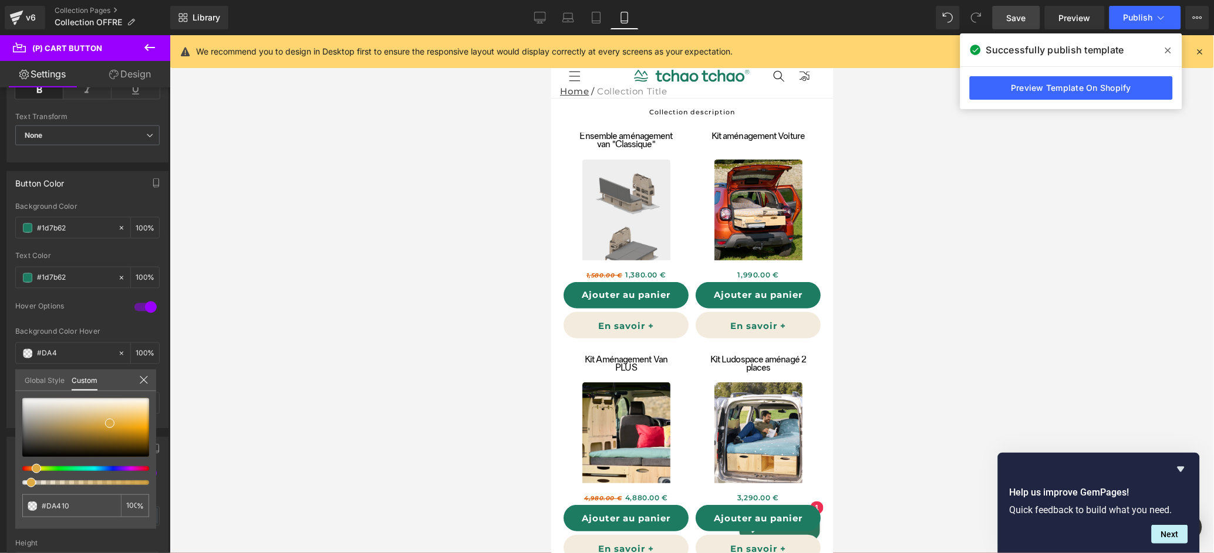
type input "0"
type input "#DA4109"
type input "0"
type input "#DA4109"
type input "100"
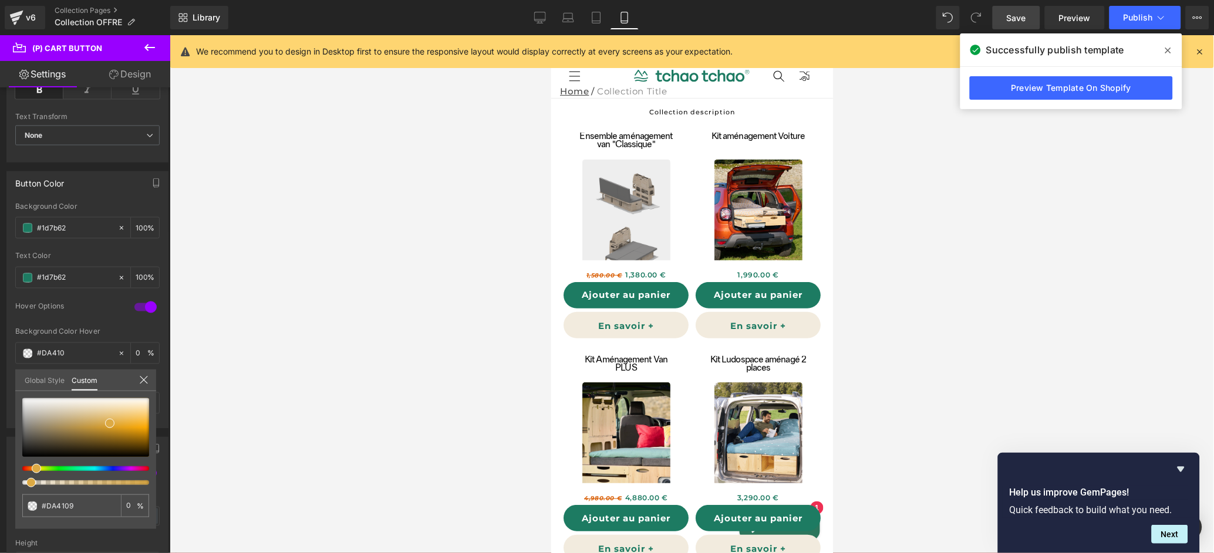
type input "100"
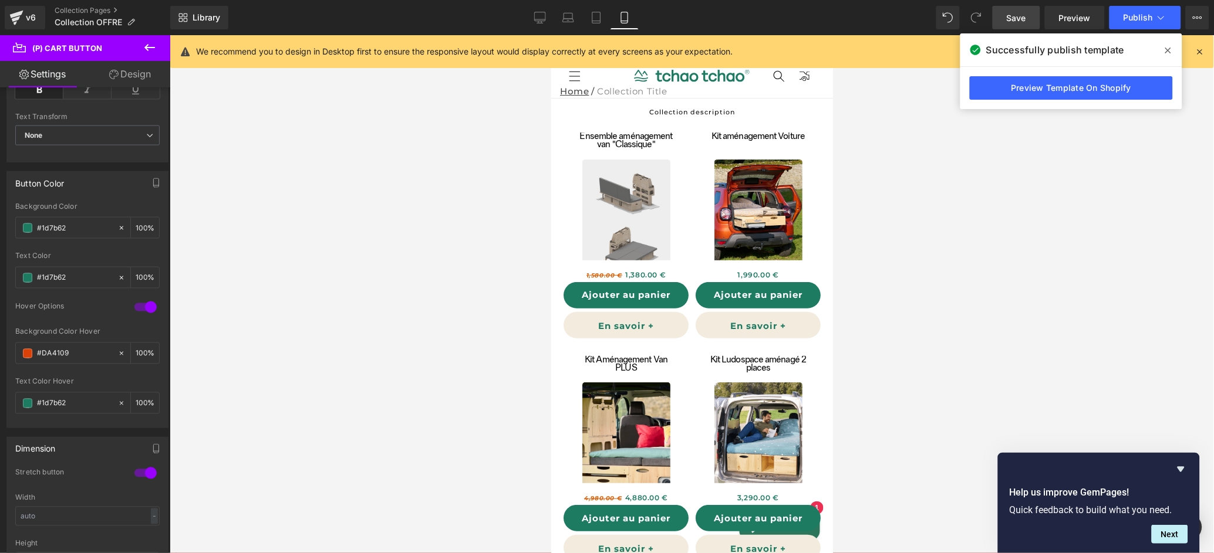
click at [281, 488] on div at bounding box center [692, 294] width 1044 height 518
click at [25, 406] on span at bounding box center [27, 403] width 9 height 9
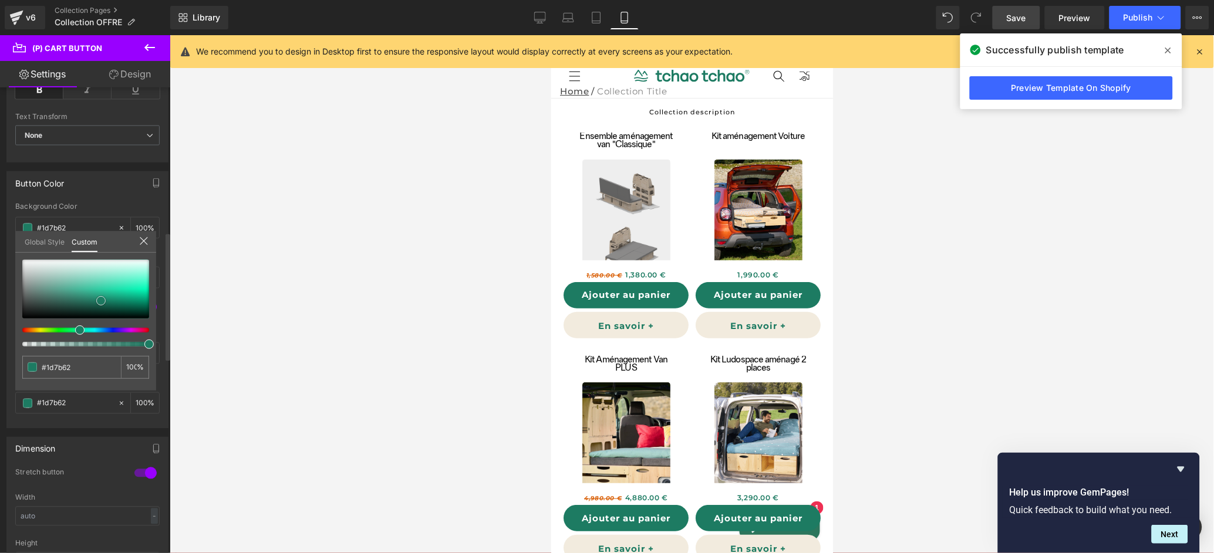
type input "#9cc3b9"
type input "#eceded"
type input "#ffffff"
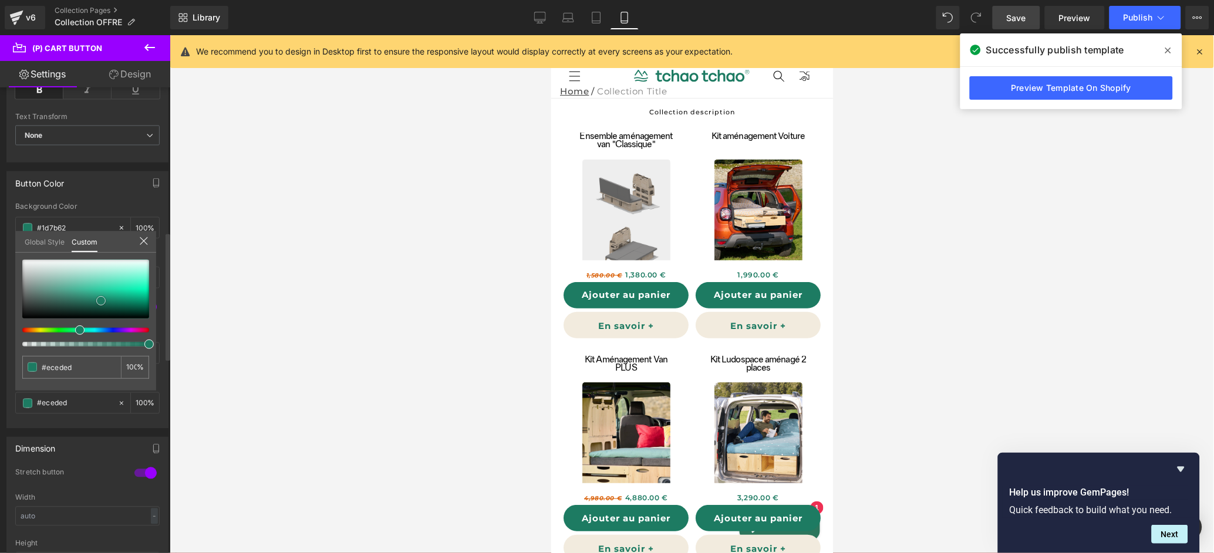
type input "#ffffff"
drag, startPoint x: 54, startPoint y: 278, endPoint x: 0, endPoint y: 247, distance: 62.0
click at [0, 247] on div "Button Color rgb(29, 123, 98) Background Color #1d7b62 100 % #1d7b62 Text Color…" at bounding box center [87, 296] width 175 height 266
click at [300, 328] on div at bounding box center [692, 294] width 1044 height 518
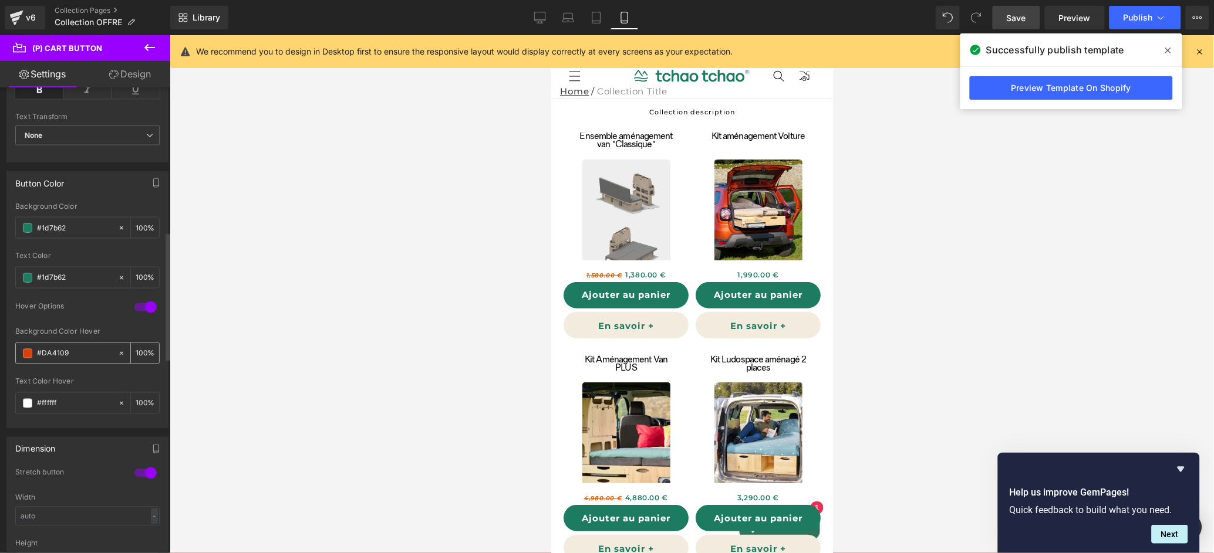
click at [57, 356] on input "#DA4109" at bounding box center [74, 353] width 75 height 13
type input "#DA109"
type input "0"
type input "#DA6109"
type input "100"
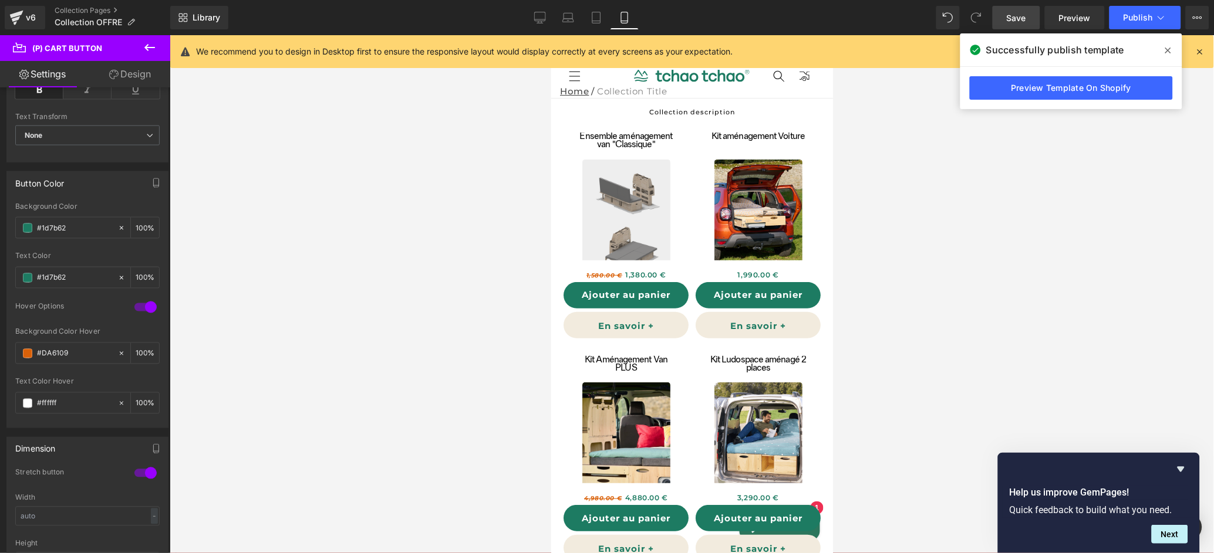
click at [383, 349] on div at bounding box center [692, 294] width 1044 height 518
type input "#da6109"
click at [1136, 18] on span "Publish" at bounding box center [1137, 17] width 29 height 9
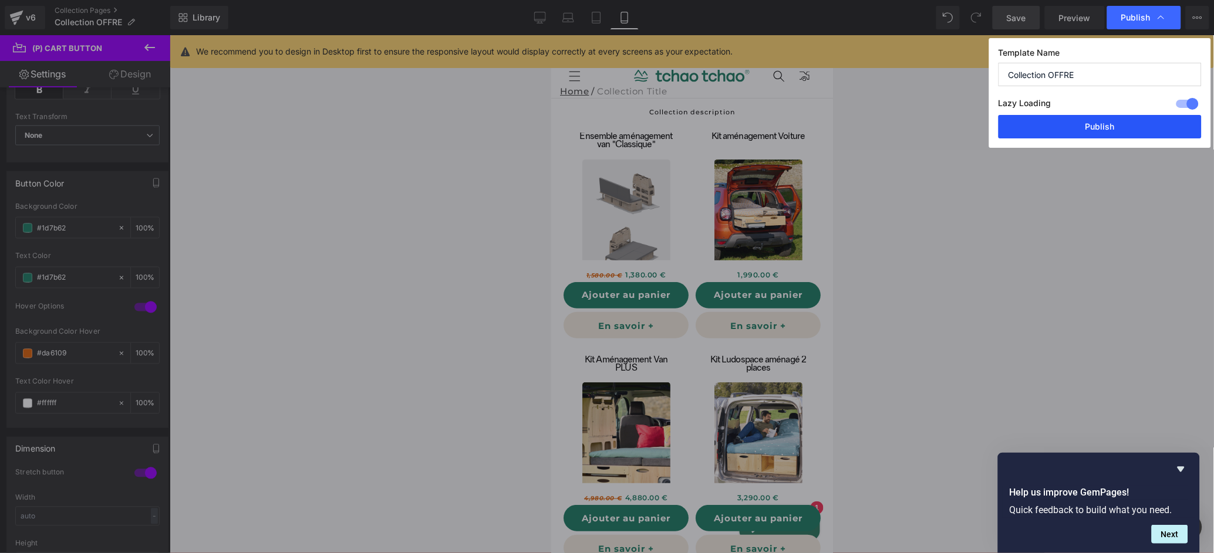
click at [1110, 127] on button "Publish" at bounding box center [1099, 126] width 203 height 23
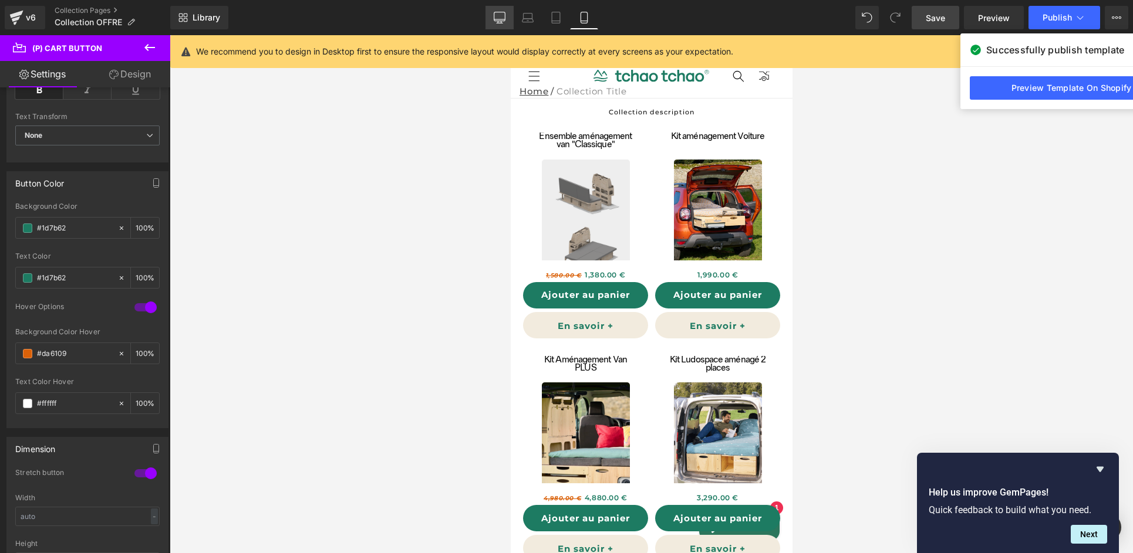
click at [499, 19] on icon at bounding box center [499, 19] width 11 height 0
type input "100"
type input "#ffffff"
type input "100"
type input "#f2ebde"
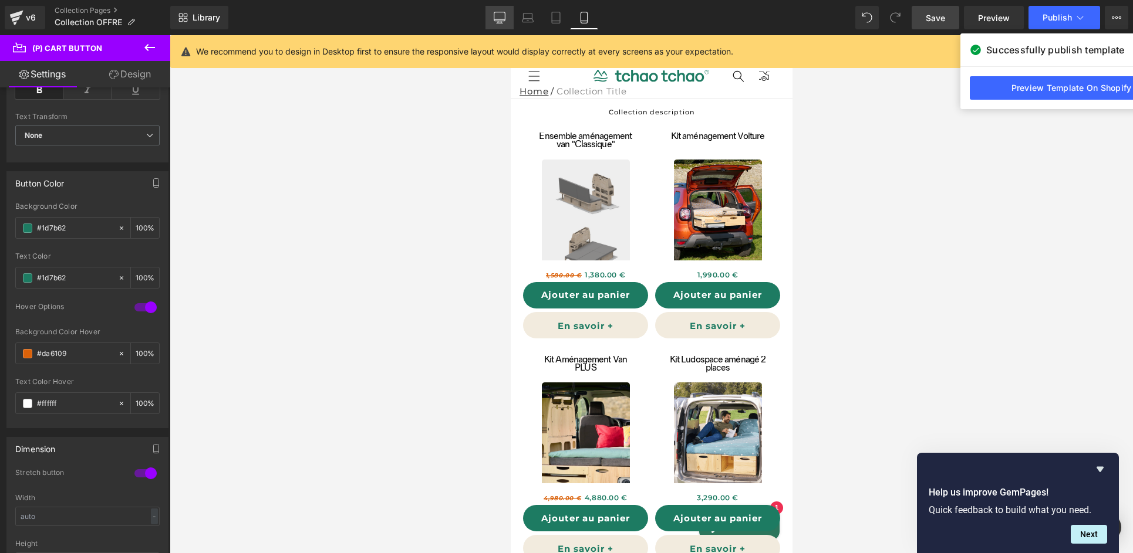
type input "100"
type input "#1d7b62"
type input "100"
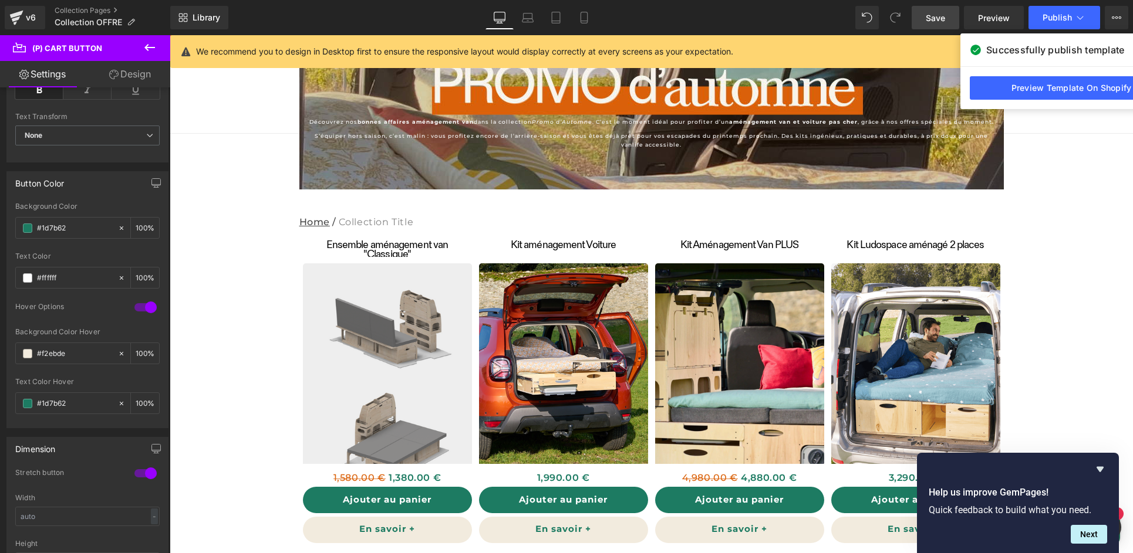
scroll to position [280, 0]
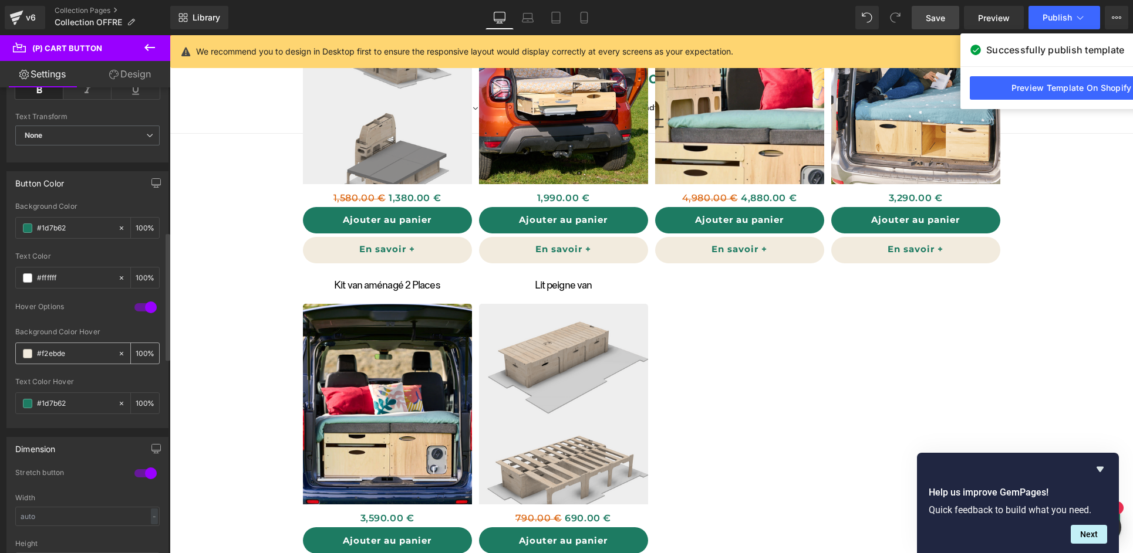
click at [28, 355] on span at bounding box center [27, 353] width 9 height 9
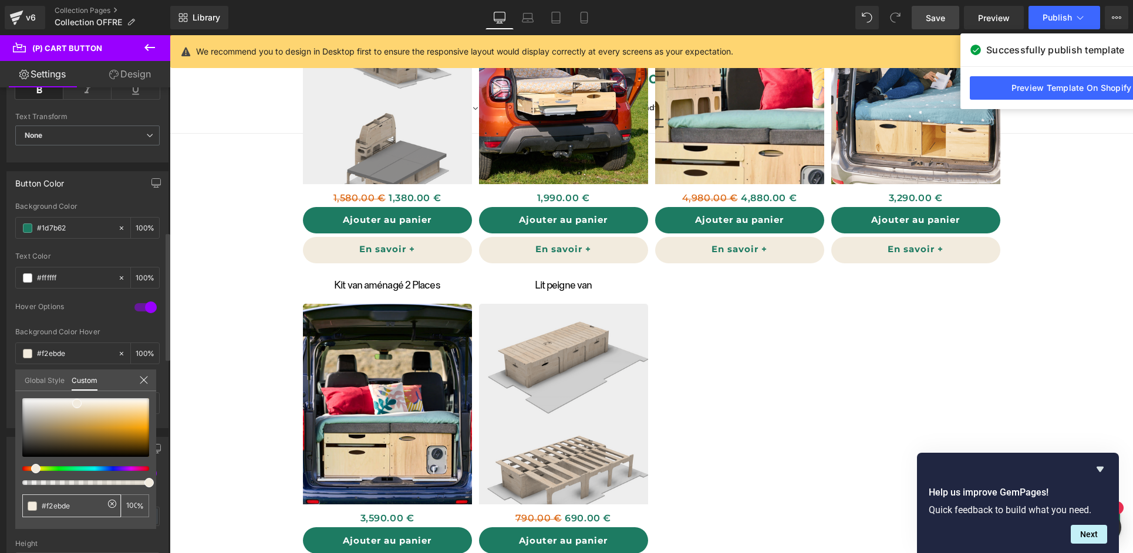
drag, startPoint x: 75, startPoint y: 501, endPoint x: 48, endPoint y: 502, distance: 26.4
click at [48, 502] on input "#f2ebde" at bounding box center [73, 506] width 62 height 12
type input "#f"
type input "0"
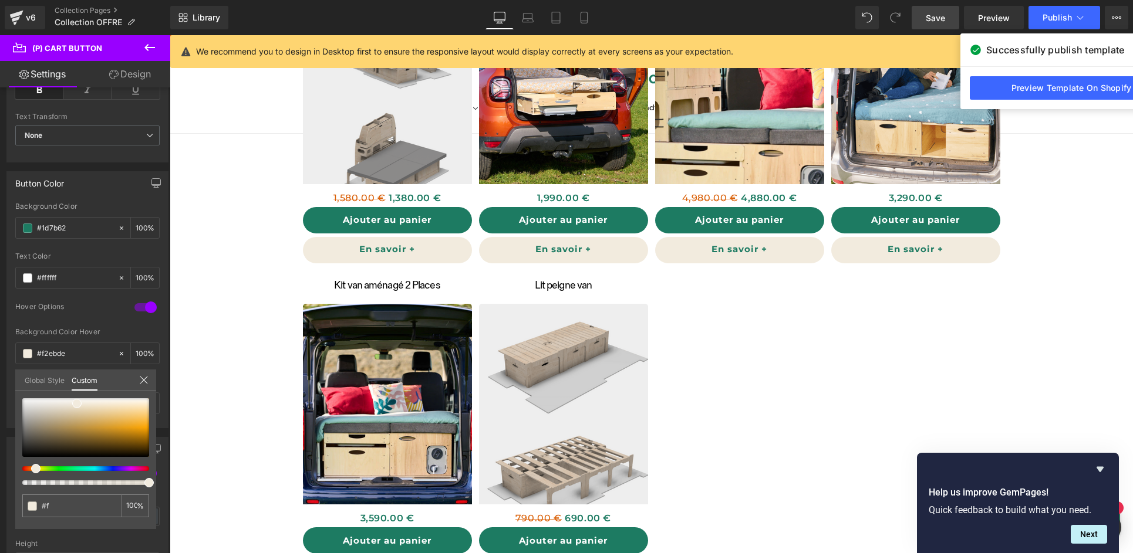
type input "#"
type input "0"
type input "#"
type input "#DA"
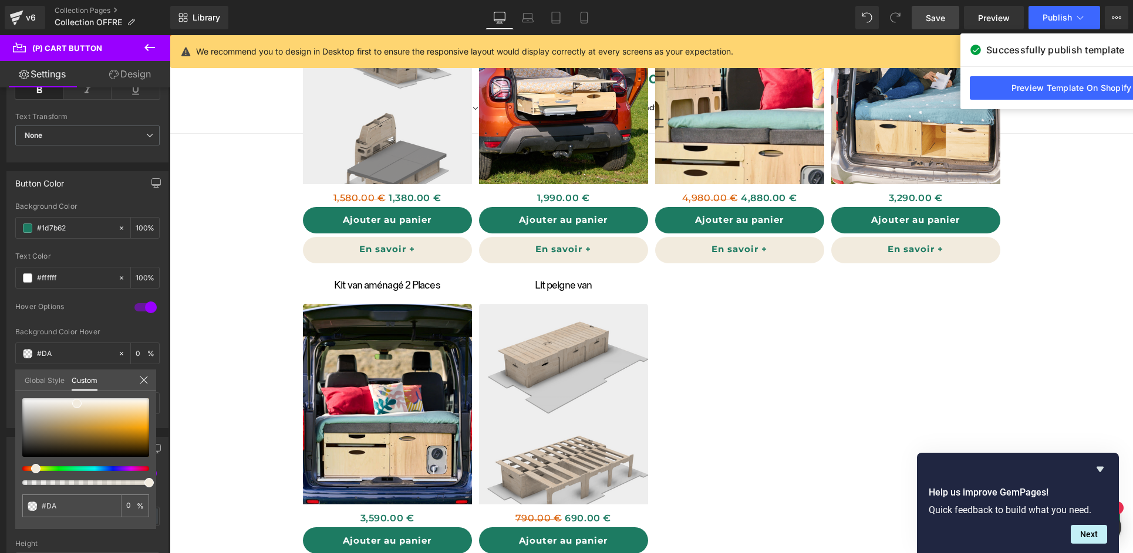
type input "#DA6"
type input "100"
type input "#DA61"
type input "100"
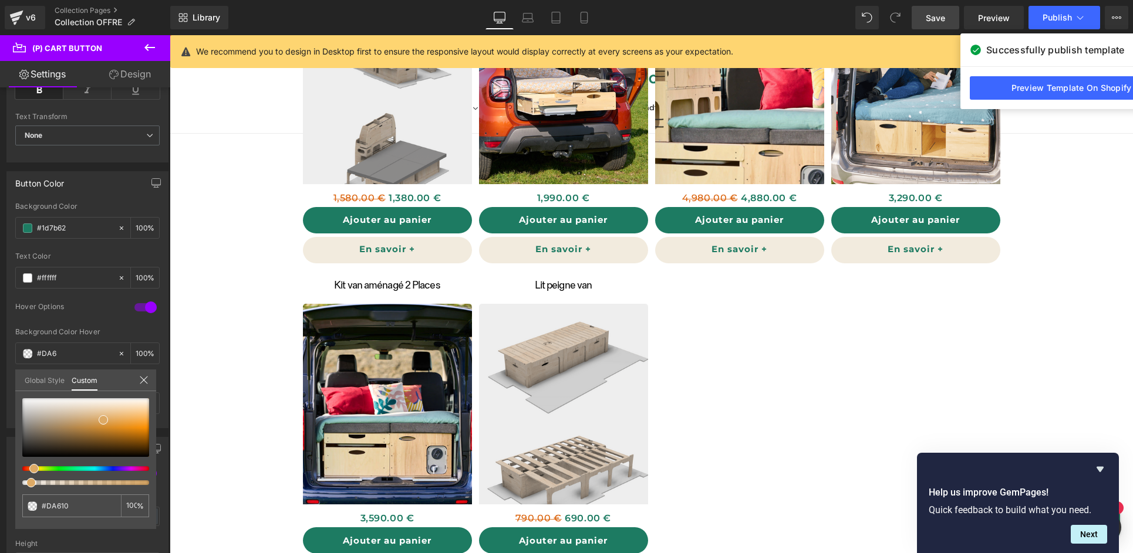
type input "#DA6109"
type input "100"
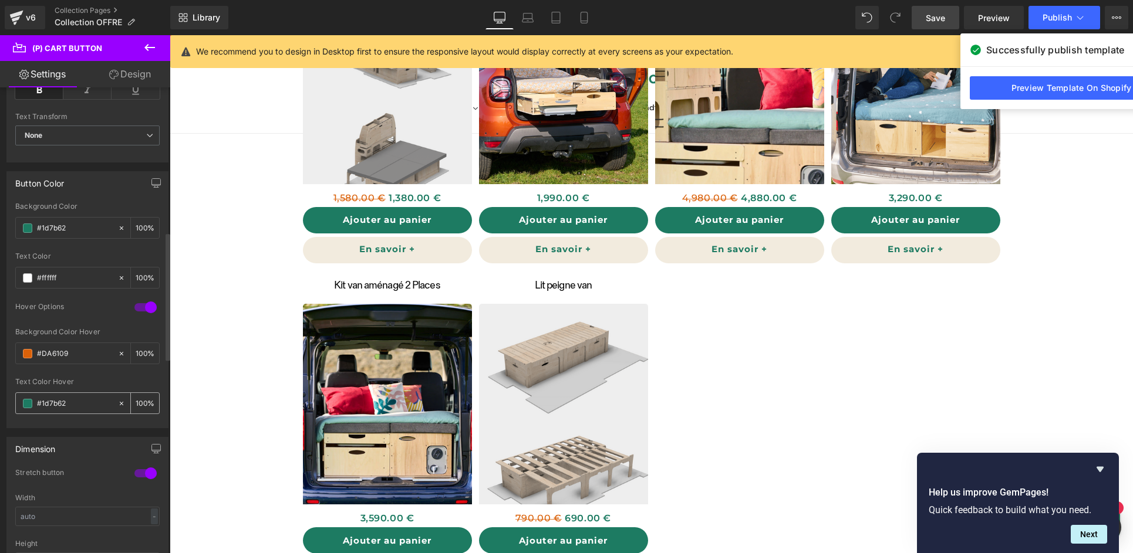
click at [30, 407] on span at bounding box center [27, 403] width 9 height 9
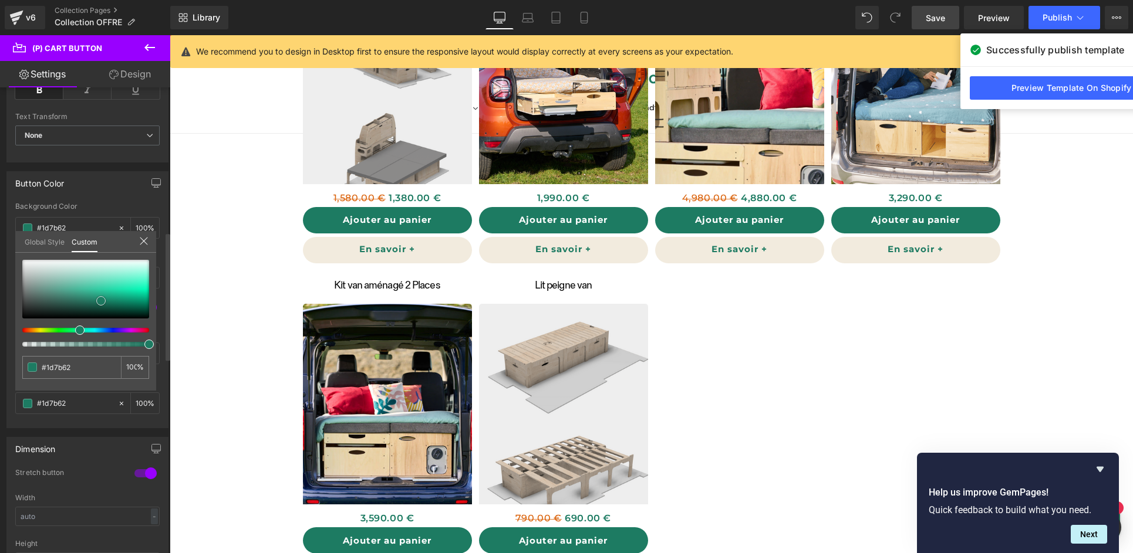
type input "#75b1a1"
type input "#e3e7e6"
type input "#ffffff"
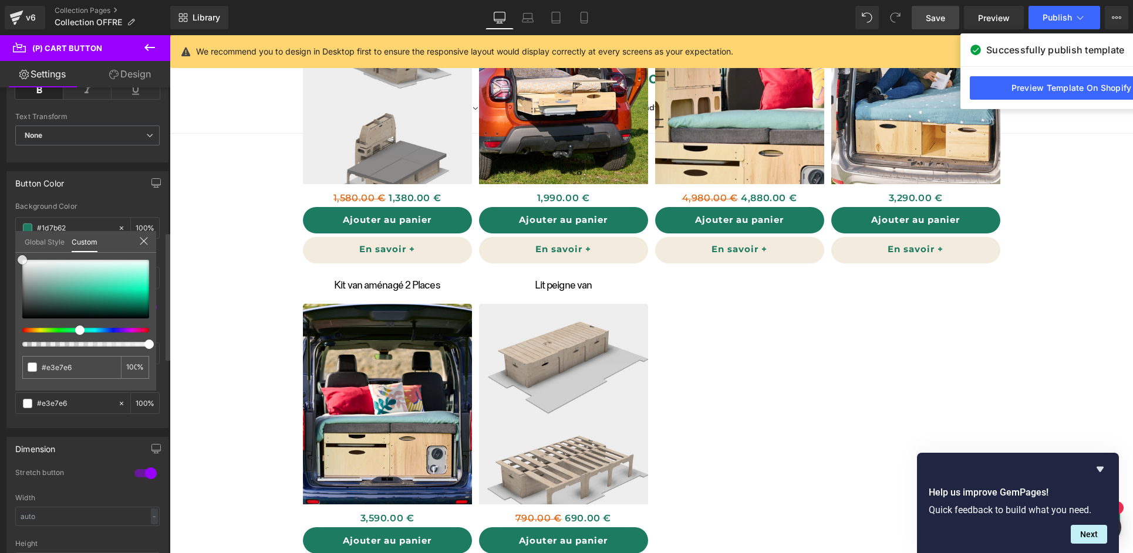
type input "#ffffff"
drag, startPoint x: 30, startPoint y: 264, endPoint x: 12, endPoint y: 252, distance: 22.0
click at [12, 252] on div "Button Color #1d7b62 Background Color #1d7b62 100 % #ffffff Text Color #ffffff …" at bounding box center [87, 296] width 175 height 266
click at [165, 206] on div at bounding box center [166, 323] width 7 height 467
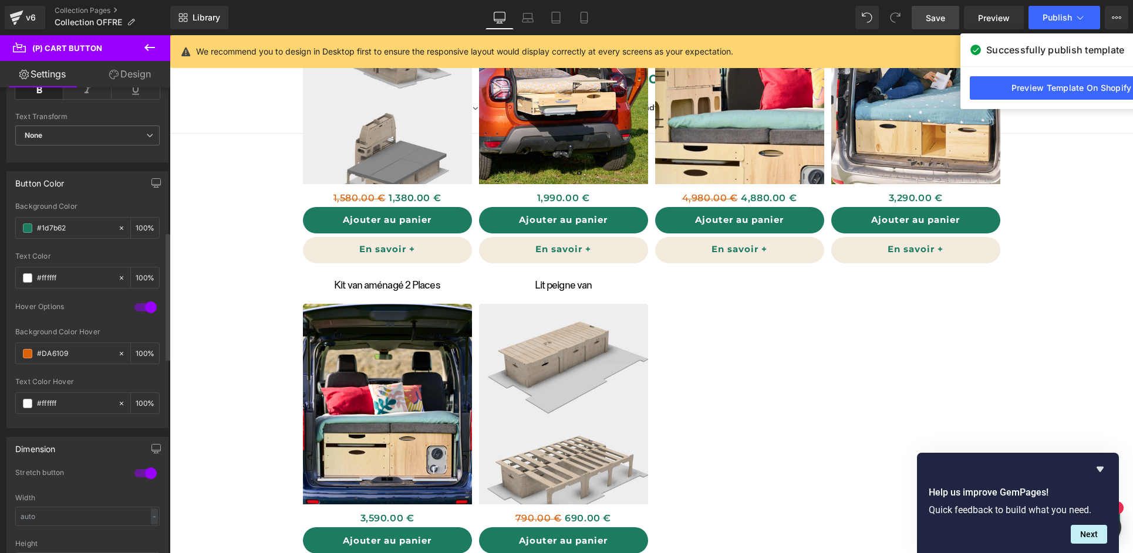
click at [1063, 16] on span "Publish" at bounding box center [1056, 17] width 29 height 9
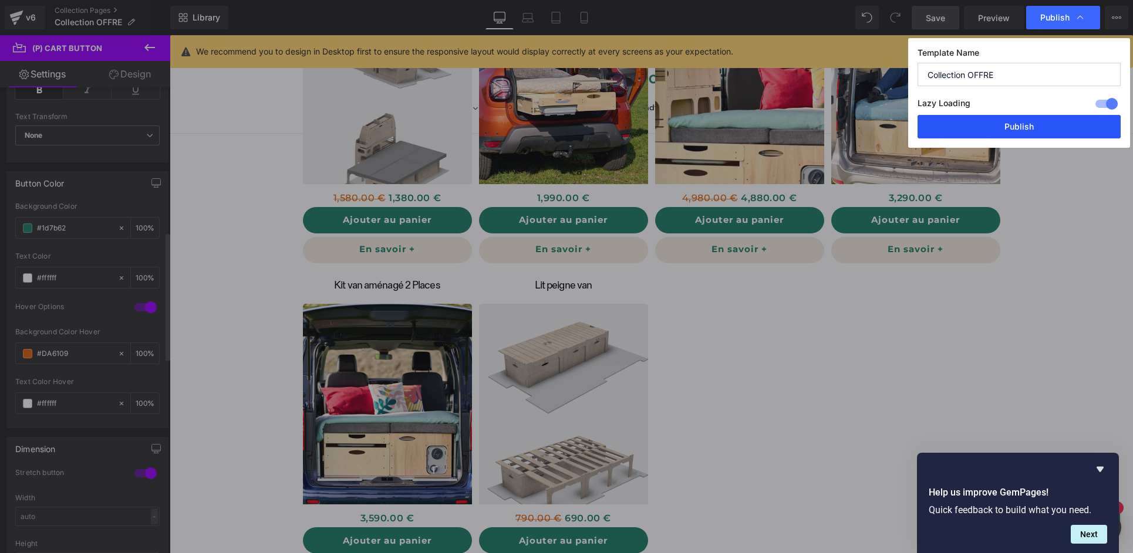
click at [1027, 130] on button "Publish" at bounding box center [1018, 126] width 203 height 23
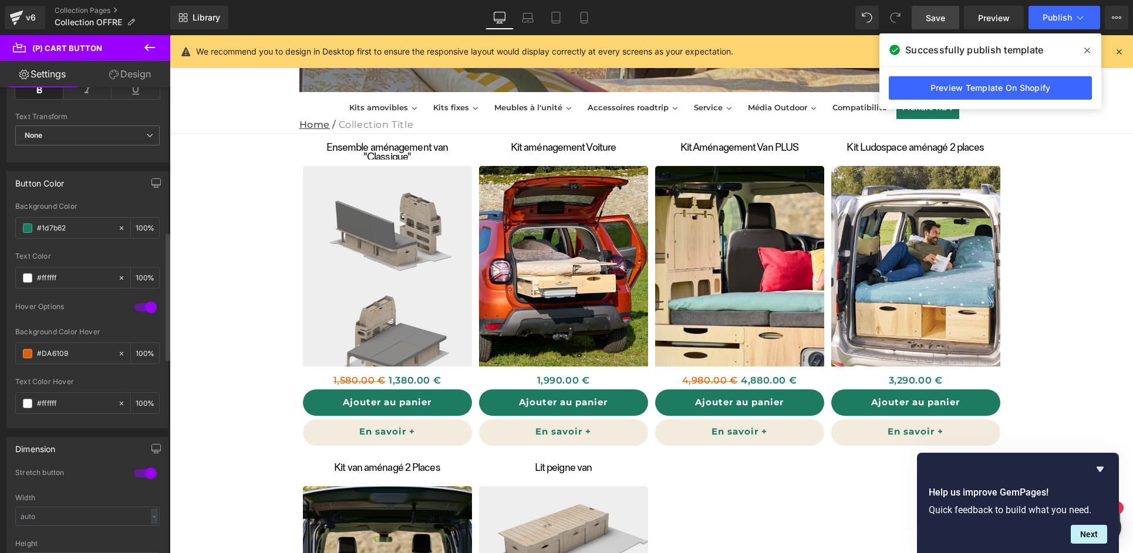
scroll to position [99, 0]
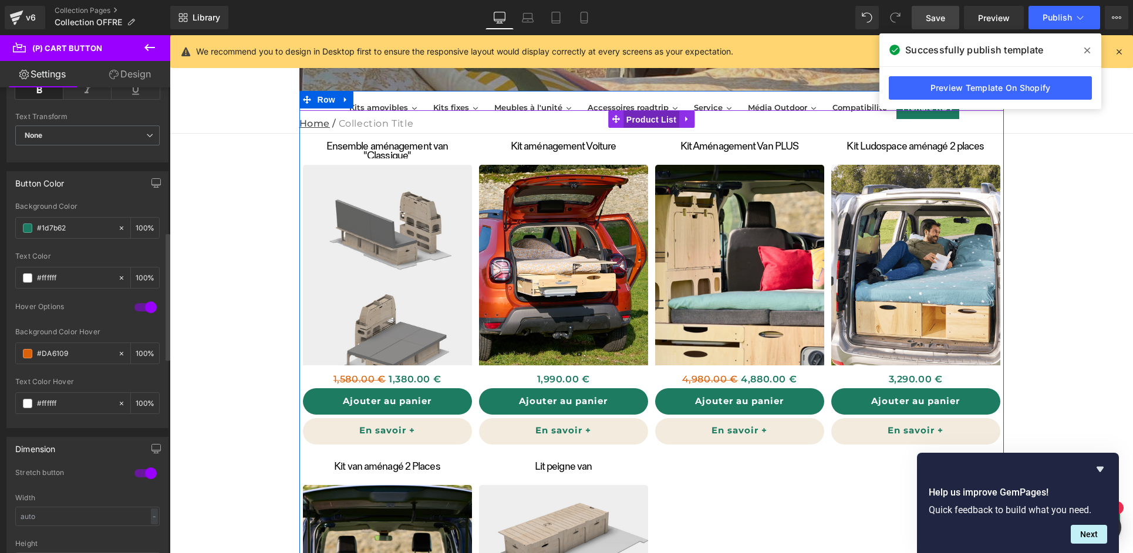
click at [644, 121] on div "Ensemble aménagement van "Classique" (P) Title Sale Off (P) Image 1,580.00 € 1,…" at bounding box center [651, 451] width 704 height 682
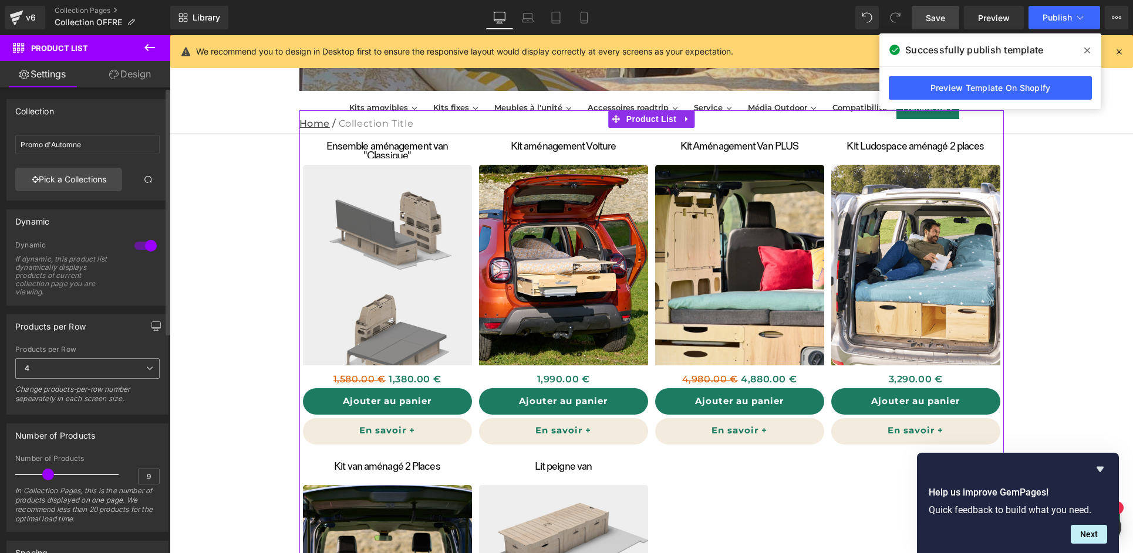
click at [134, 371] on span "4" at bounding box center [87, 369] width 144 height 21
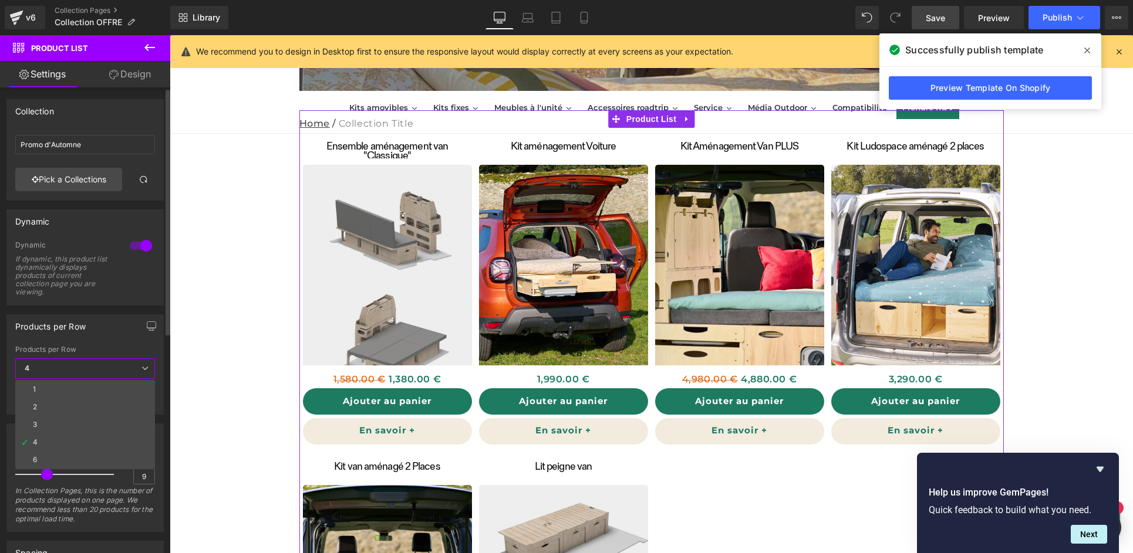
click at [97, 418] on li "3" at bounding box center [85, 425] width 140 height 18
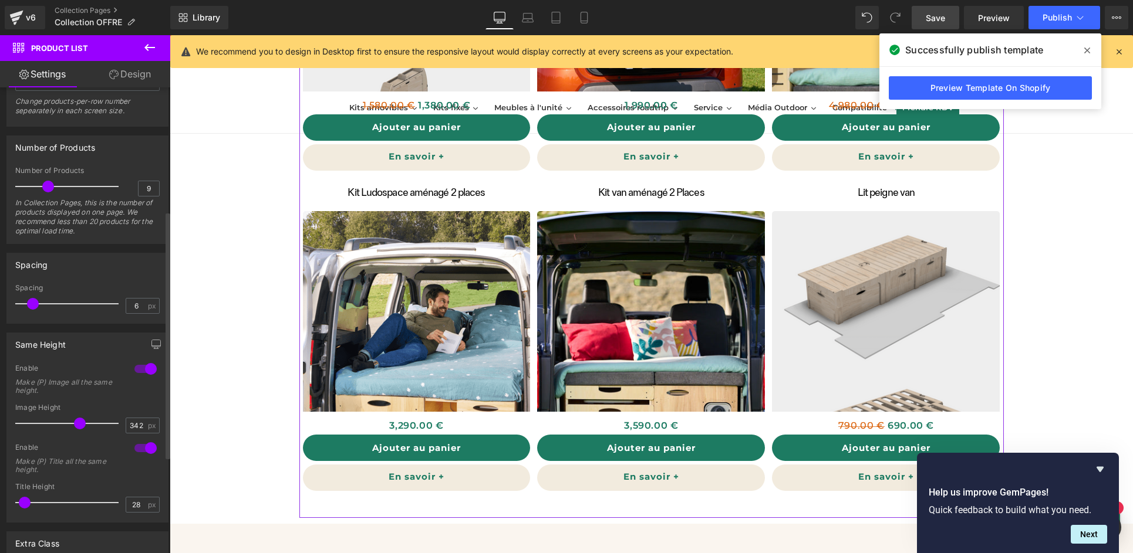
scroll to position [291, 0]
drag, startPoint x: 77, startPoint y: 424, endPoint x: 70, endPoint y: 423, distance: 7.7
click at [74, 424] on span at bounding box center [80, 421] width 12 height 12
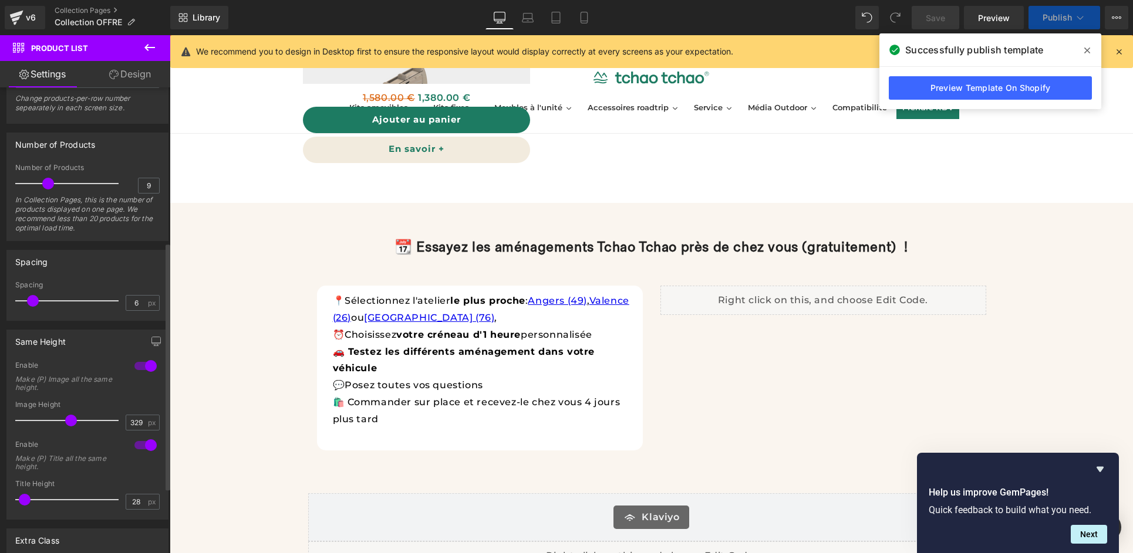
type input "304"
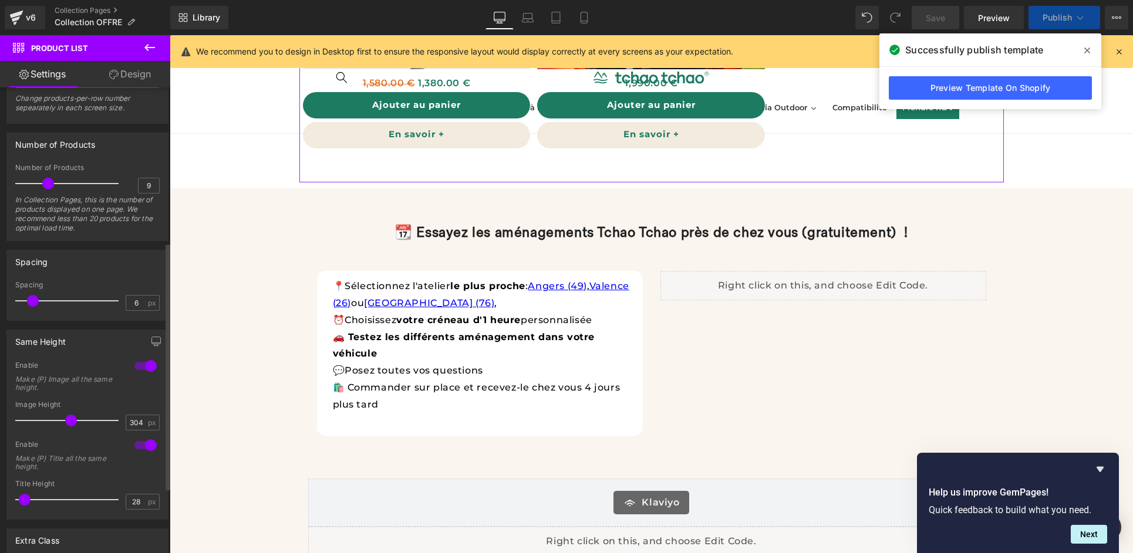
scroll to position [28, 0]
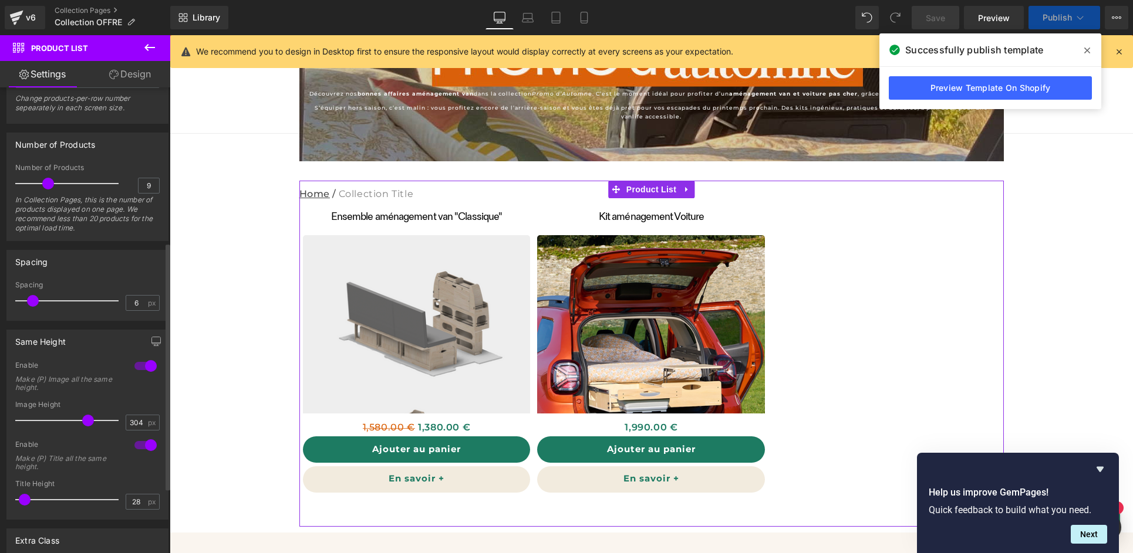
drag, startPoint x: 69, startPoint y: 420, endPoint x: 86, endPoint y: 420, distance: 16.4
click at [86, 420] on span at bounding box center [88, 421] width 12 height 12
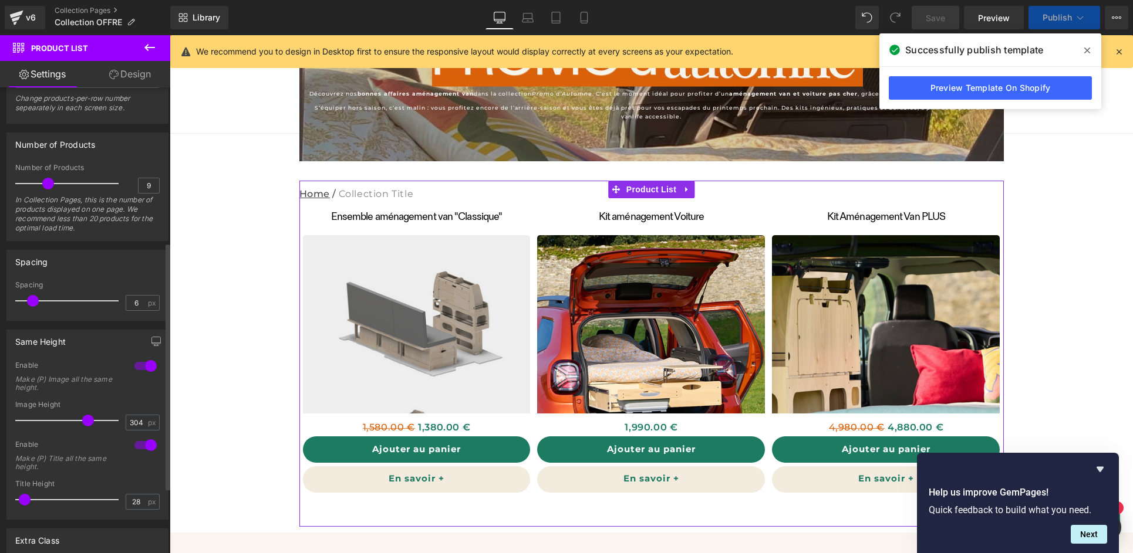
drag, startPoint x: 86, startPoint y: 420, endPoint x: 94, endPoint y: 421, distance: 8.3
click at [94, 421] on span at bounding box center [88, 421] width 12 height 12
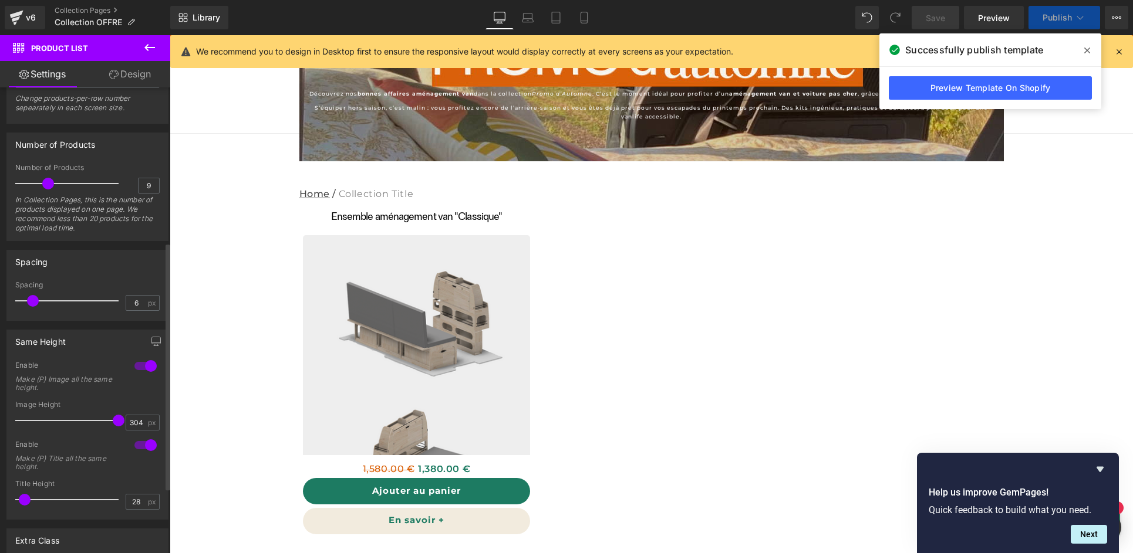
drag, startPoint x: 117, startPoint y: 421, endPoint x: 42, endPoint y: 447, distance: 78.9
click at [119, 421] on span at bounding box center [119, 421] width 12 height 12
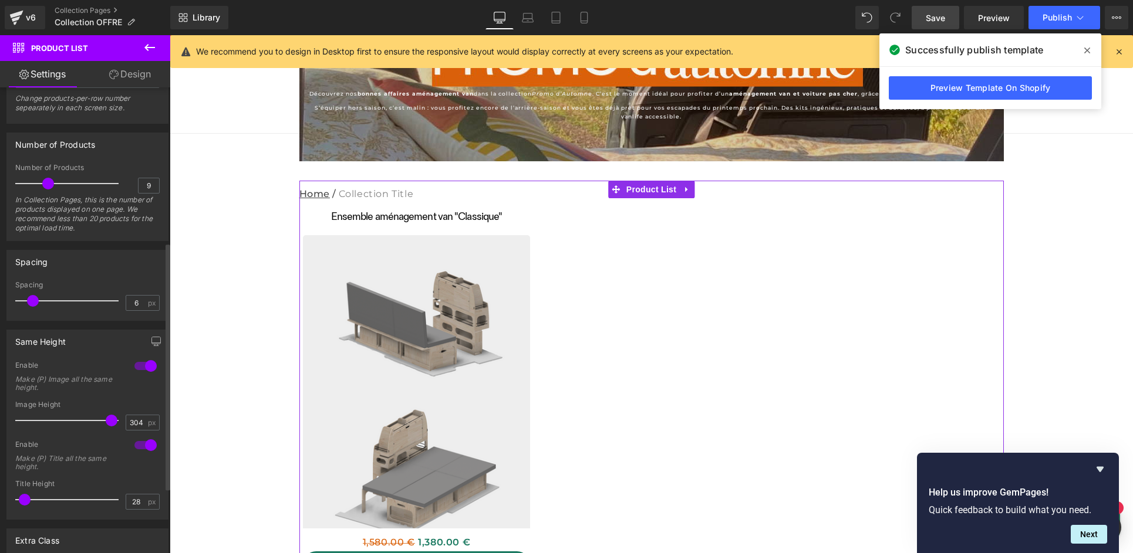
click at [106, 422] on span at bounding box center [112, 421] width 12 height 12
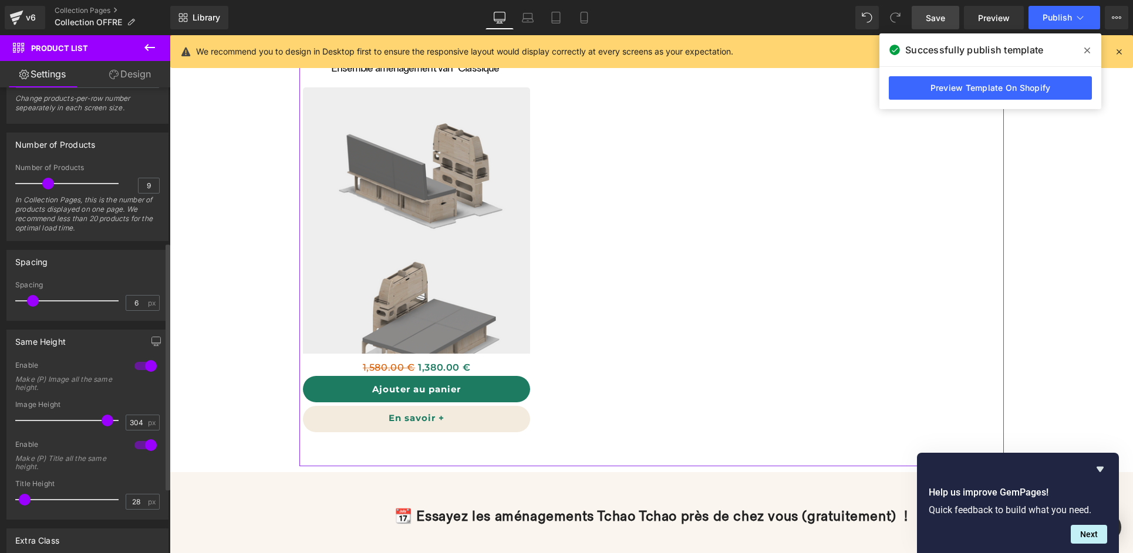
scroll to position [0, 0]
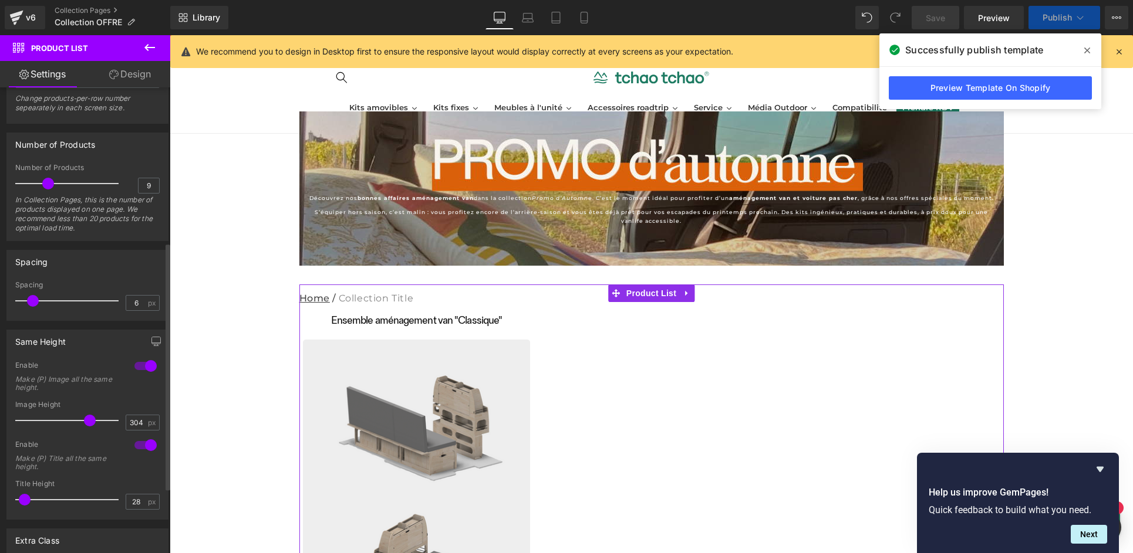
drag, startPoint x: 103, startPoint y: 423, endPoint x: 85, endPoint y: 423, distance: 18.2
click at [85, 423] on span at bounding box center [90, 421] width 12 height 12
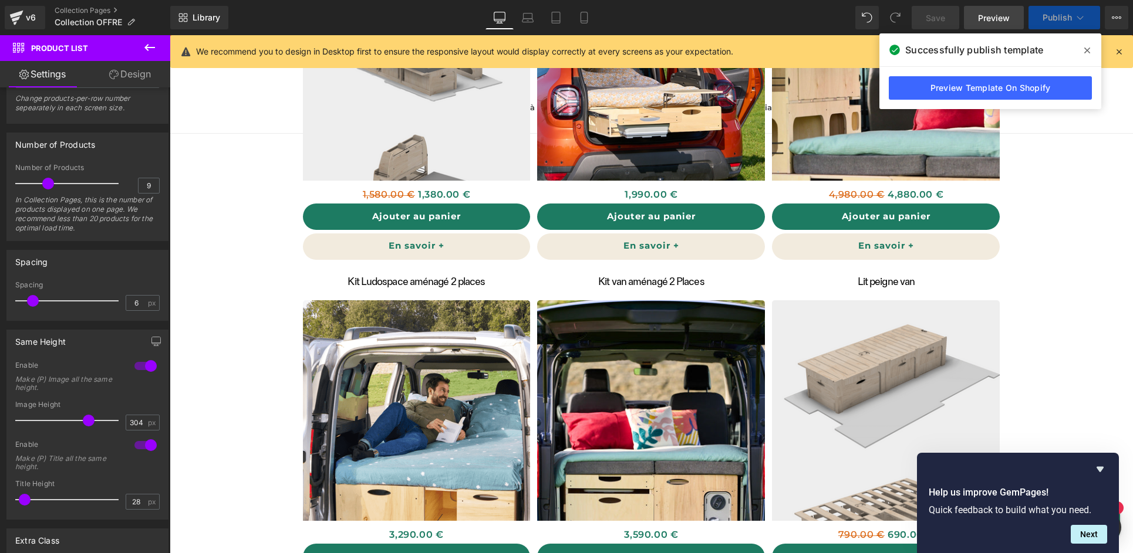
scroll to position [428, 0]
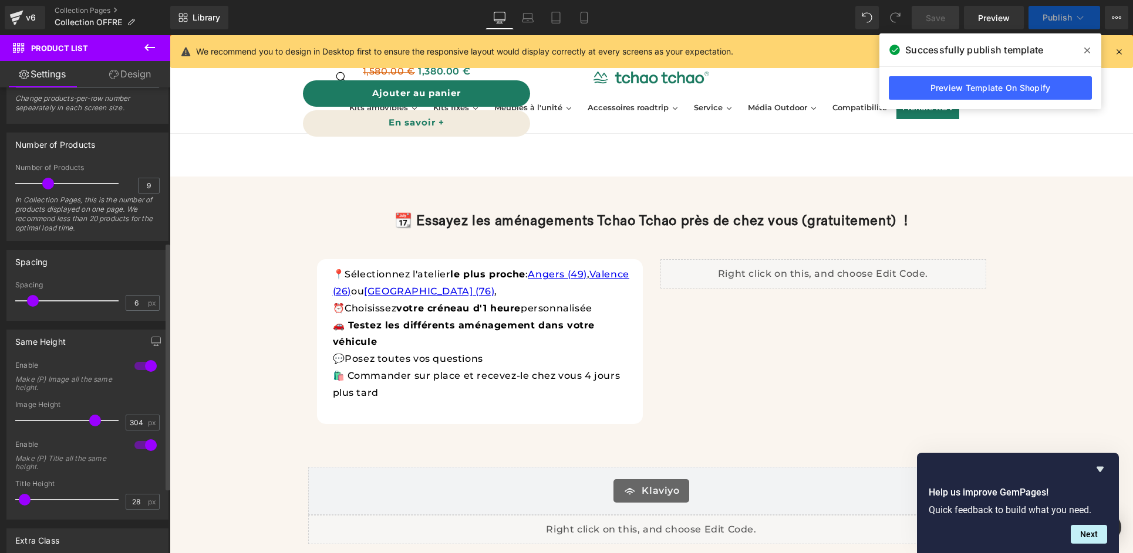
drag, startPoint x: 86, startPoint y: 421, endPoint x: 93, endPoint y: 420, distance: 6.6
click at [93, 420] on span at bounding box center [95, 421] width 12 height 12
click at [143, 424] on div "304 px" at bounding box center [143, 423] width 34 height 16
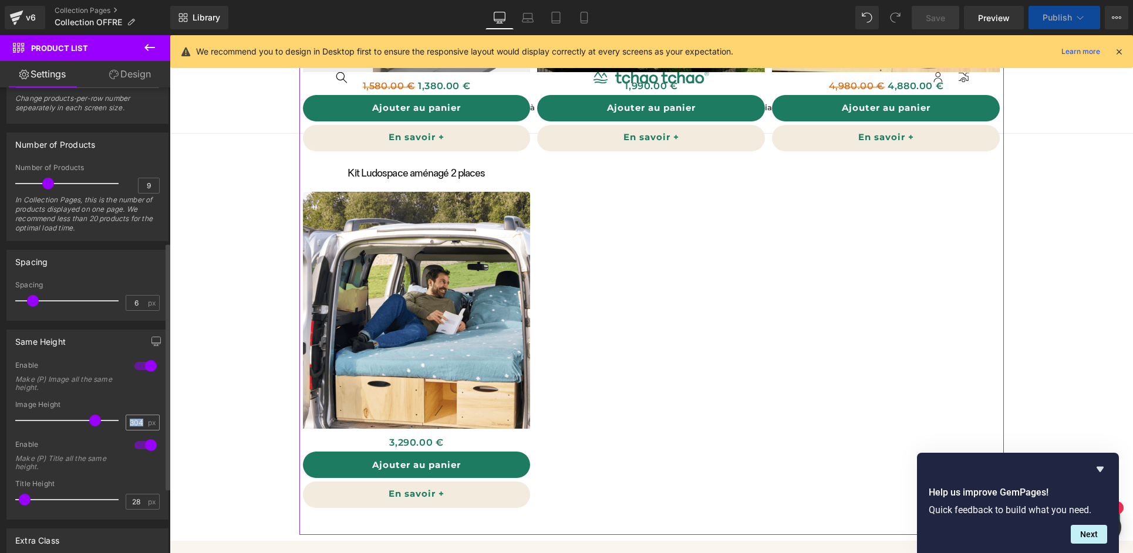
click at [144, 423] on div "304 px" at bounding box center [143, 423] width 34 height 16
click at [142, 423] on div "304 px" at bounding box center [143, 423] width 34 height 16
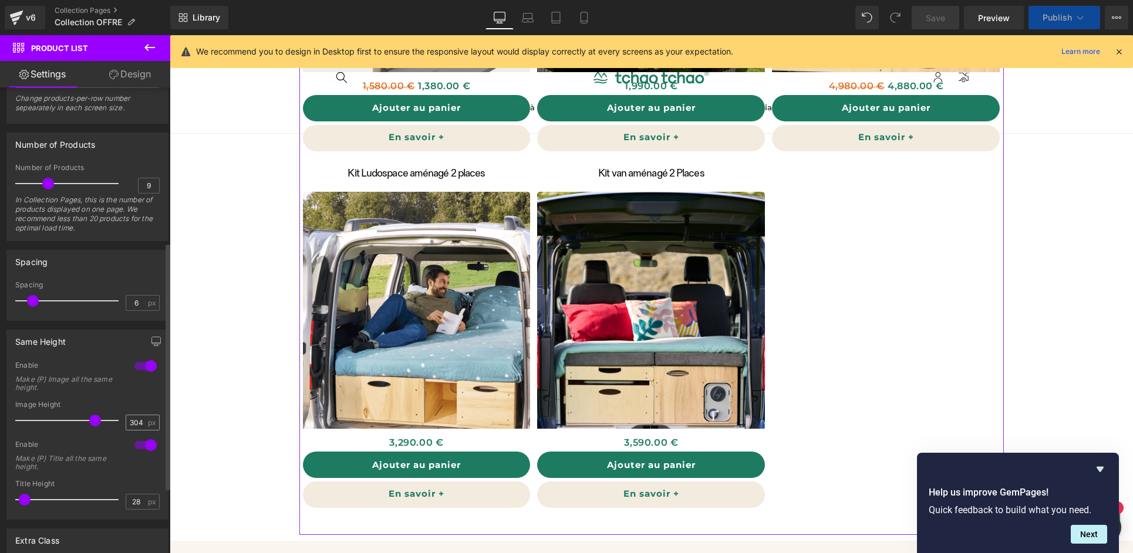
click at [142, 423] on div "304 px" at bounding box center [143, 423] width 34 height 16
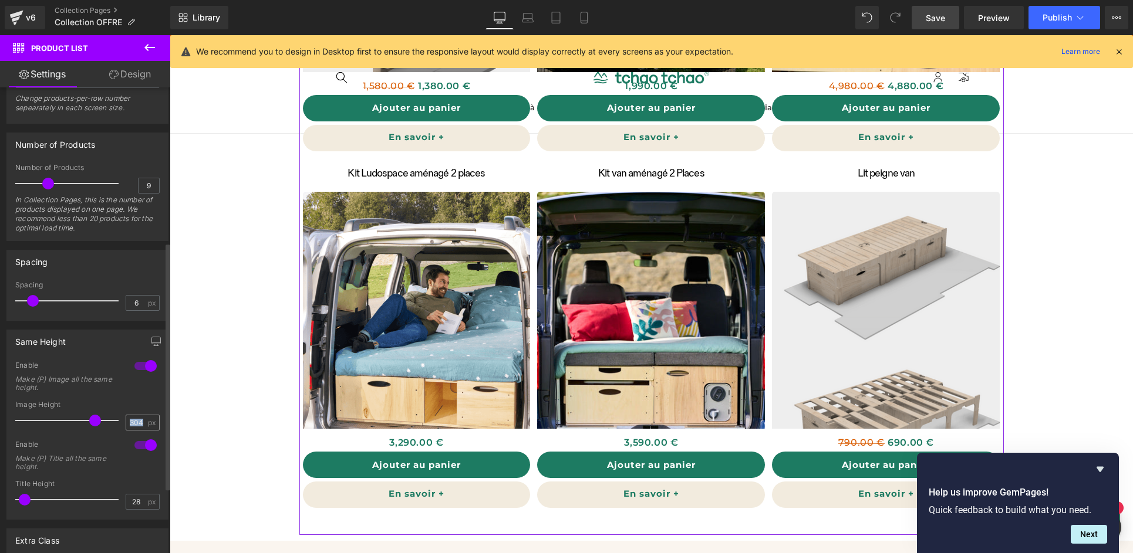
click at [143, 425] on div "304 px" at bounding box center [143, 423] width 34 height 16
drag, startPoint x: 137, startPoint y: 424, endPoint x: 124, endPoint y: 425, distance: 13.5
click at [126, 425] on div "304 px" at bounding box center [143, 423] width 34 height 16
click at [39, 298] on span at bounding box center [39, 301] width 12 height 12
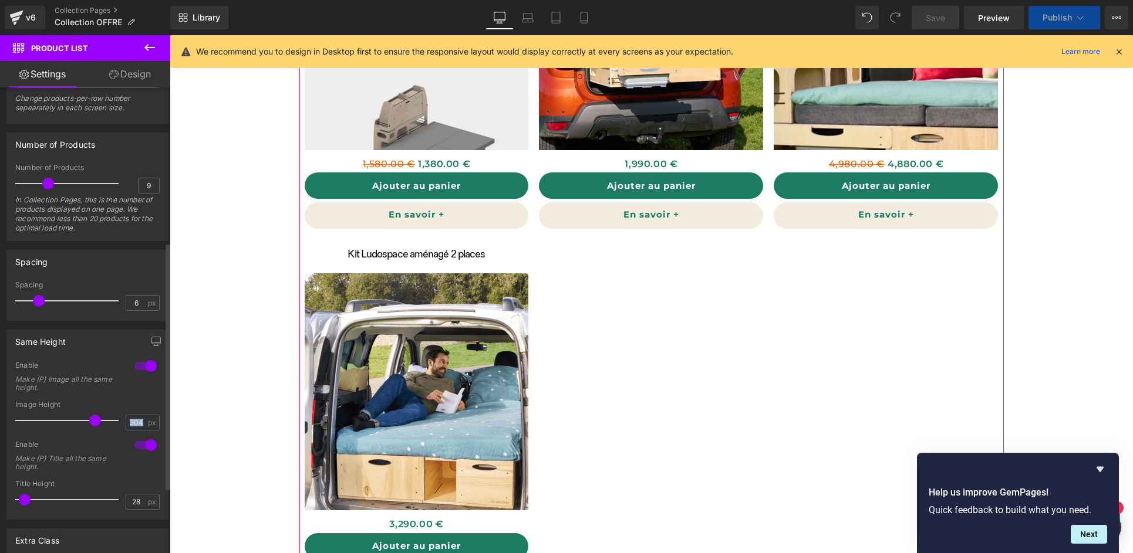
scroll to position [0, 0]
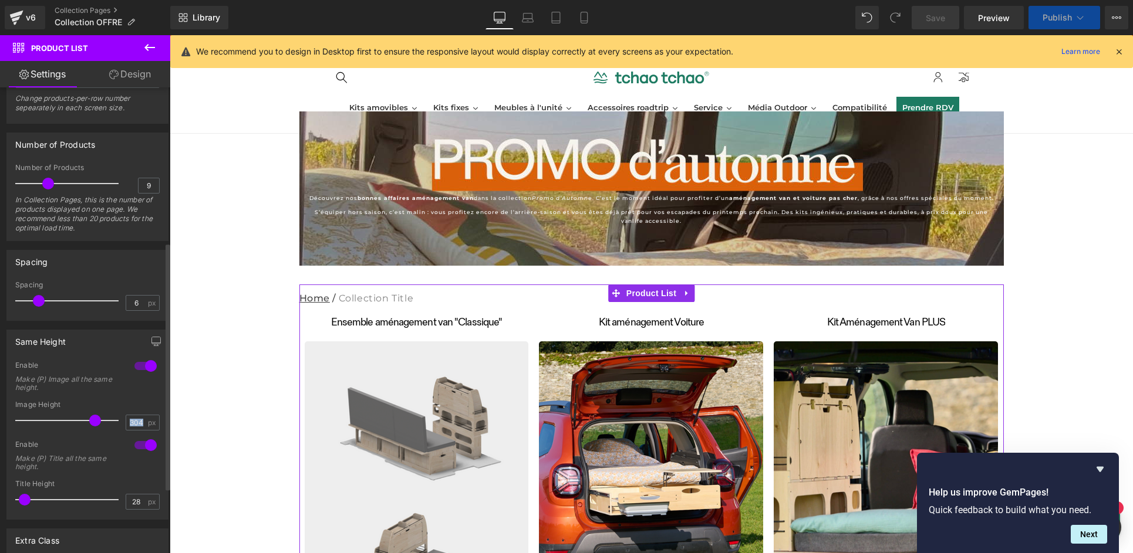
drag, startPoint x: 40, startPoint y: 300, endPoint x: 50, endPoint y: 299, distance: 10.7
click at [45, 299] on span at bounding box center [39, 301] width 12 height 12
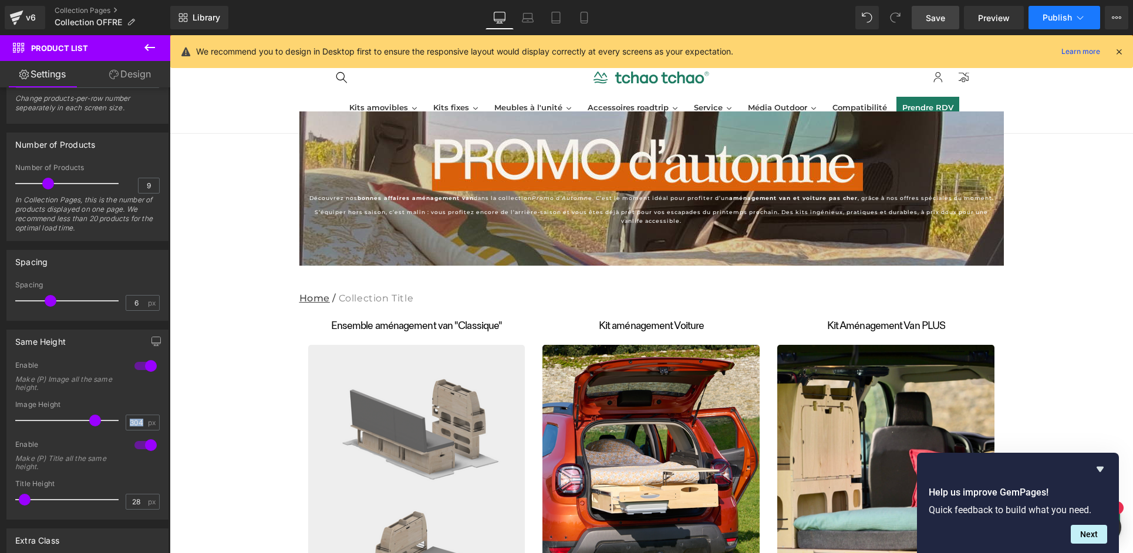
click at [1041, 19] on button "Publish" at bounding box center [1064, 17] width 72 height 23
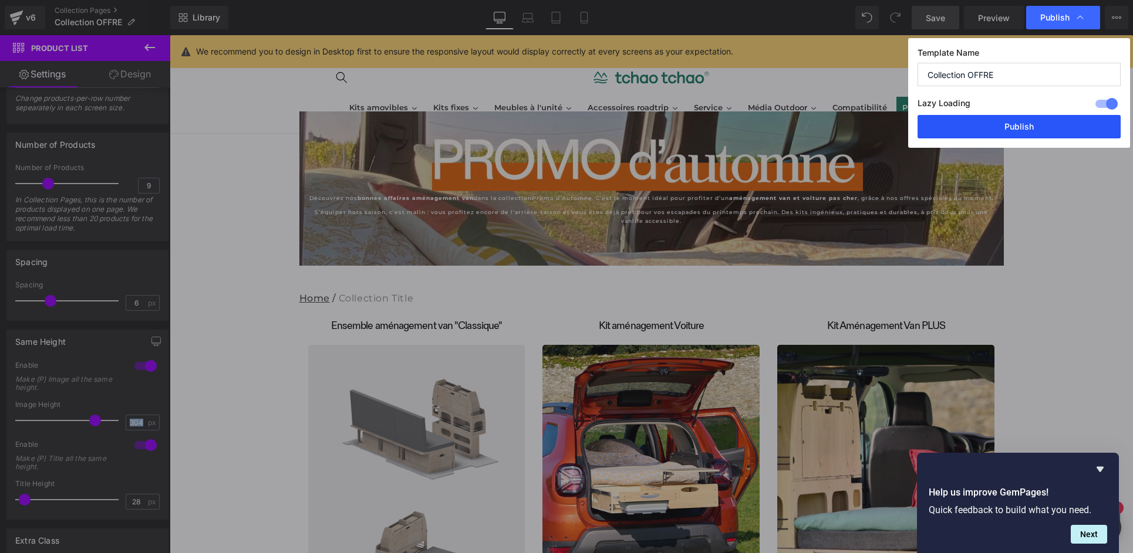
click at [1011, 120] on button "Publish" at bounding box center [1018, 126] width 203 height 23
